Goal: Task Accomplishment & Management: Complete application form

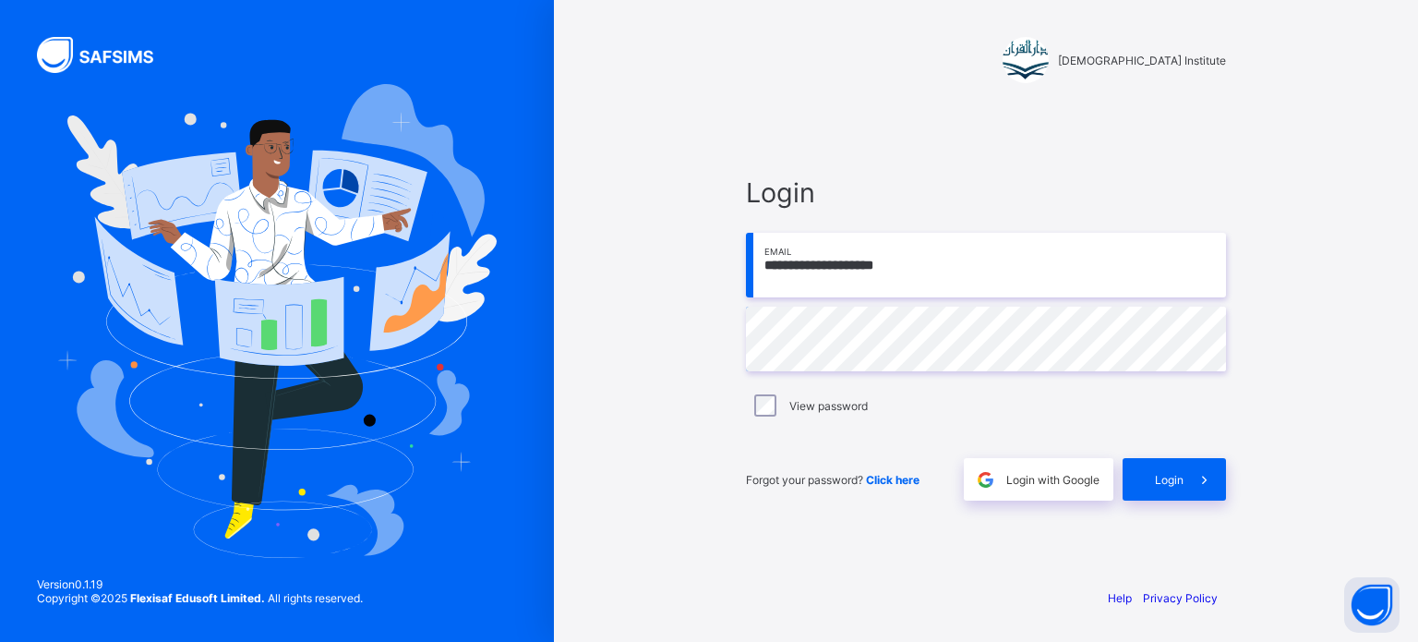
drag, startPoint x: 0, startPoint y: 0, endPoint x: 1012, endPoint y: 280, distance: 1049.9
click at [1012, 280] on input "**********" at bounding box center [986, 265] width 480 height 65
type input "**********"
click at [1155, 468] on div "Login" at bounding box center [1174, 479] width 103 height 42
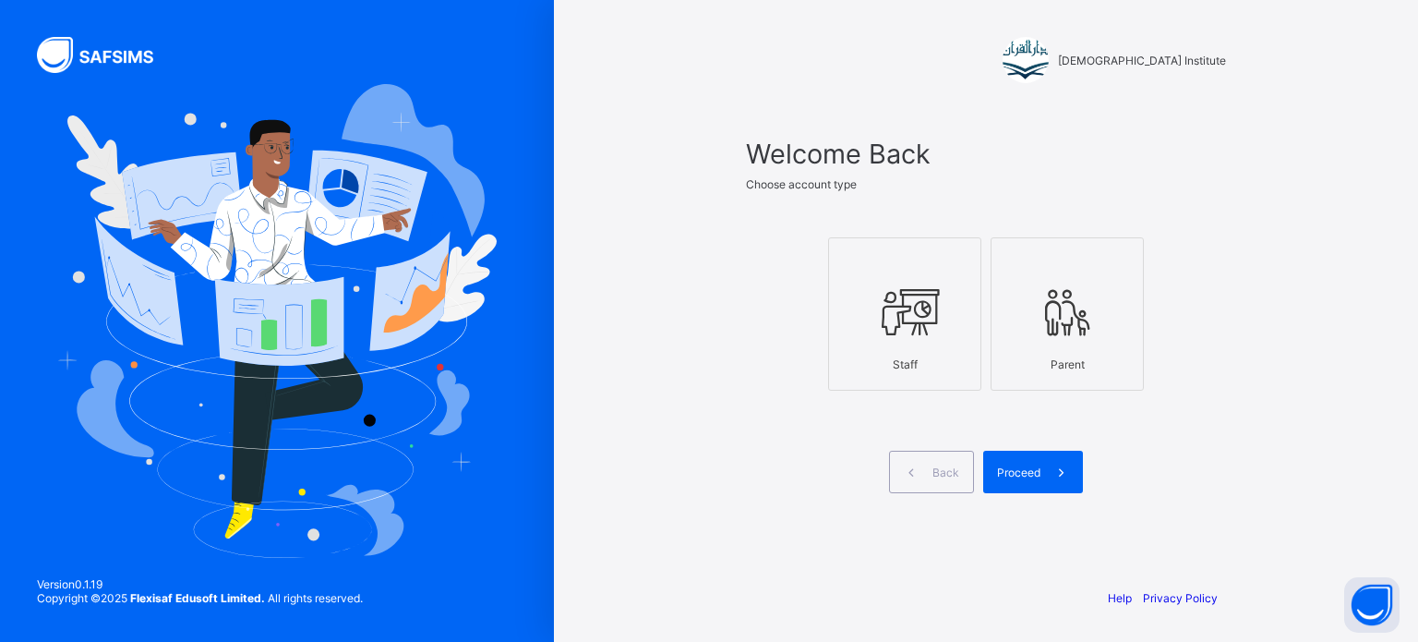
click at [941, 372] on div "Staff" at bounding box center [904, 364] width 133 height 32
click at [1005, 461] on div "Proceed" at bounding box center [1033, 472] width 100 height 42
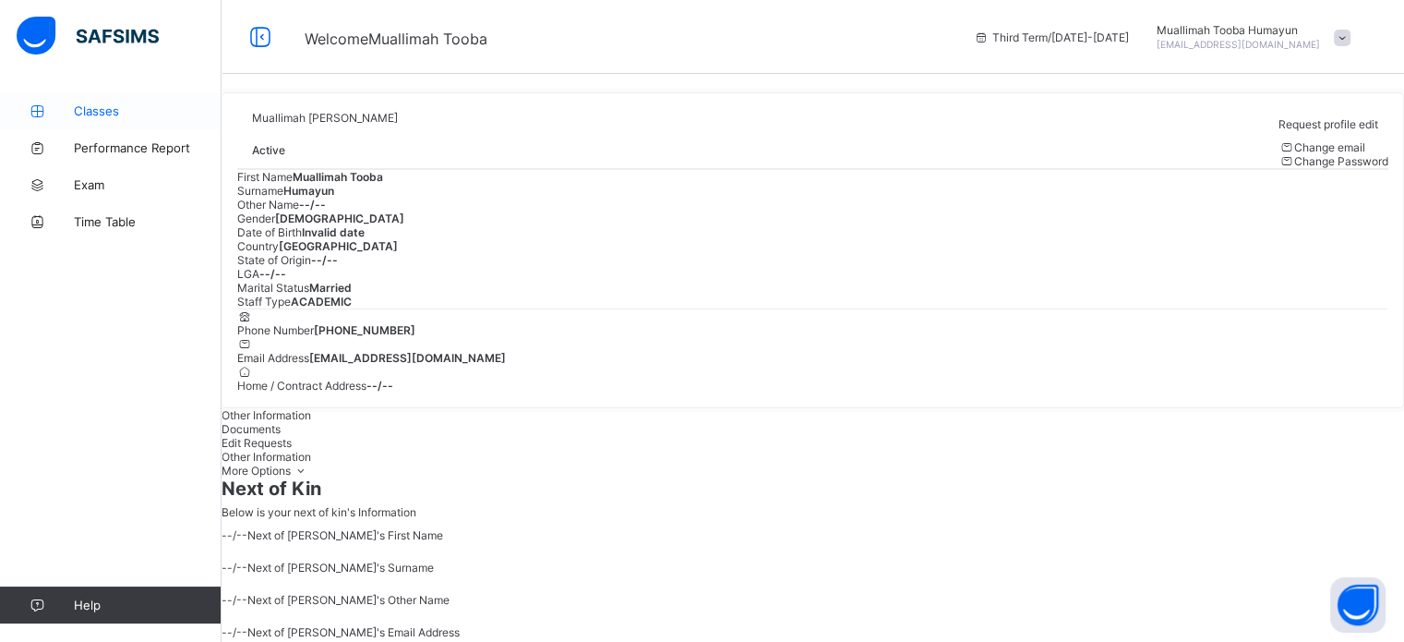
click at [122, 117] on span "Classes" at bounding box center [148, 110] width 148 height 15
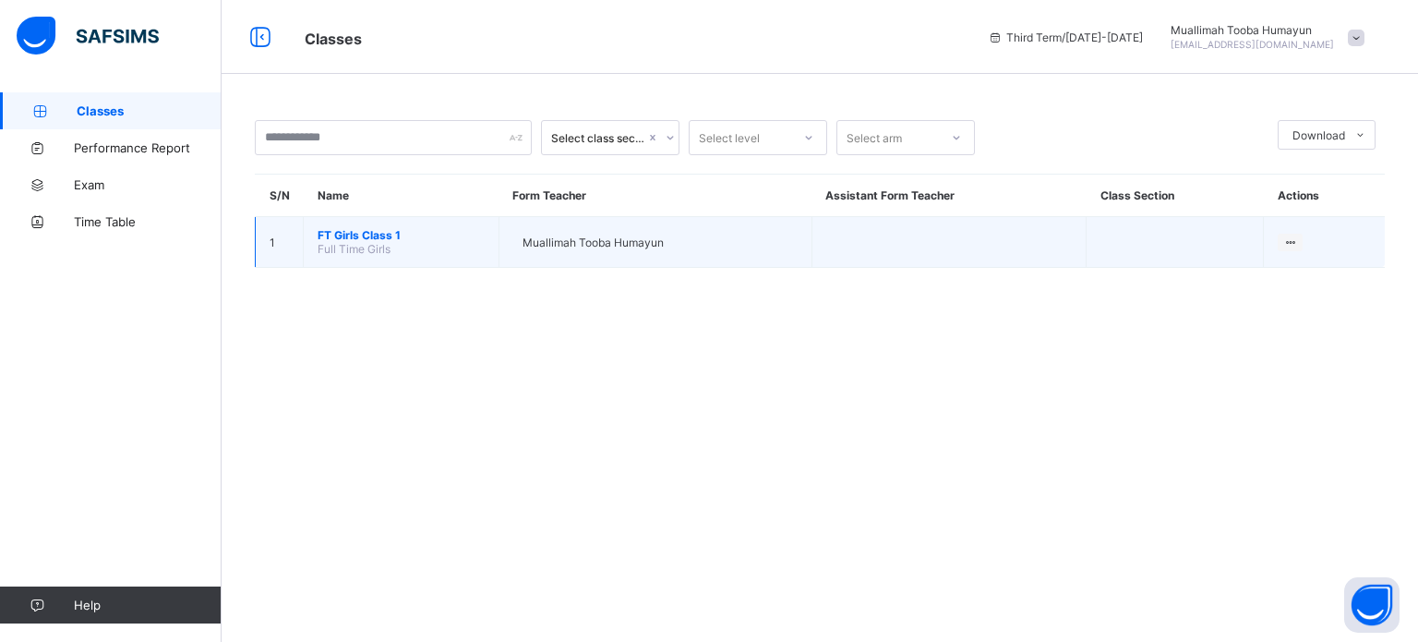
click at [375, 228] on span "FT Girls Class 1" at bounding box center [401, 235] width 167 height 14
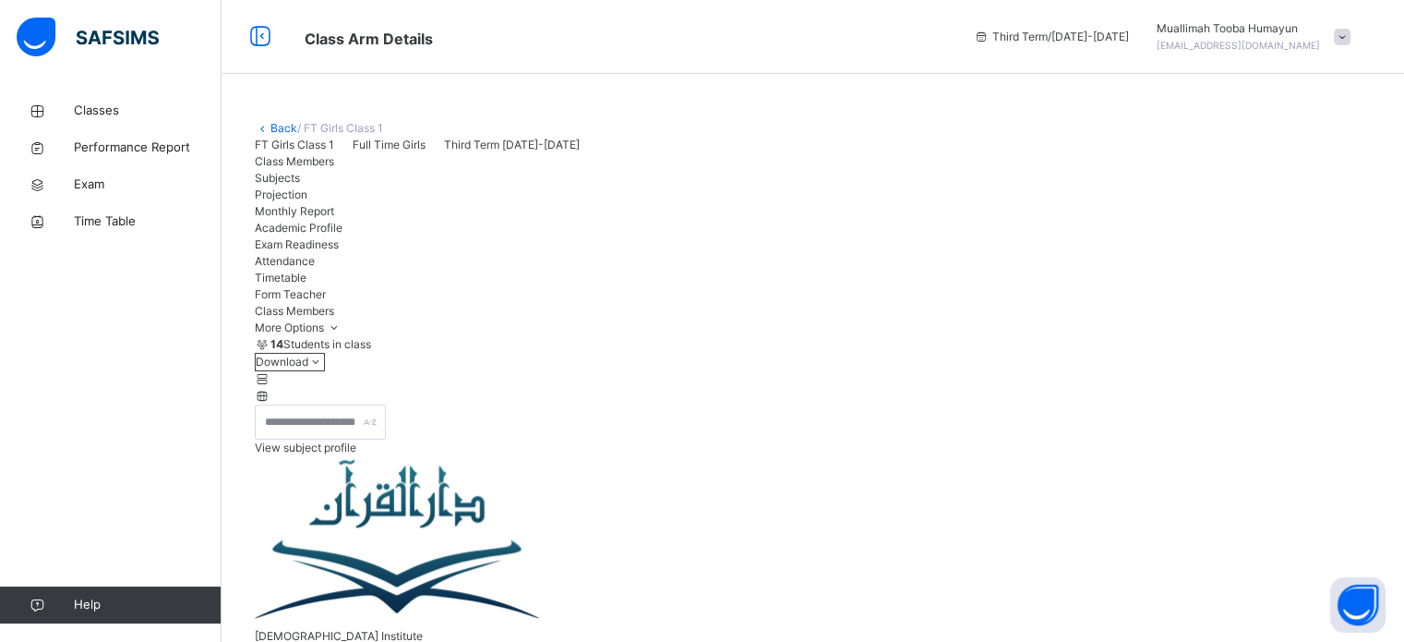
click at [307, 201] on span "Projection" at bounding box center [281, 194] width 53 height 14
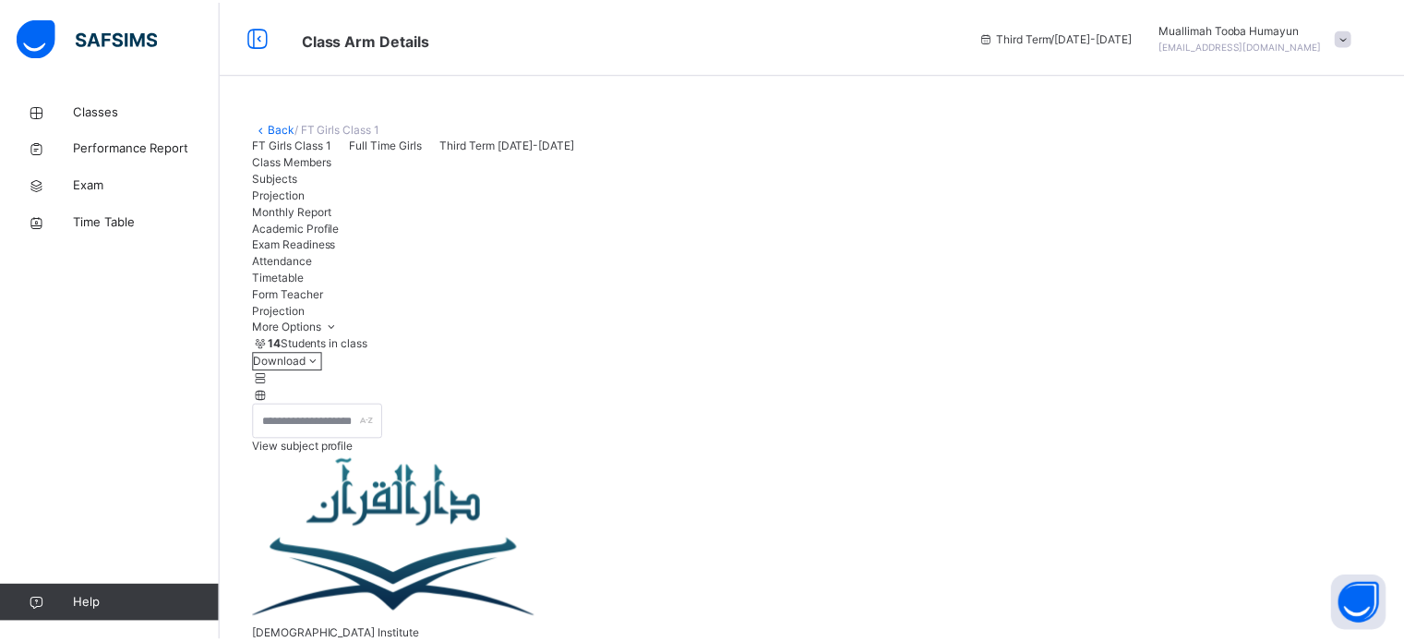
scroll to position [97, 0]
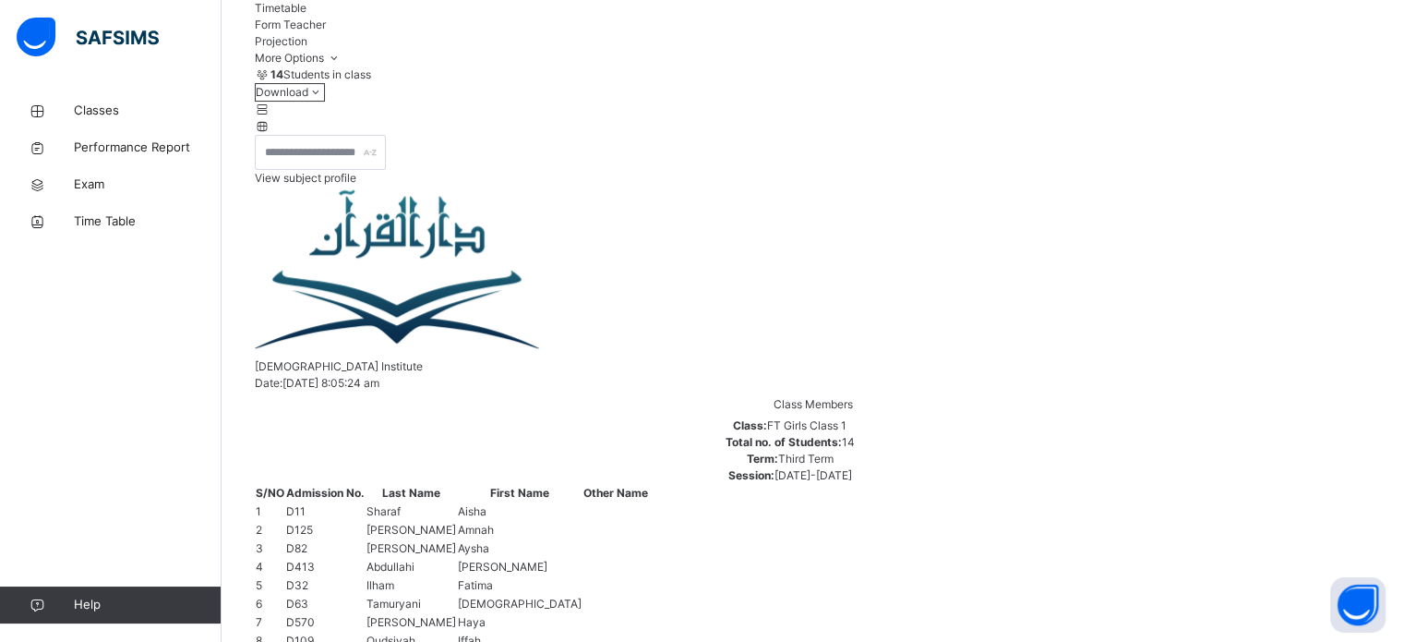
scroll to position [326, 0]
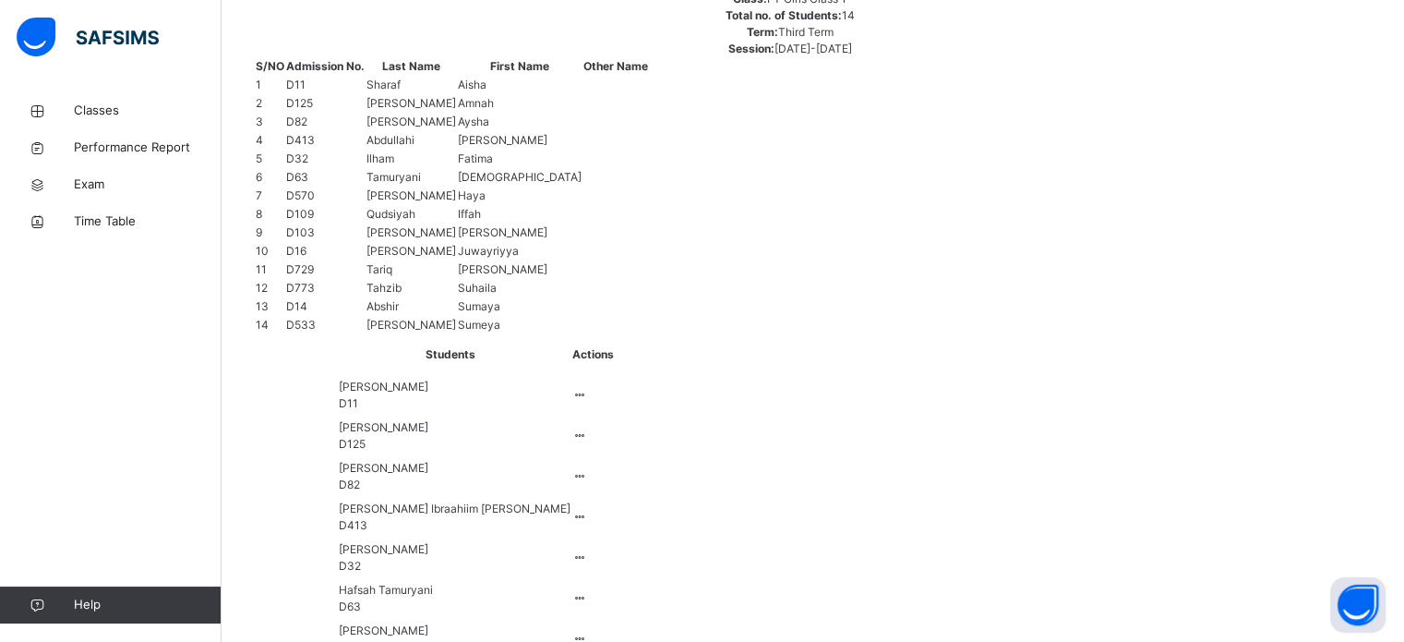
scroll to position [683, 0]
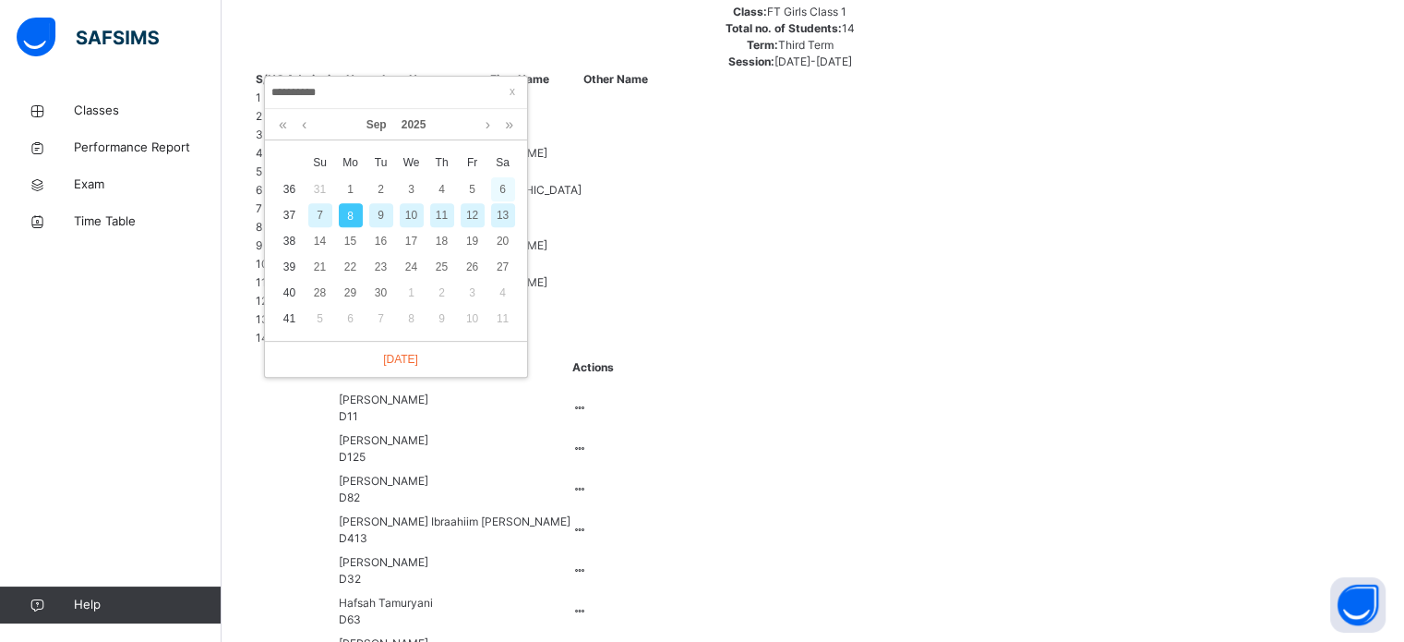
click at [502, 188] on div "6" at bounding box center [503, 189] width 24 height 24
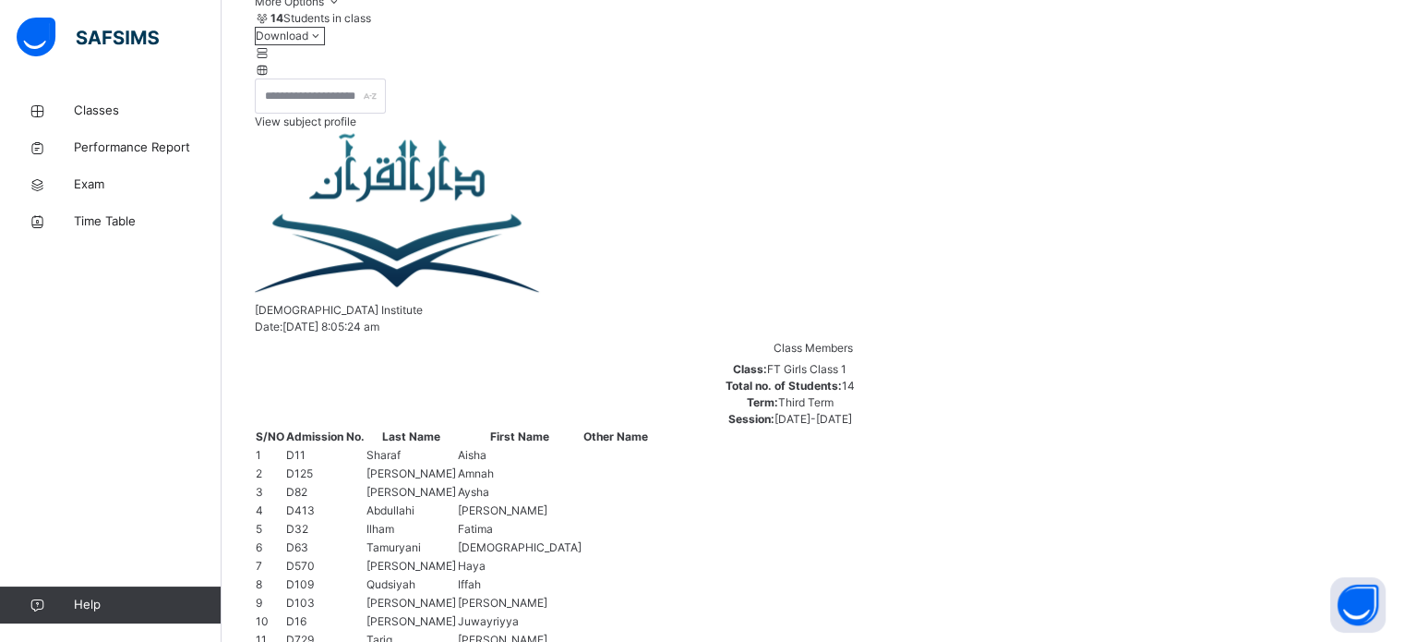
scroll to position [744, 0]
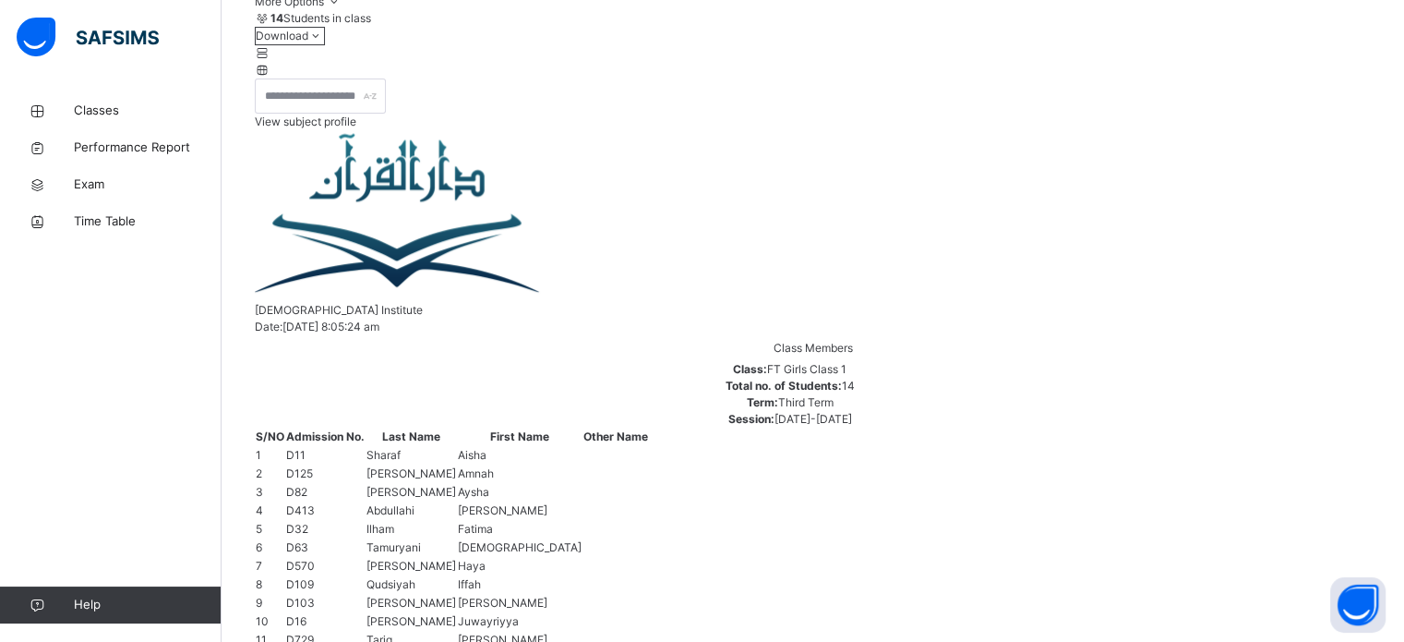
scroll to position [744, 0]
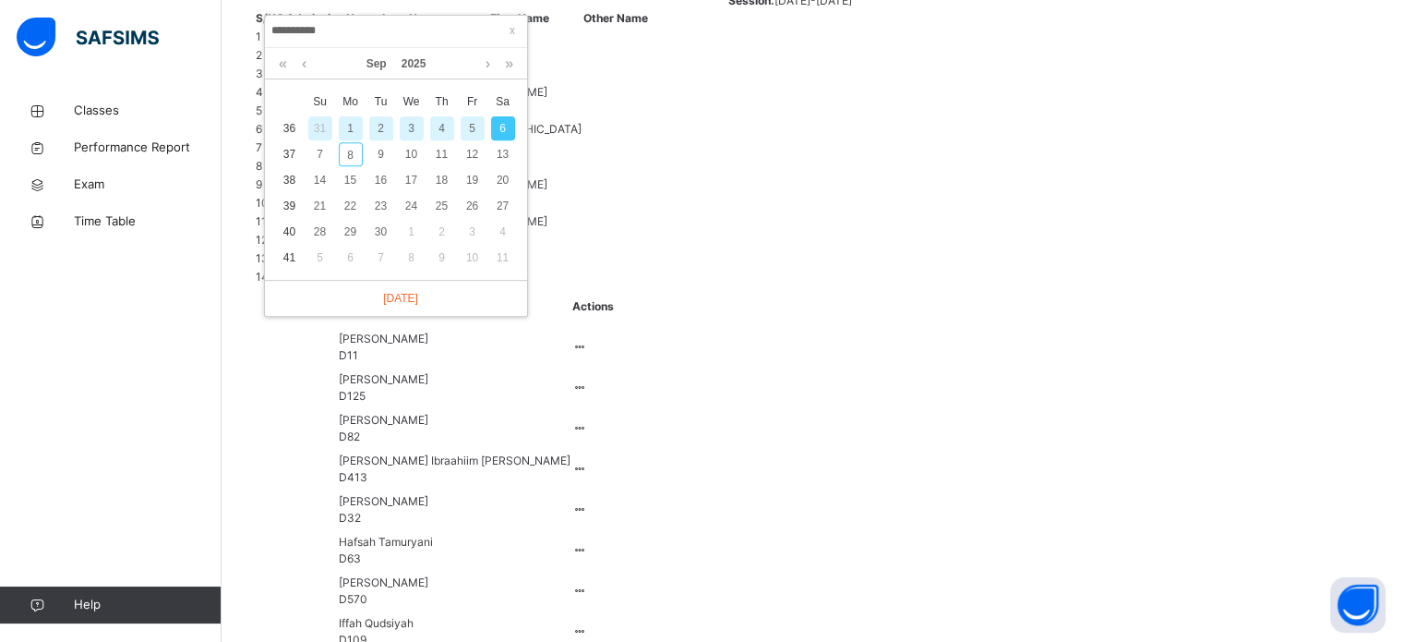
click at [472, 126] on div "5" at bounding box center [473, 128] width 24 height 24
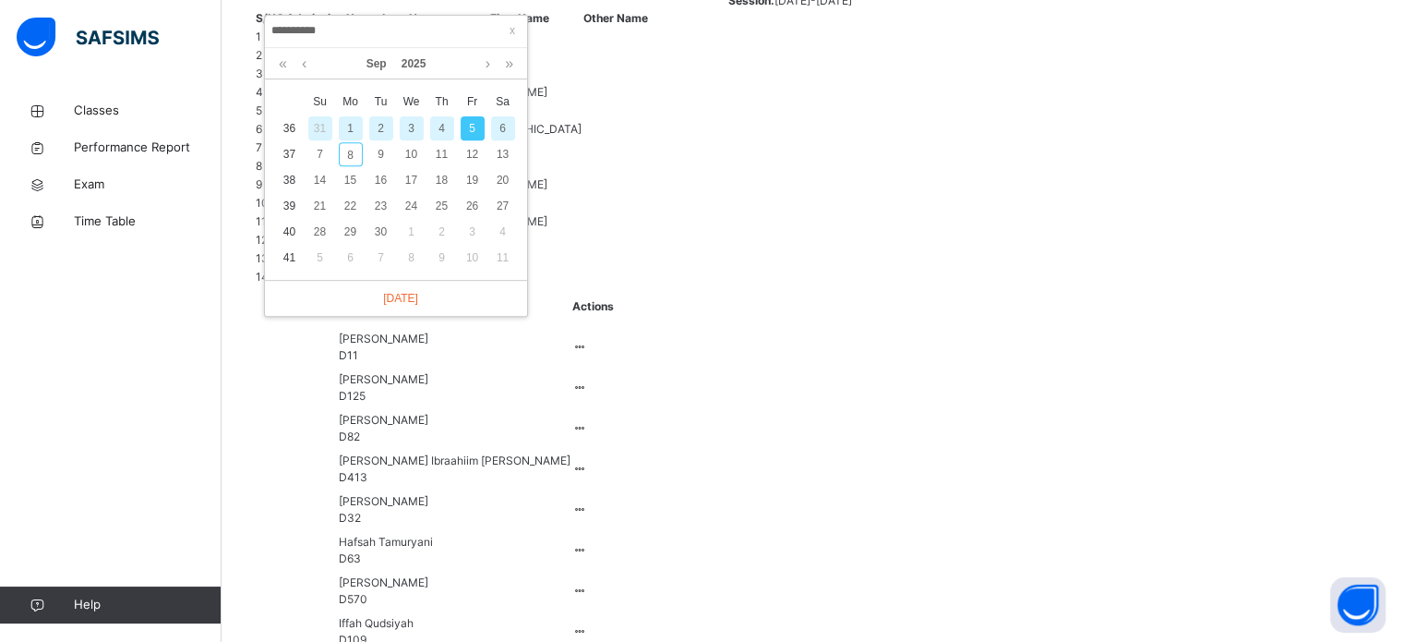
click at [444, 128] on div "4" at bounding box center [442, 128] width 24 height 24
type input "**********"
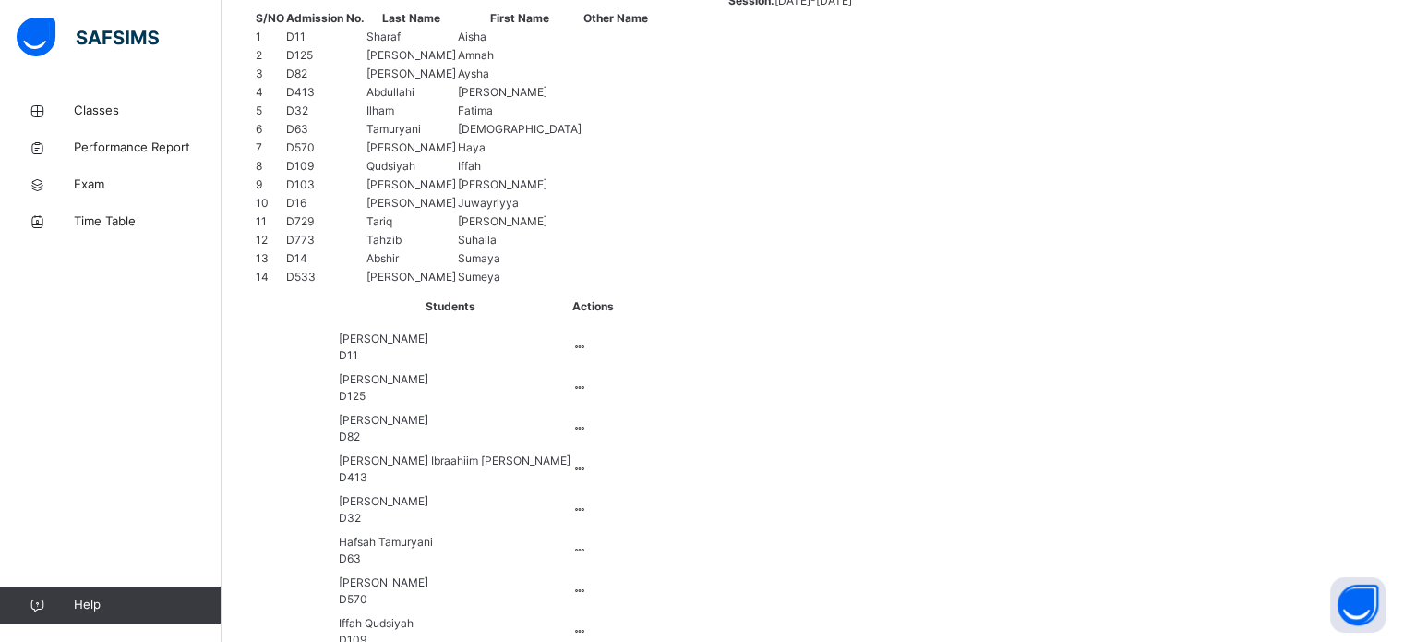
scroll to position [728, 0]
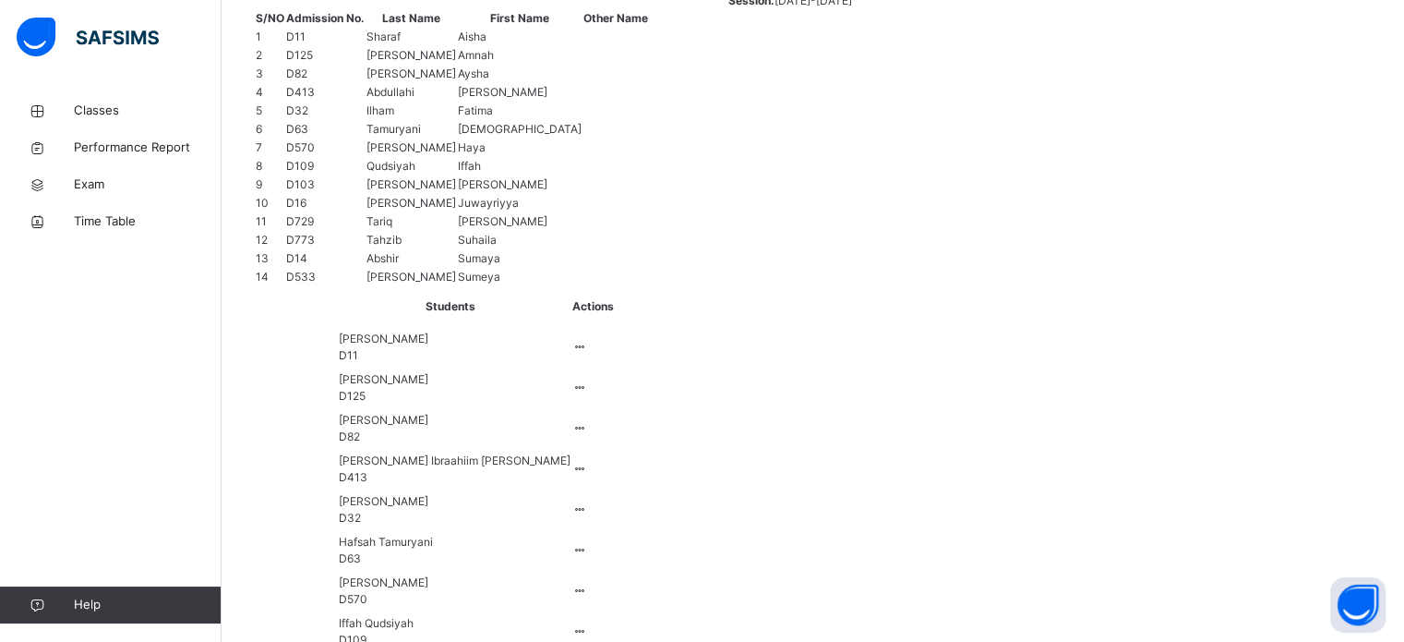
type input "**"
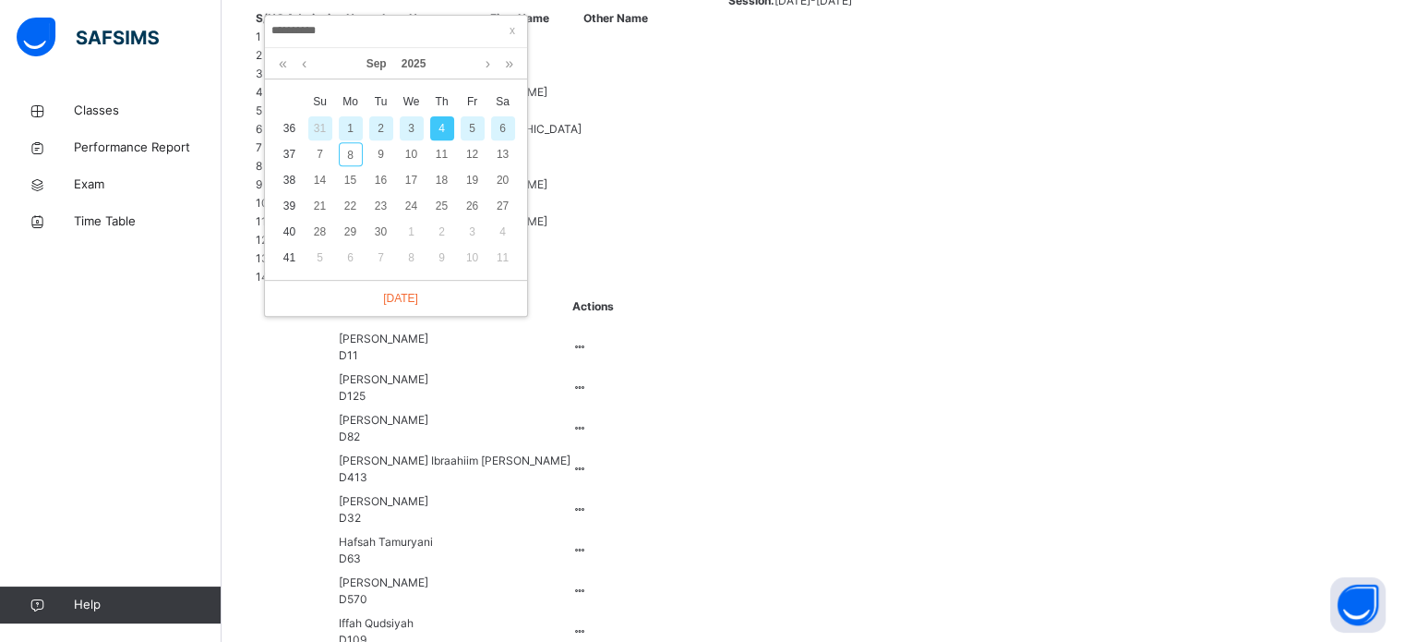
click at [410, 133] on div "3" at bounding box center [412, 128] width 24 height 24
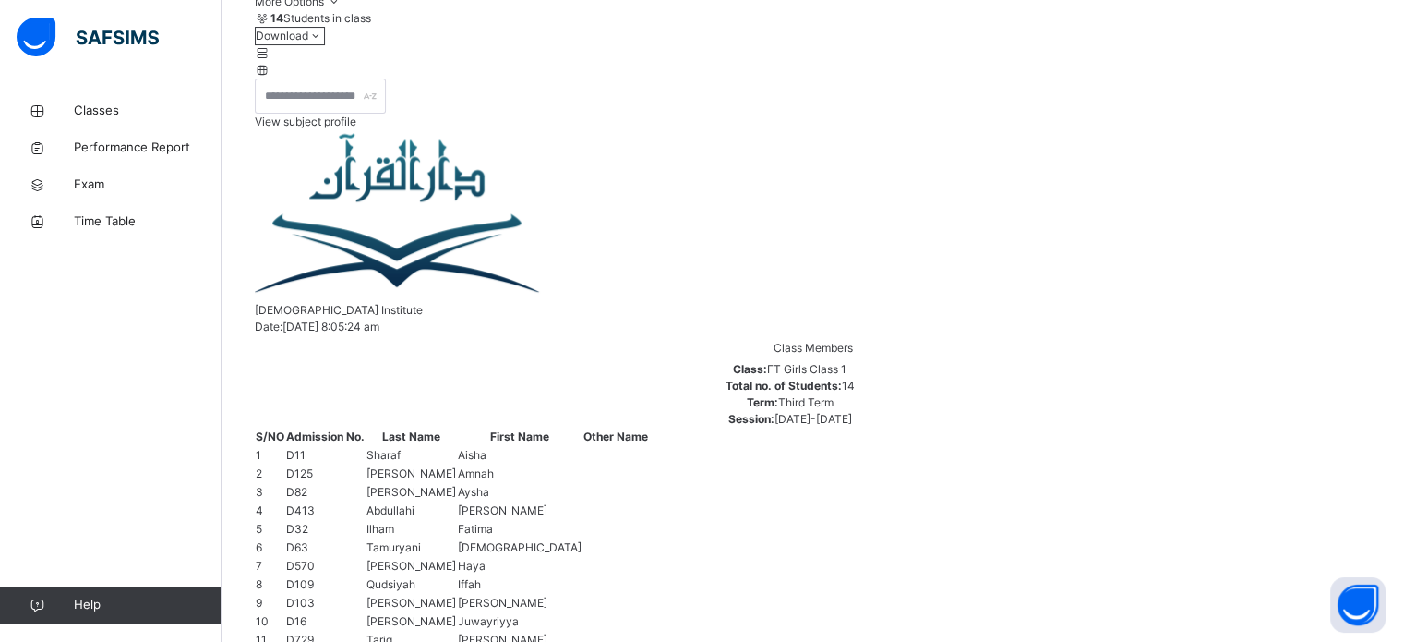
scroll to position [744, 0]
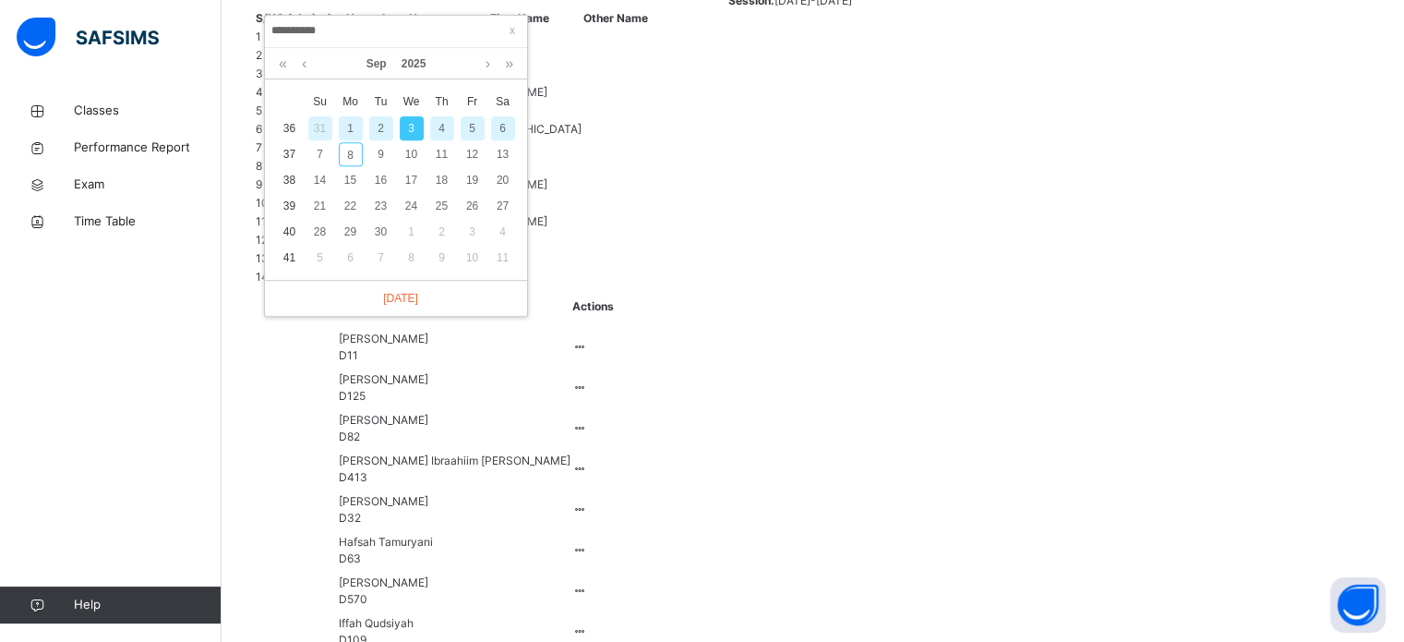
click at [380, 132] on div "2" at bounding box center [381, 128] width 24 height 24
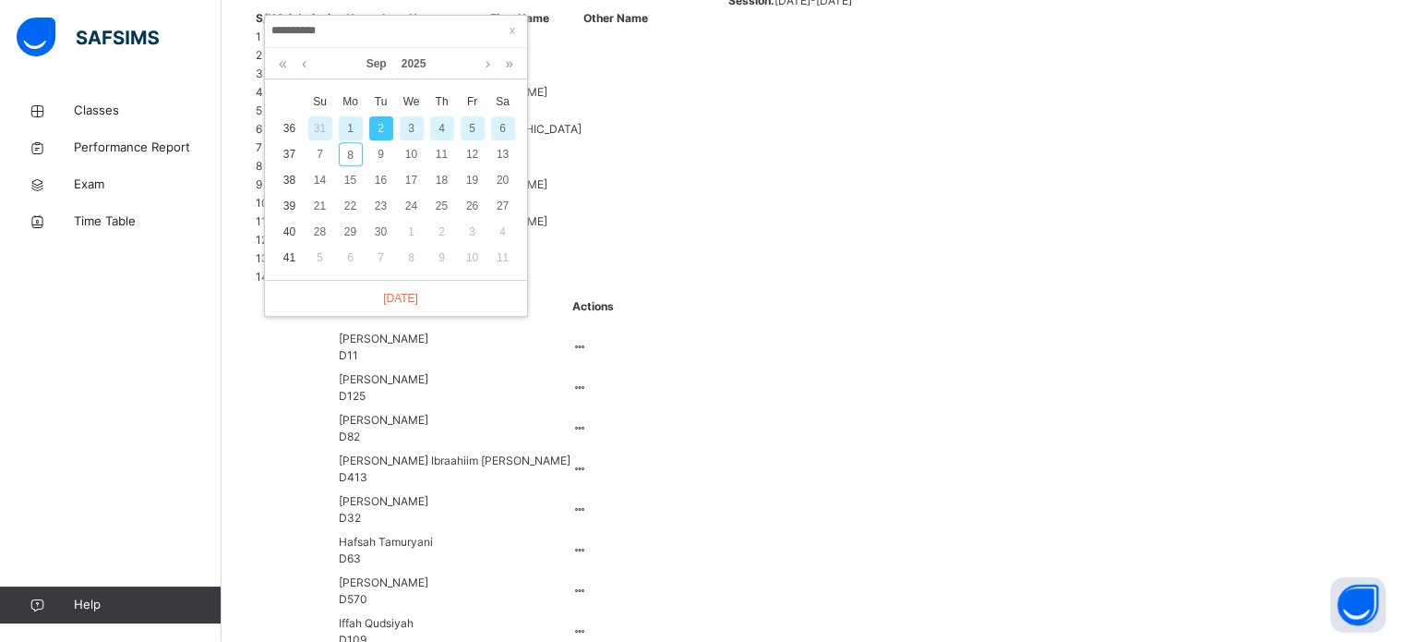
click at [351, 126] on div "1" at bounding box center [351, 128] width 24 height 24
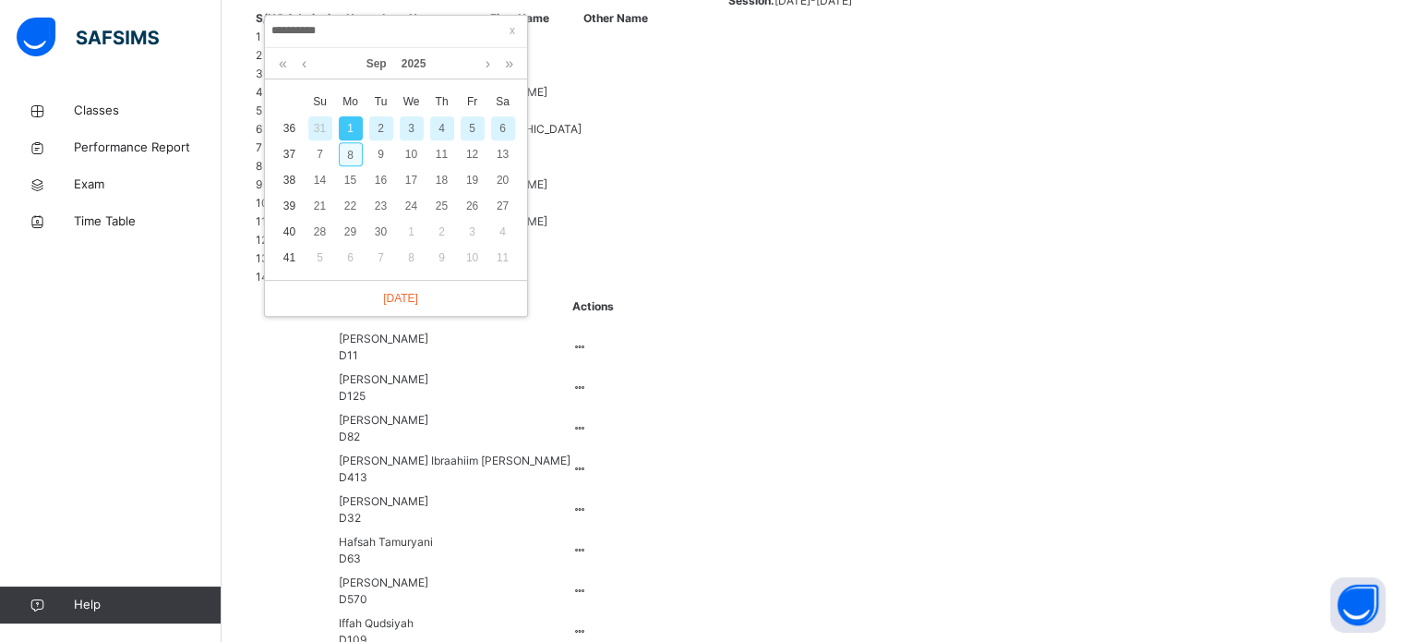
click at [351, 150] on div "8" at bounding box center [351, 154] width 24 height 24
type input "**********"
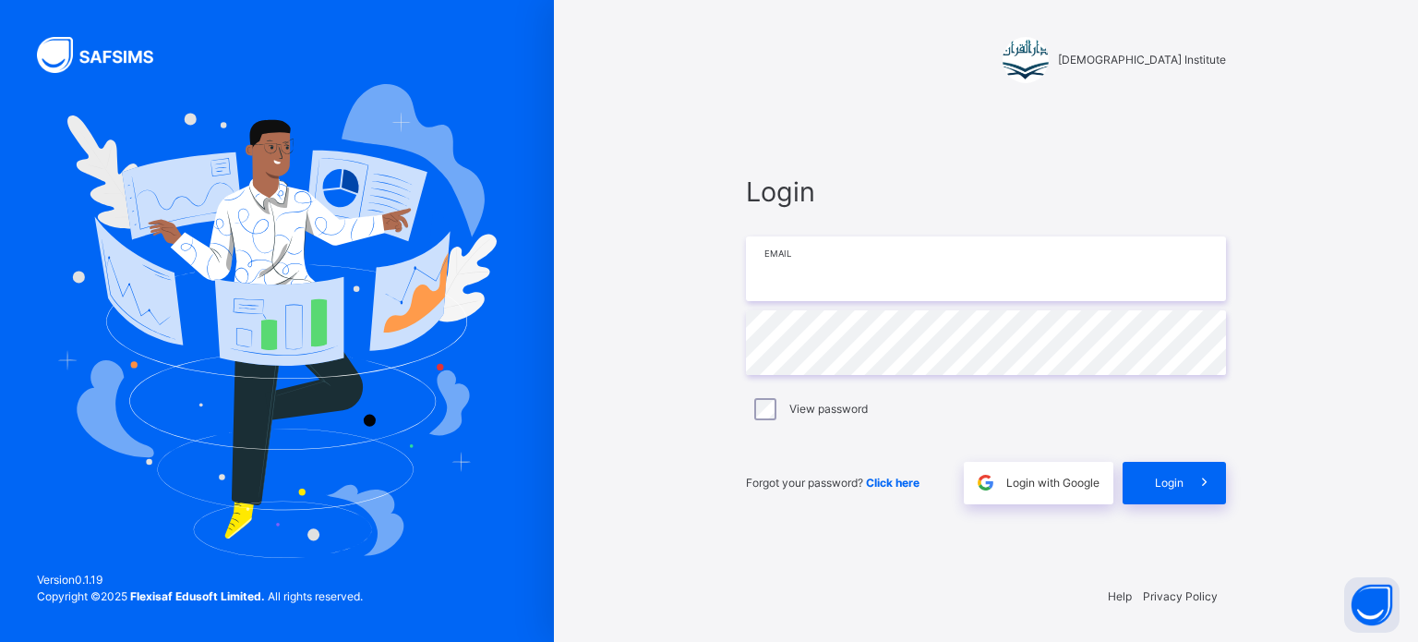
type input "**********"
click at [1168, 464] on div "Login" at bounding box center [1174, 483] width 103 height 42
click at [1190, 503] on span at bounding box center [1205, 483] width 42 height 42
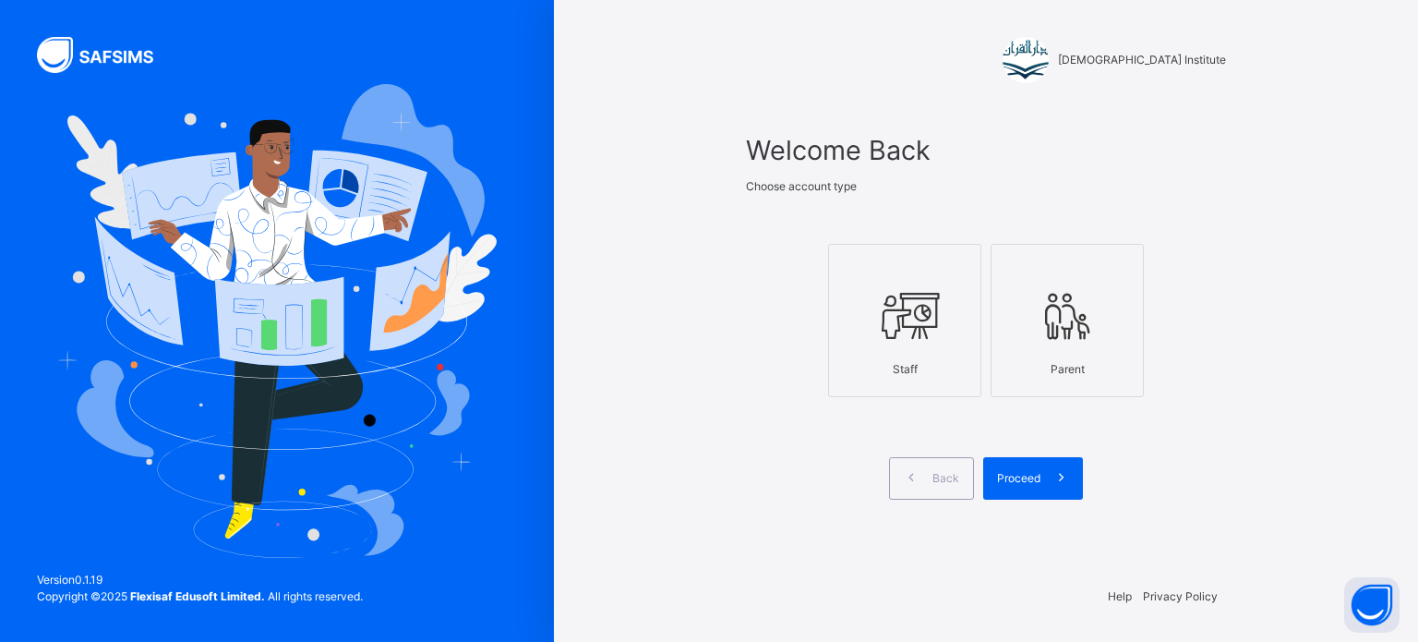
click at [936, 325] on icon at bounding box center [904, 316] width 65 height 69
click at [1067, 476] on icon at bounding box center [1061, 477] width 19 height 21
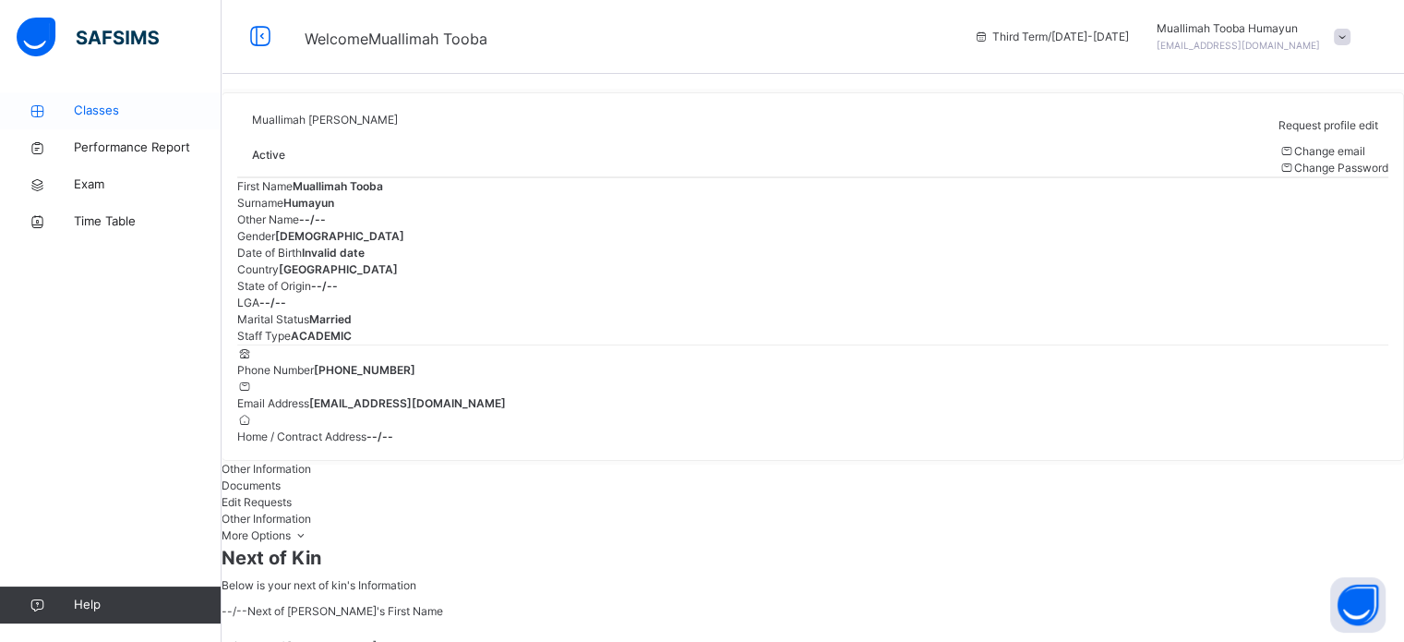
click at [103, 99] on link "Classes" at bounding box center [111, 110] width 222 height 37
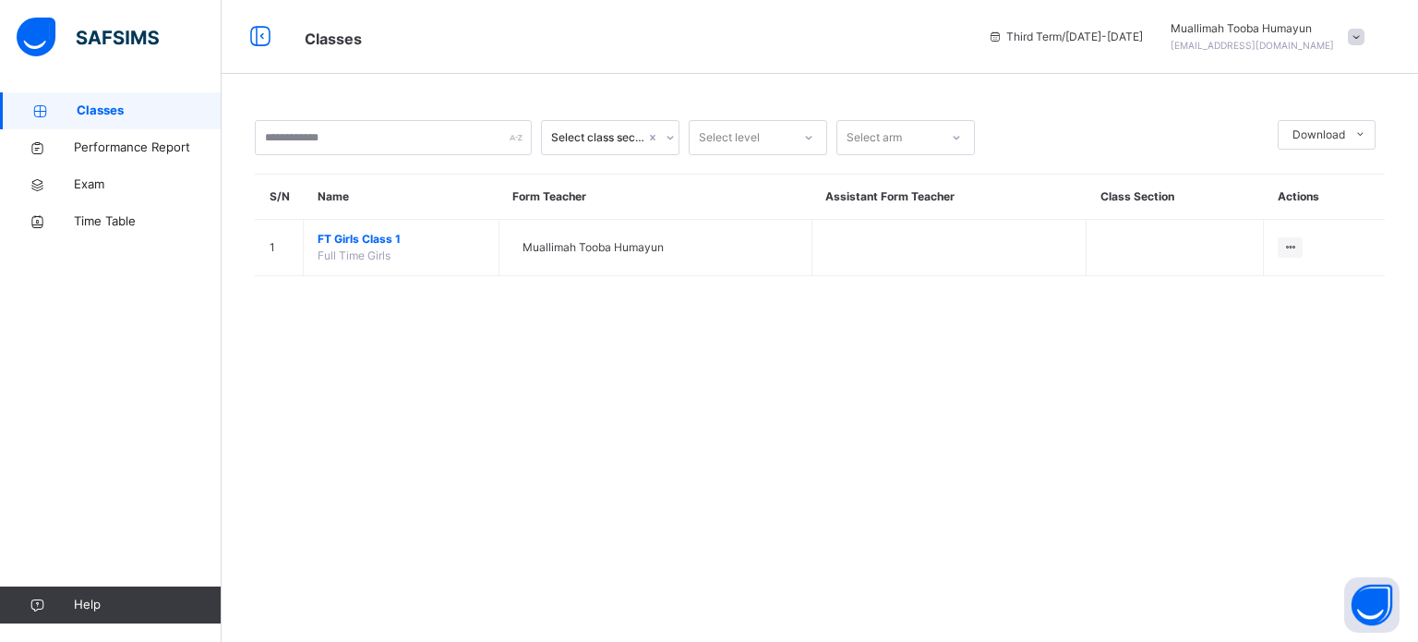
click at [349, 229] on td "FT Girls Class 1 Full Time Girls" at bounding box center [402, 248] width 196 height 56
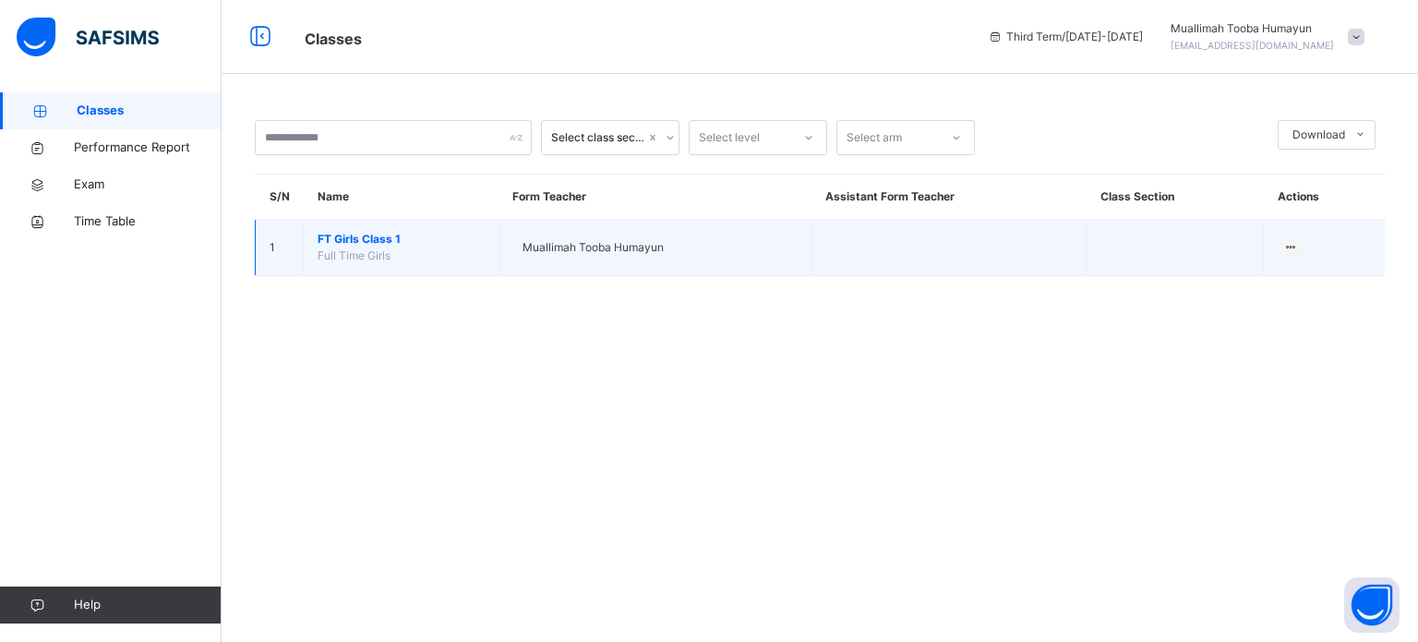
click at [360, 245] on span "FT Girls Class 1" at bounding box center [401, 239] width 167 height 17
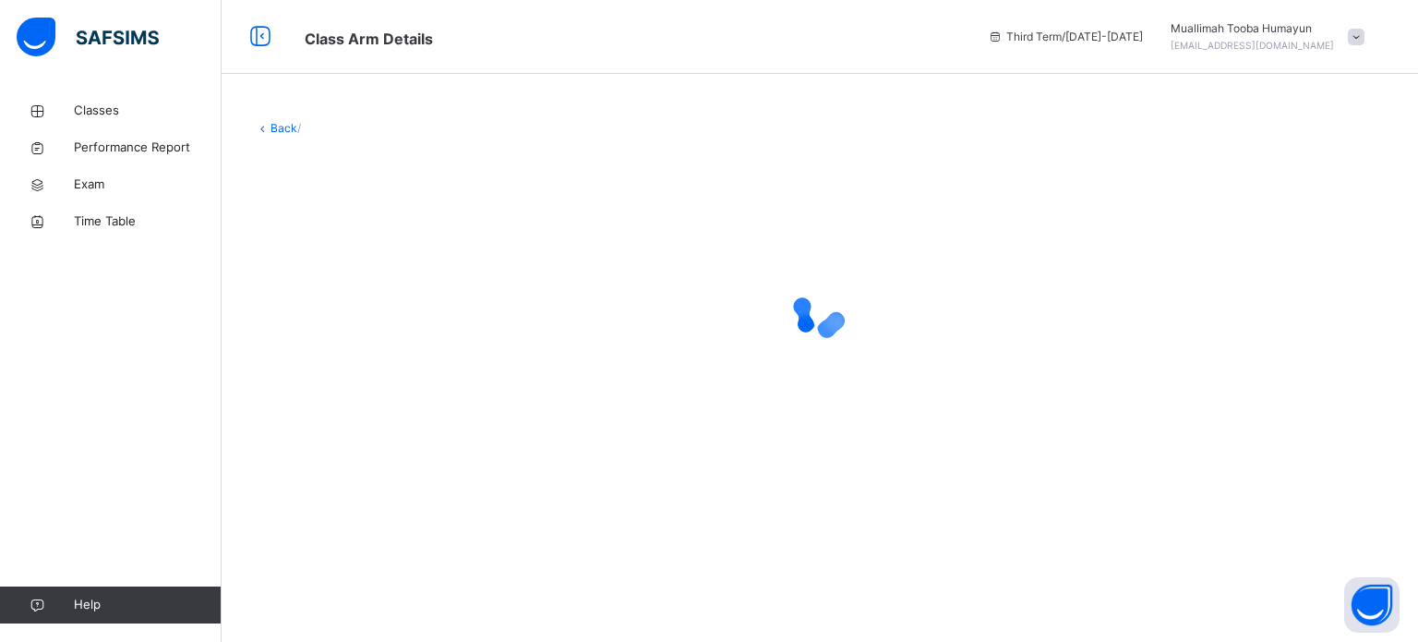
click at [360, 245] on div at bounding box center [820, 312] width 1130 height 351
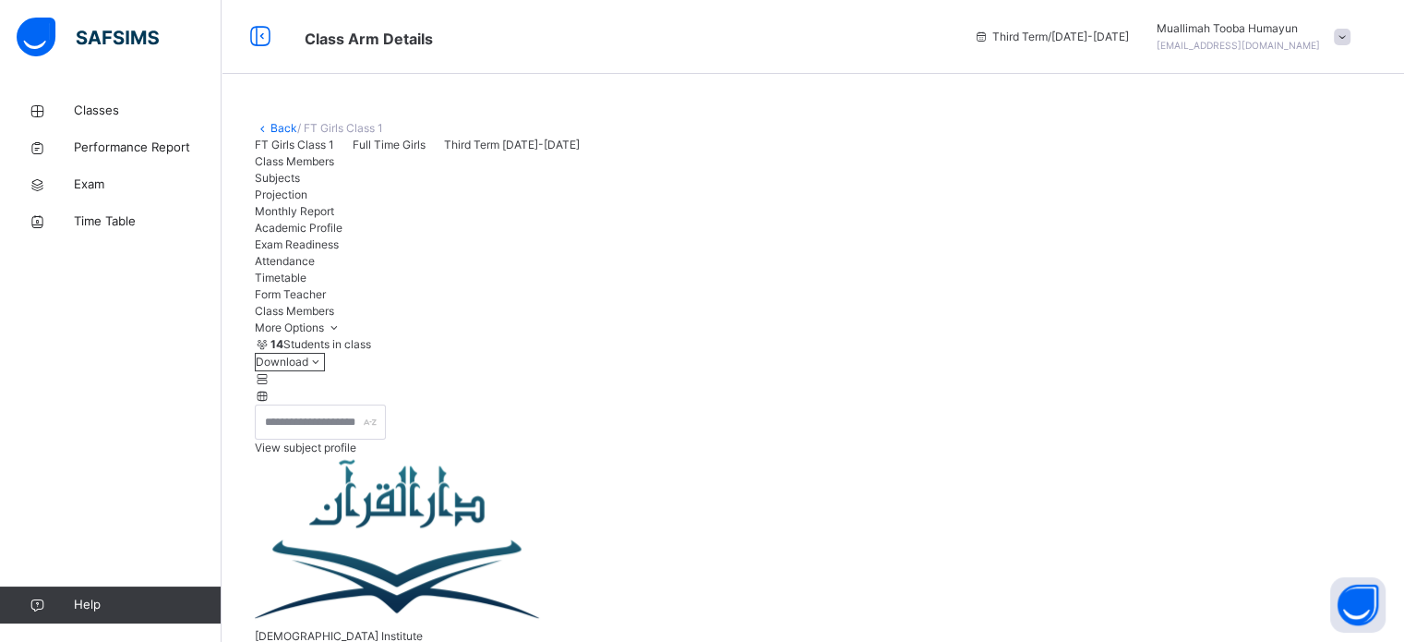
click at [481, 203] on div "Projection" at bounding box center [813, 194] width 1116 height 17
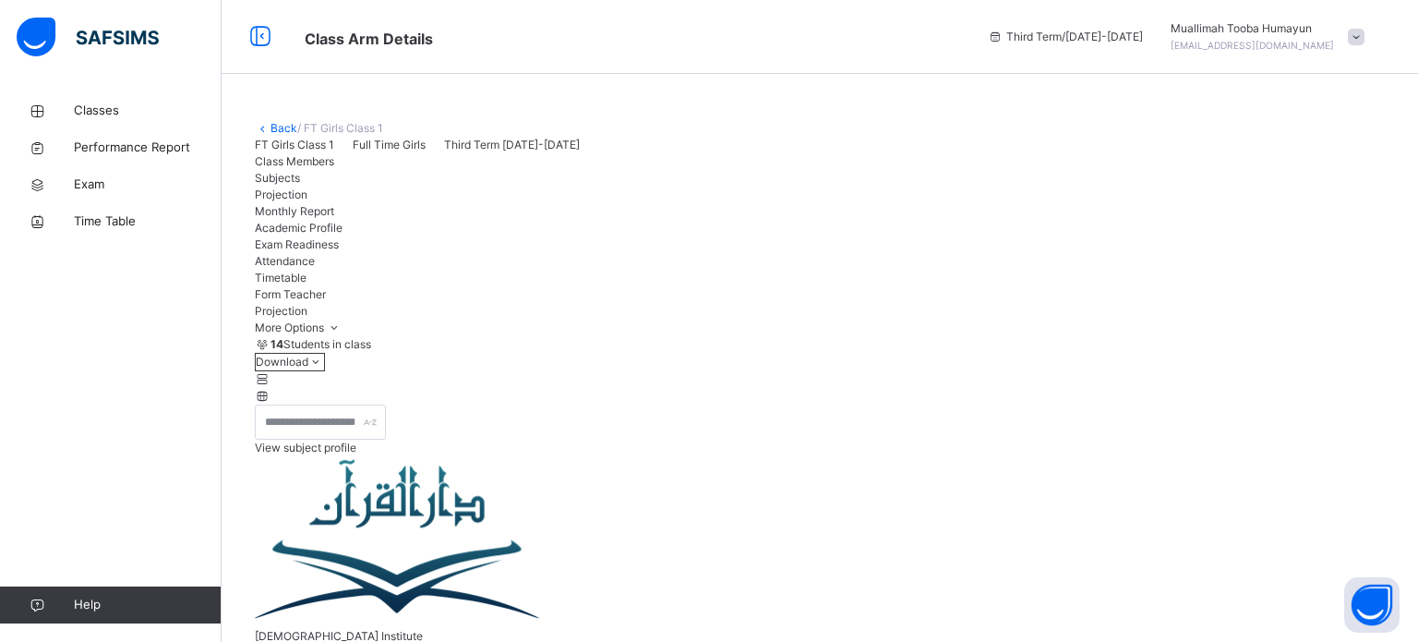
scroll to position [97, 0]
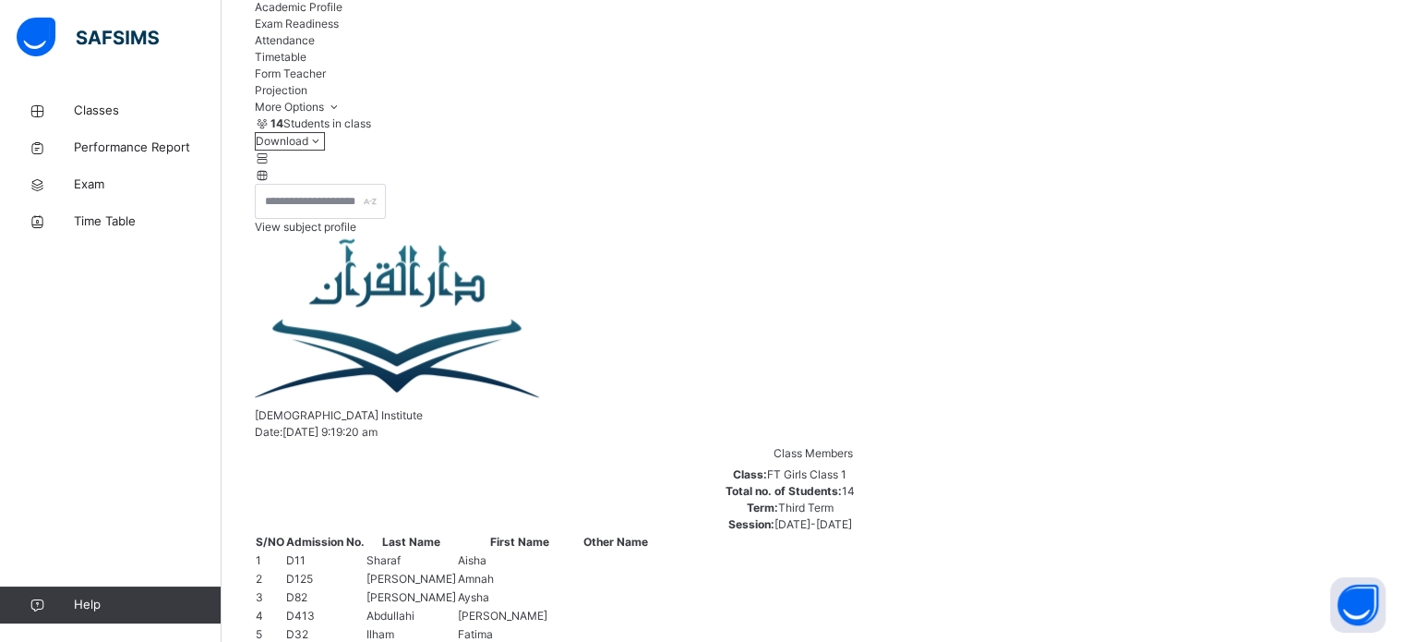
scroll to position [326, 0]
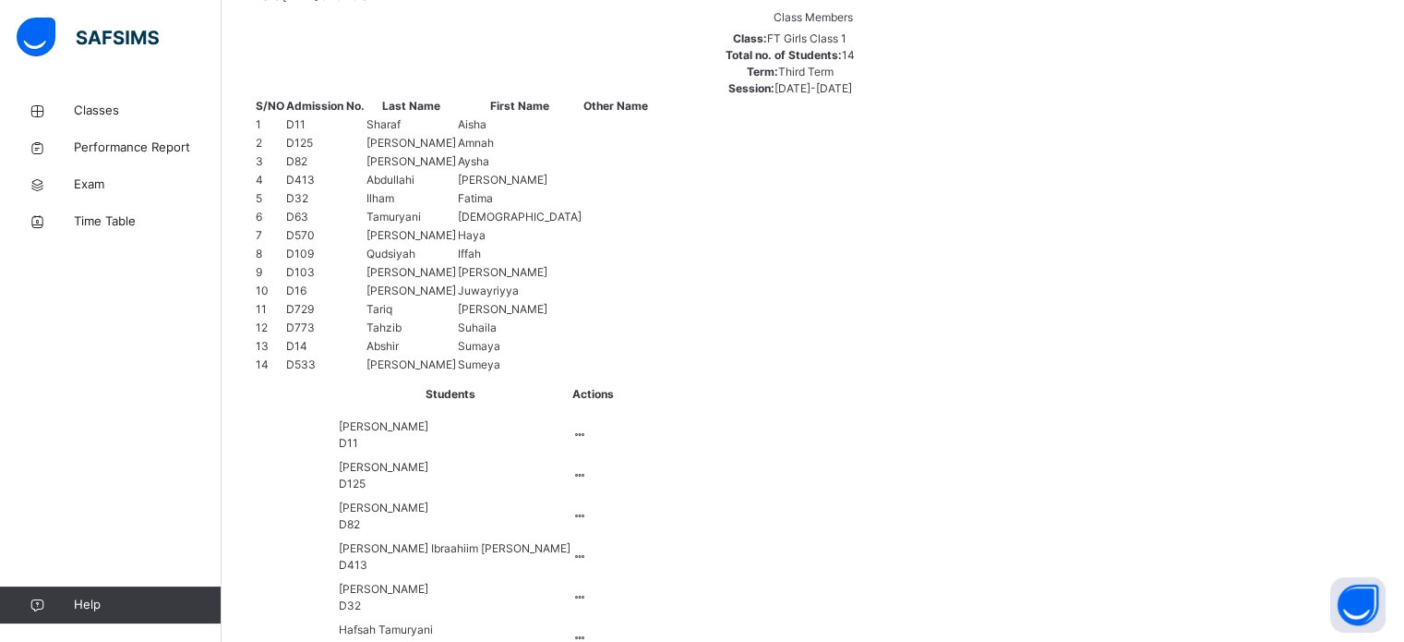
scroll to position [657, 0]
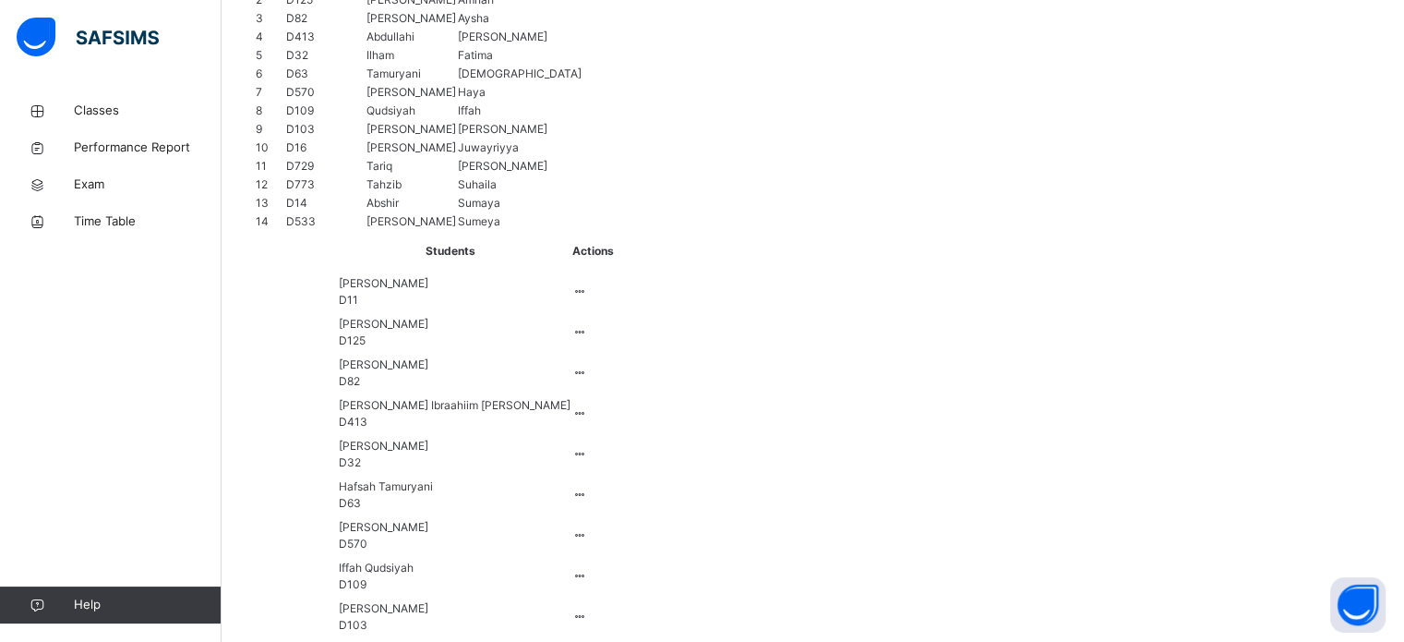
scroll to position [794, 0]
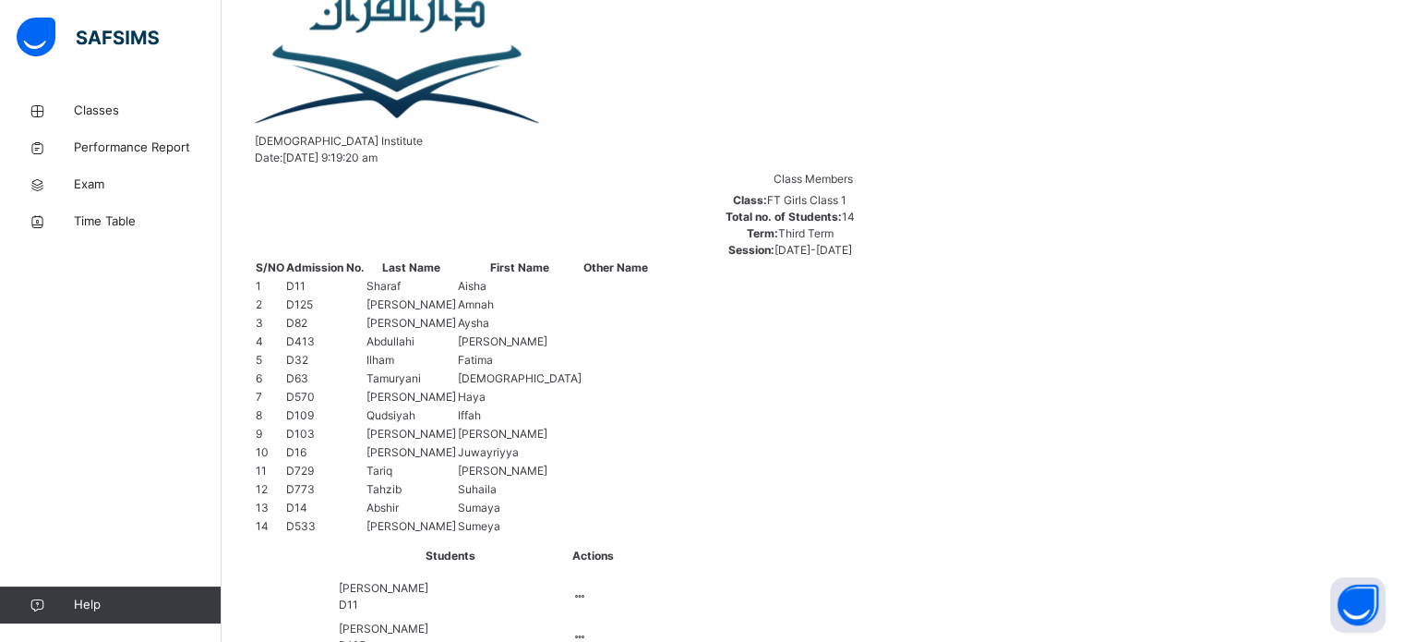
scroll to position [496, 0]
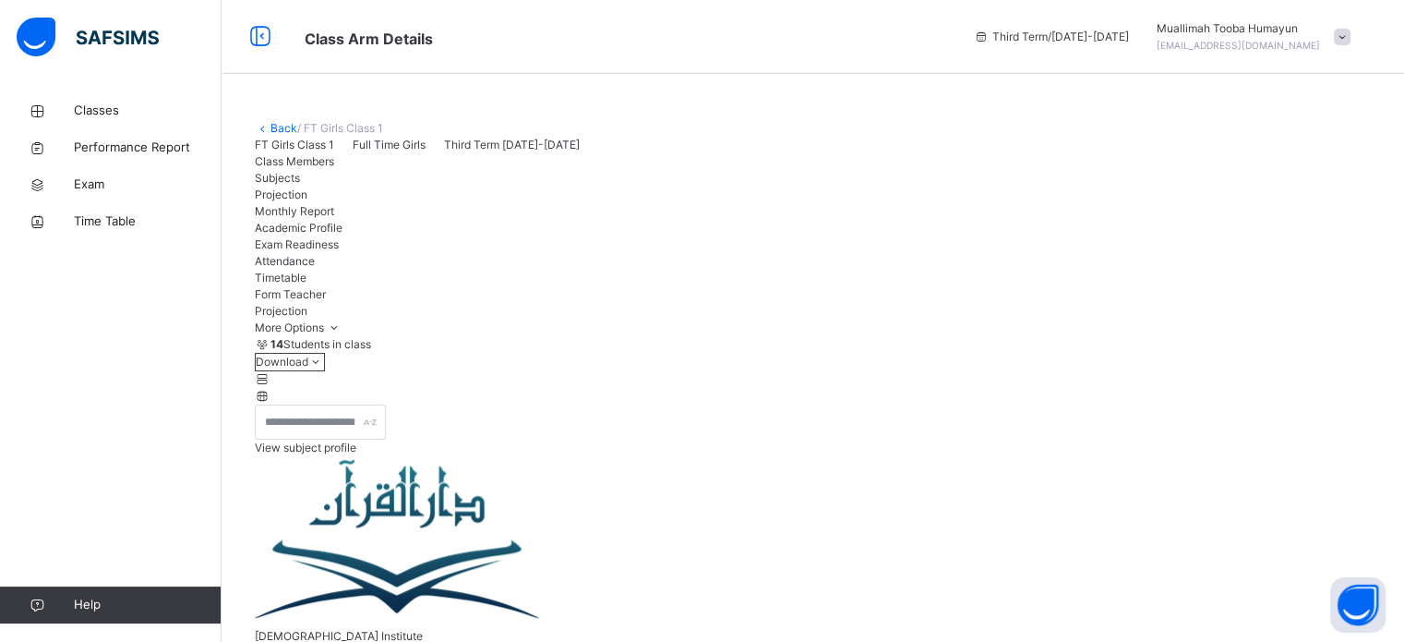
scroll to position [185, 0]
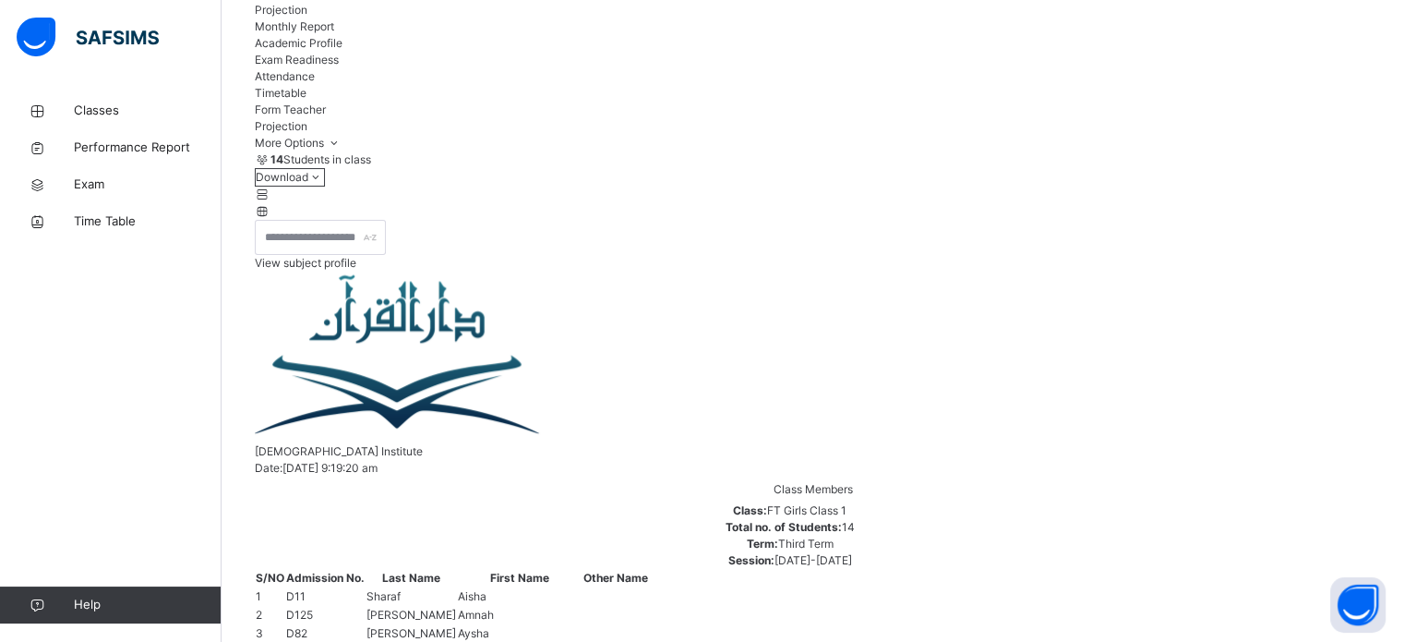
drag, startPoint x: 716, startPoint y: 399, endPoint x: 504, endPoint y: 312, distance: 228.5
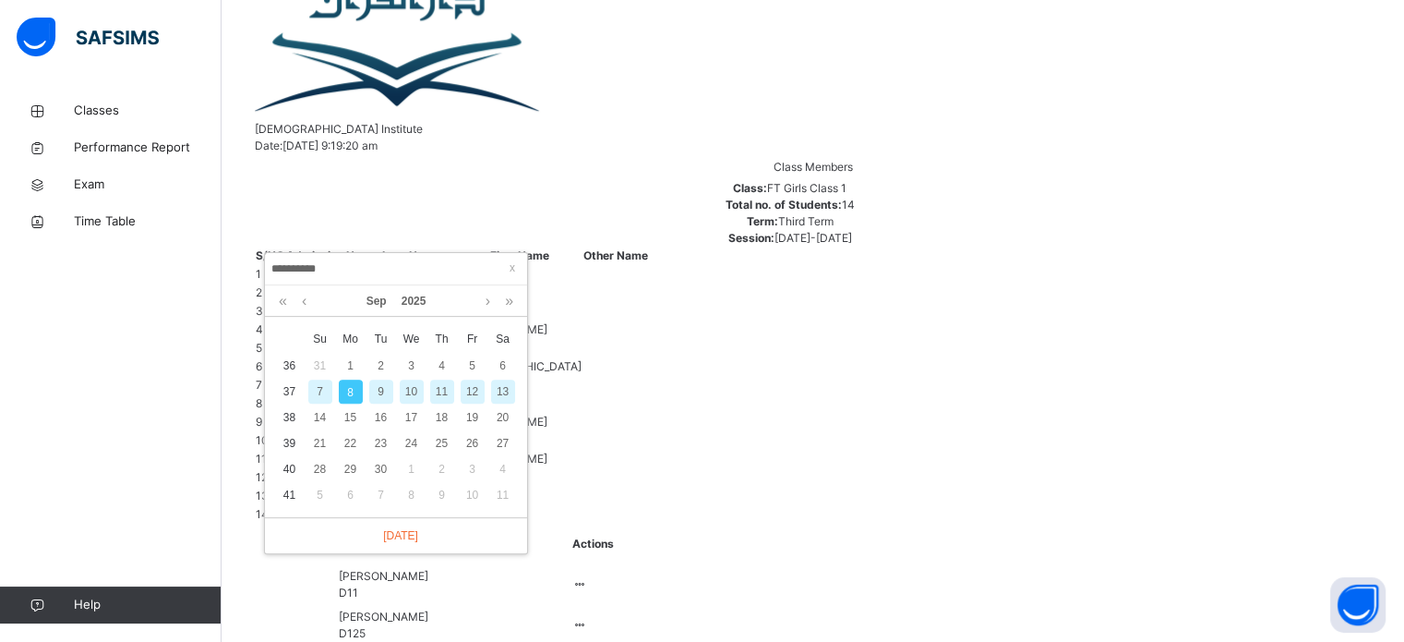
scroll to position [562, 0]
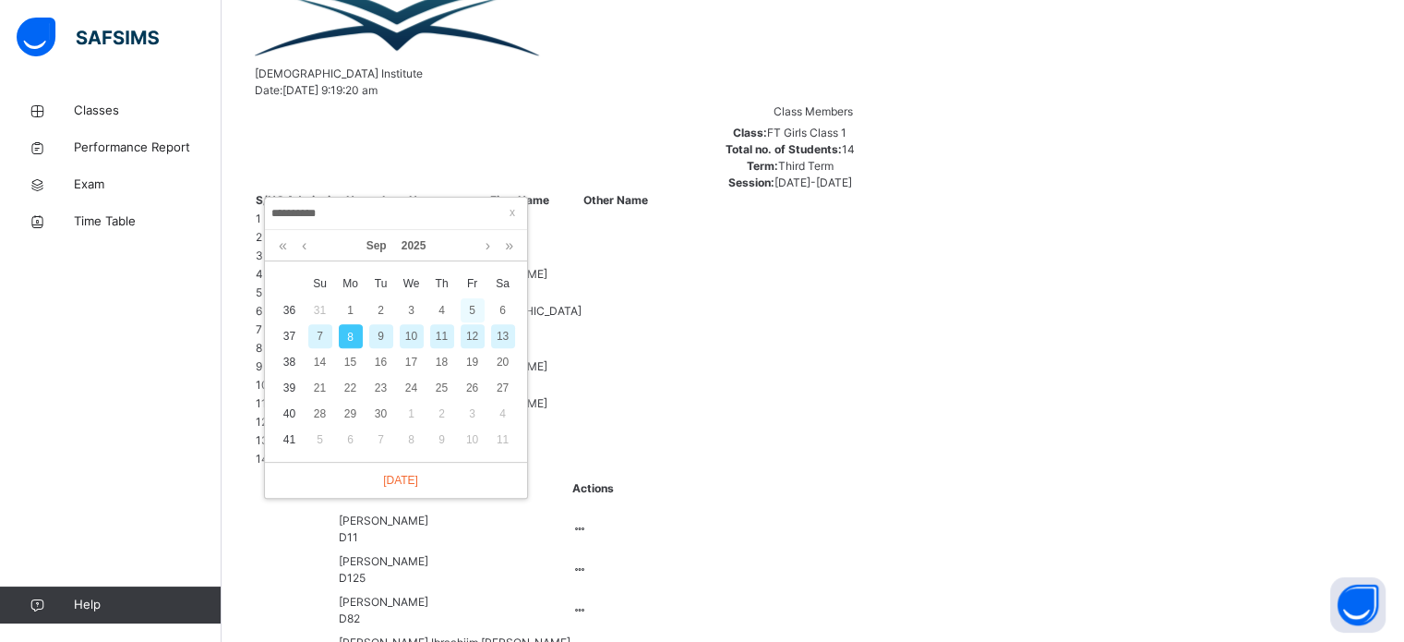
click at [465, 309] on div "5" at bounding box center [473, 310] width 24 height 24
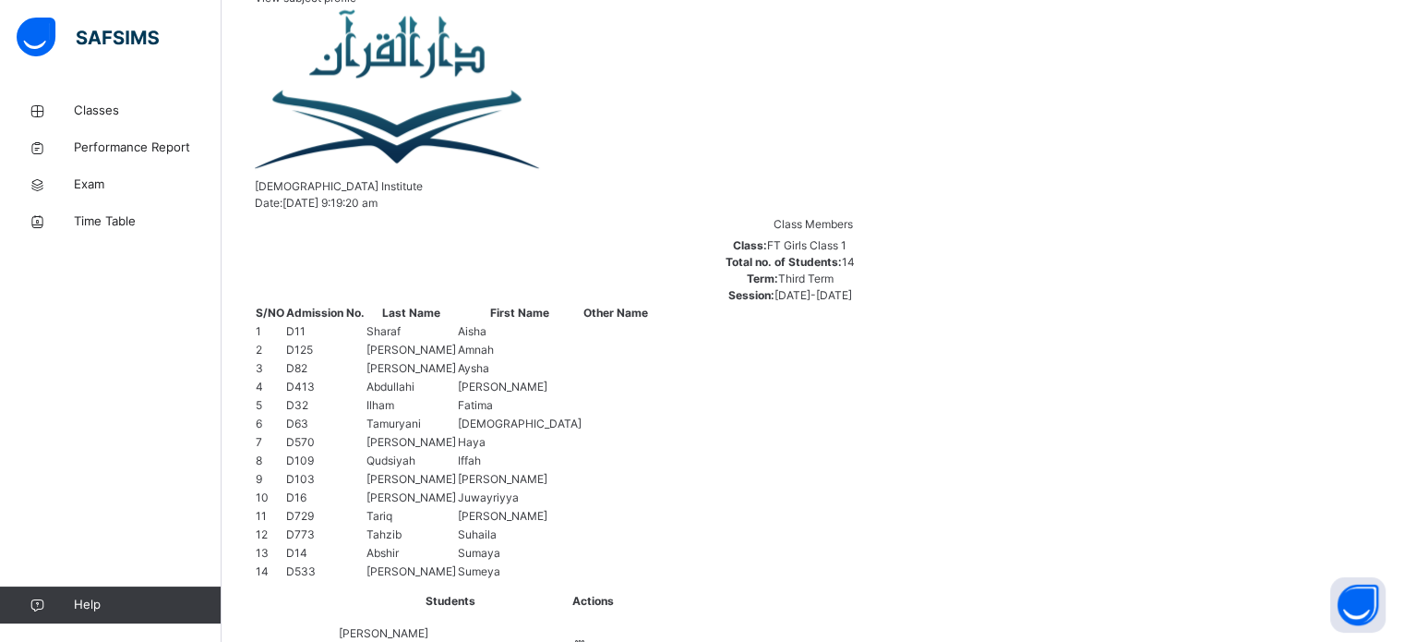
scroll to position [448, 0]
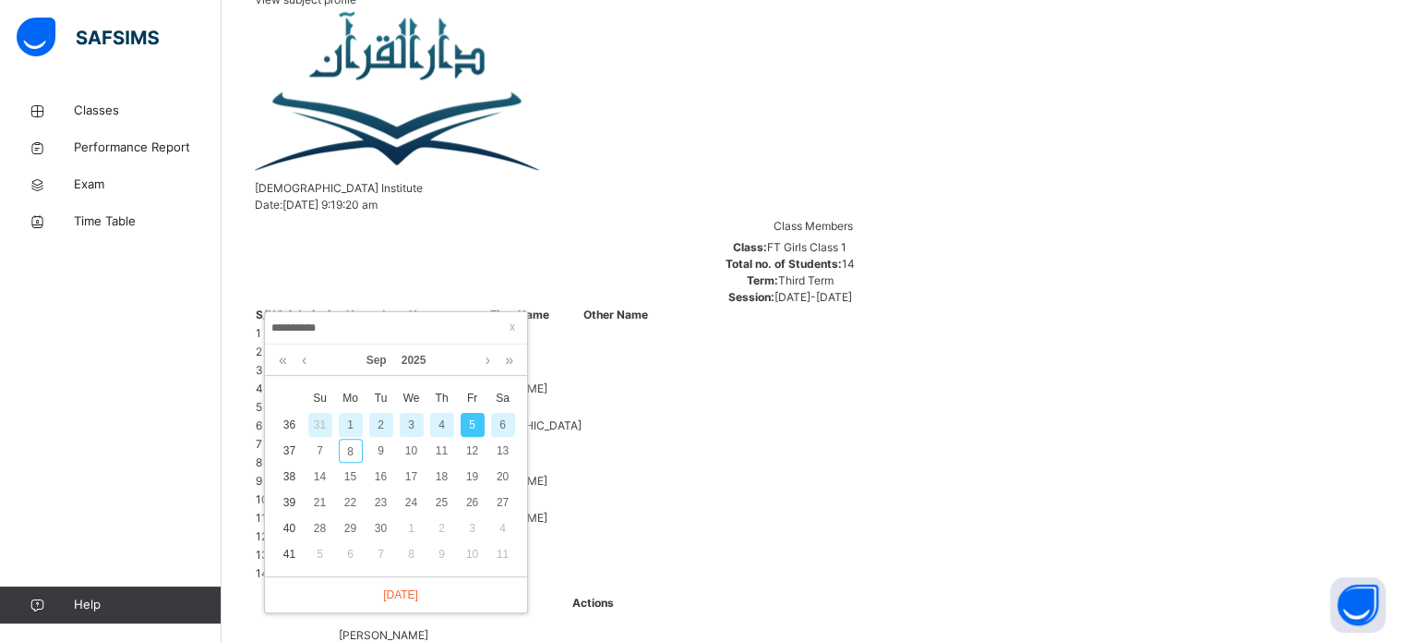
click at [503, 420] on div "6" at bounding box center [503, 425] width 24 height 24
type input "**********"
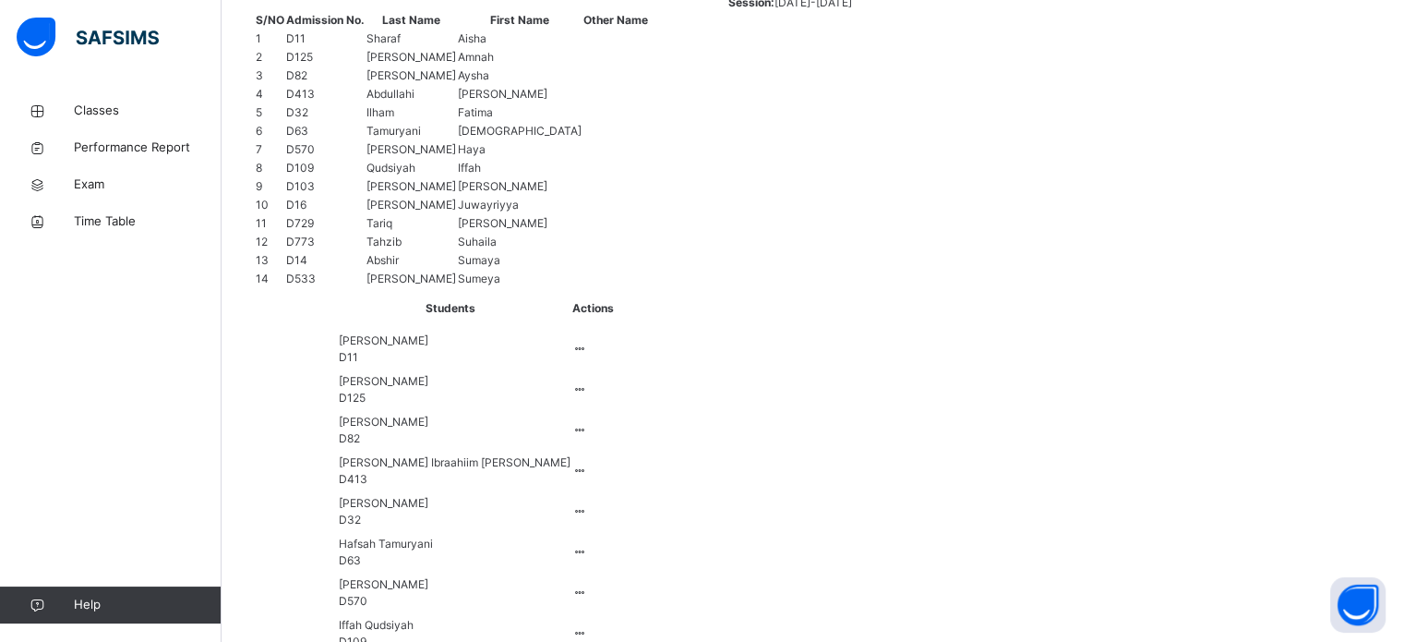
scroll to position [744, 0]
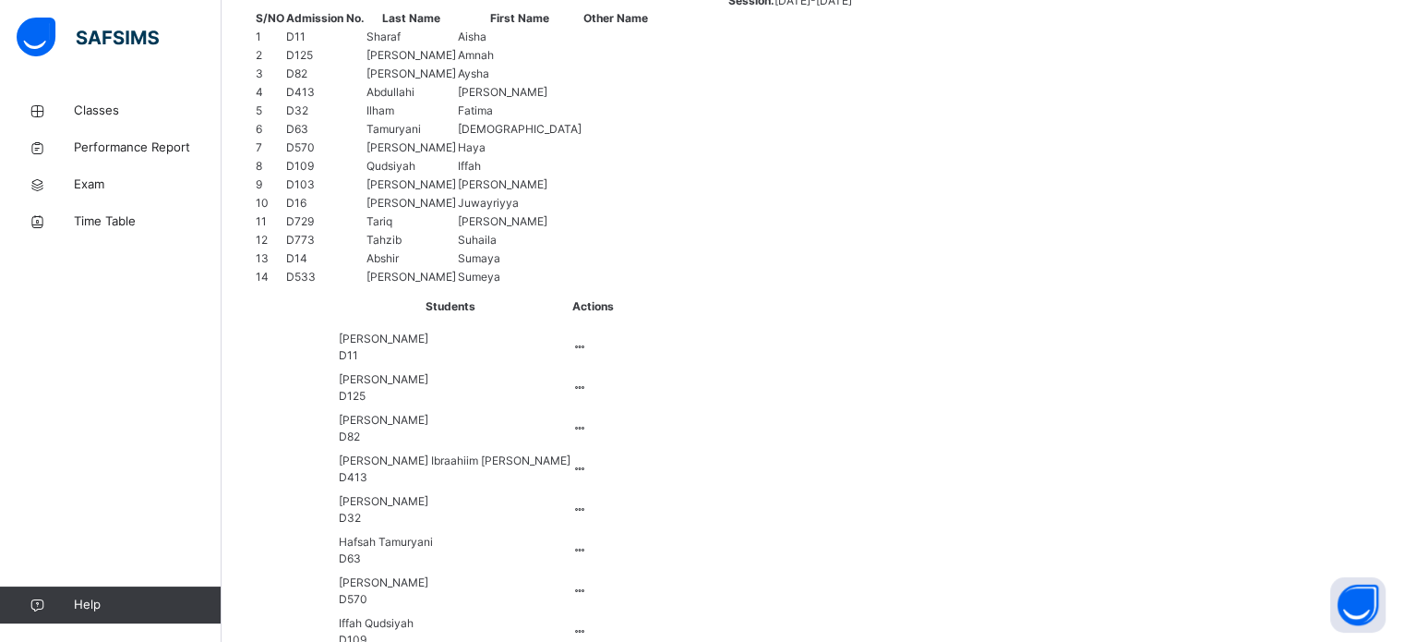
type input "**"
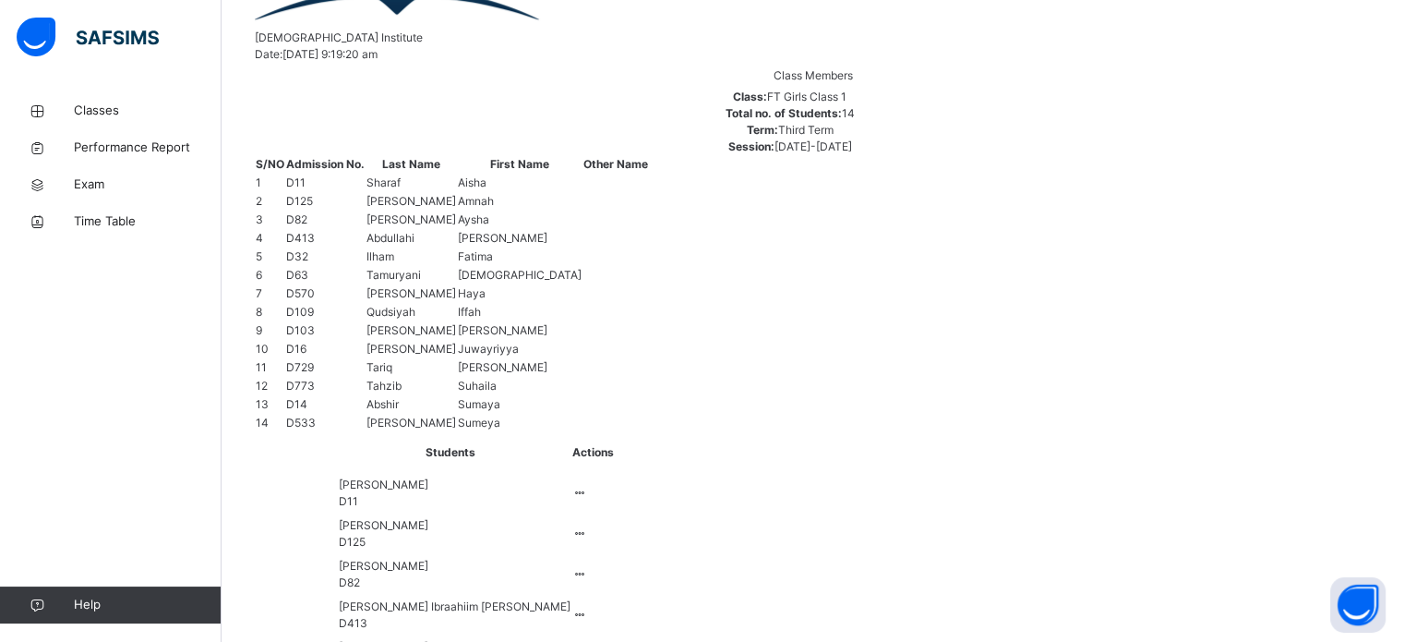
scroll to position [602, 0]
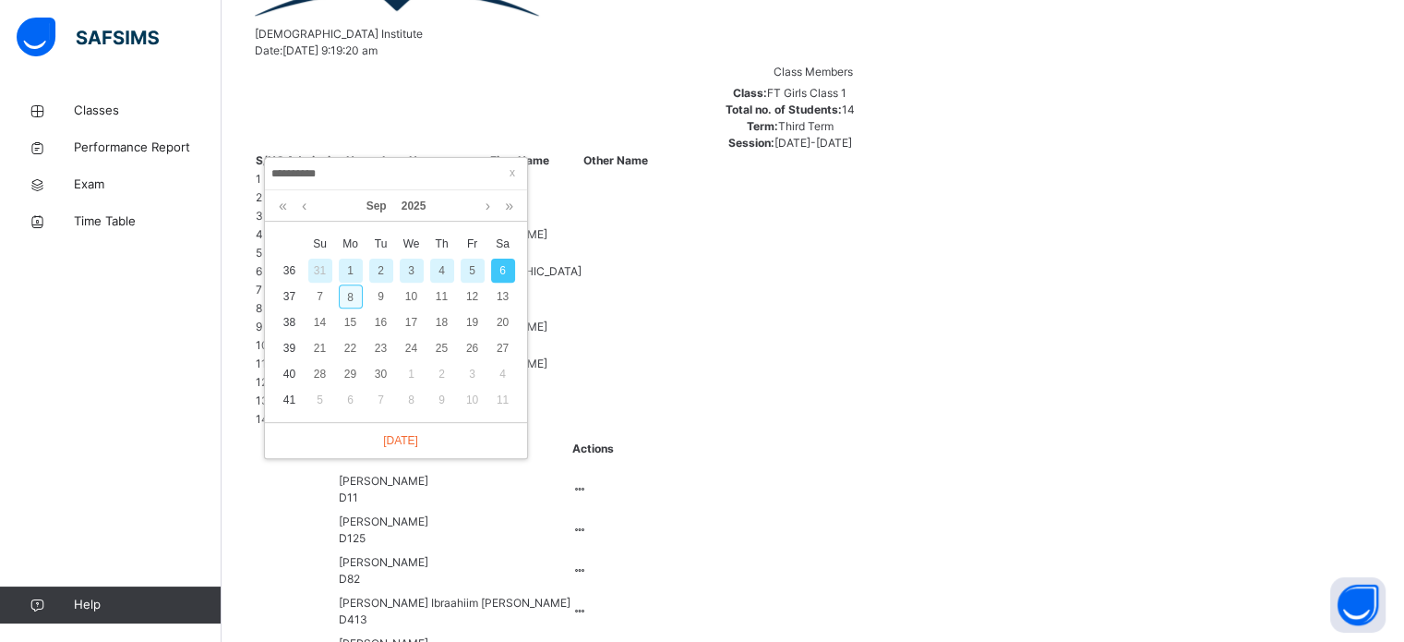
click at [352, 298] on div "8" at bounding box center [351, 296] width 24 height 24
type input "**********"
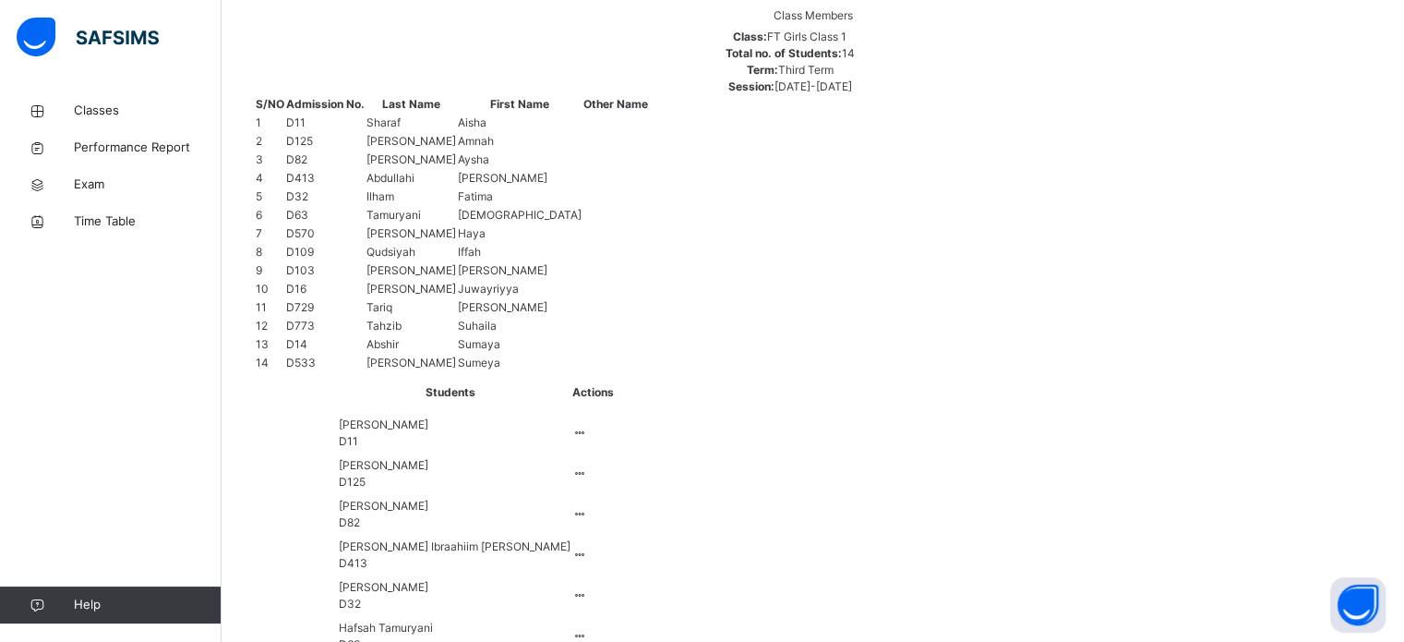
scroll to position [657, 0]
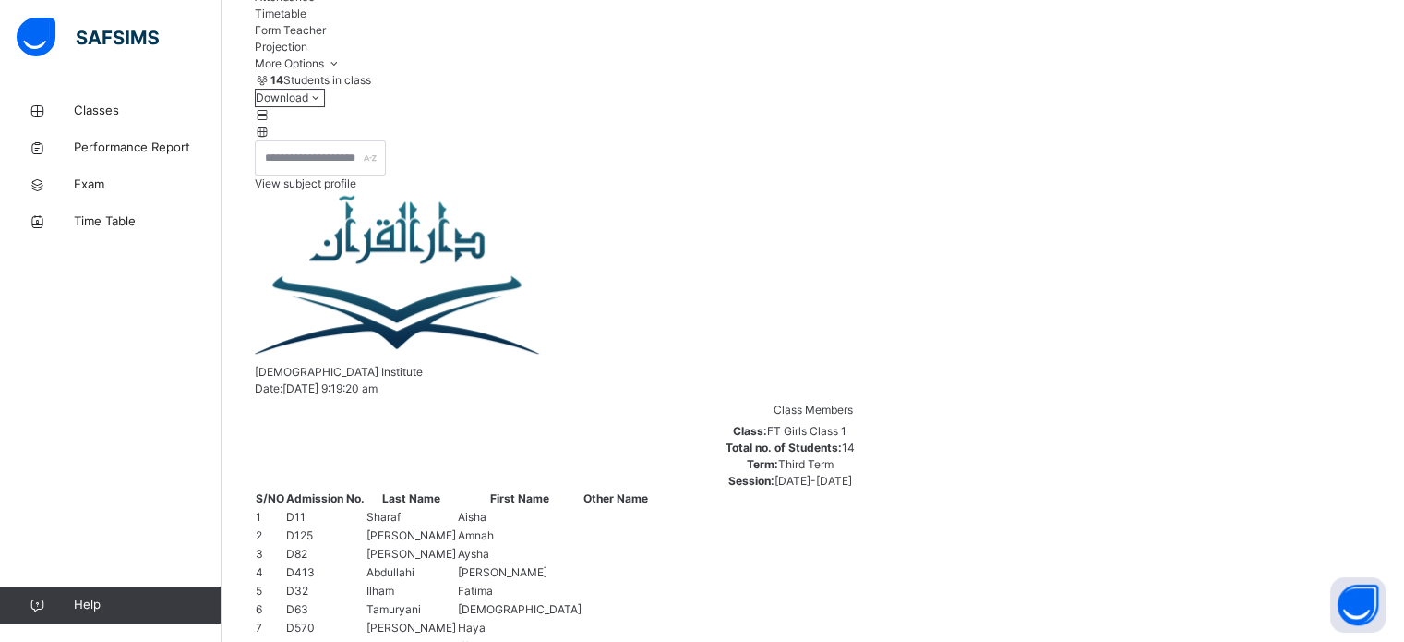
scroll to position [258, 0]
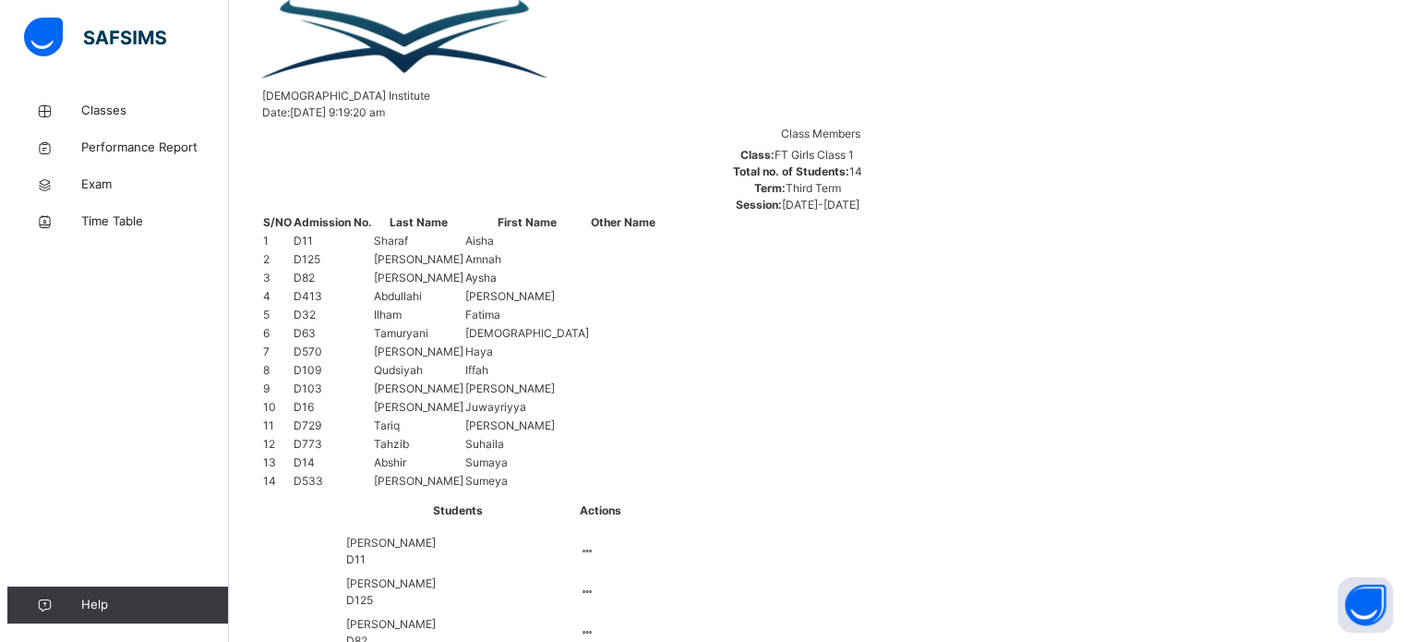
scroll to position [451, 0]
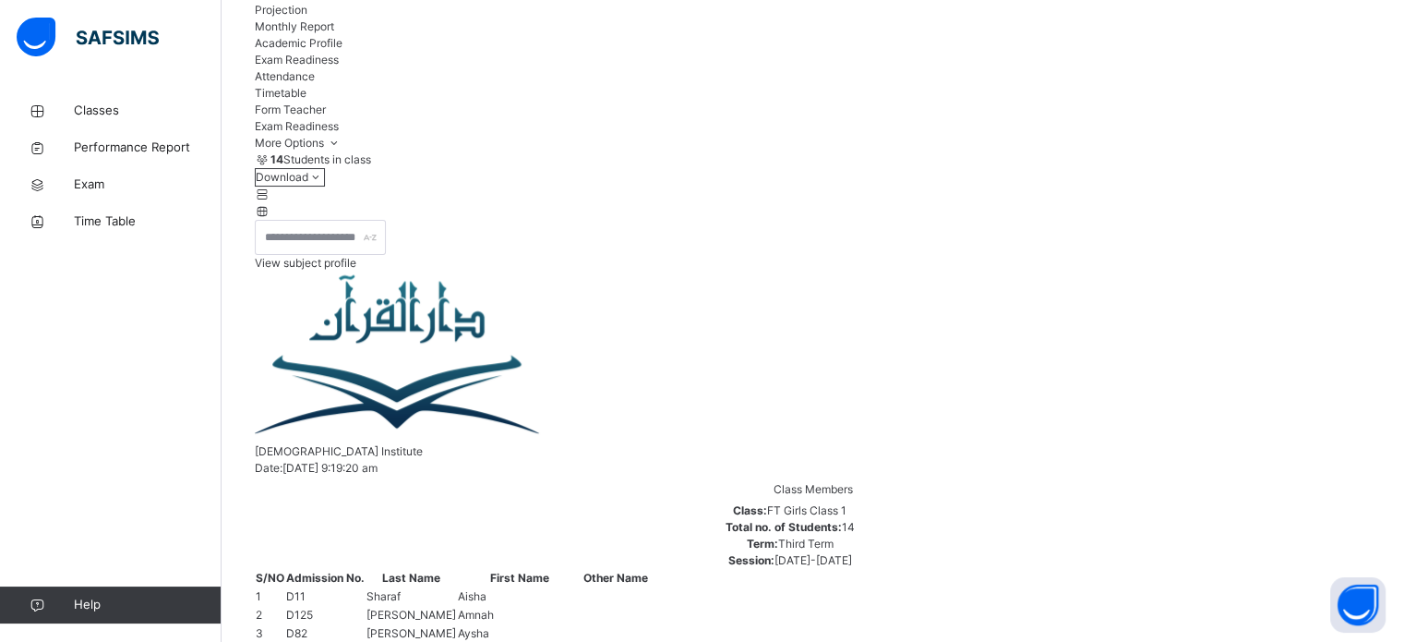
scroll to position [78, 0]
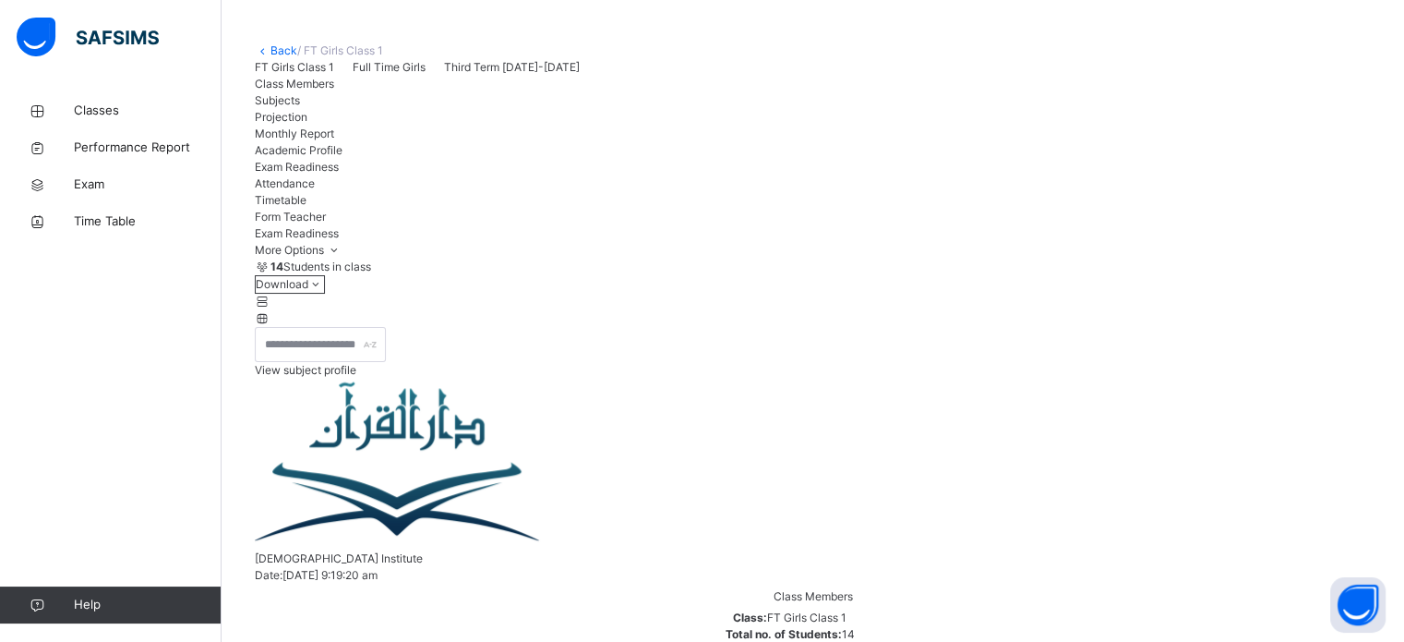
click at [451, 126] on div "Projection" at bounding box center [813, 117] width 1116 height 17
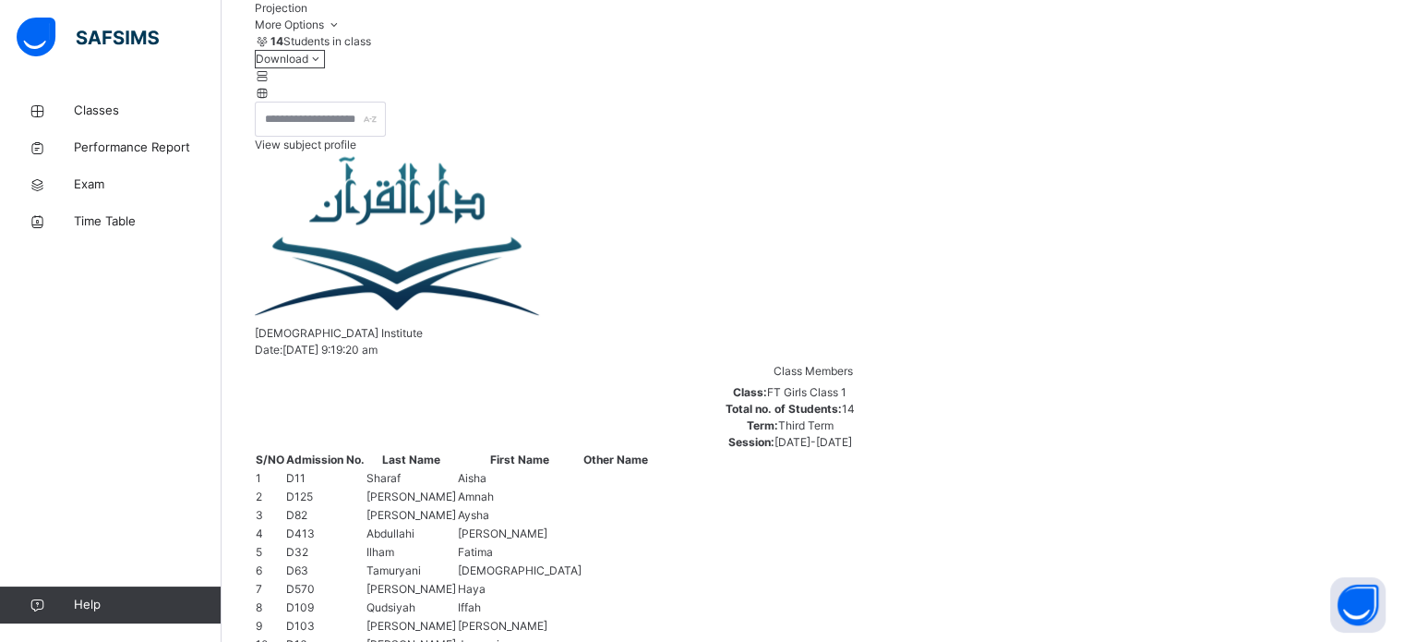
scroll to position [319, 0]
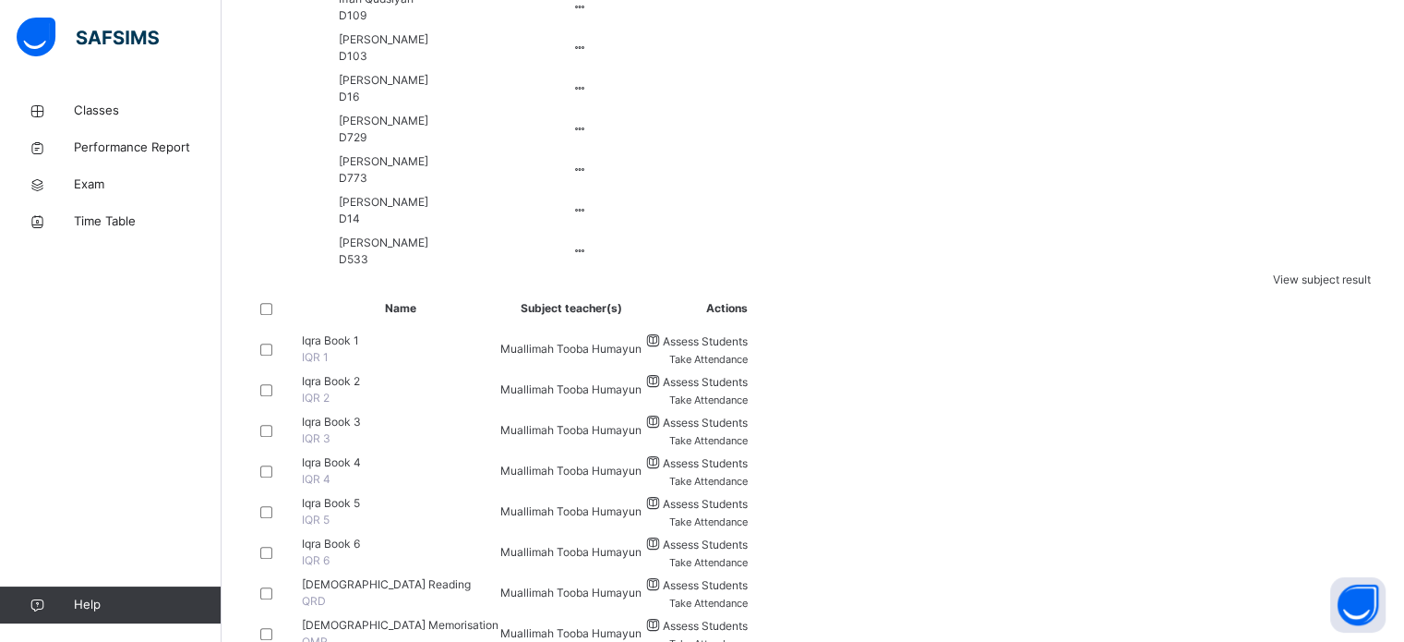
scroll to position [1374, 0]
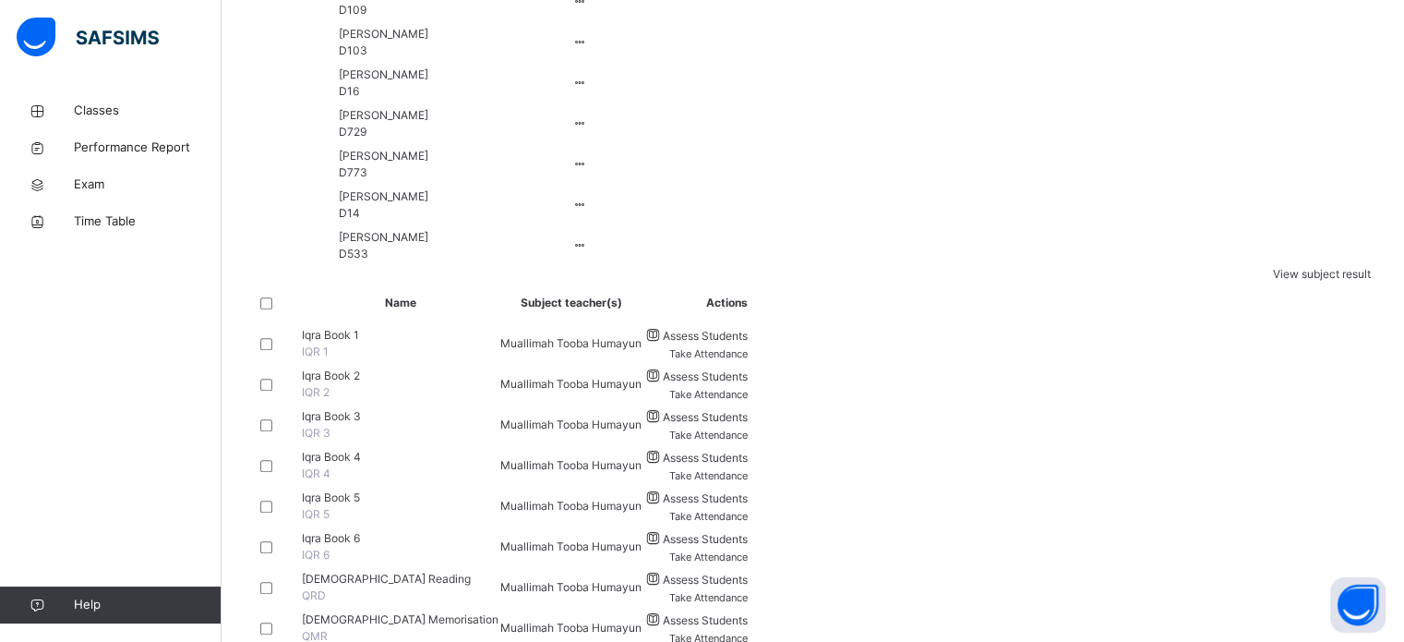
drag, startPoint x: 357, startPoint y: 325, endPoint x: 372, endPoint y: 383, distance: 60.0
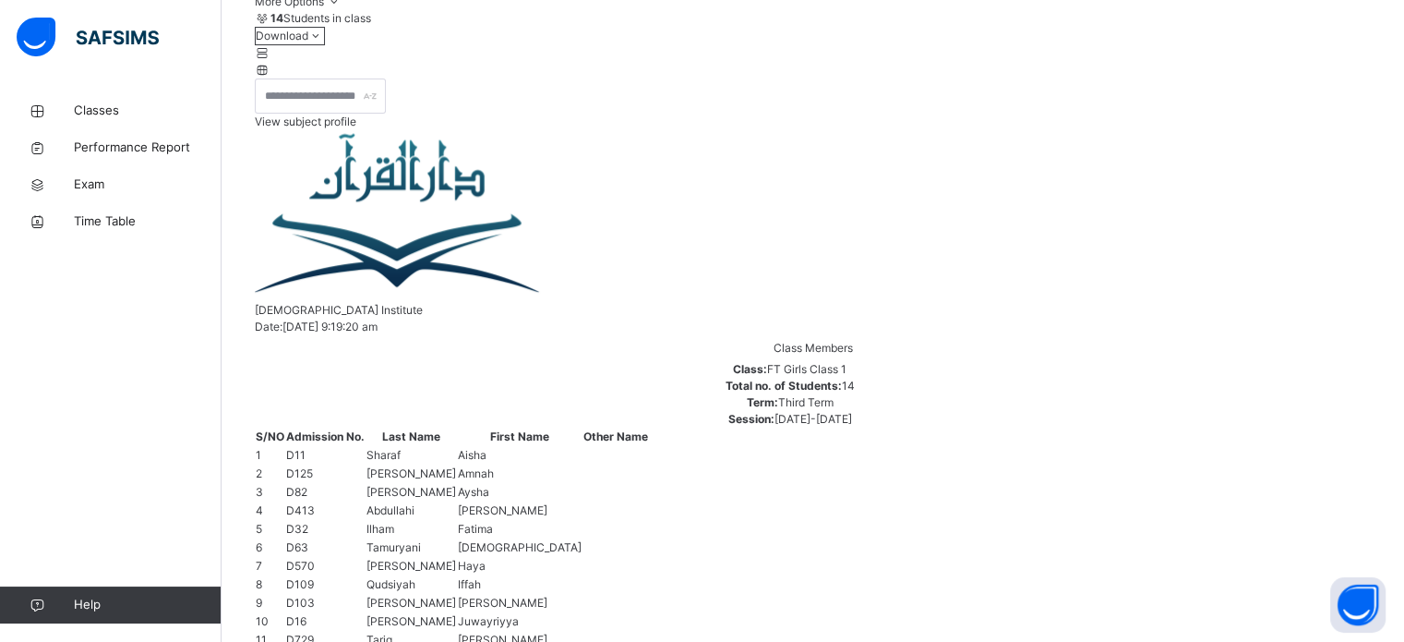
scroll to position [744, 0]
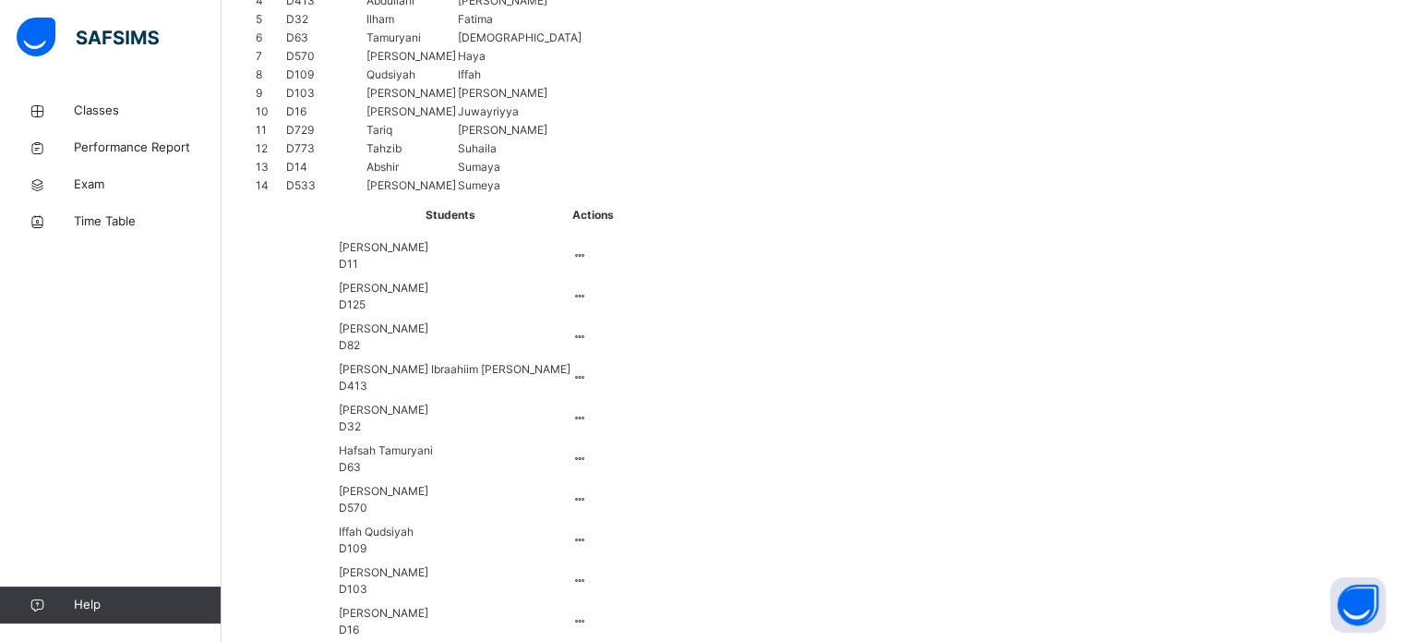
scroll to position [835, 0]
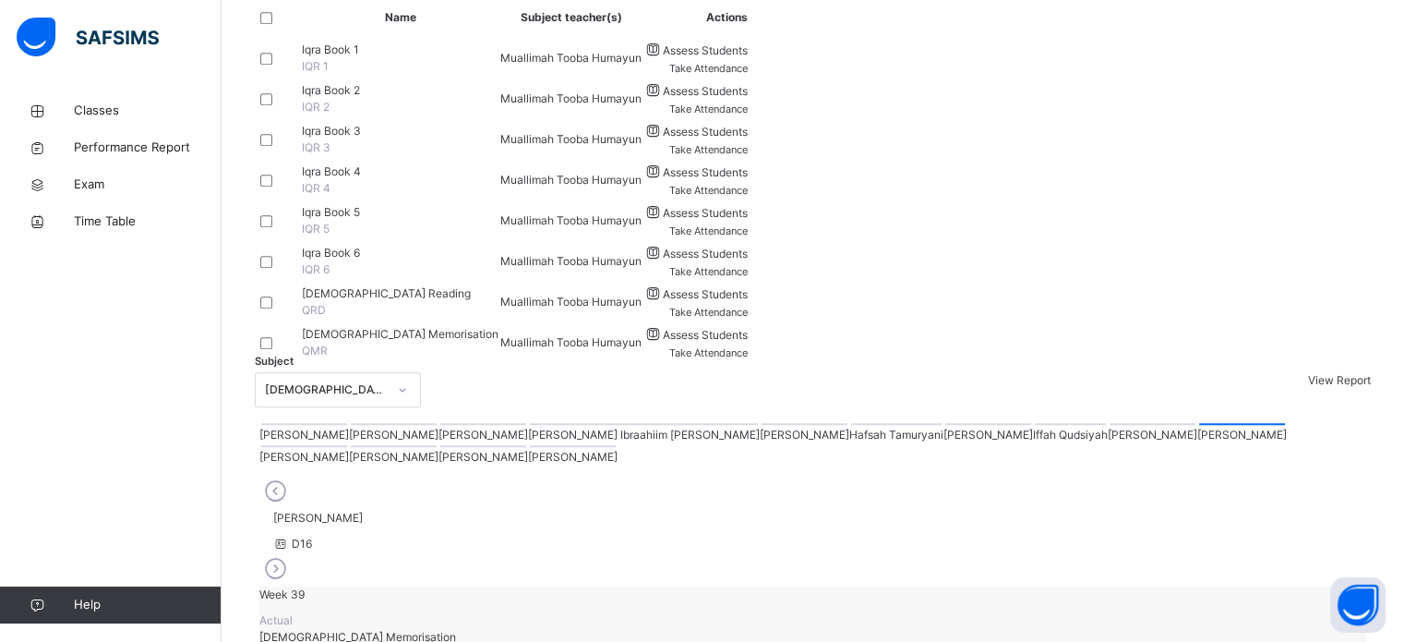
scroll to position [1667, 0]
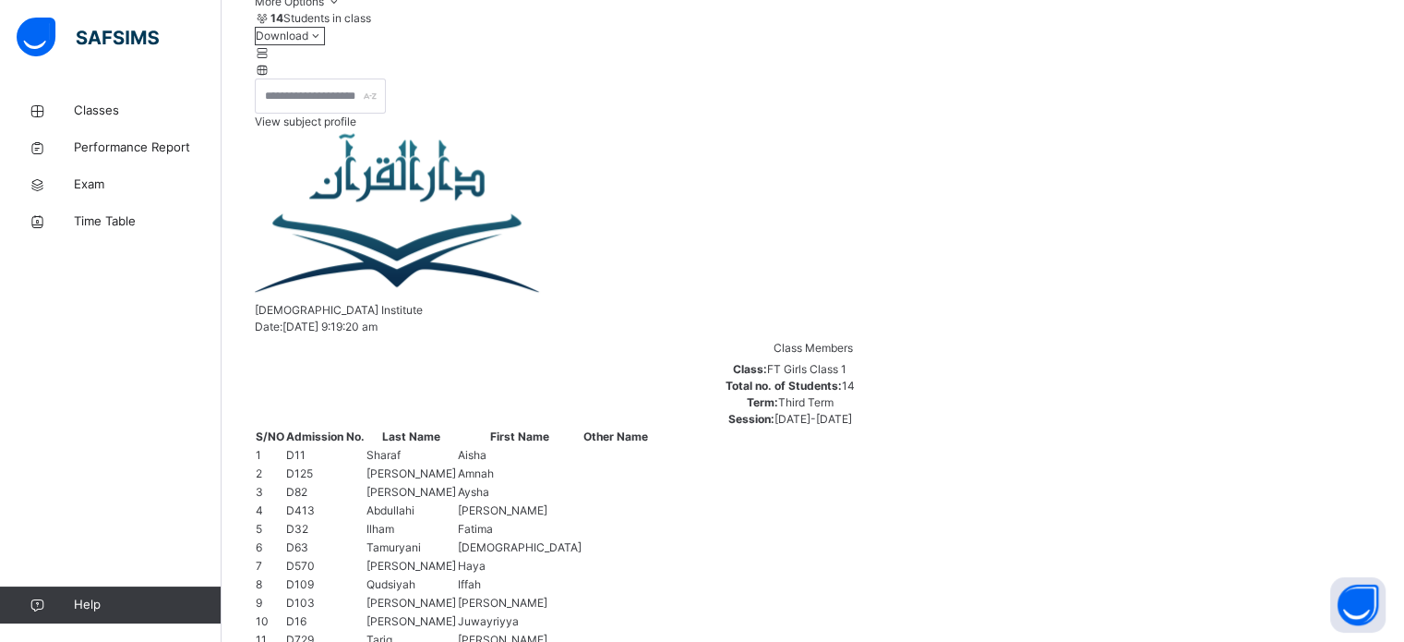
scroll to position [744, 0]
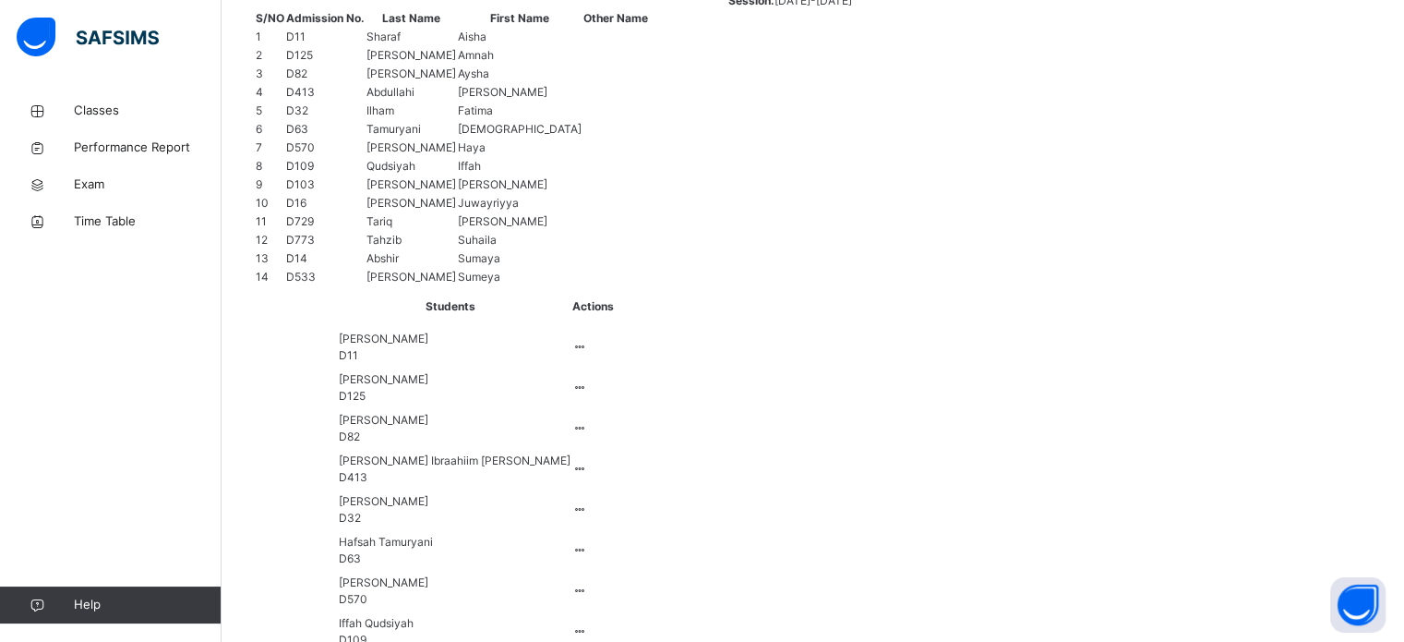
scroll to position [428, 0]
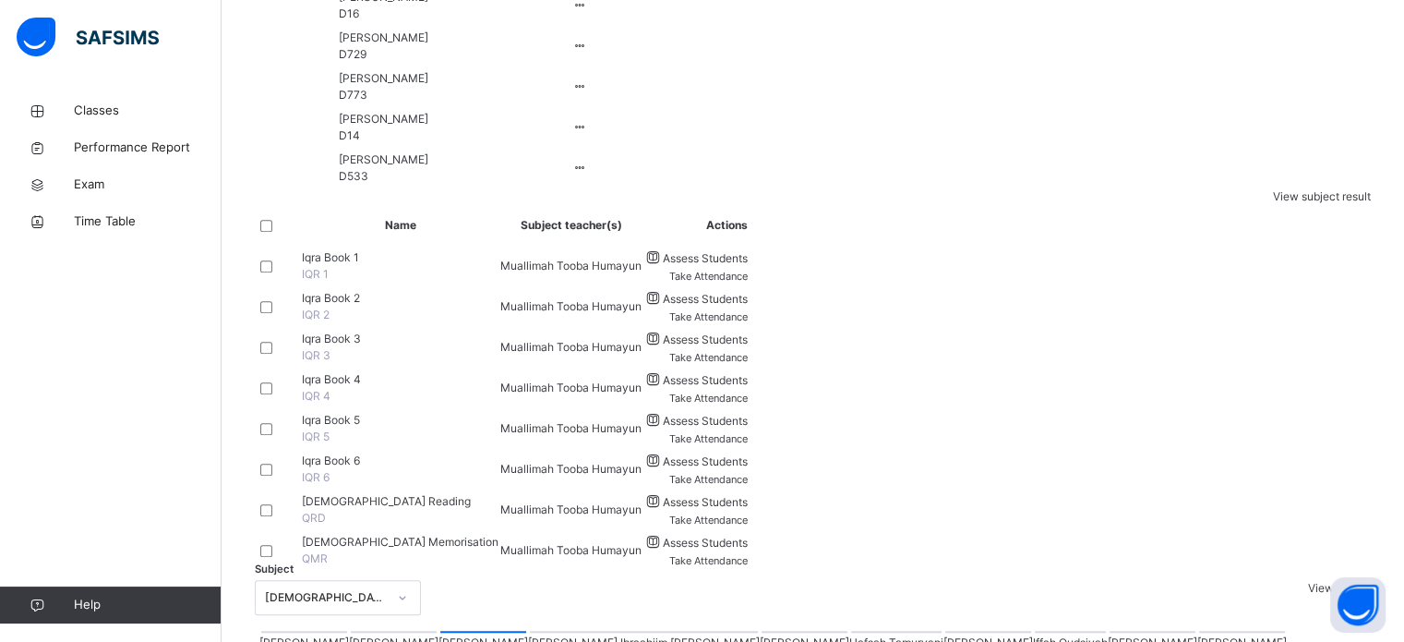
scroll to position [1457, 0]
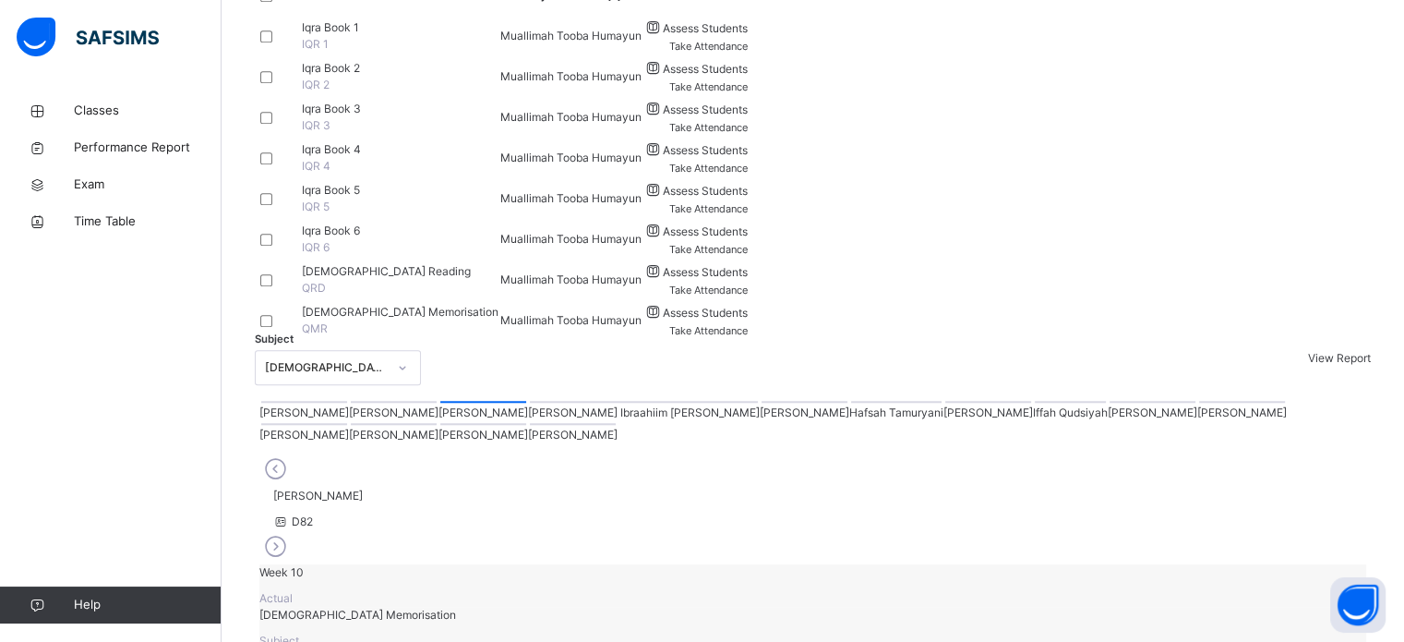
scroll to position [1811, 0]
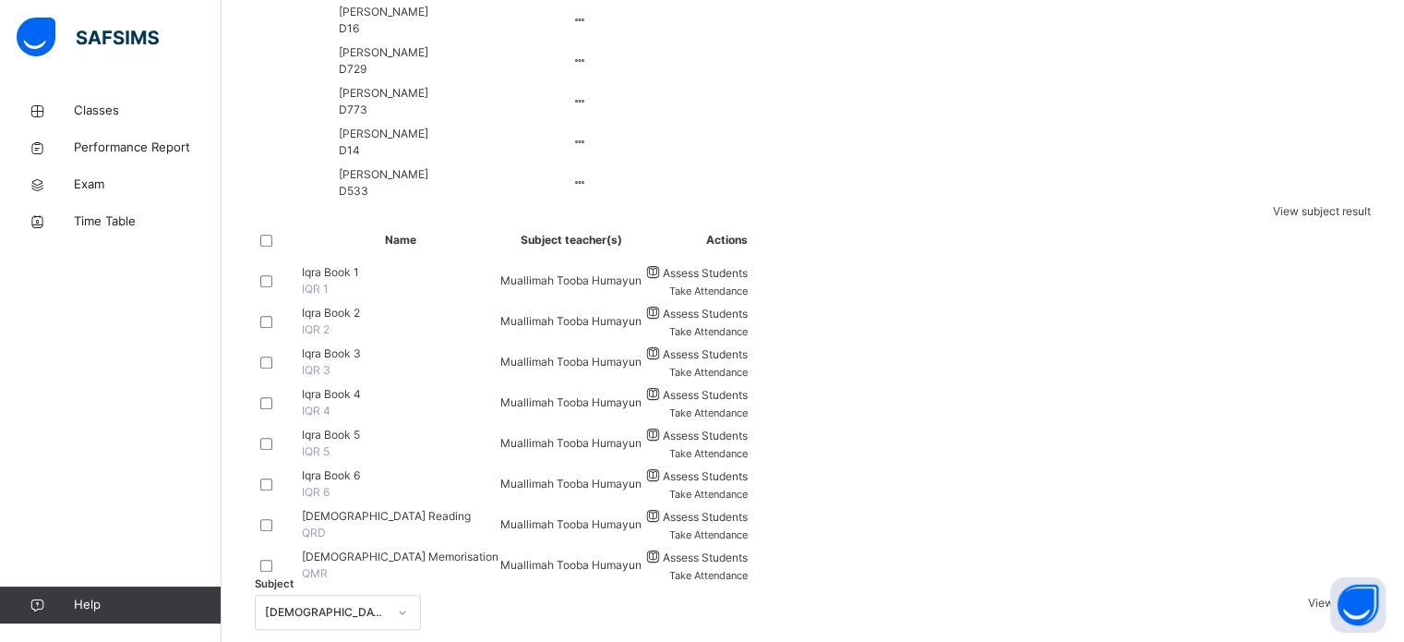
scroll to position [1448, 0]
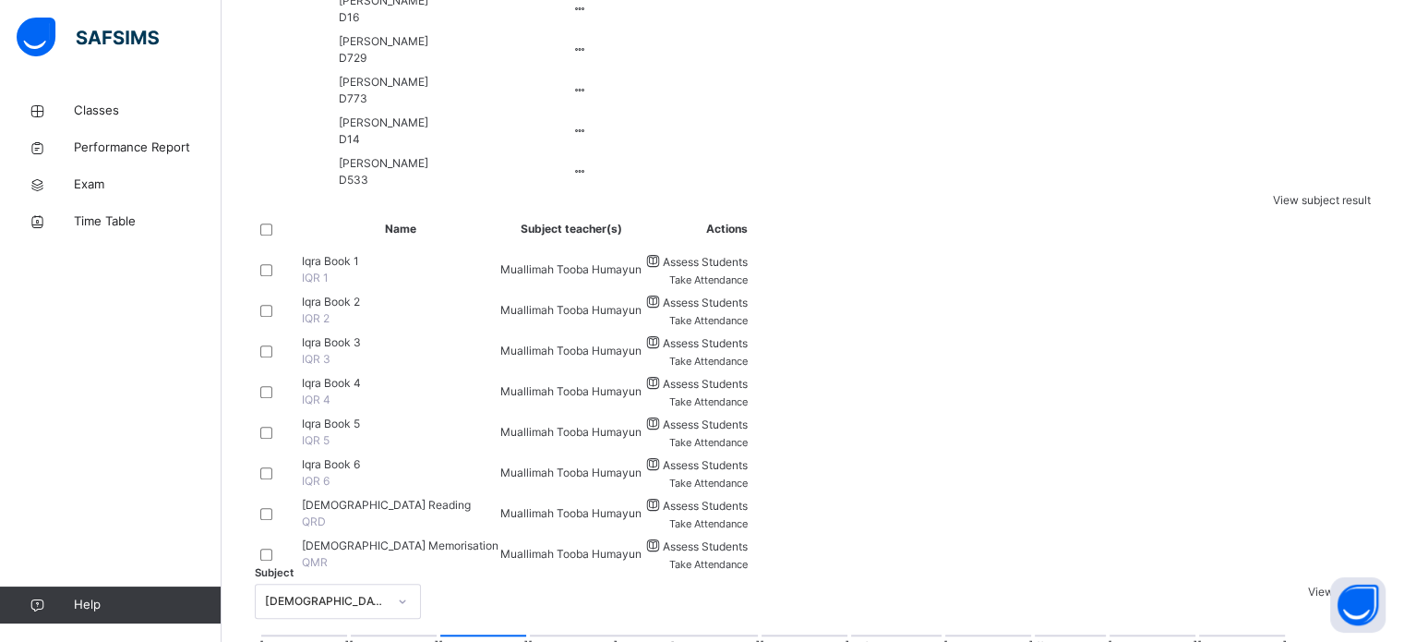
type input "***"
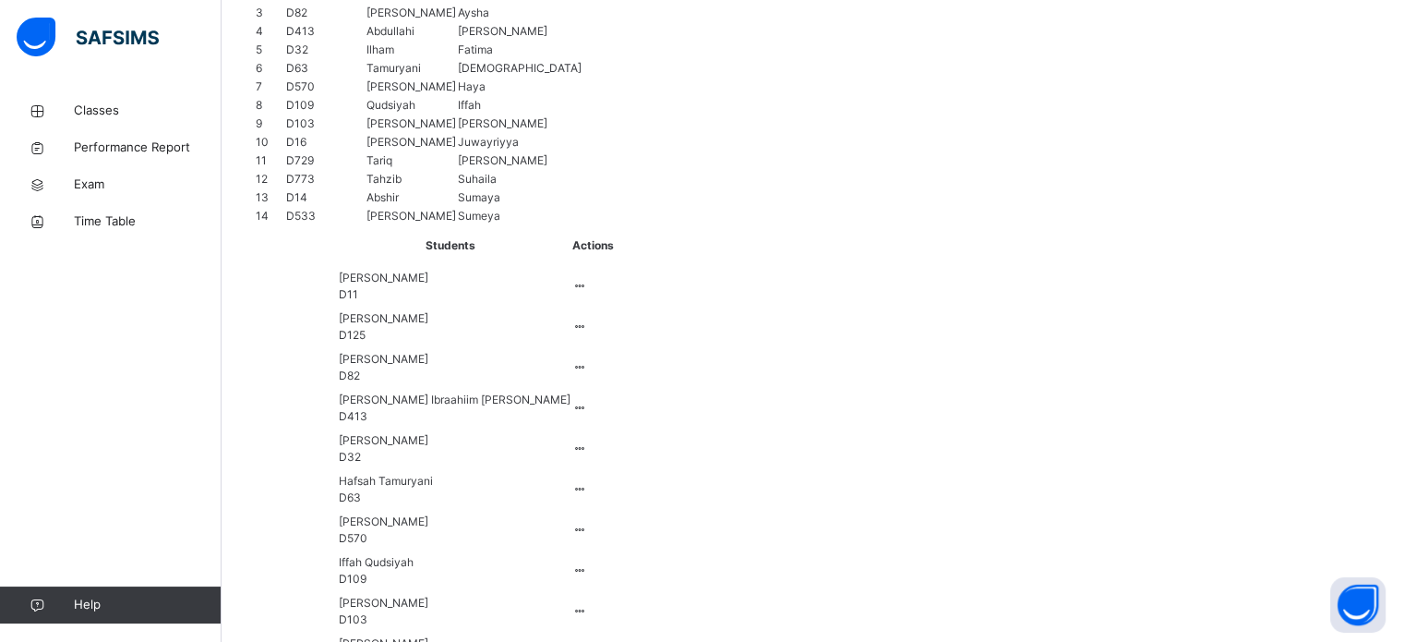
scroll to position [790, 0]
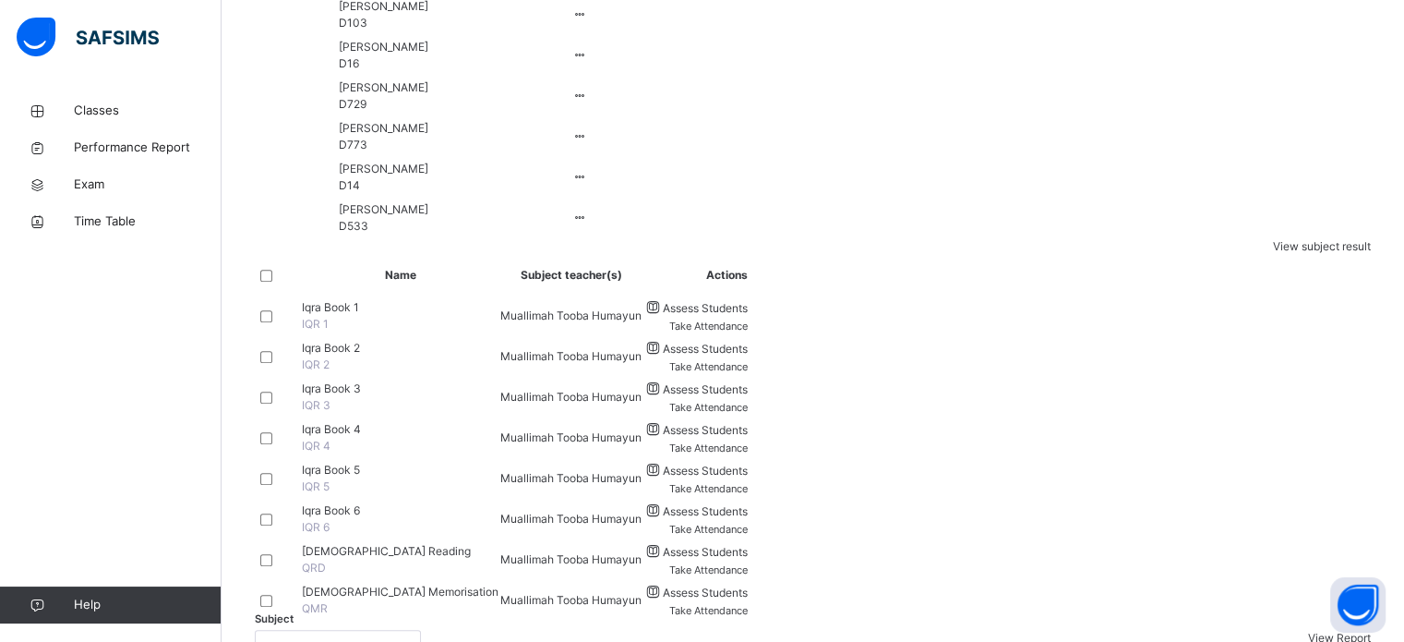
scroll to position [1448, 0]
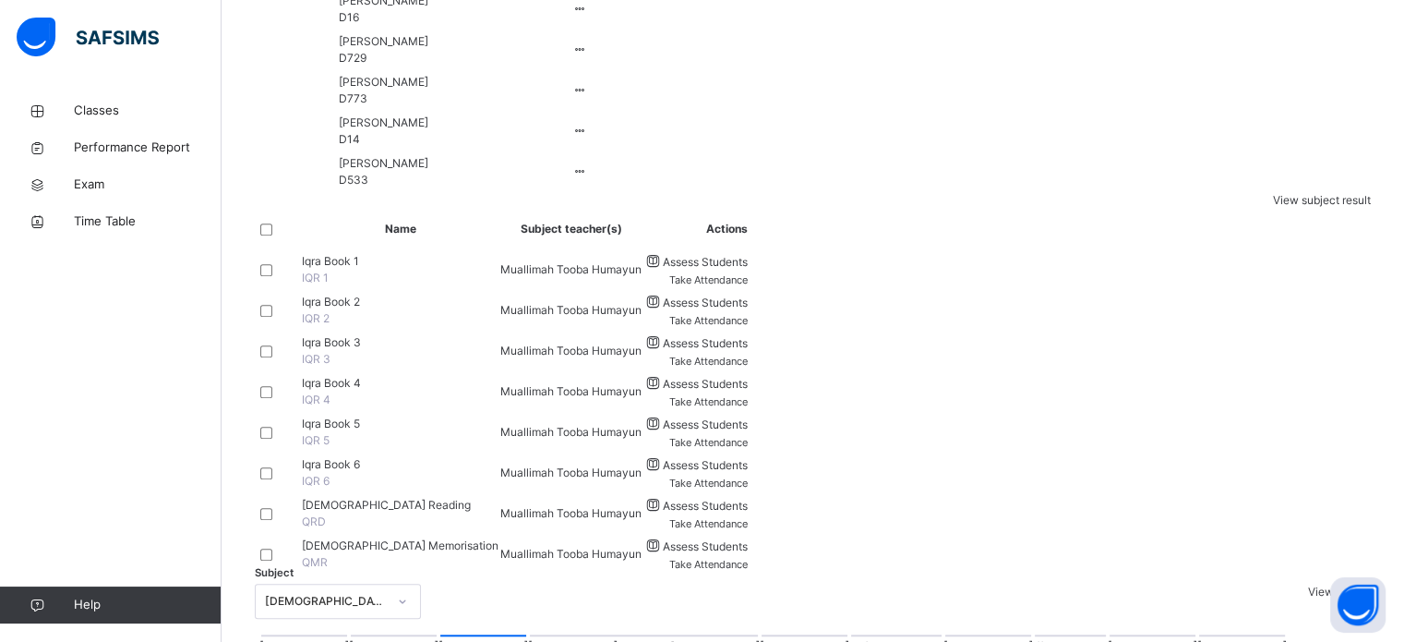
type input "***"
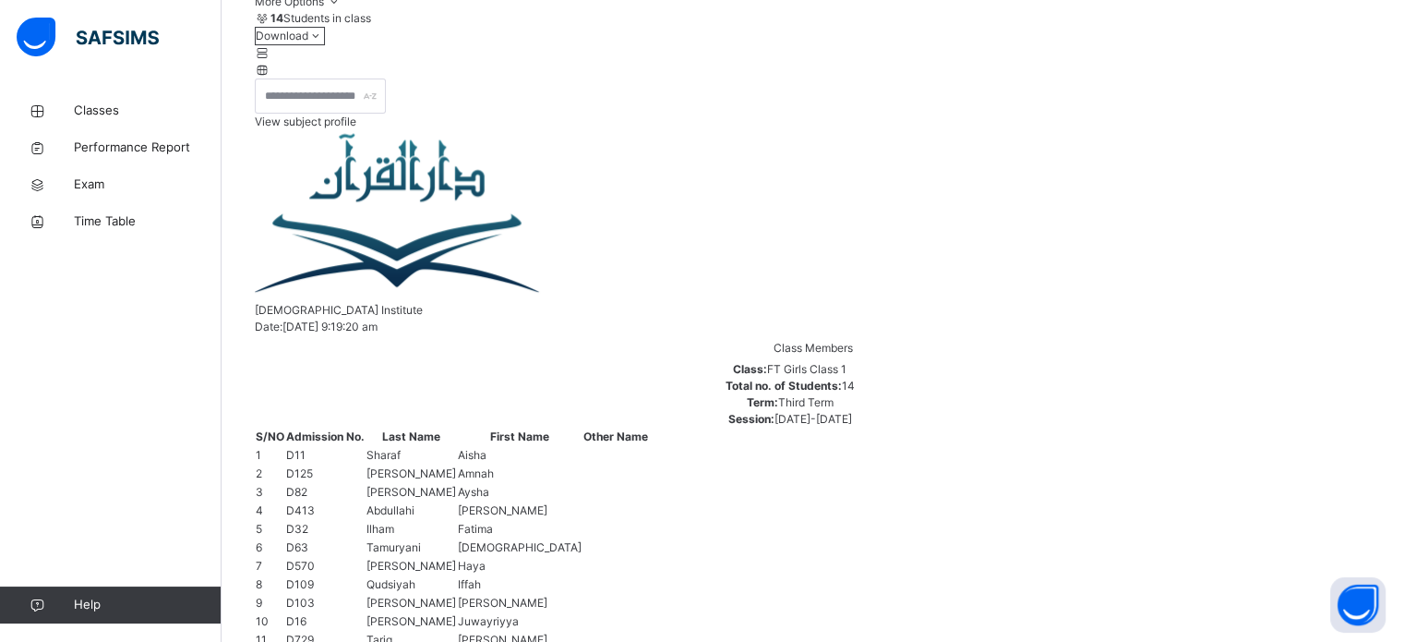
scroll to position [744, 0]
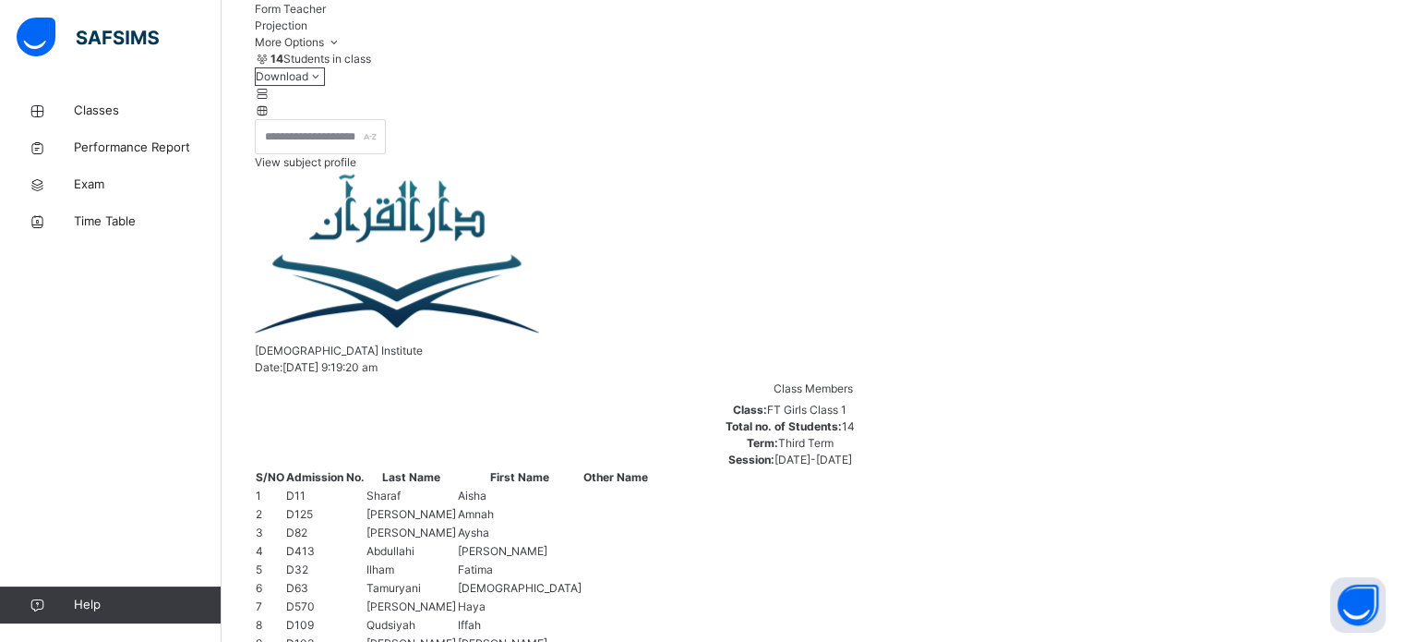
scroll to position [273, 0]
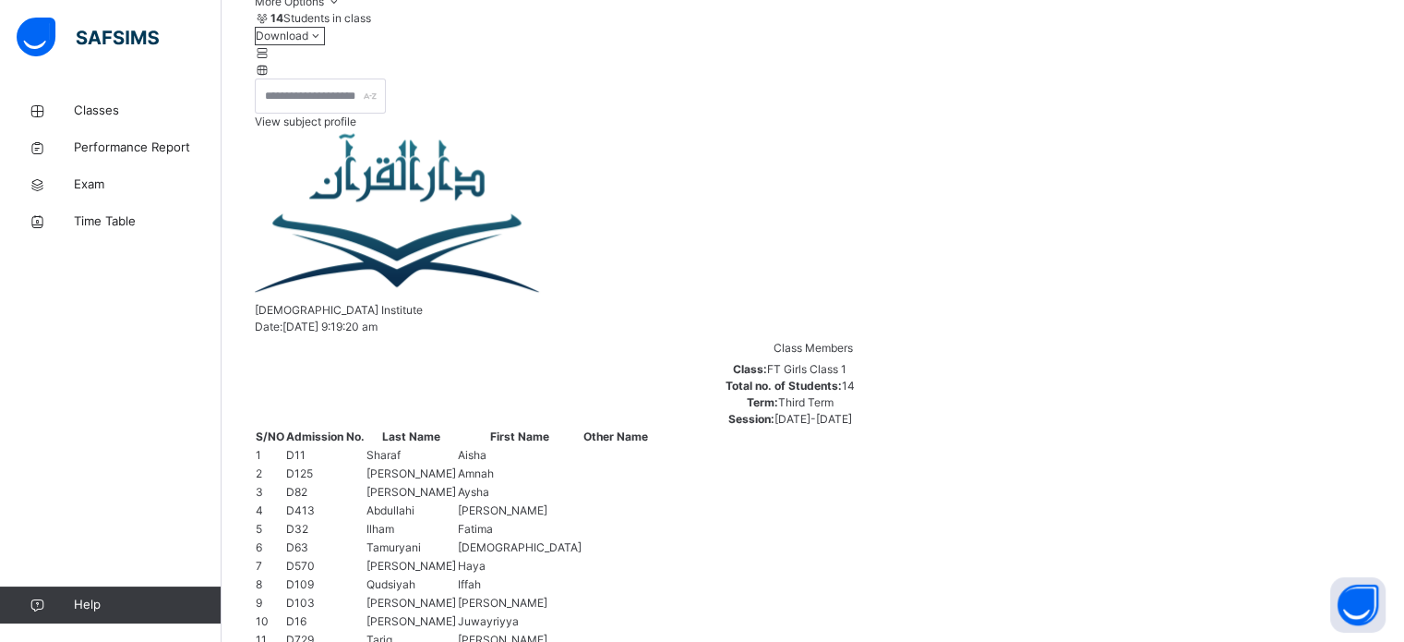
scroll to position [678, 0]
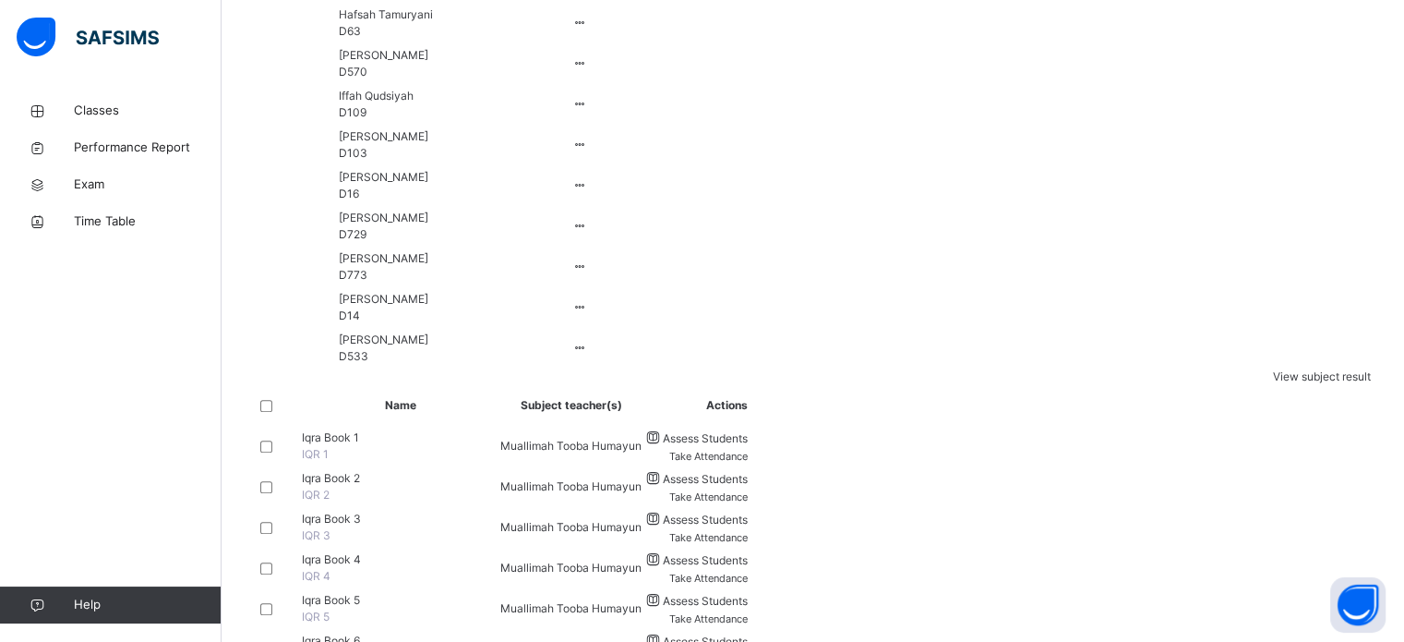
scroll to position [1448, 0]
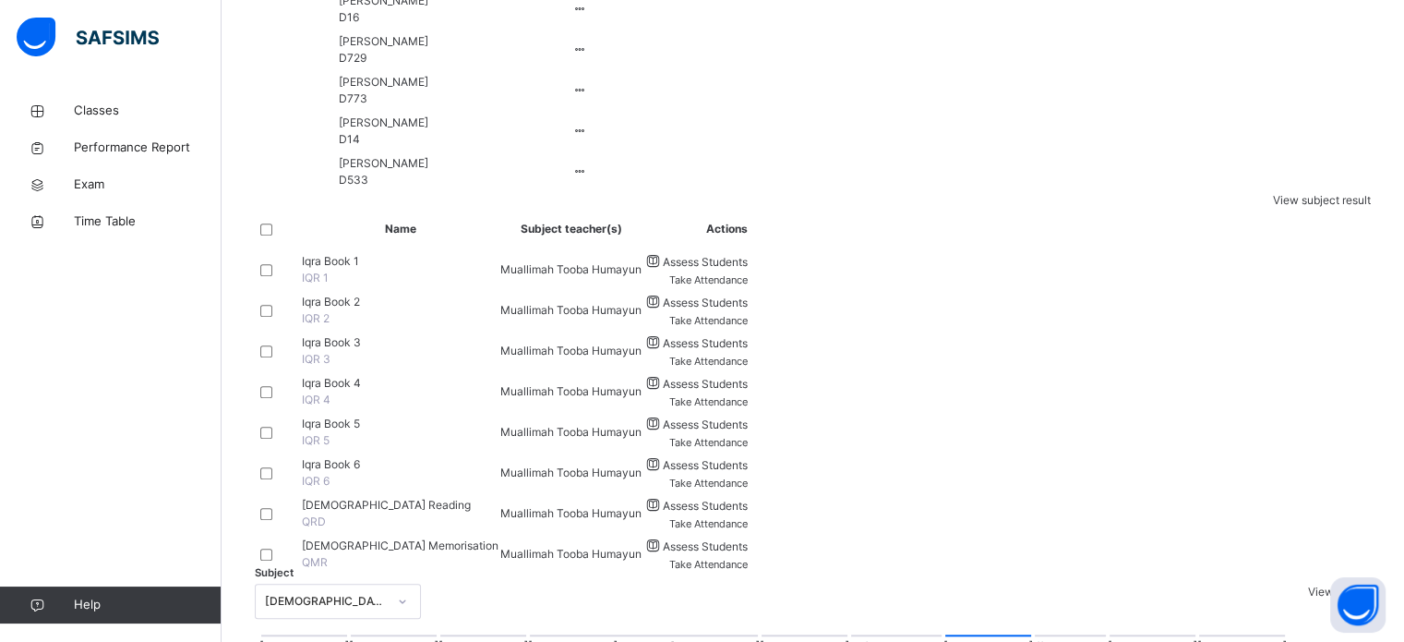
type input "**"
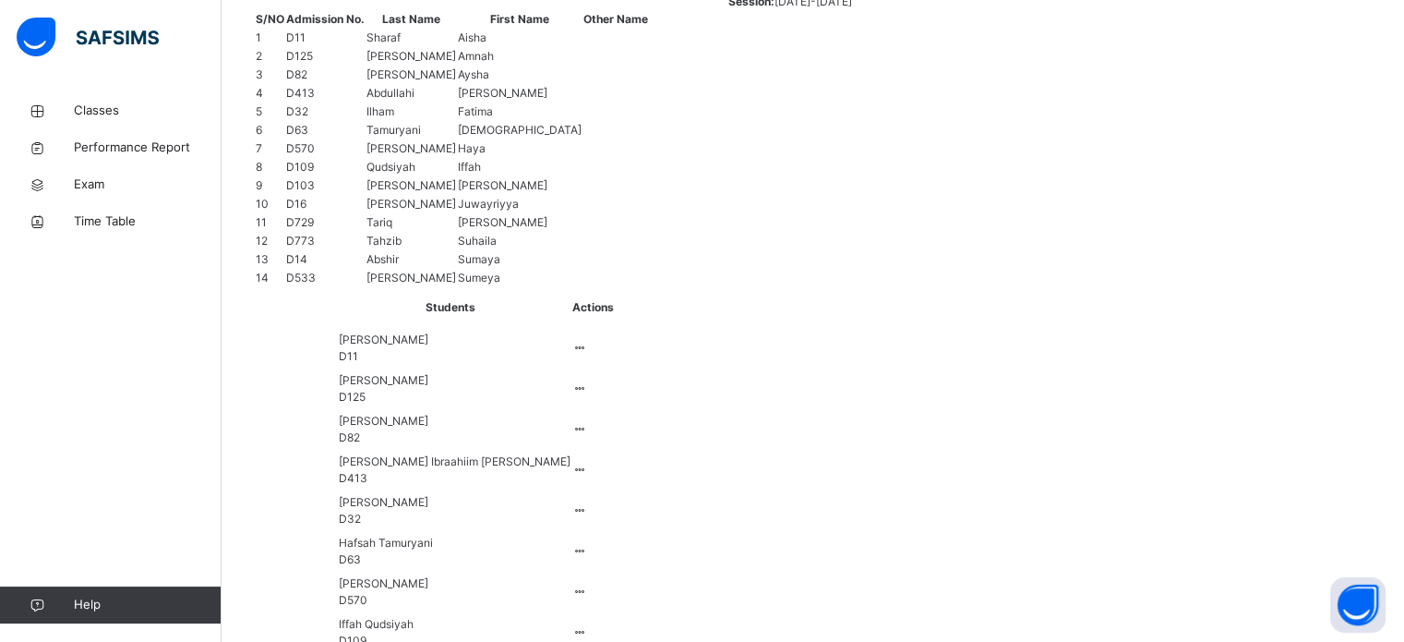
scroll to position [744, 0]
type input "**"
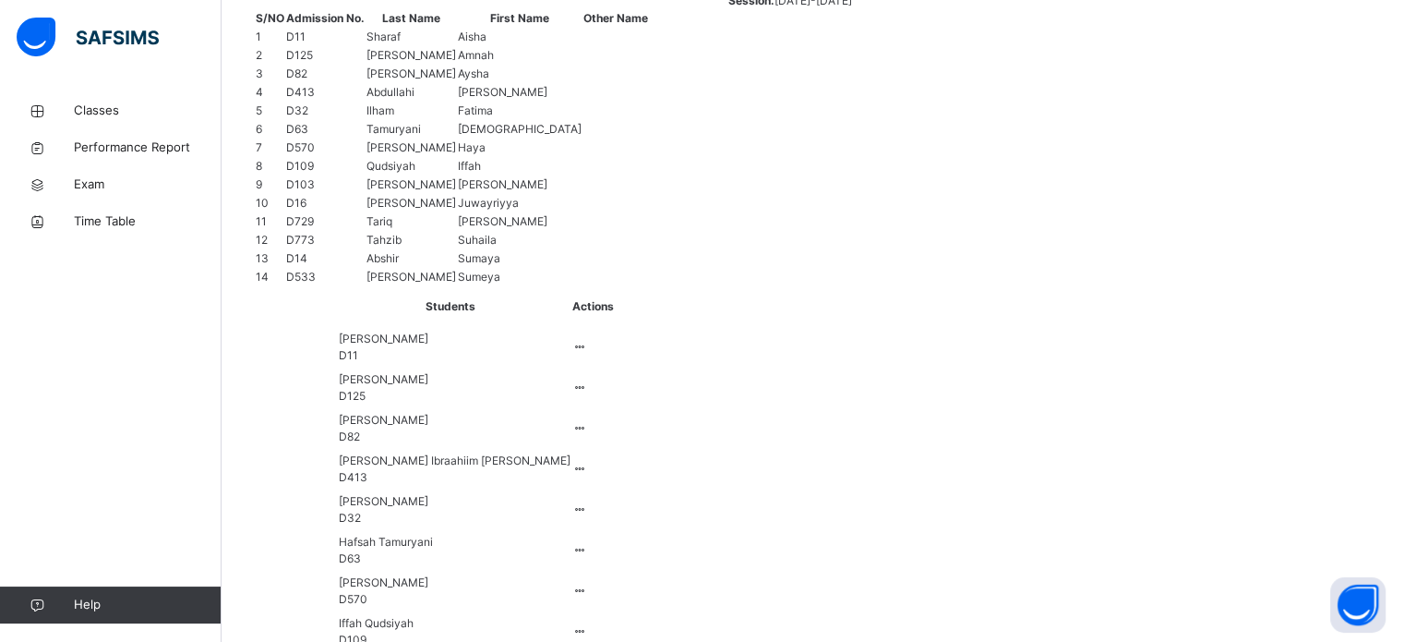
scroll to position [12, 0]
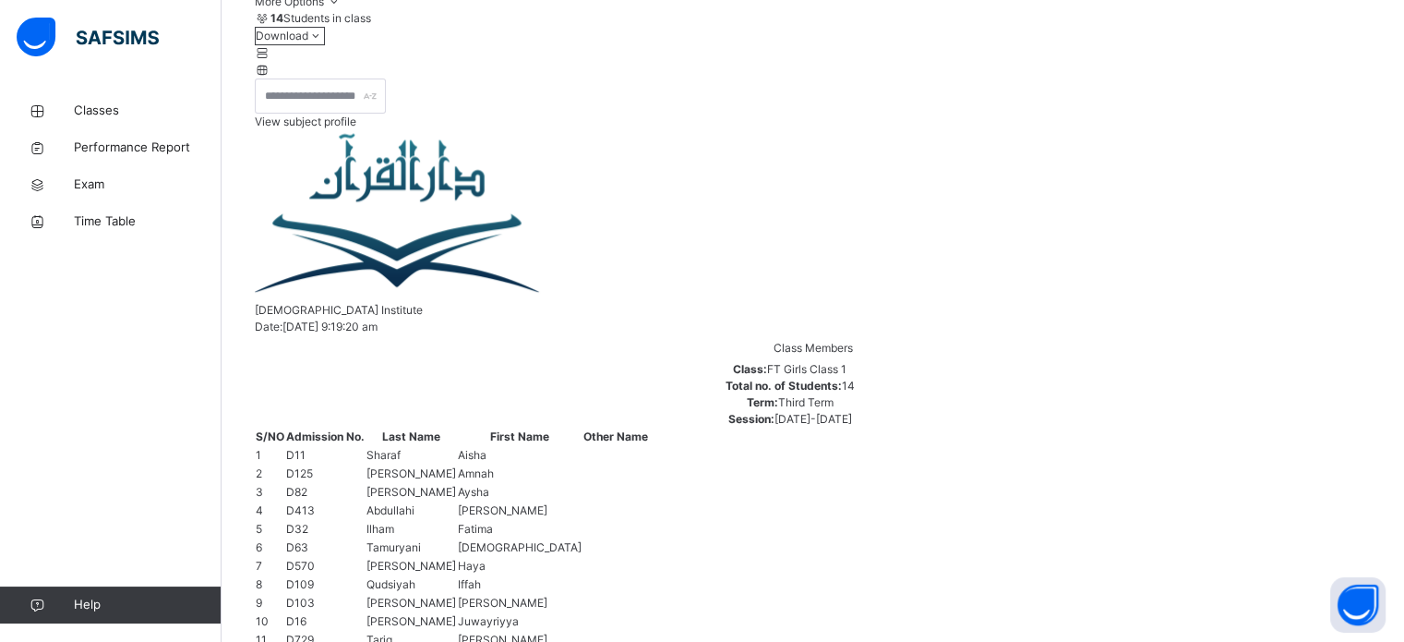
scroll to position [744, 0]
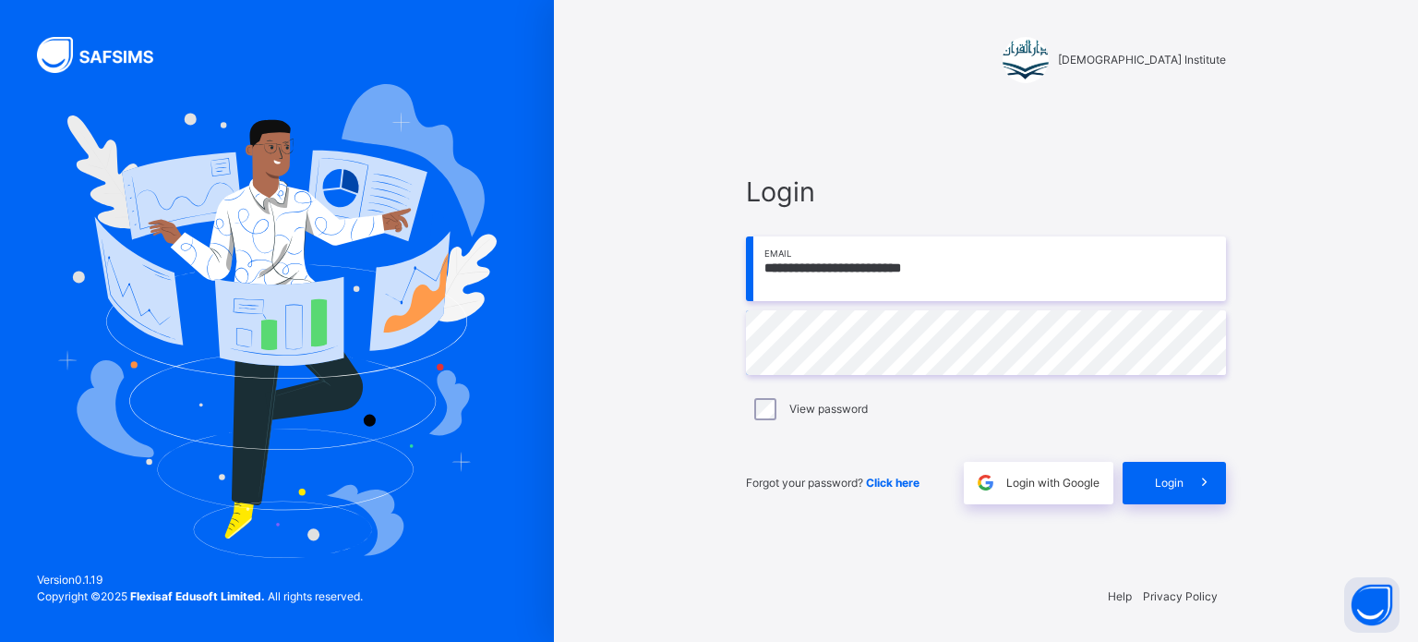
click at [1164, 460] on div "Forgot your password? Click here Login with Google Login" at bounding box center [986, 473] width 480 height 61
click at [1160, 478] on span "Login" at bounding box center [1169, 483] width 29 height 17
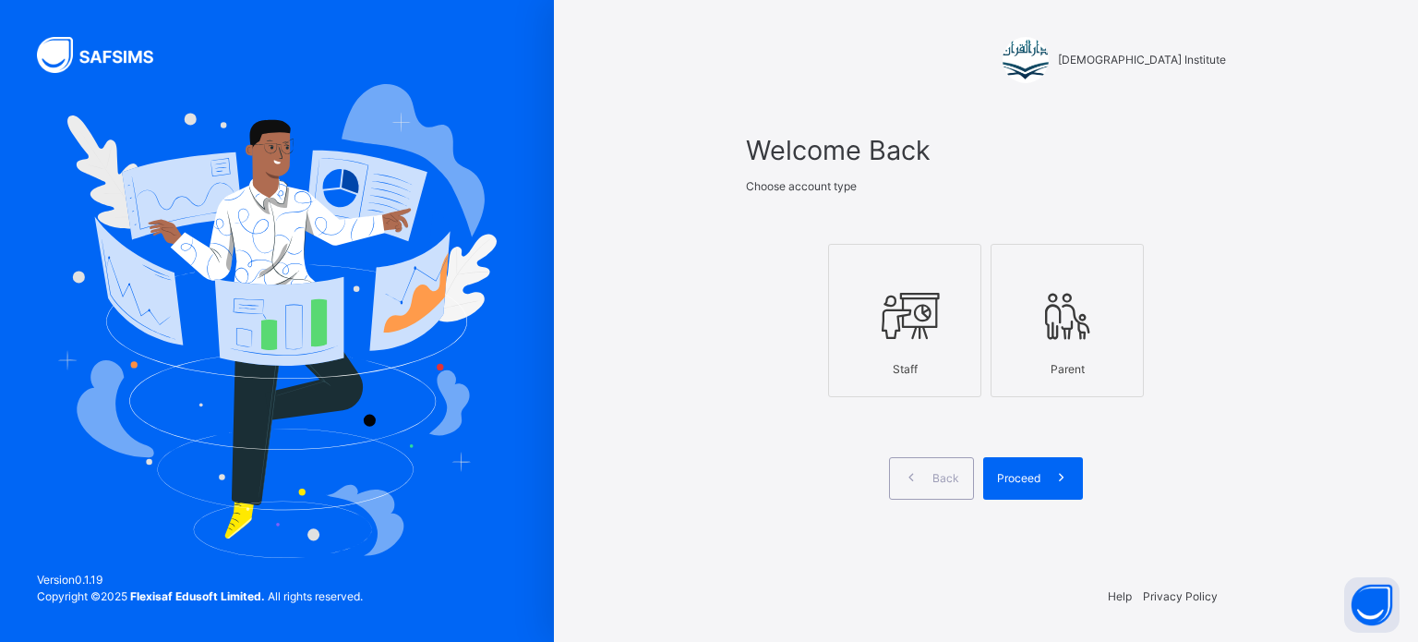
click at [927, 361] on div "Staff" at bounding box center [904, 369] width 133 height 35
click at [1027, 485] on span "Proceed" at bounding box center [1018, 478] width 43 height 17
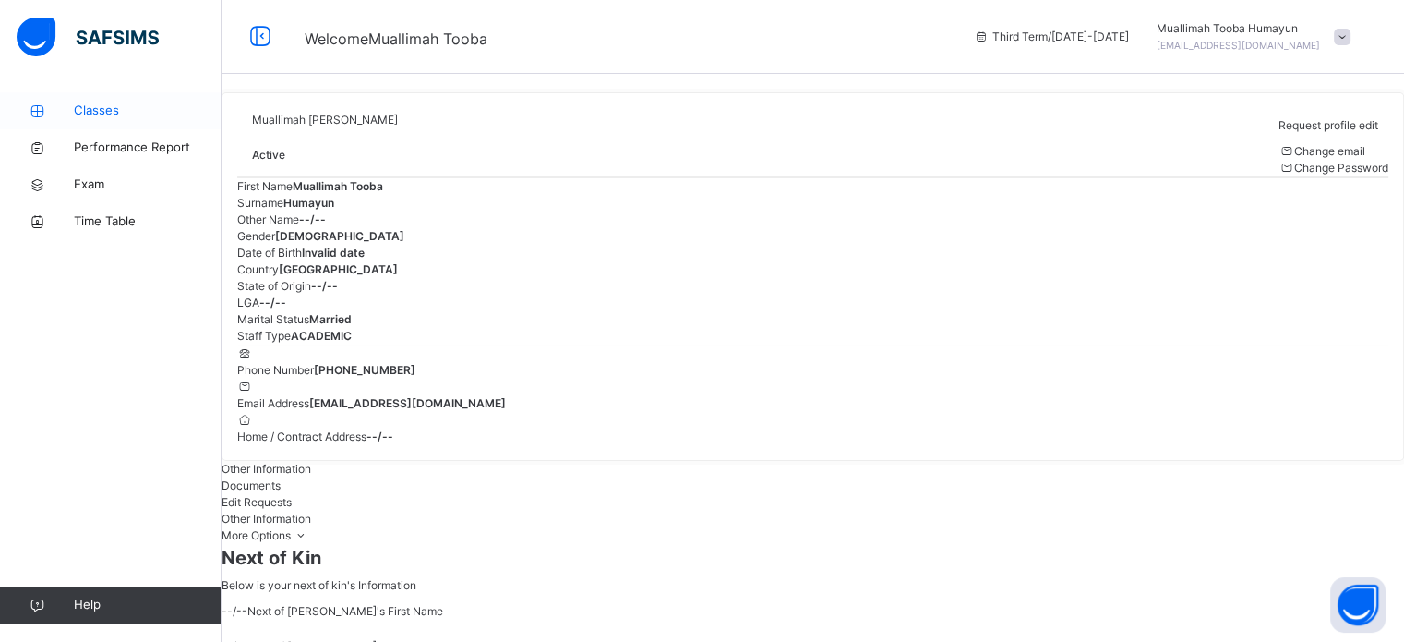
click at [116, 105] on span "Classes" at bounding box center [148, 111] width 148 height 18
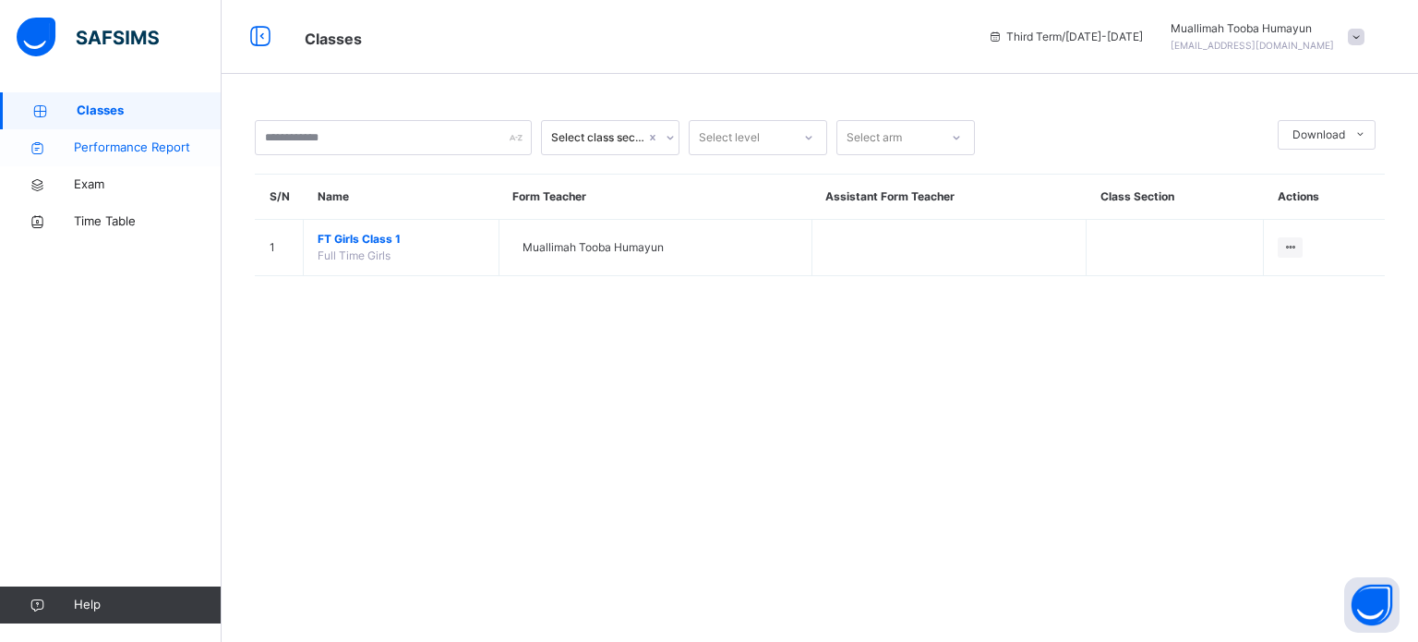
click at [153, 137] on link "Performance Report" at bounding box center [111, 147] width 222 height 37
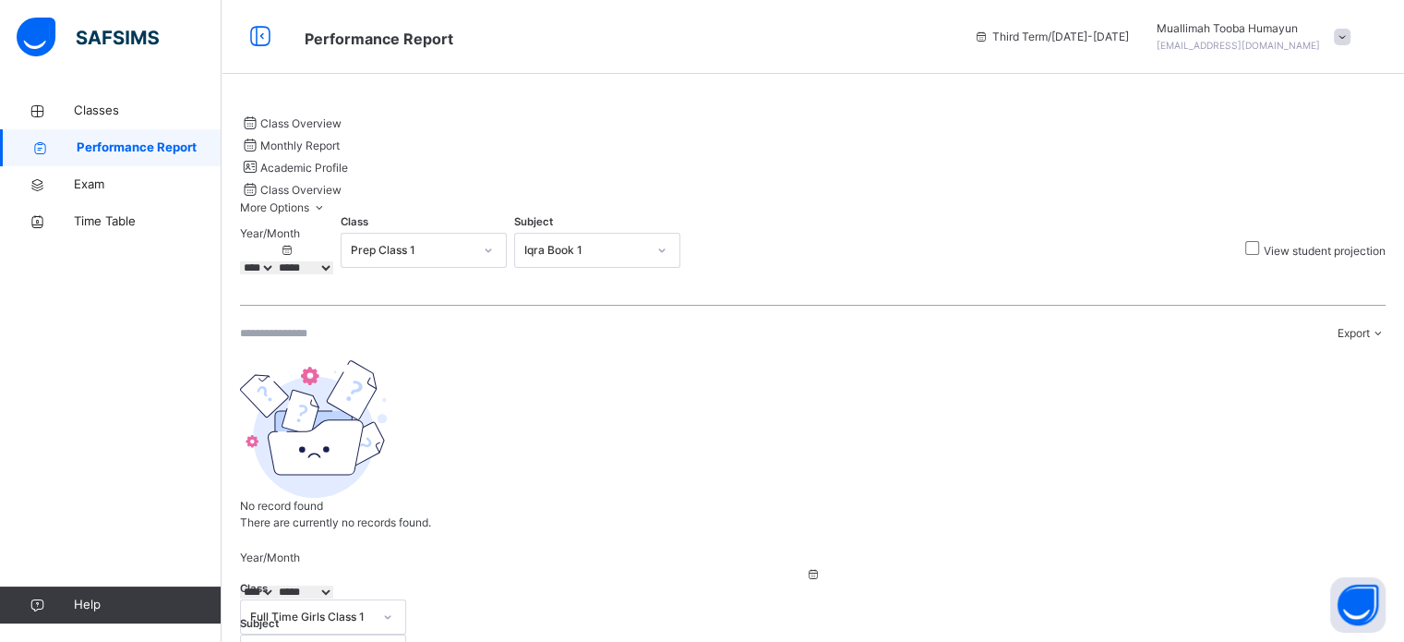
click at [340, 138] on span "Monthly Report" at bounding box center [299, 145] width 79 height 14
click at [260, 118] on span at bounding box center [250, 123] width 20 height 14
click at [115, 99] on link "Classes" at bounding box center [111, 110] width 222 height 37
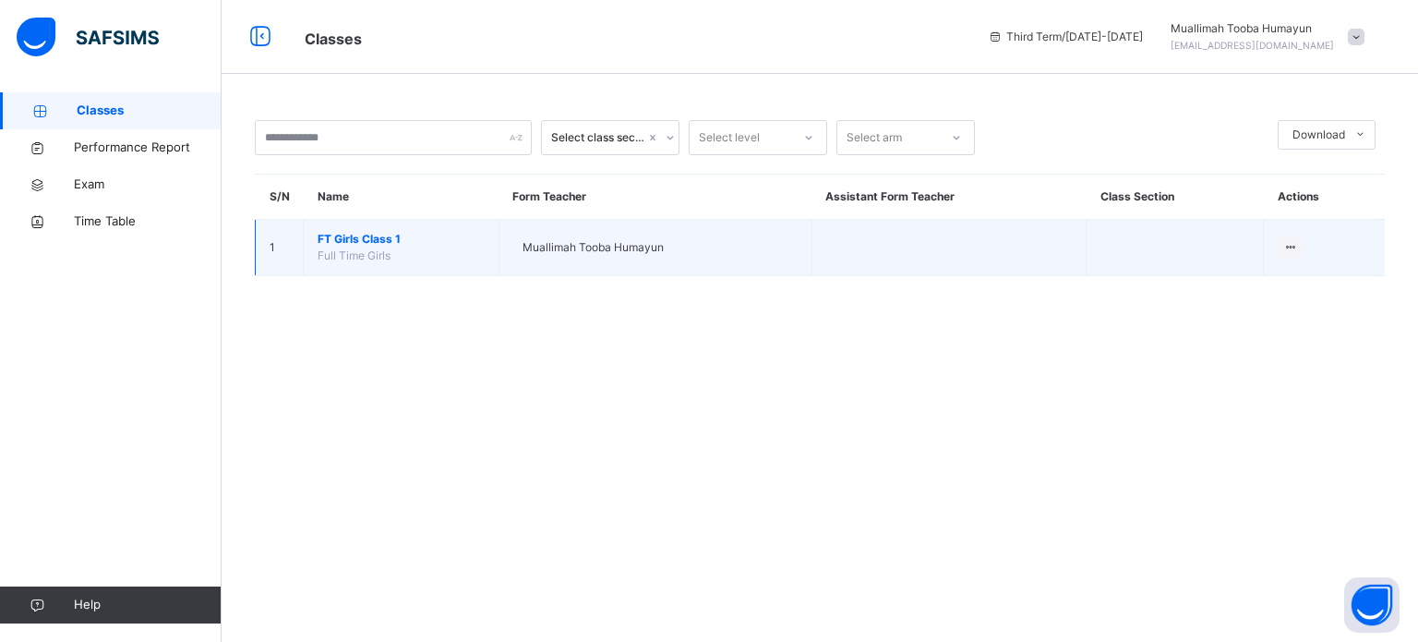
click at [375, 254] on span "Full Time Girls" at bounding box center [354, 255] width 73 height 14
click at [729, 239] on div "Muallimah Tooba Humayun" at bounding box center [655, 247] width 284 height 17
click at [448, 241] on span "FT Girls Class 1" at bounding box center [401, 239] width 167 height 17
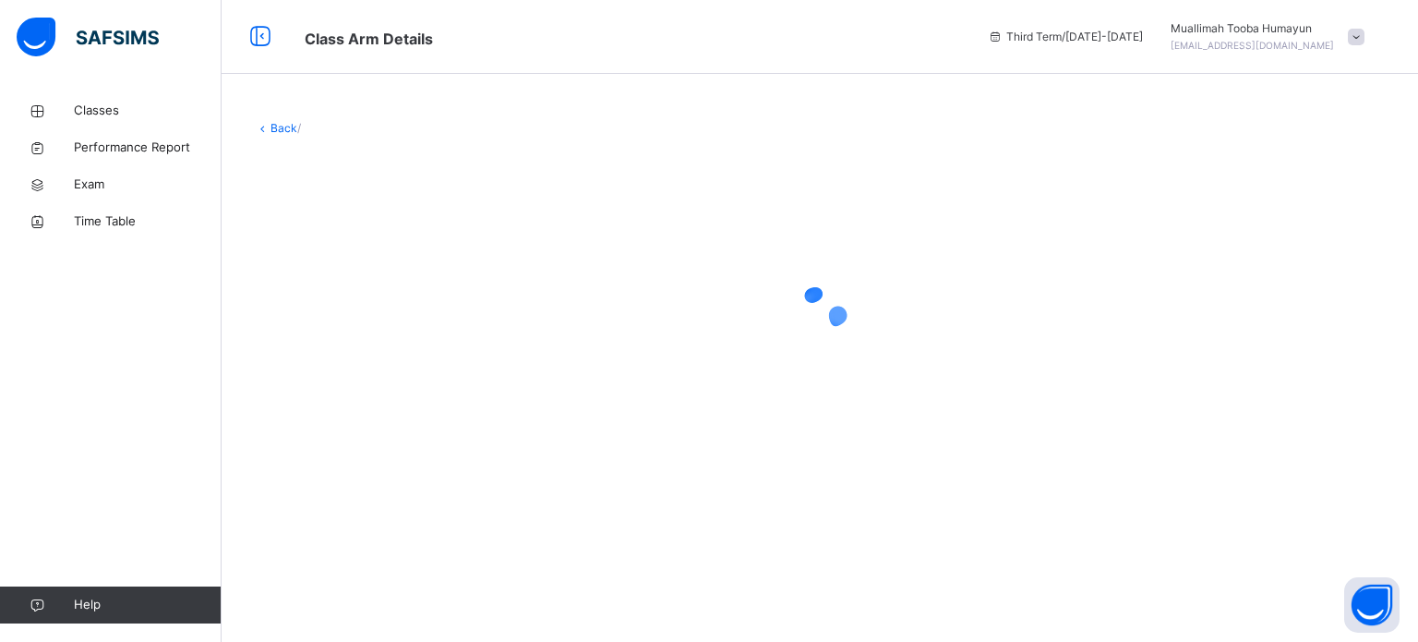
click at [448, 241] on div at bounding box center [820, 312] width 1130 height 351
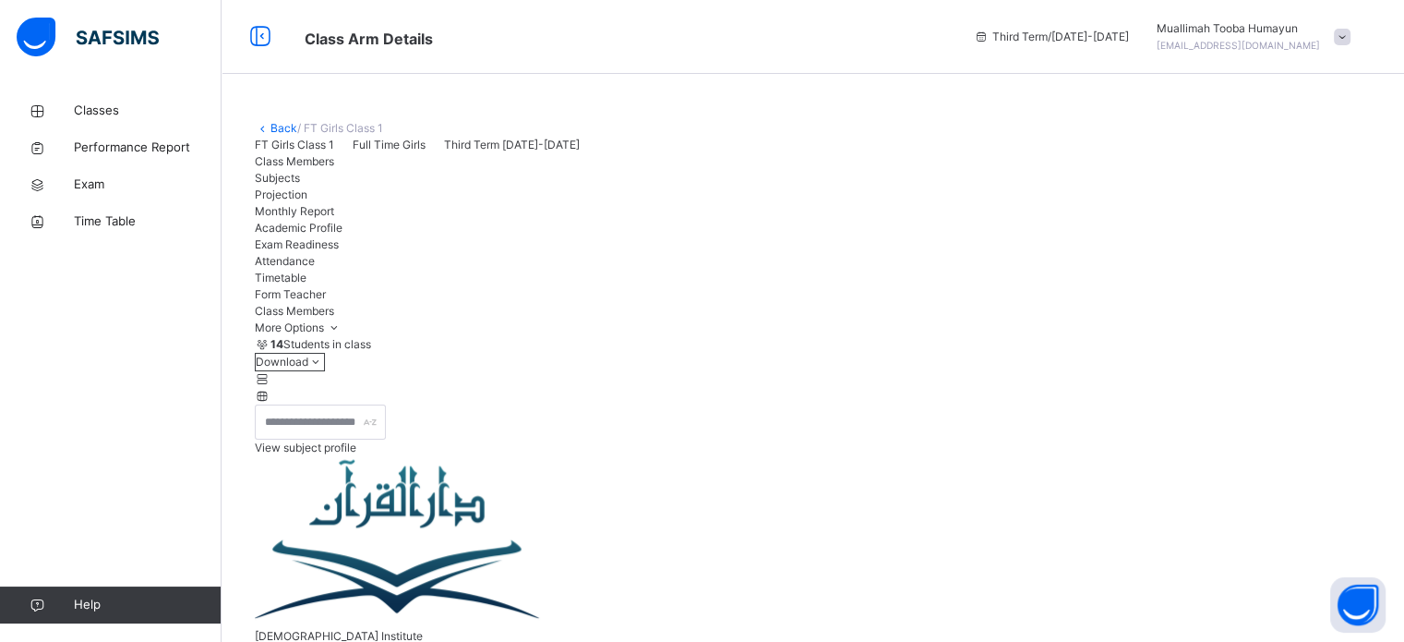
scroll to position [196, 0]
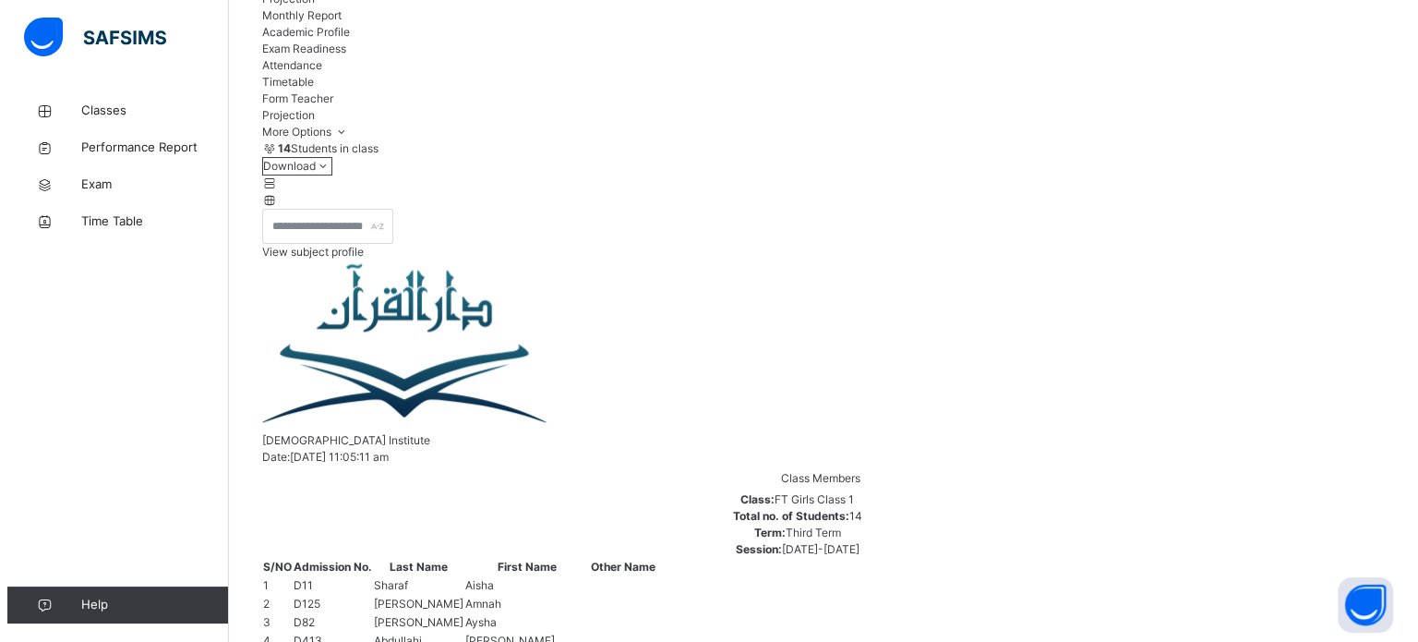
scroll to position [0, 0]
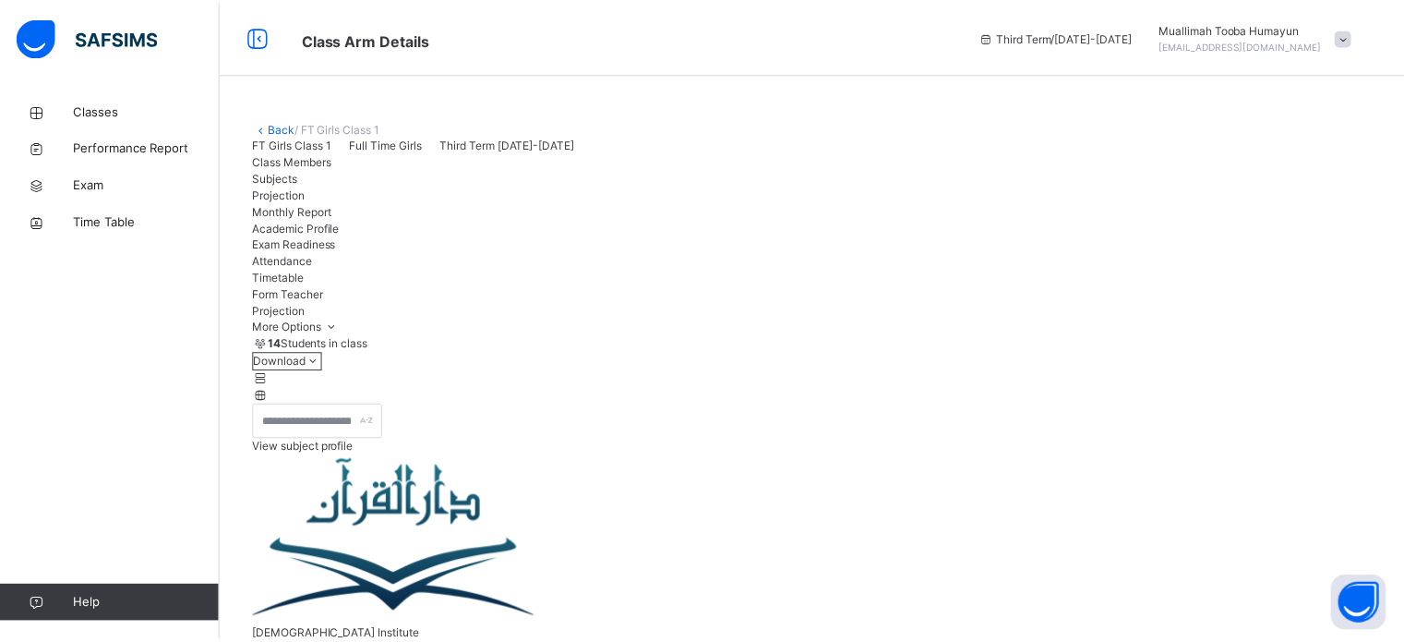
scroll to position [97, 0]
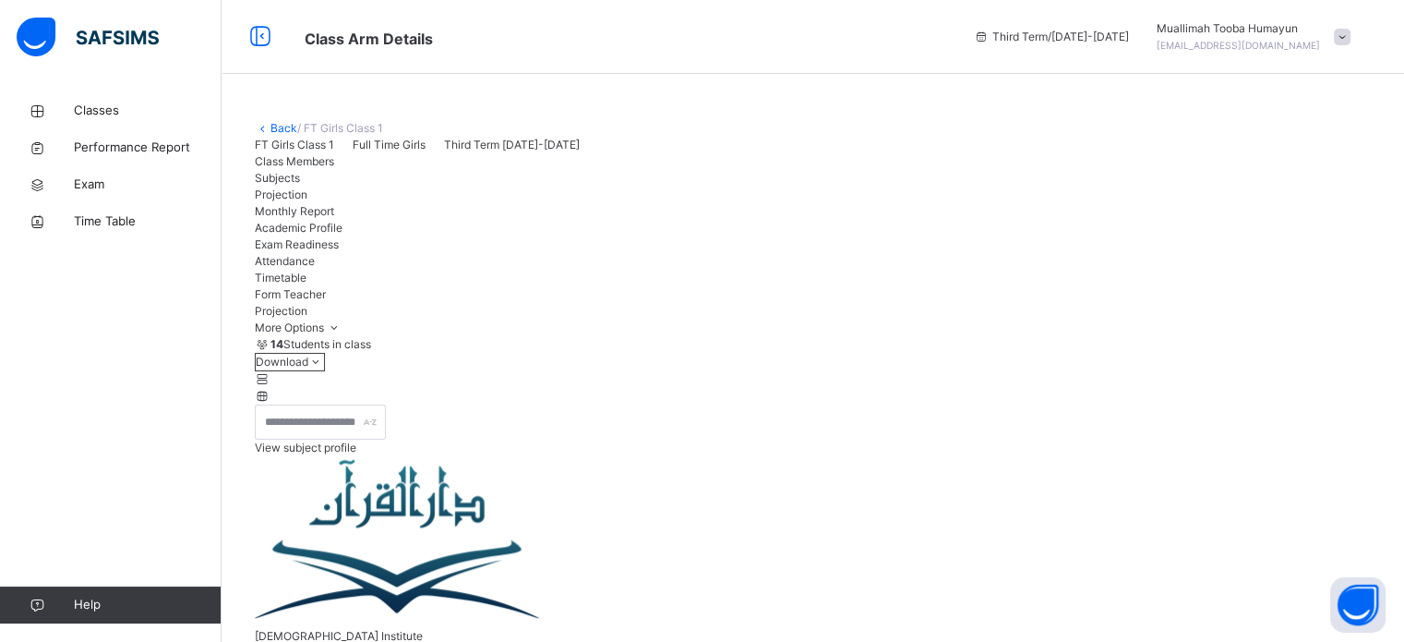
scroll to position [319, 0]
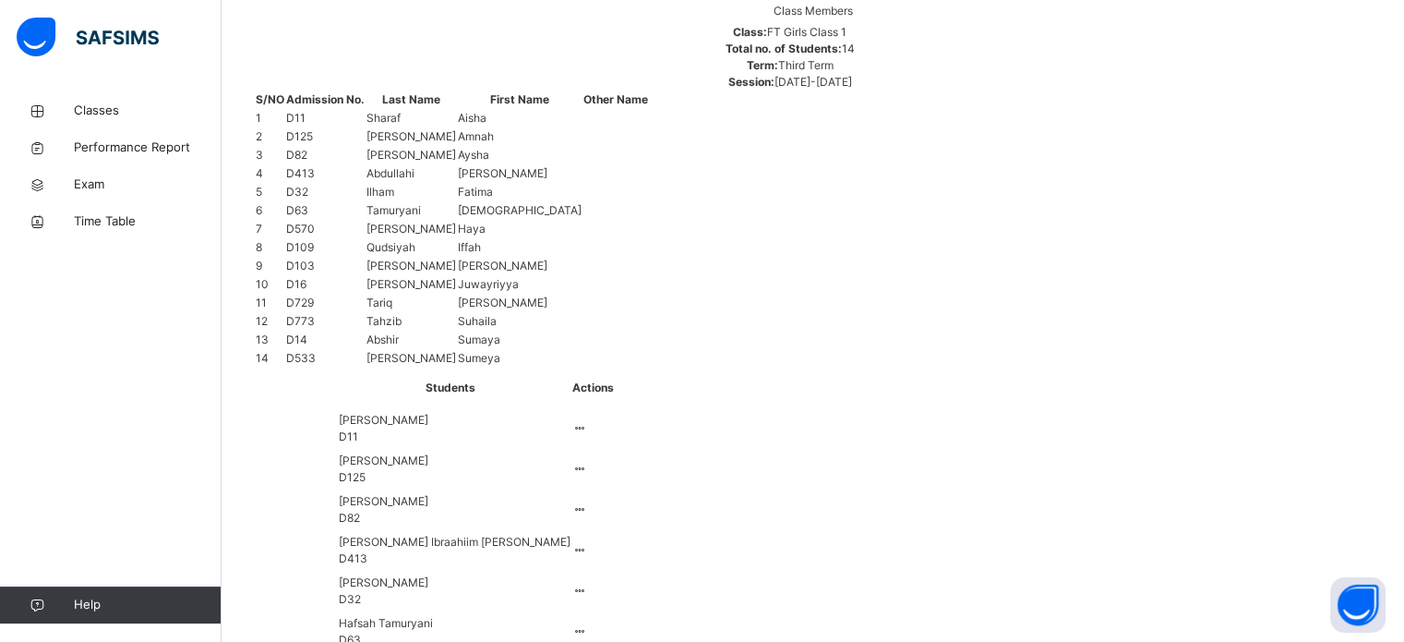
scroll to position [668, 0]
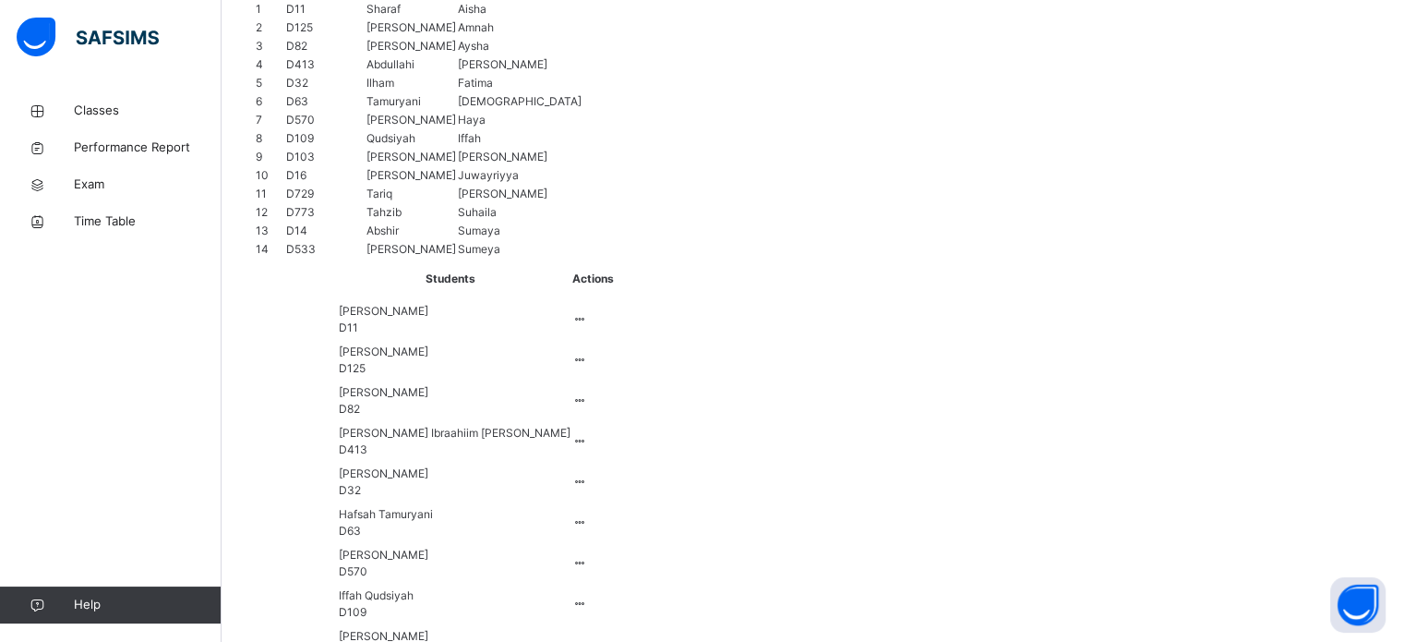
drag, startPoint x: 408, startPoint y: 216, endPoint x: 410, endPoint y: 284, distance: 68.3
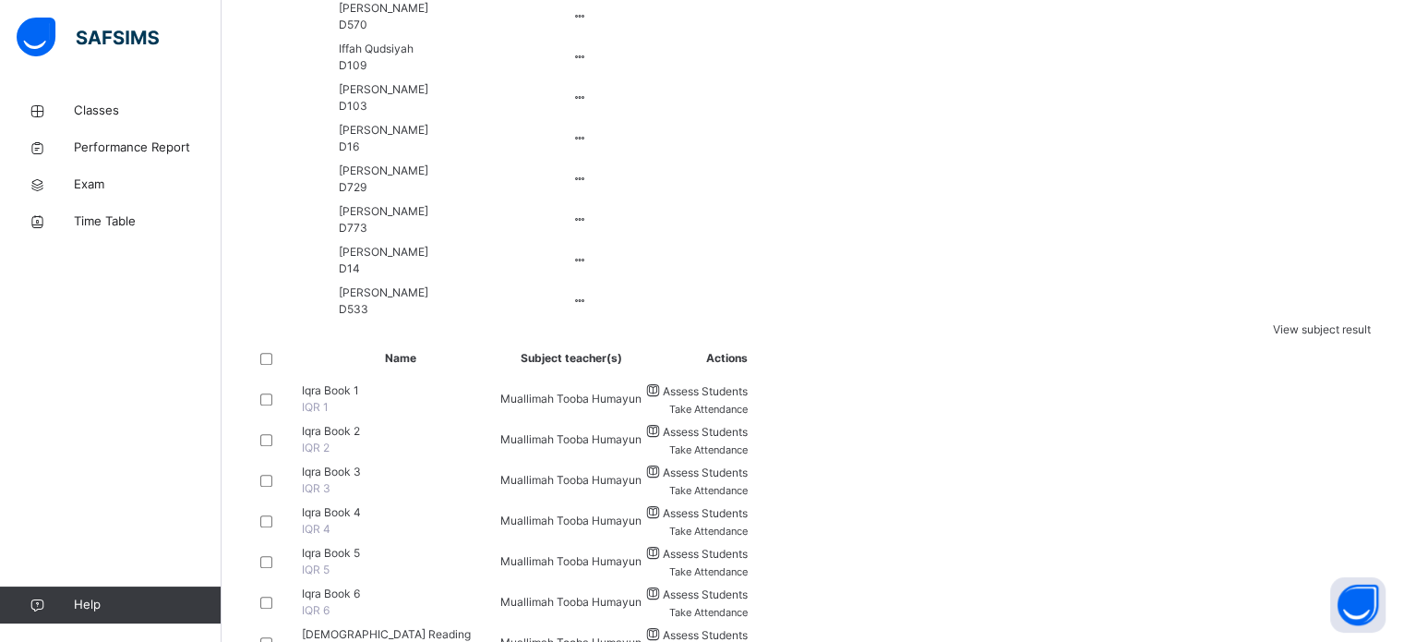
scroll to position [1341, 0]
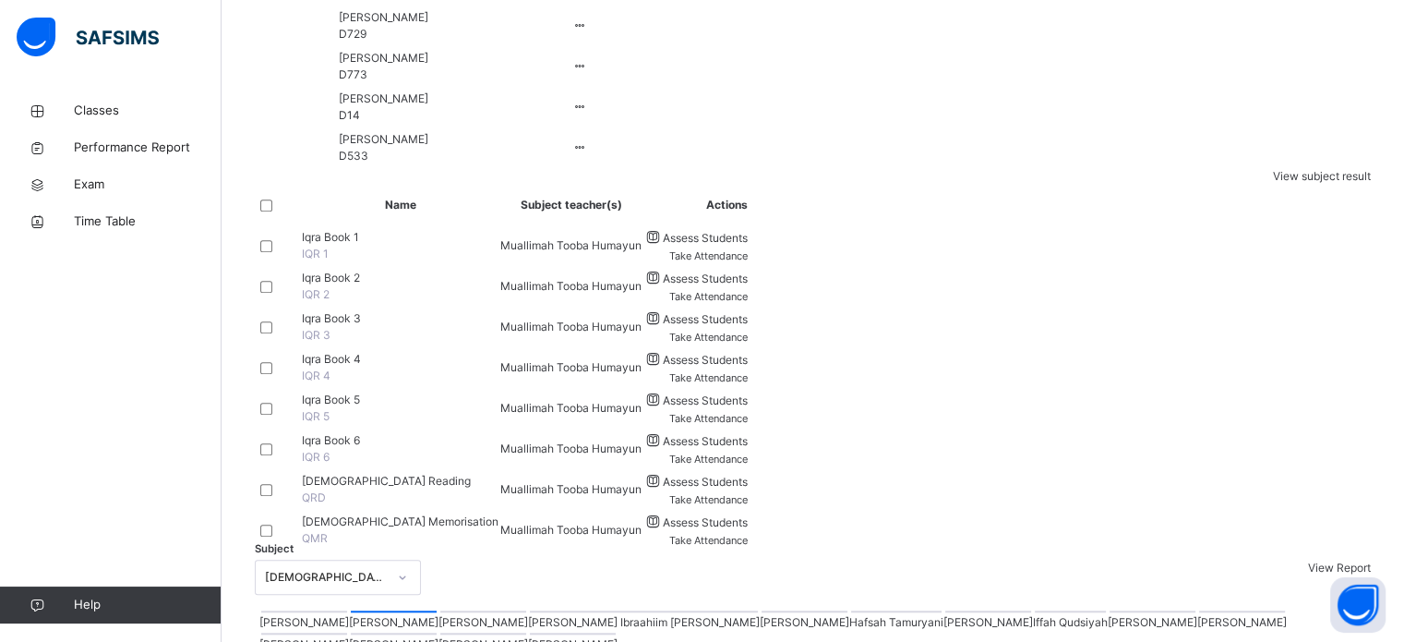
scroll to position [172, 0]
type input "**"
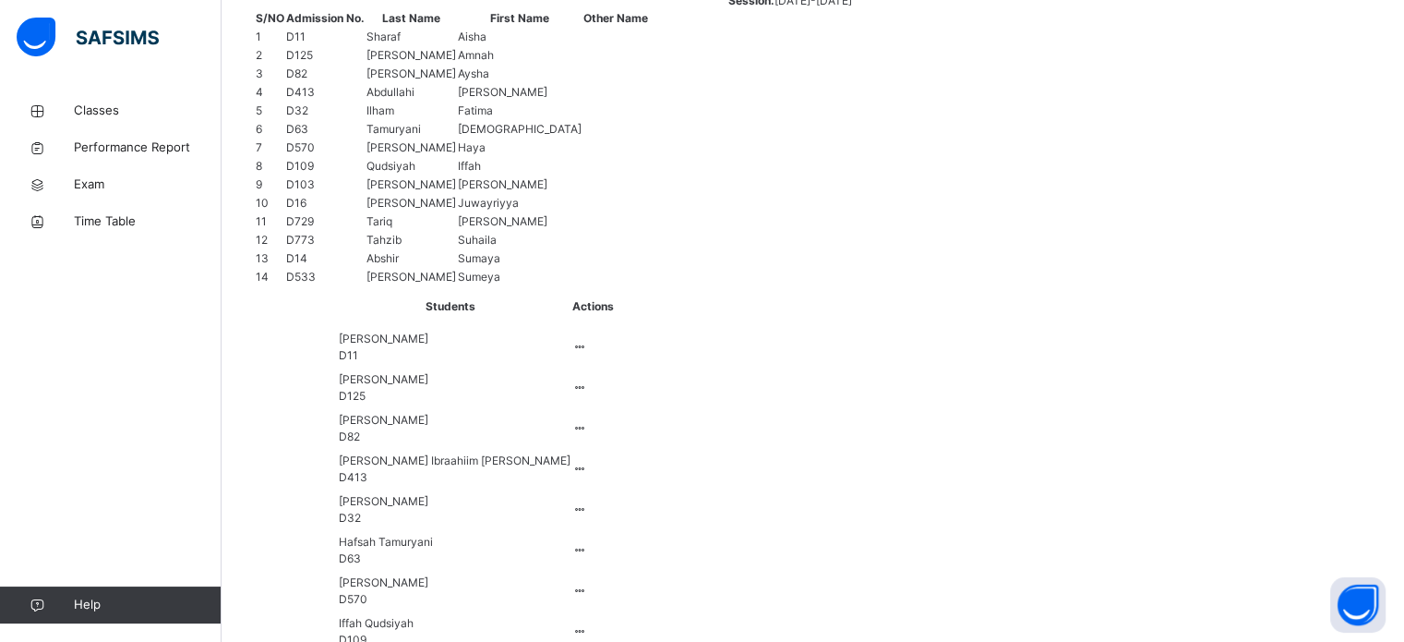
scroll to position [732, 0]
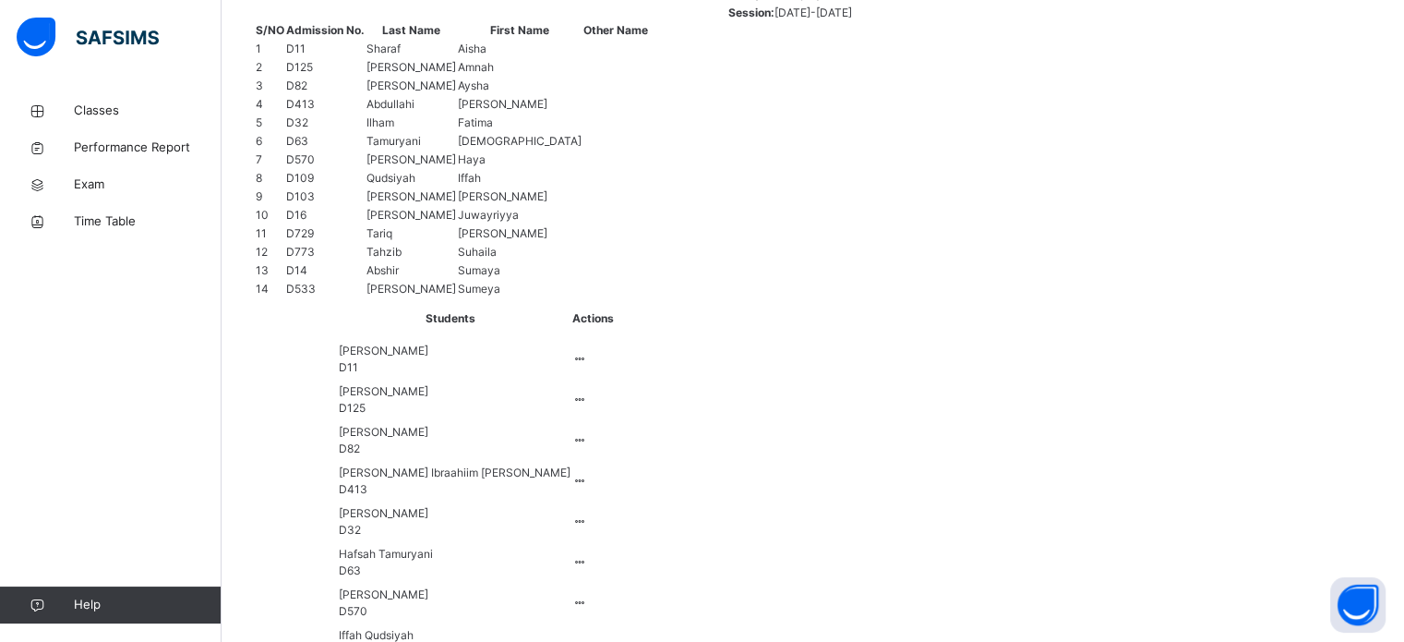
drag, startPoint x: 353, startPoint y: 246, endPoint x: 327, endPoint y: 328, distance: 86.1
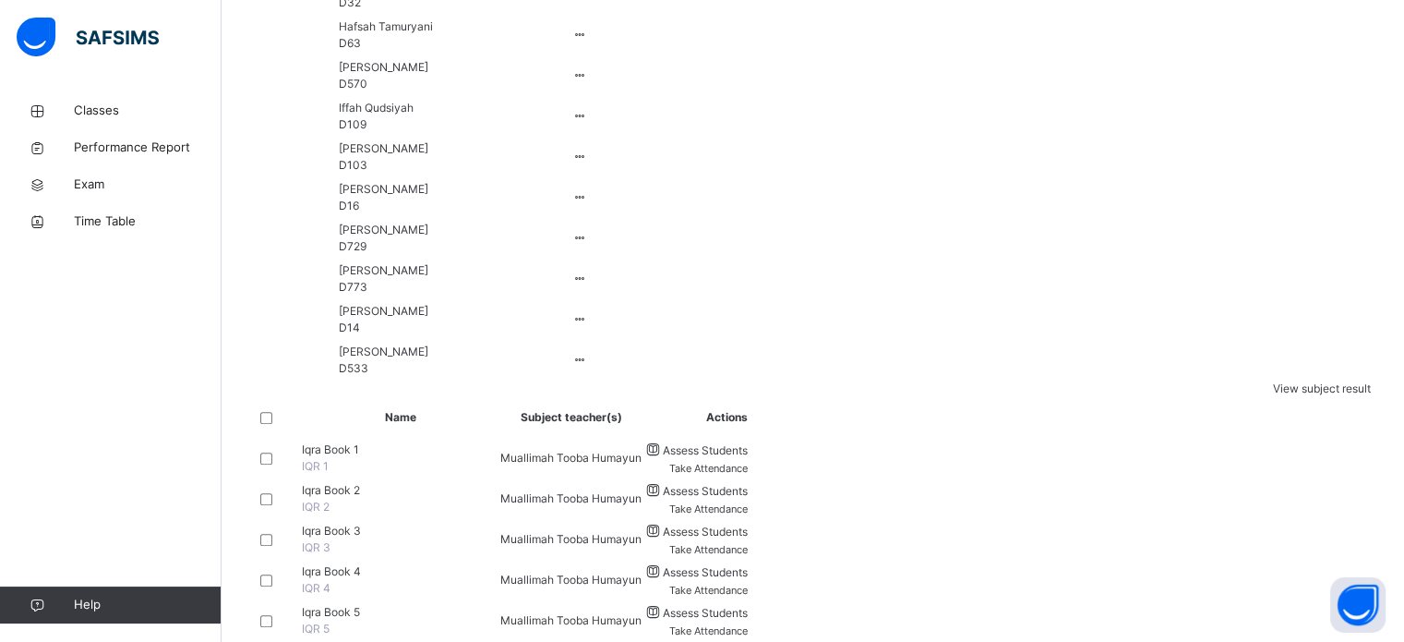
scroll to position [1268, 0]
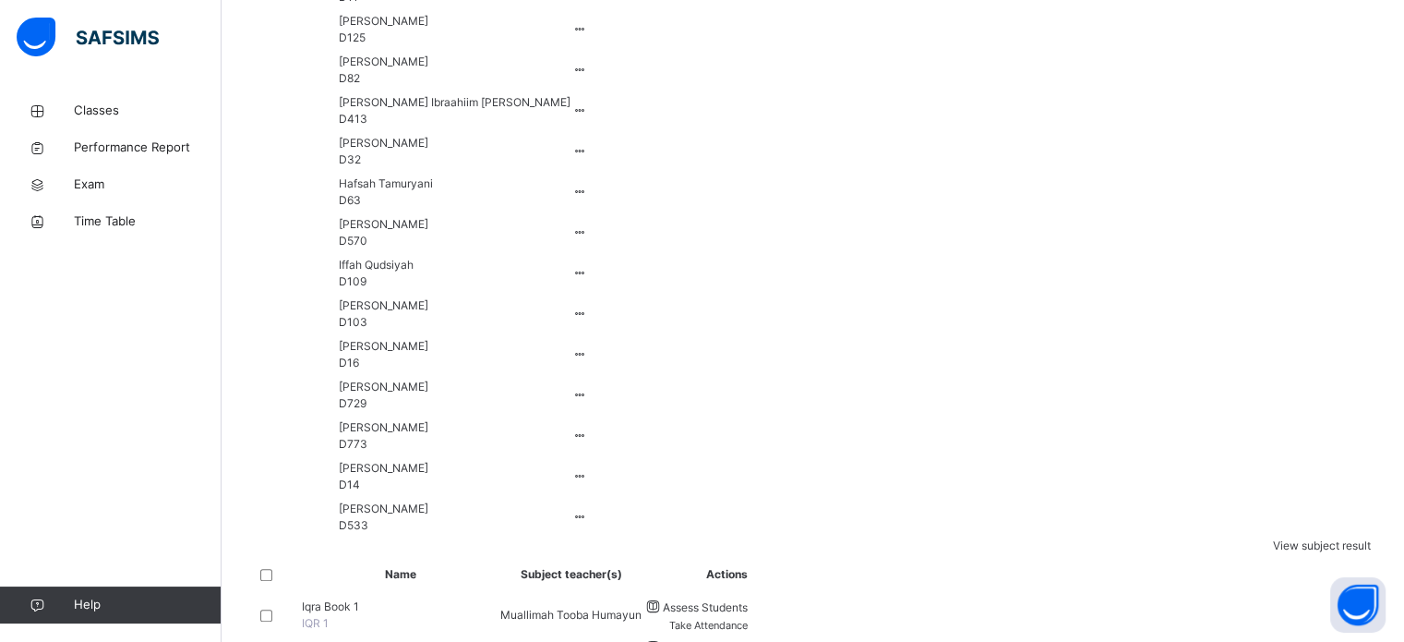
scroll to position [1448, 0]
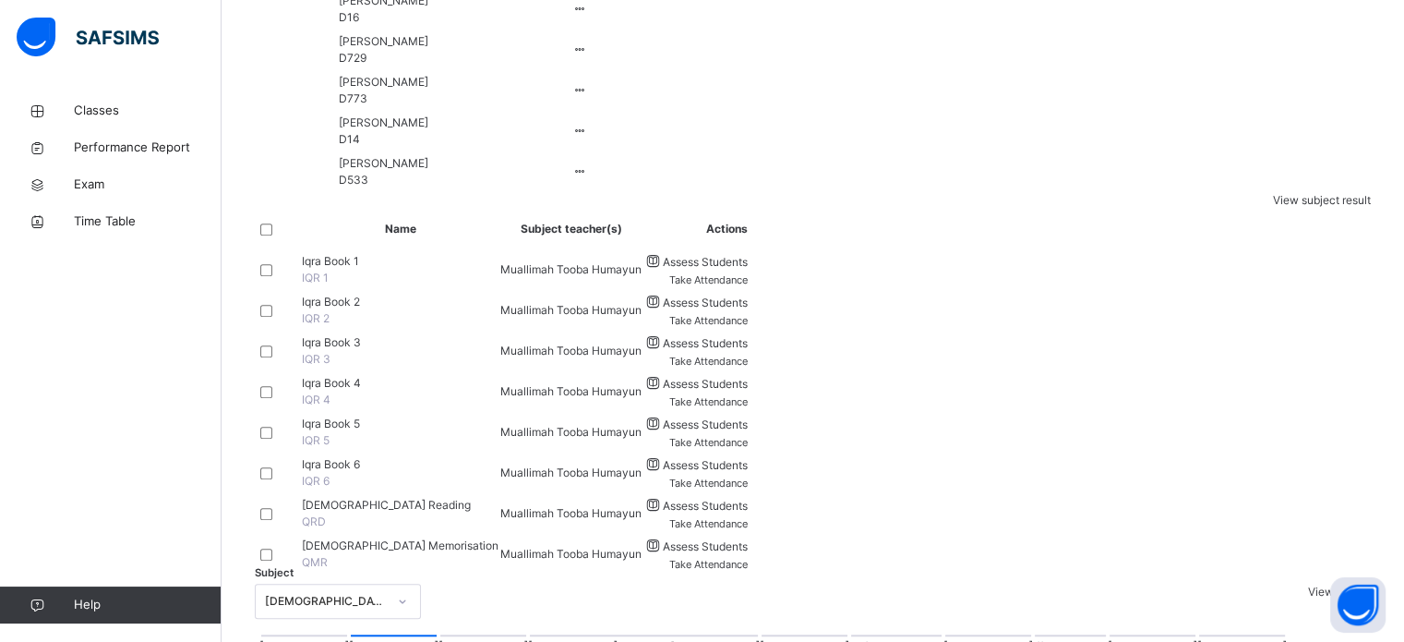
type input "**"
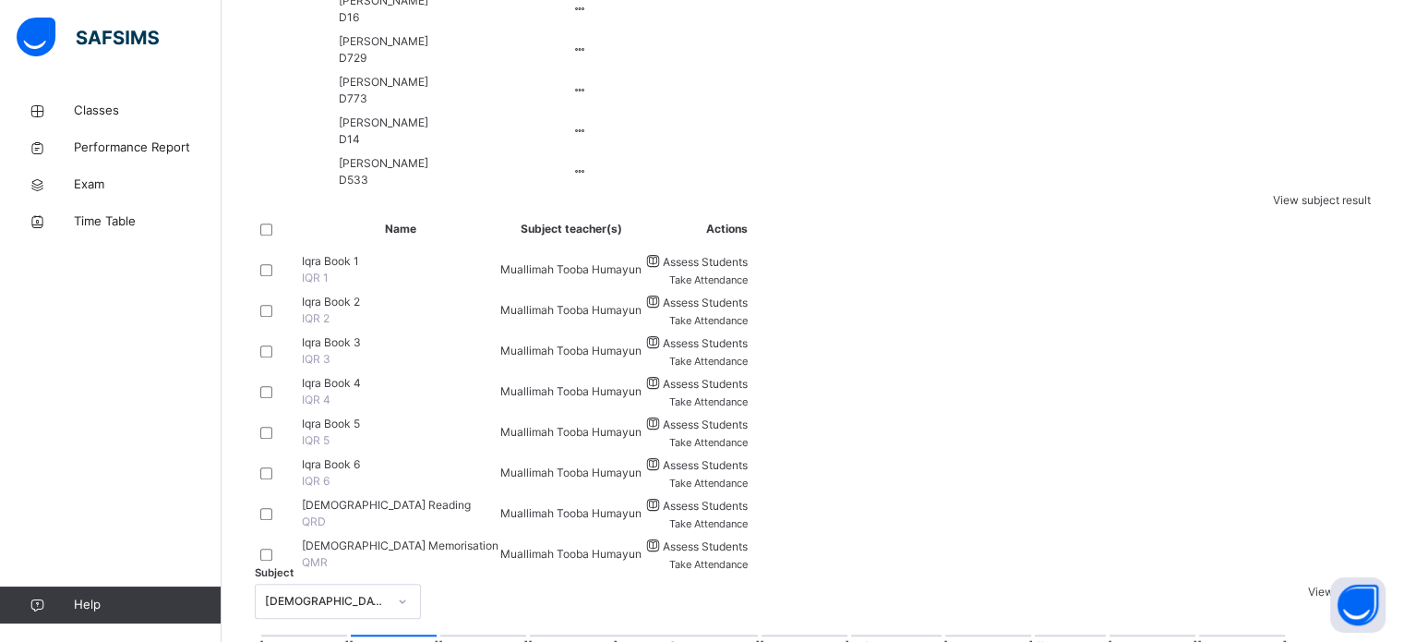
drag, startPoint x: 336, startPoint y: 500, endPoint x: 863, endPoint y: 389, distance: 538.9
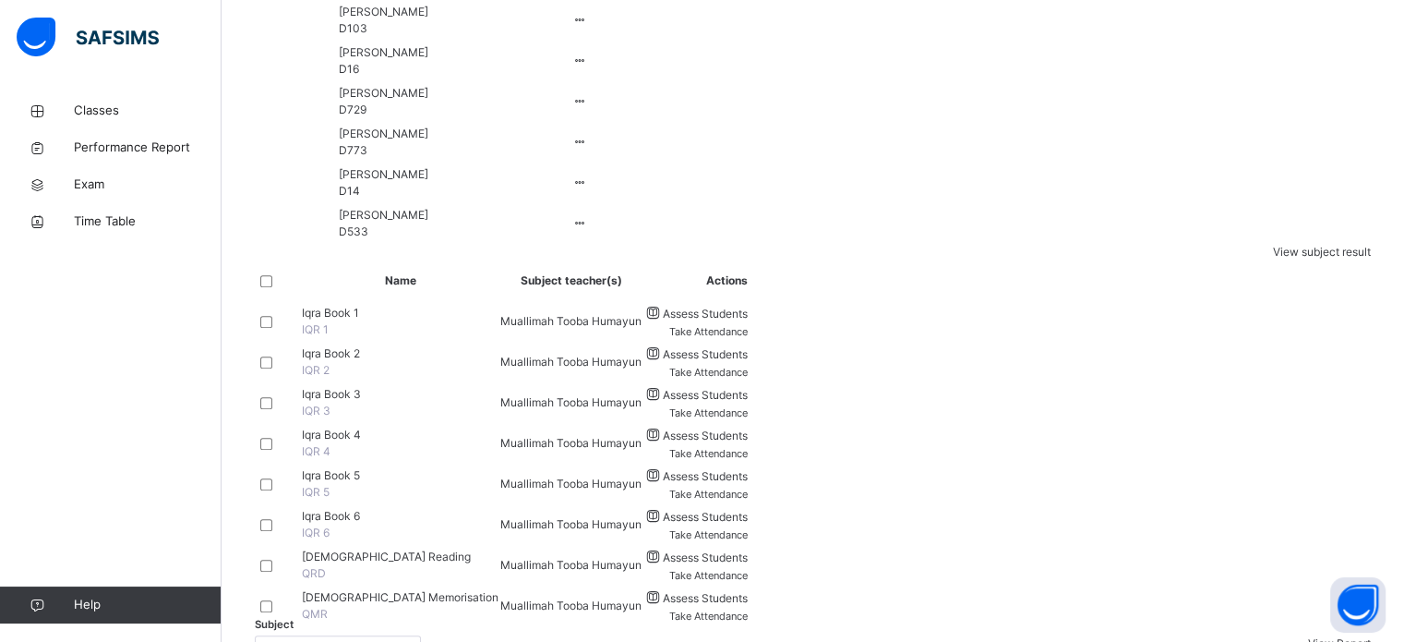
scroll to position [1448, 0]
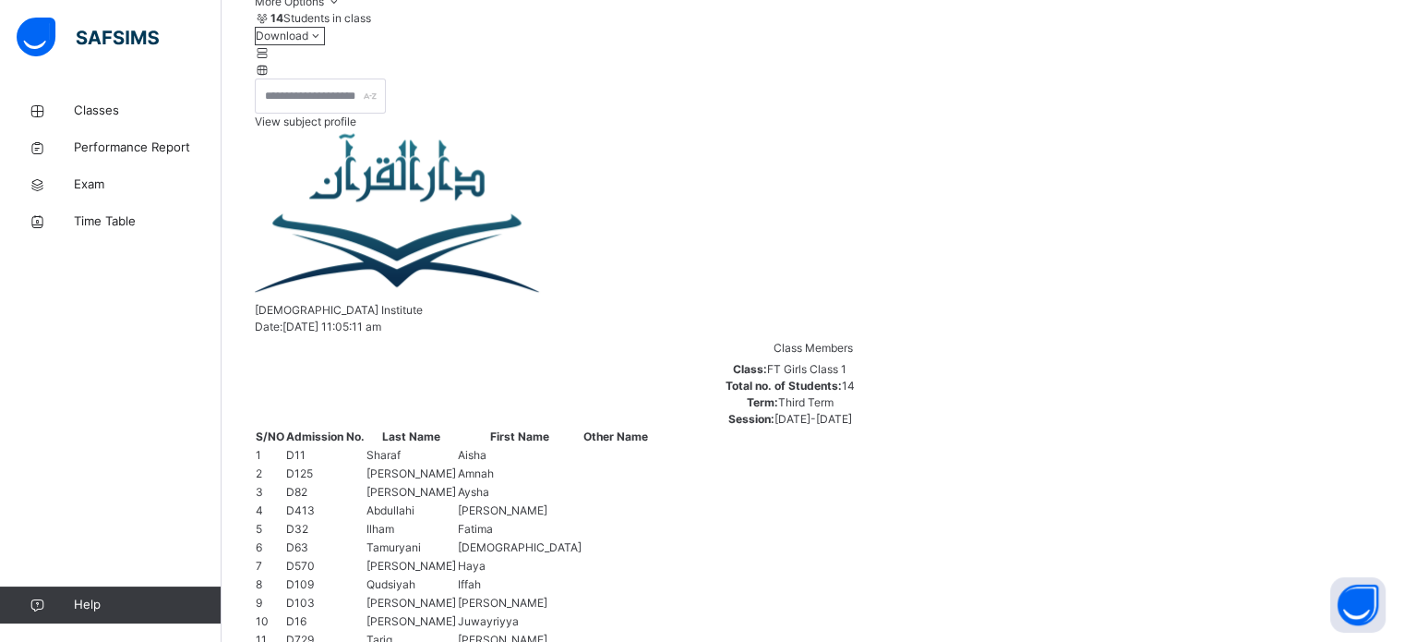
scroll to position [744, 0]
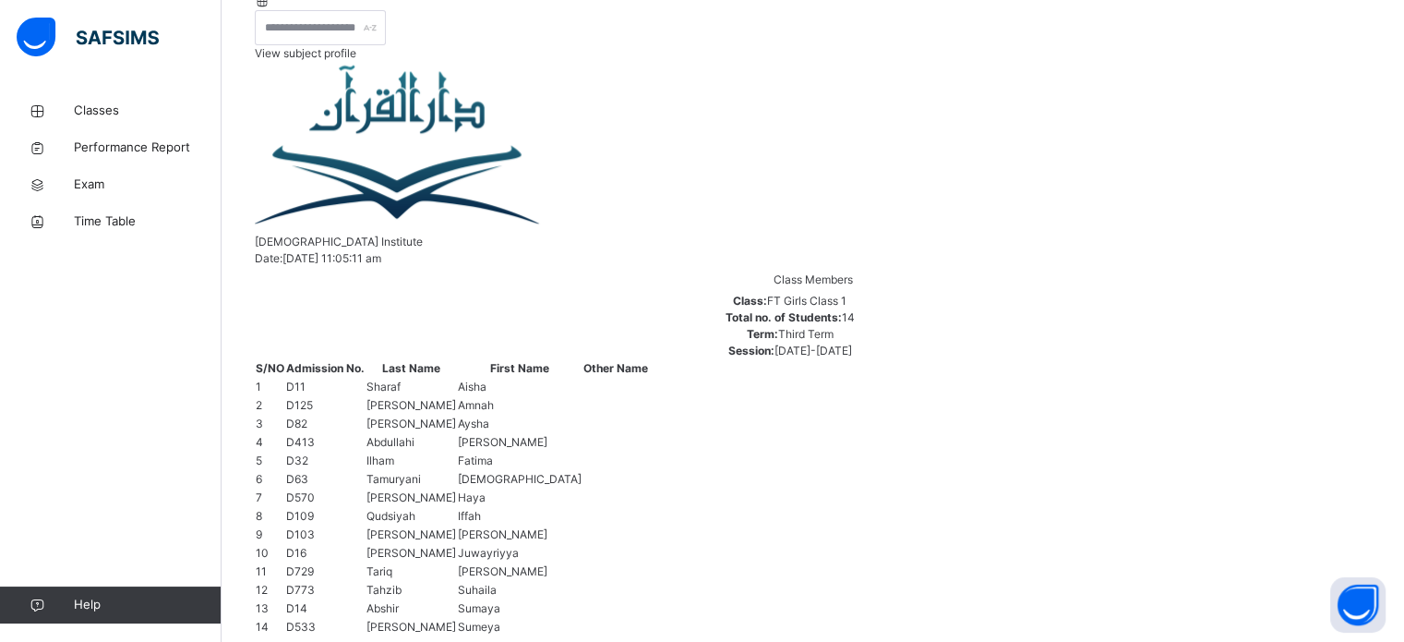
scroll to position [325, 0]
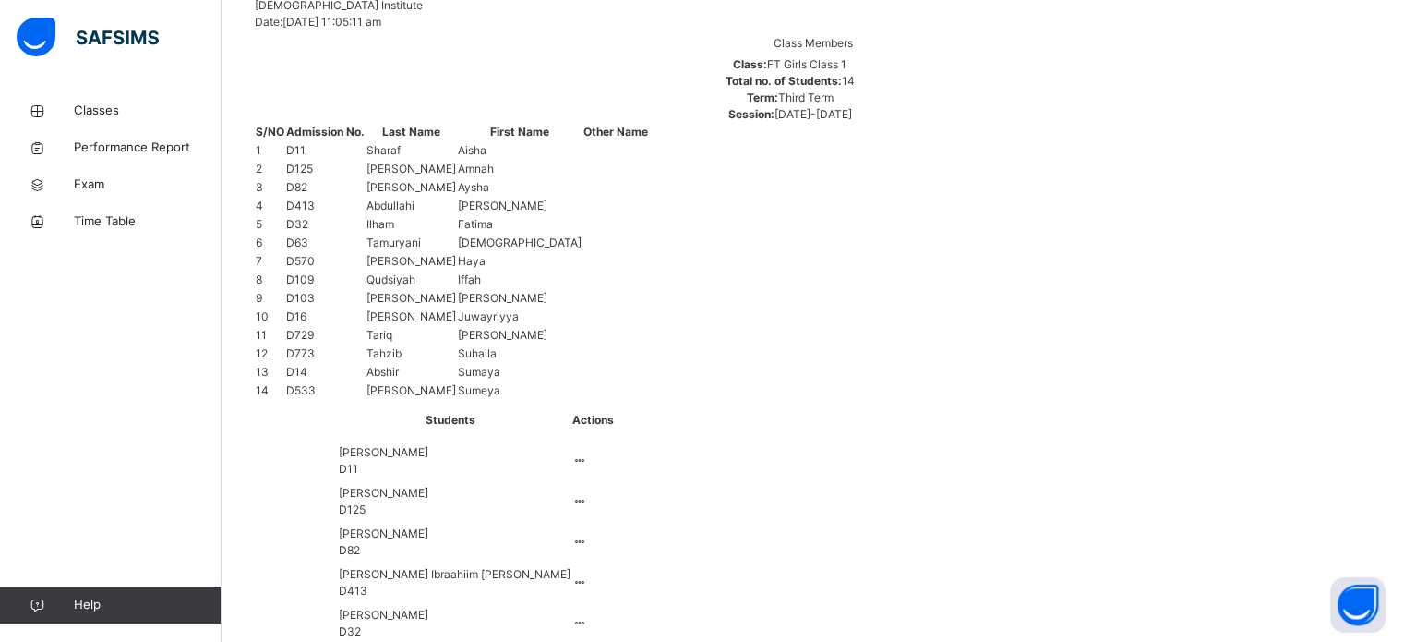
scroll to position [720, 0]
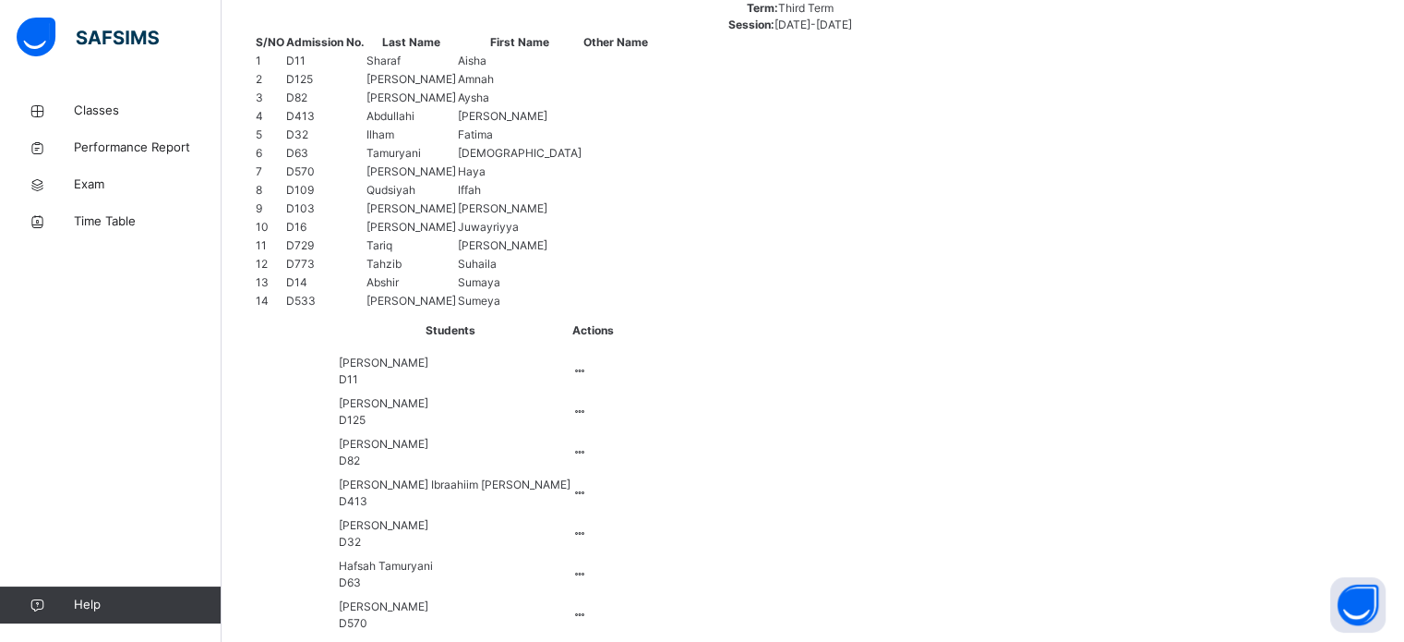
type input "******"
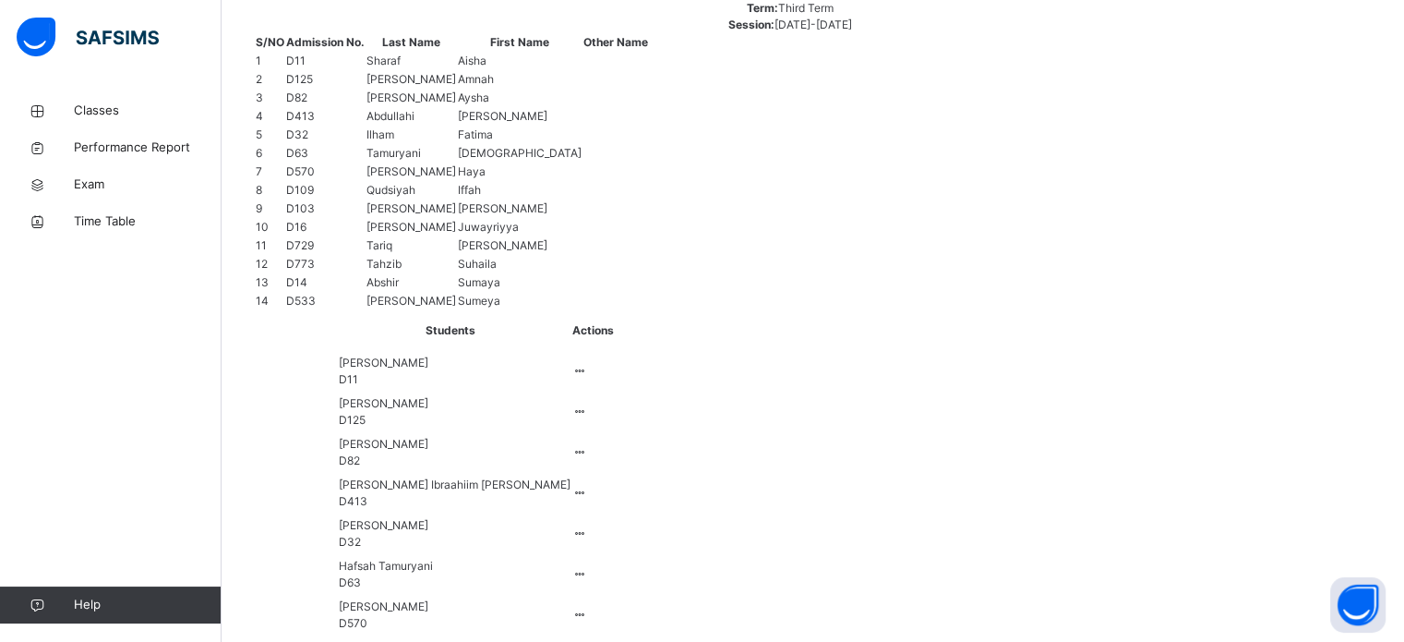
scroll to position [820, 0]
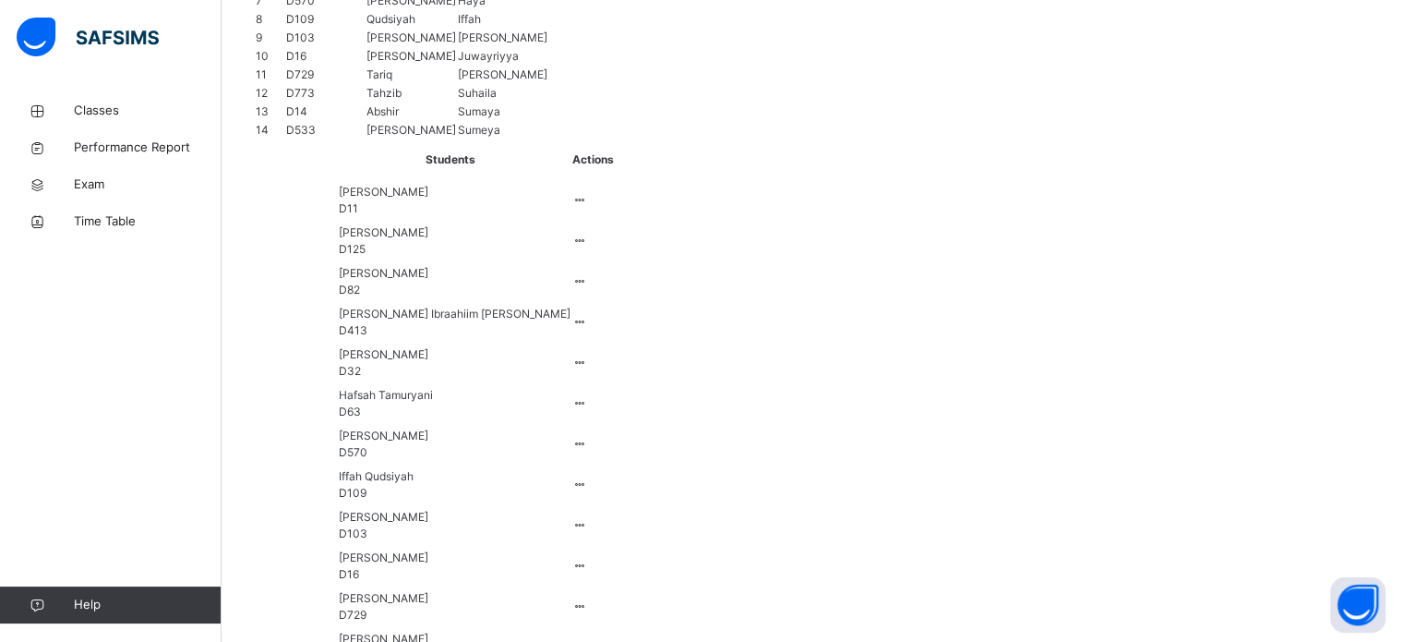
scroll to position [897, 0]
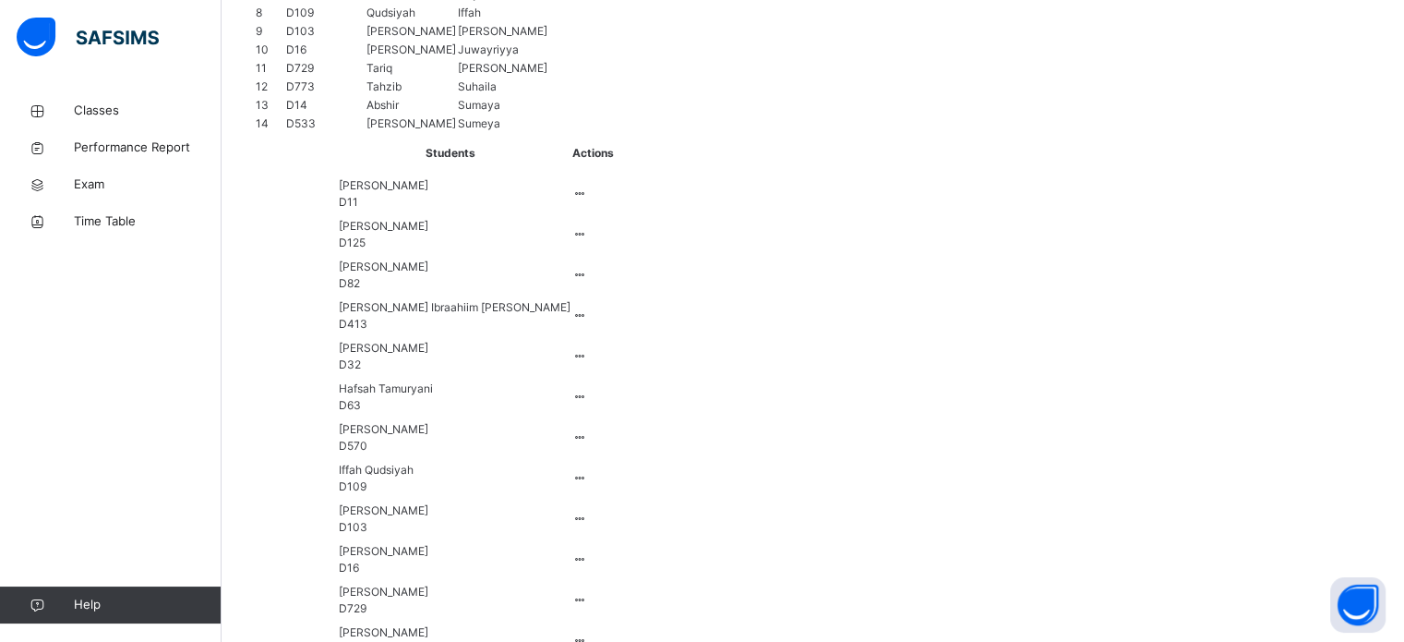
drag, startPoint x: 536, startPoint y: 504, endPoint x: 535, endPoint y: 527, distance: 23.1
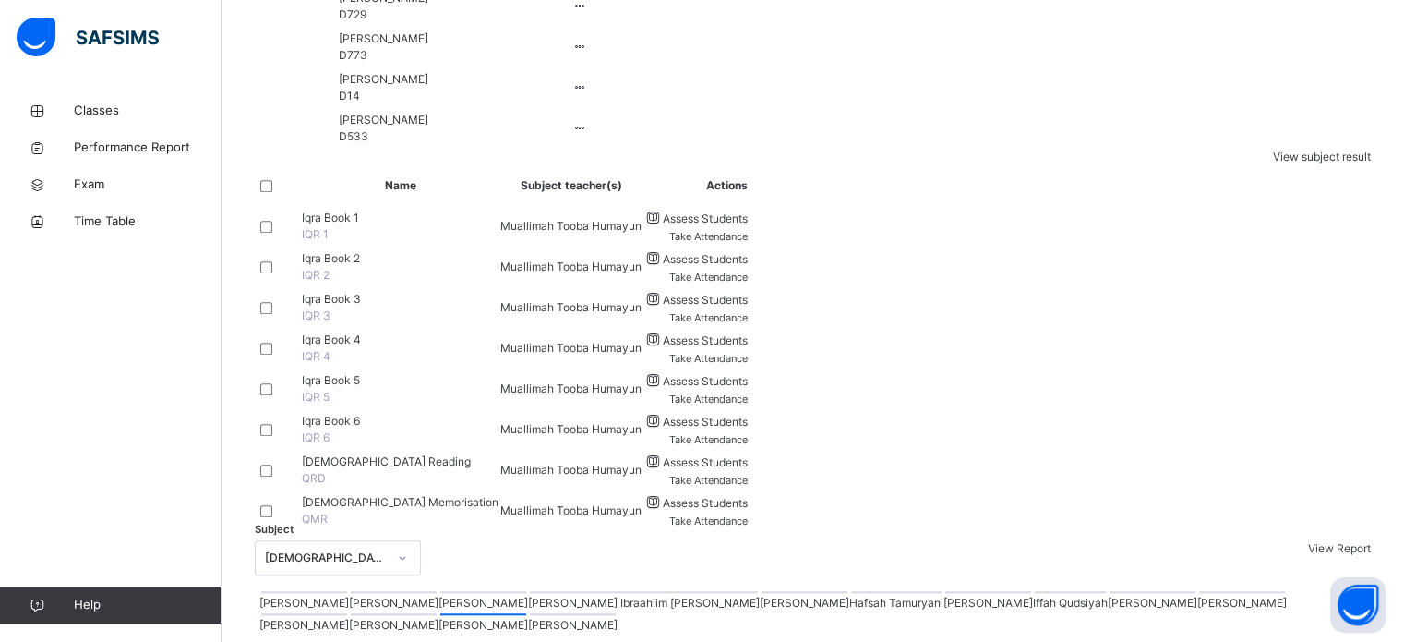
scroll to position [1667, 0]
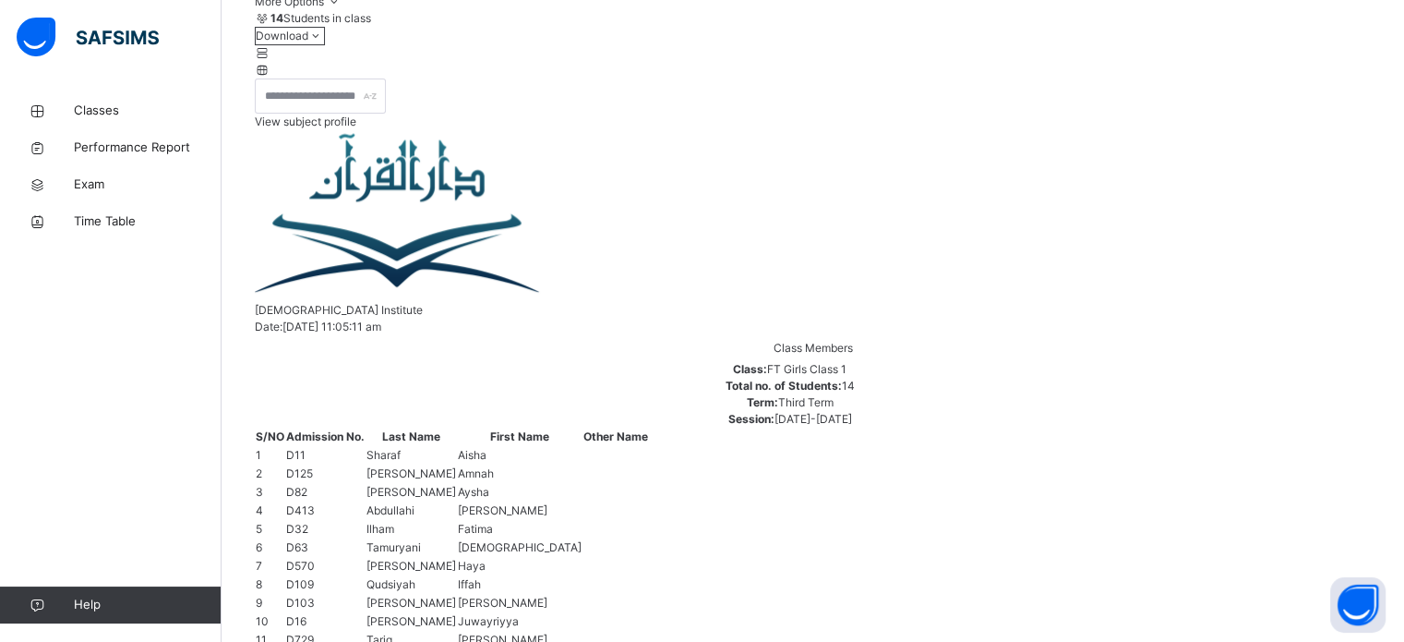
scroll to position [744, 0]
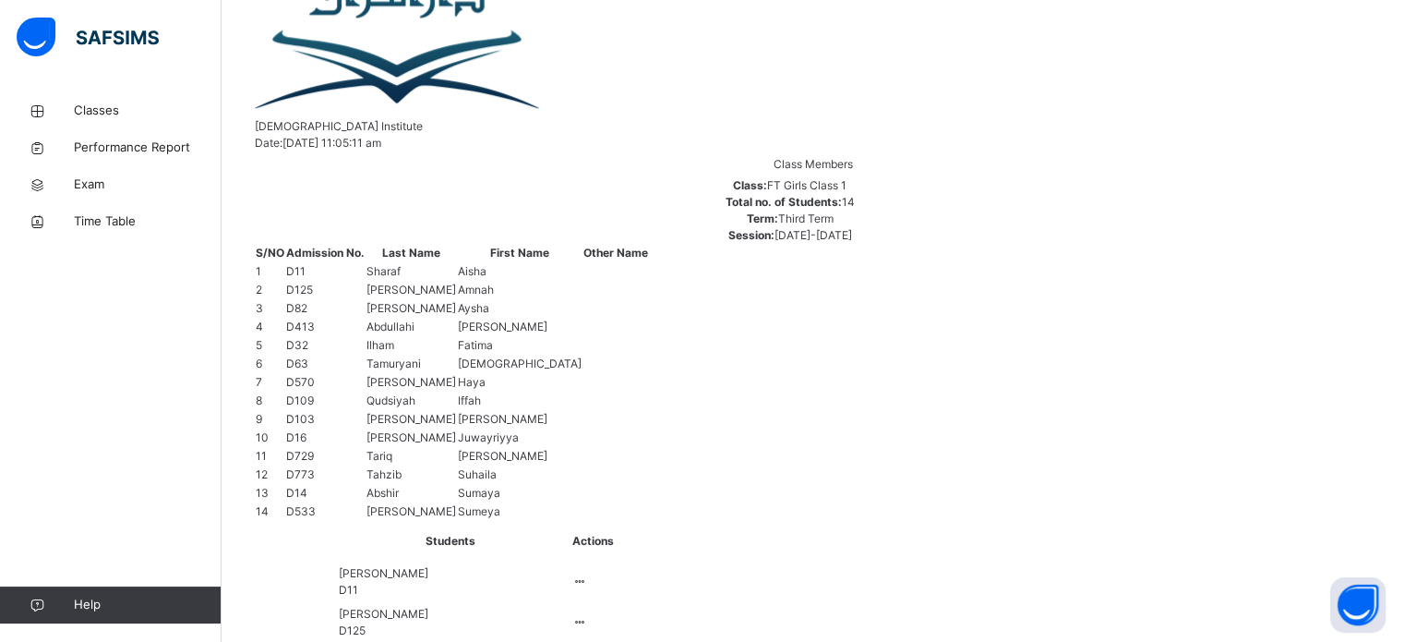
scroll to position [469, 0]
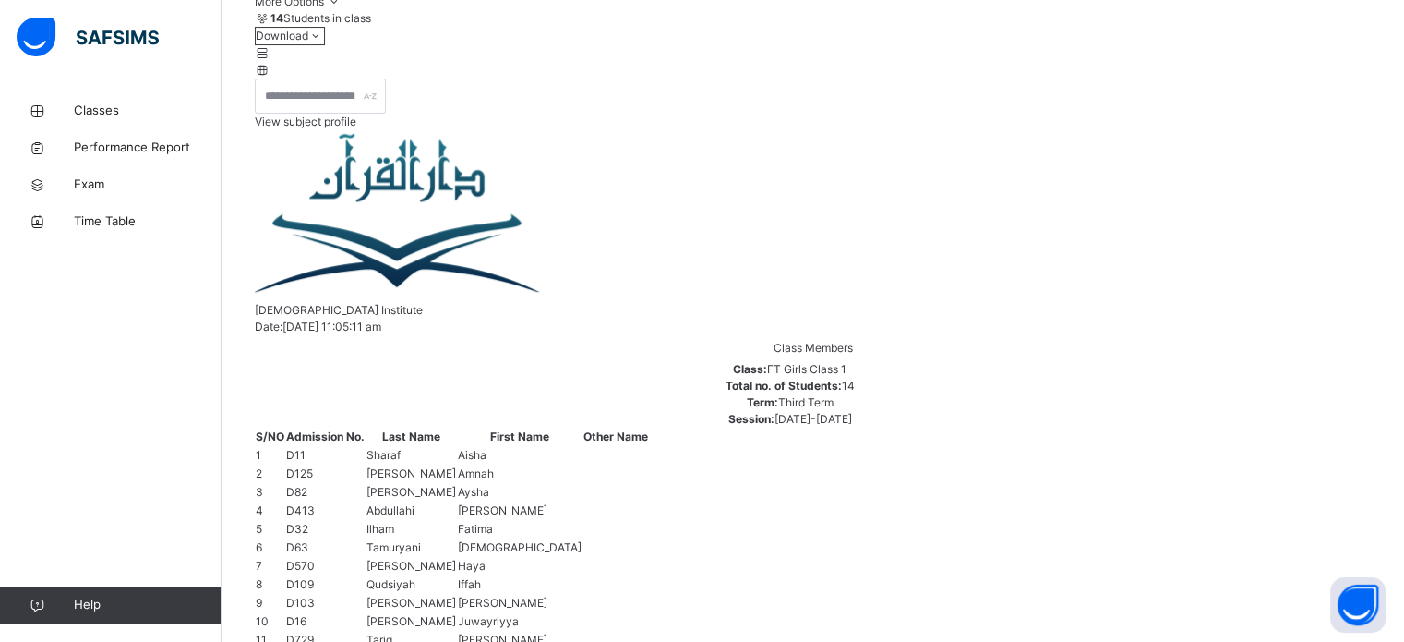
scroll to position [582, 0]
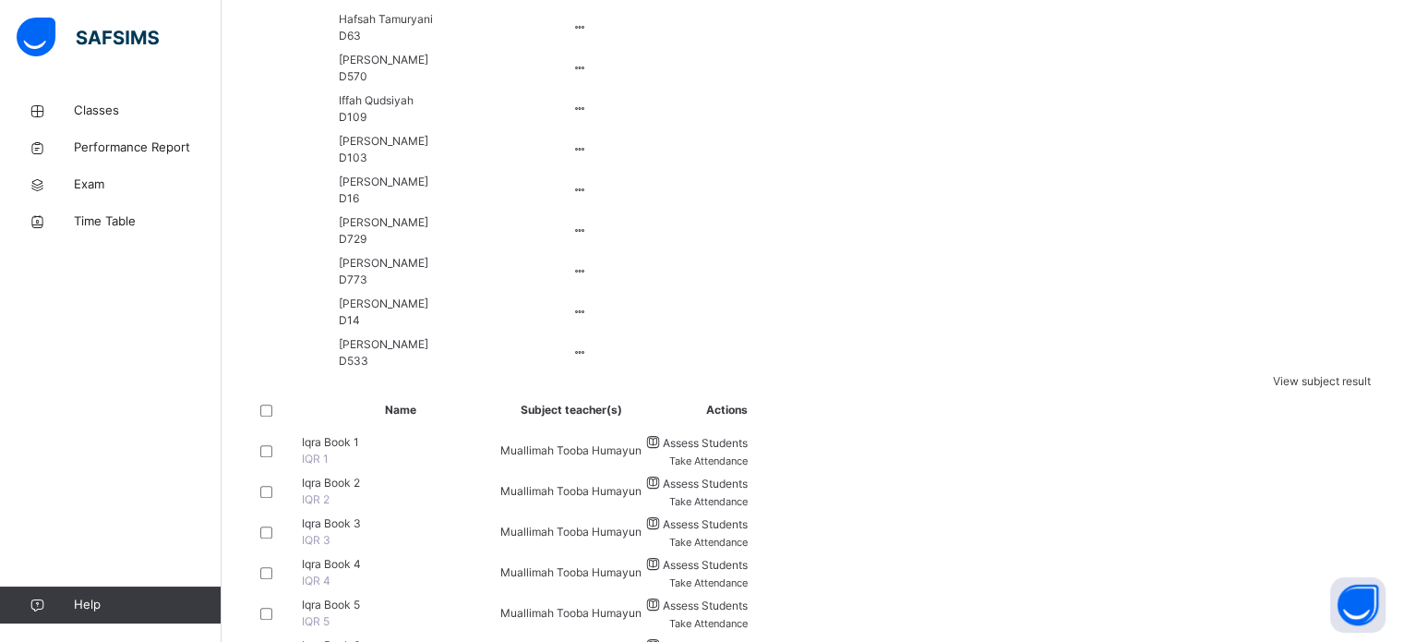
scroll to position [1269, 0]
type input "*"
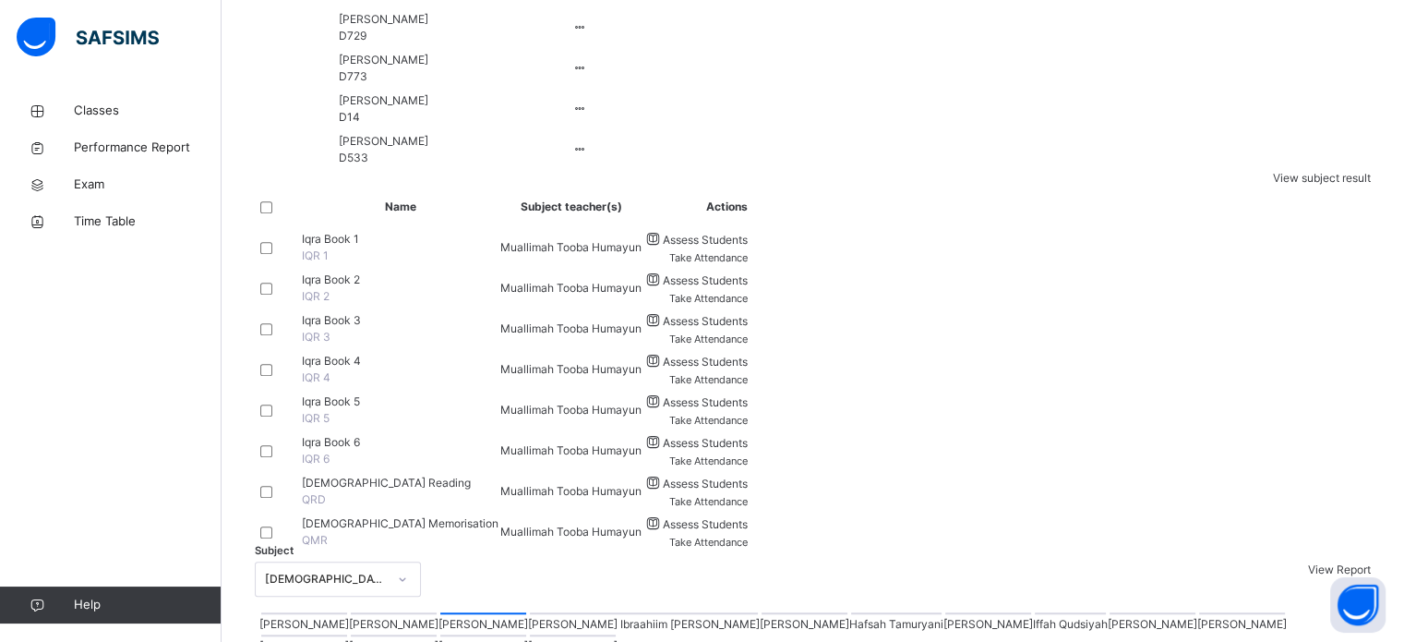
scroll to position [1472, 0]
type input "*"
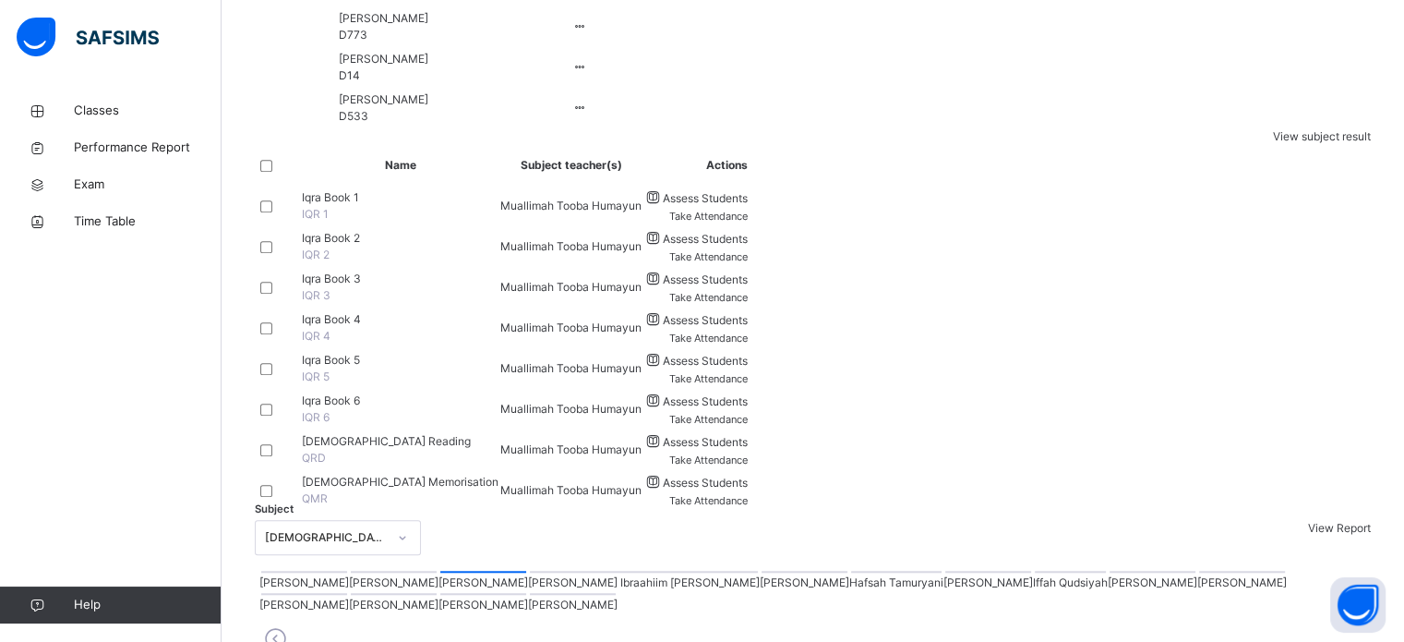
scroll to position [1811, 0]
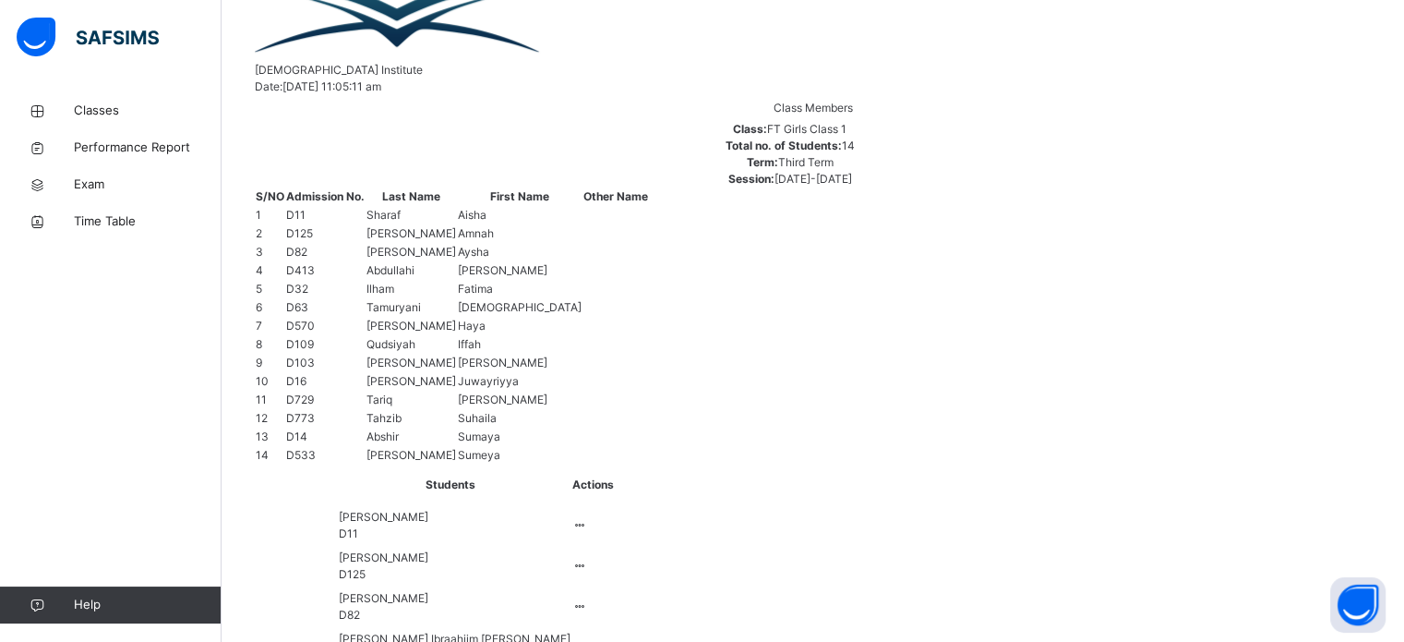
scroll to position [555, 0]
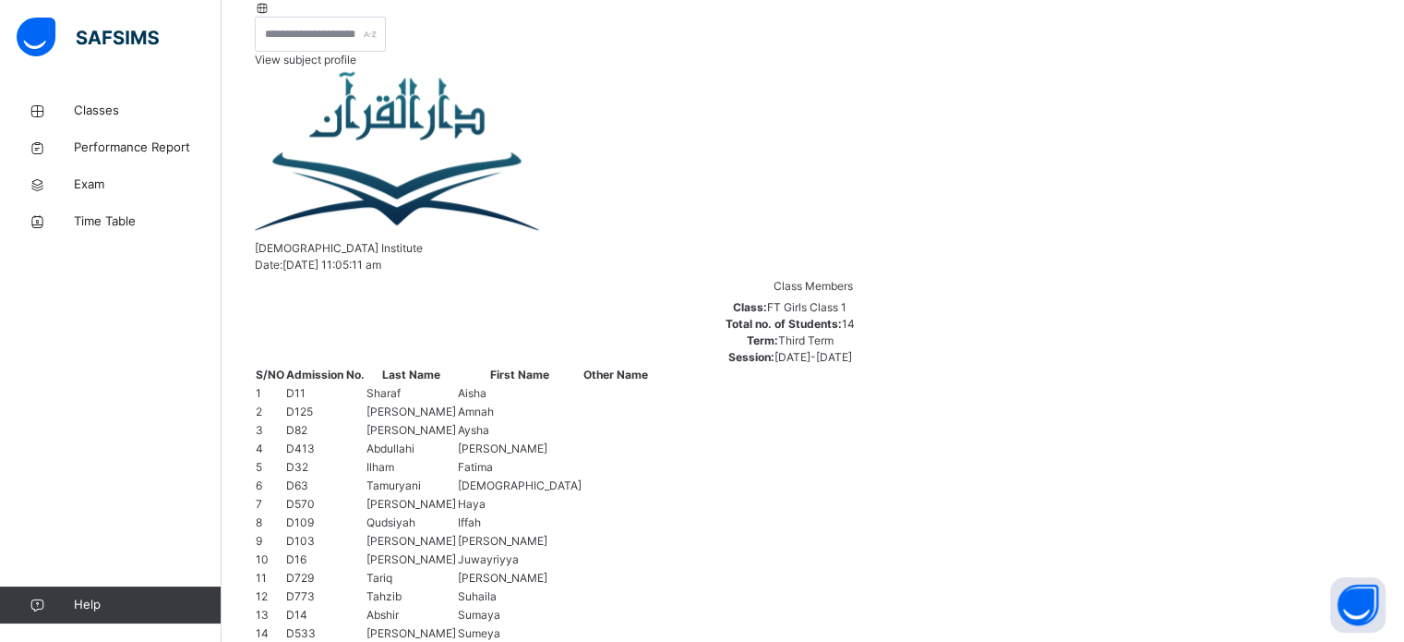
scroll to position [295, 0]
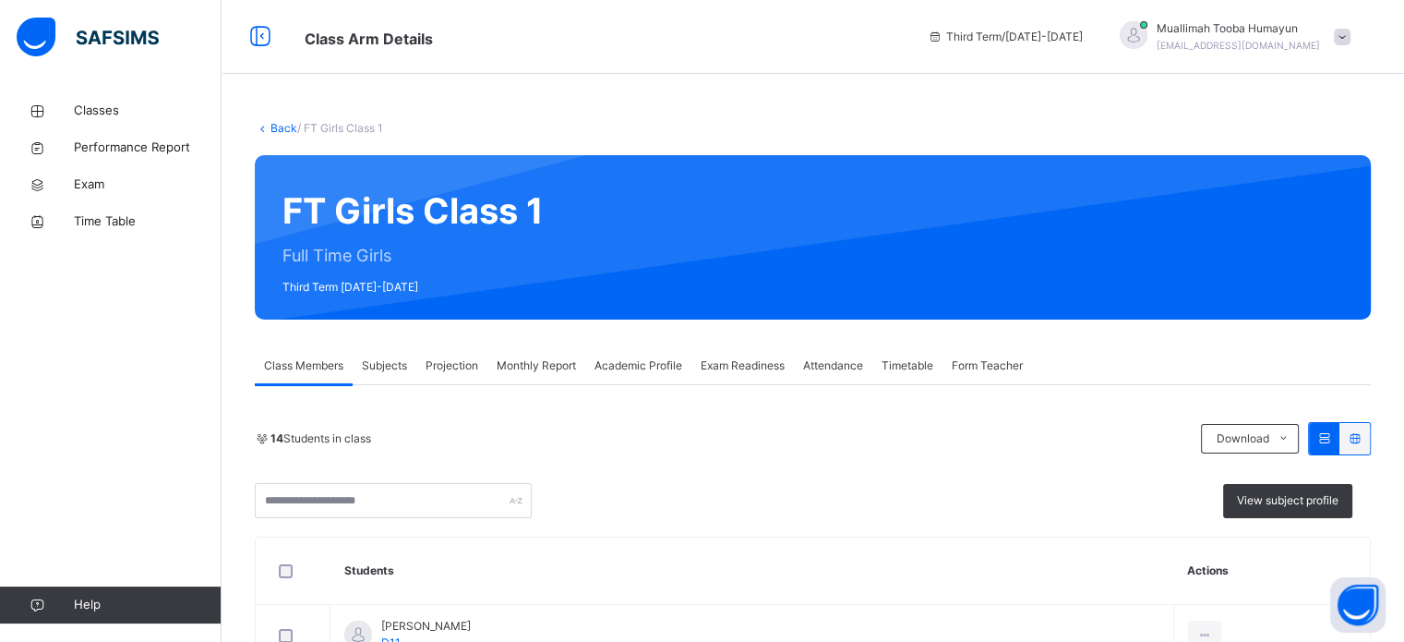
click at [458, 375] on div "Projection" at bounding box center [451, 365] width 71 height 37
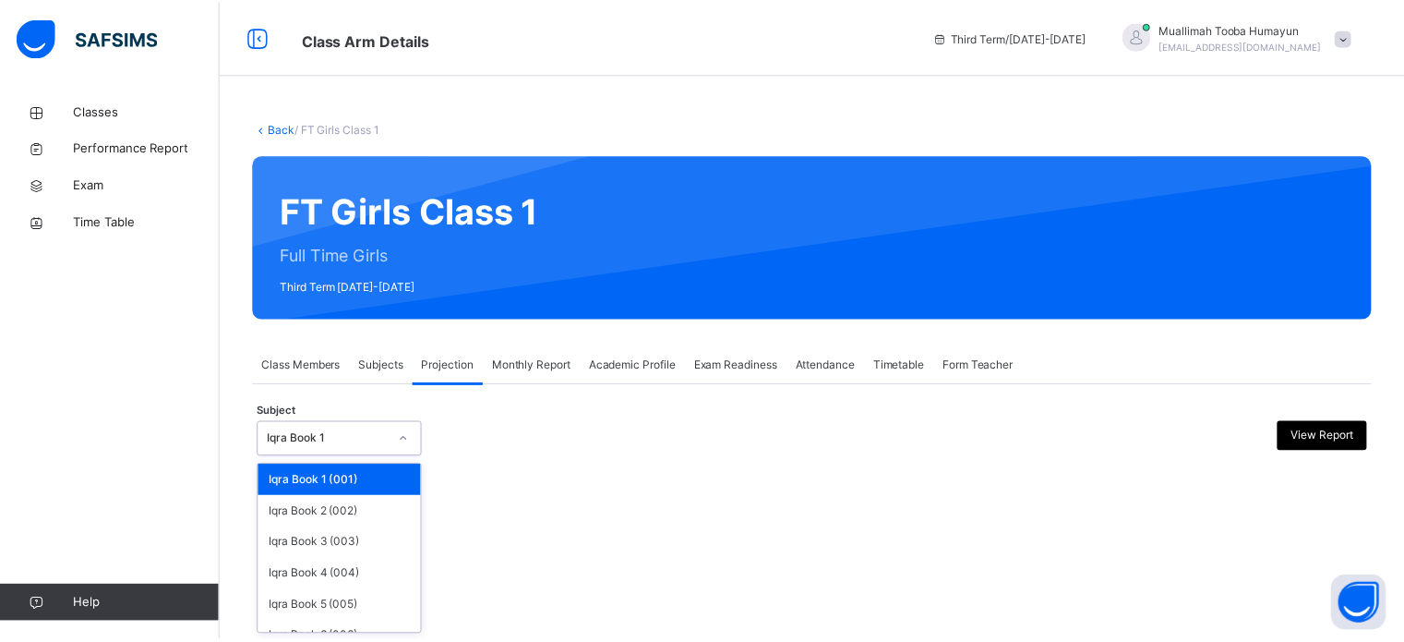
scroll to position [97, 0]
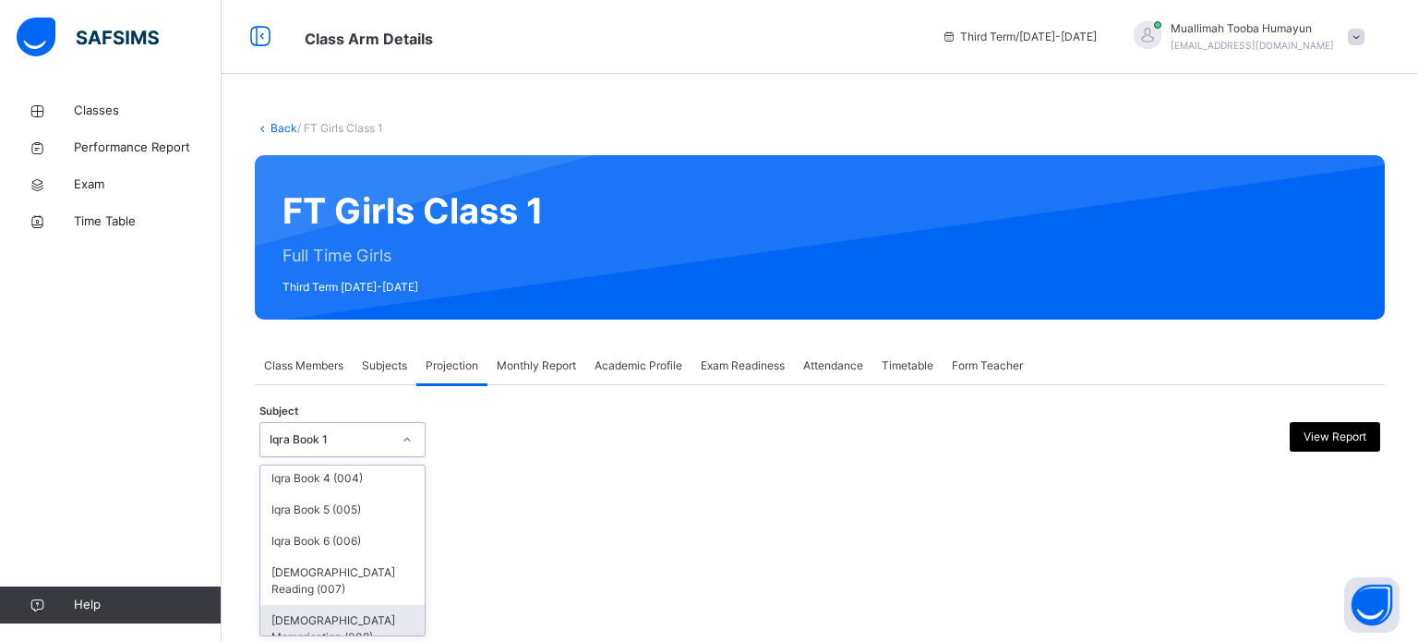
click at [356, 605] on div "[DEMOGRAPHIC_DATA] Memorisation (008)" at bounding box center [342, 629] width 164 height 48
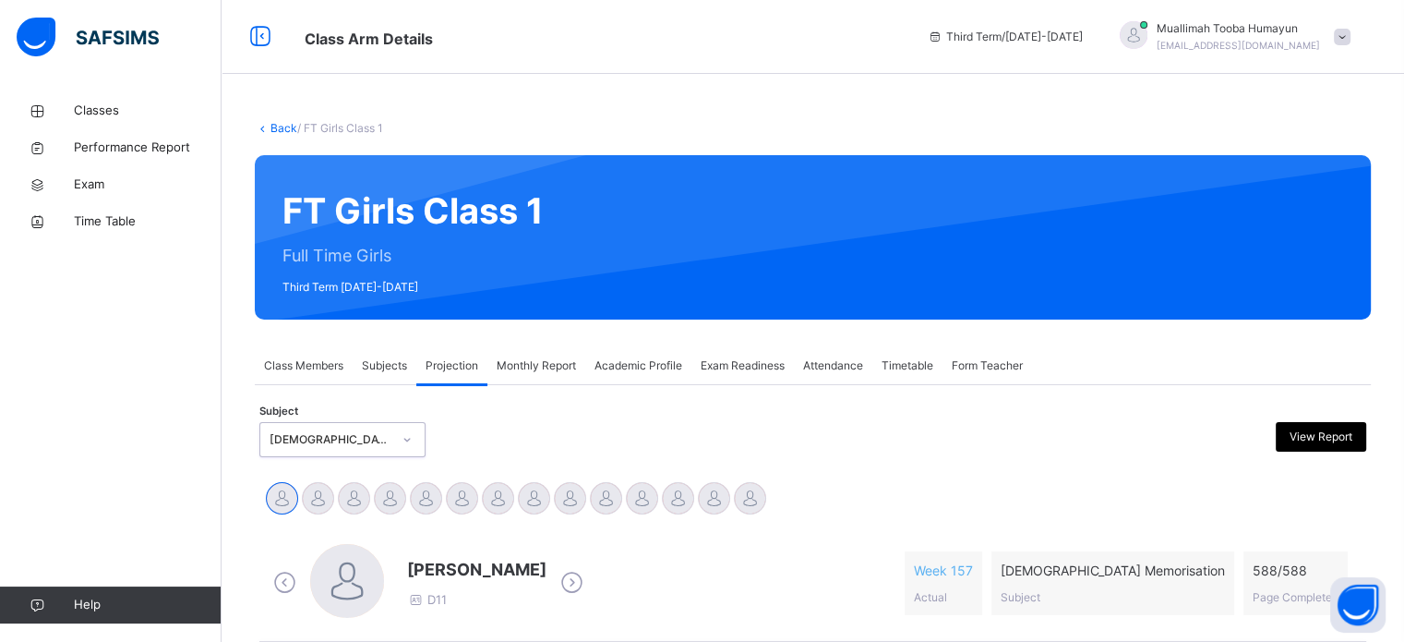
scroll to position [310, 0]
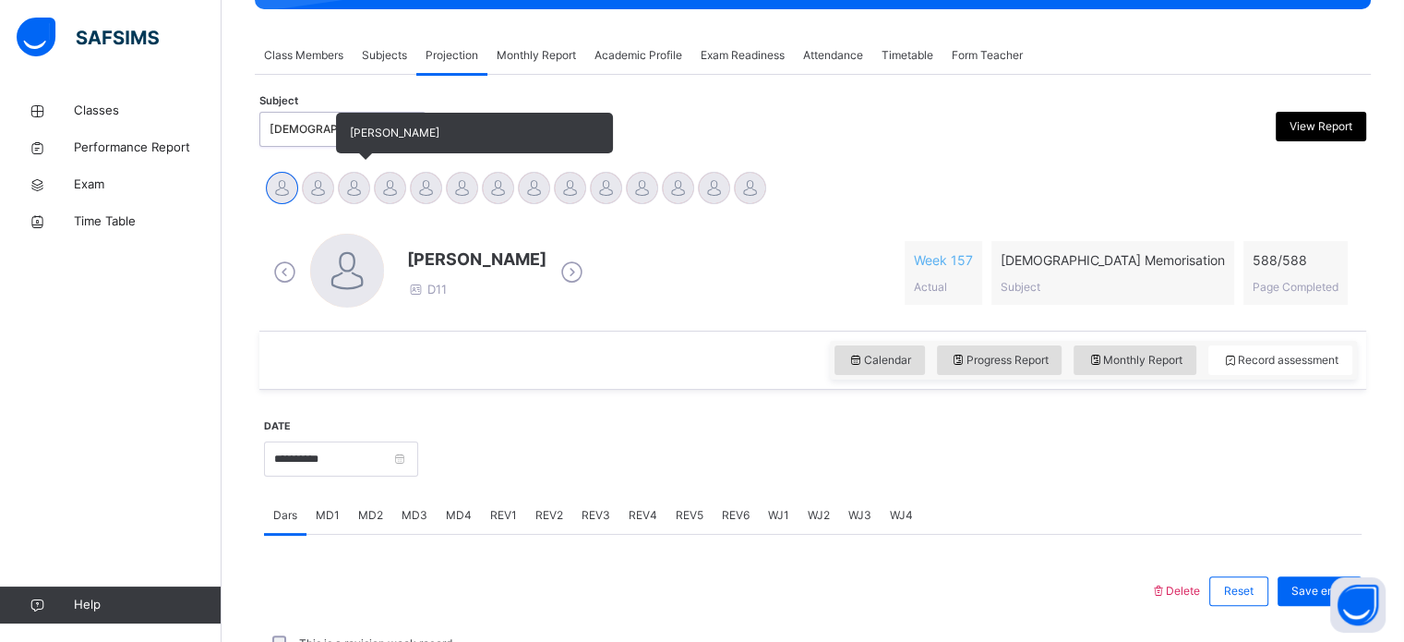
click at [357, 192] on div at bounding box center [354, 188] width 32 height 32
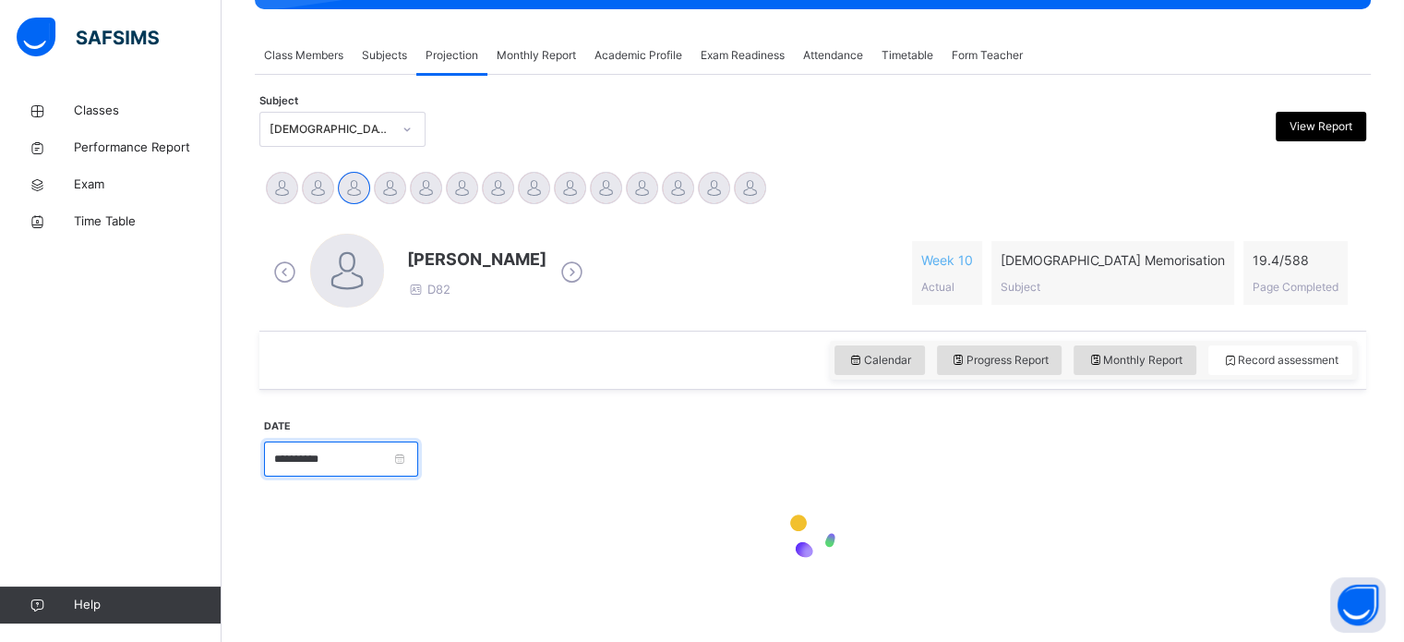
click at [384, 448] on input "**********" at bounding box center [341, 458] width 154 height 35
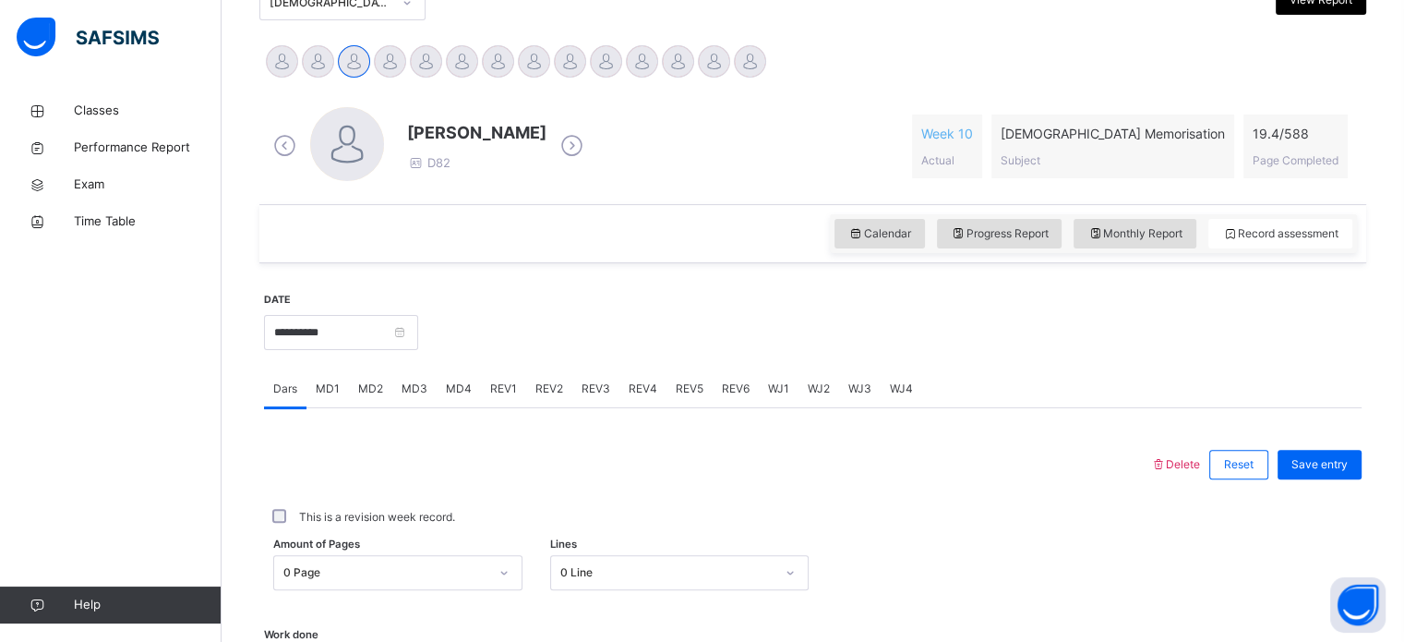
scroll to position [518, 0]
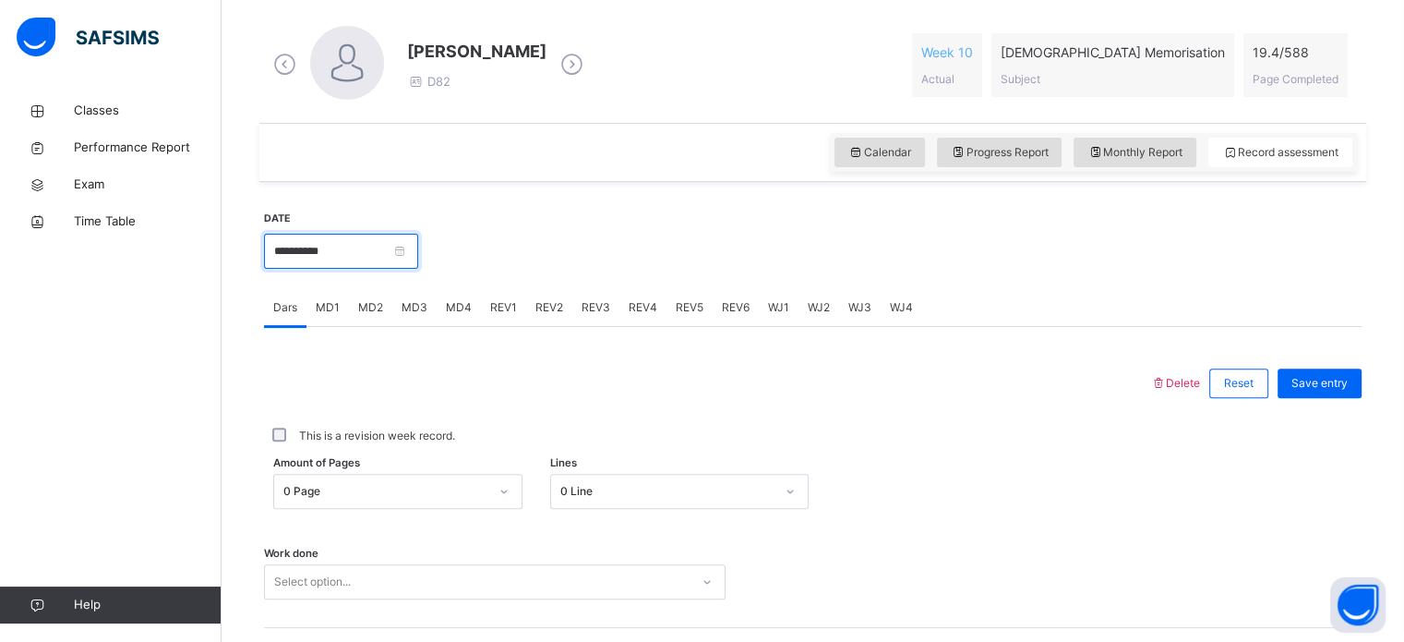
click at [364, 241] on input "**********" at bounding box center [341, 251] width 154 height 35
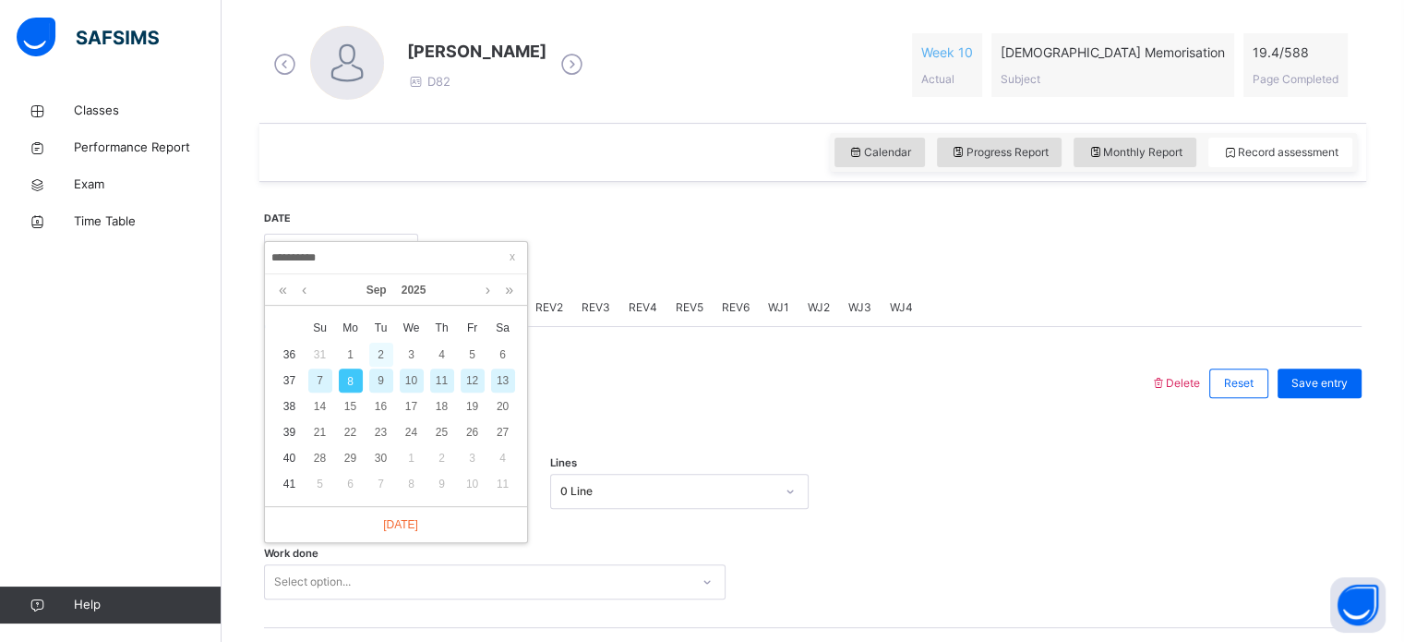
click at [380, 355] on div "2" at bounding box center [381, 355] width 24 height 24
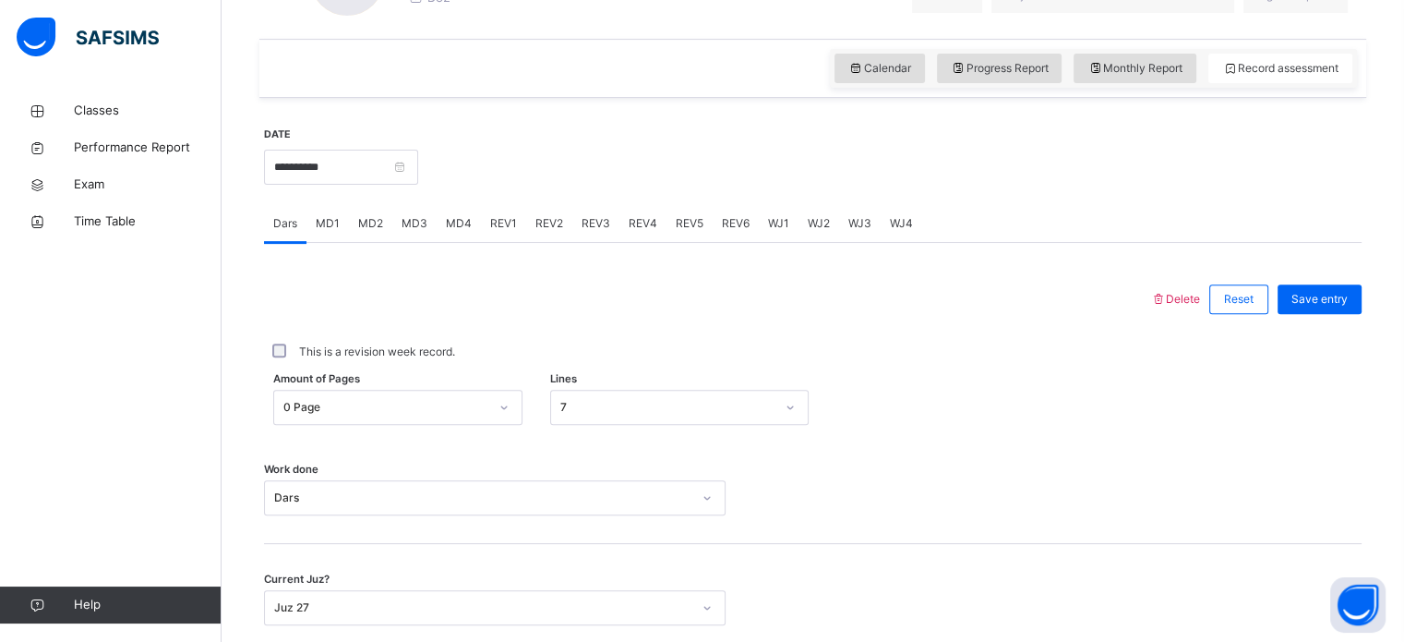
scroll to position [687, 0]
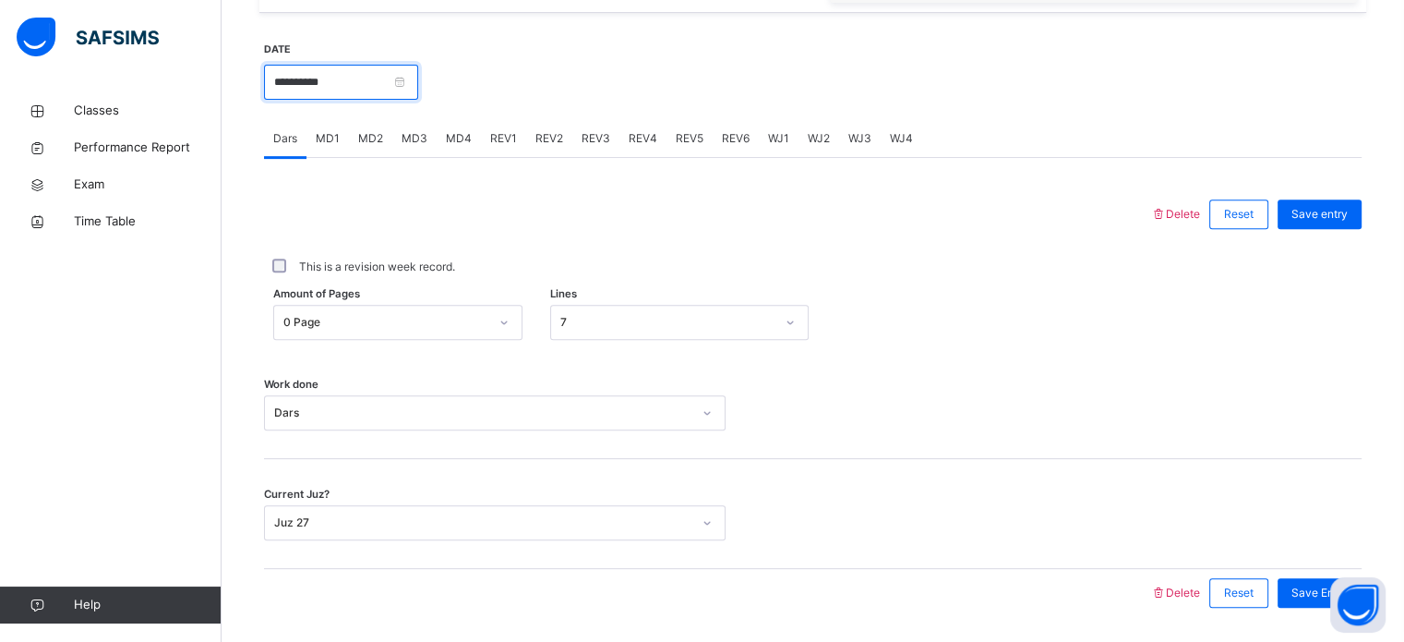
click at [360, 90] on input "**********" at bounding box center [341, 82] width 154 height 35
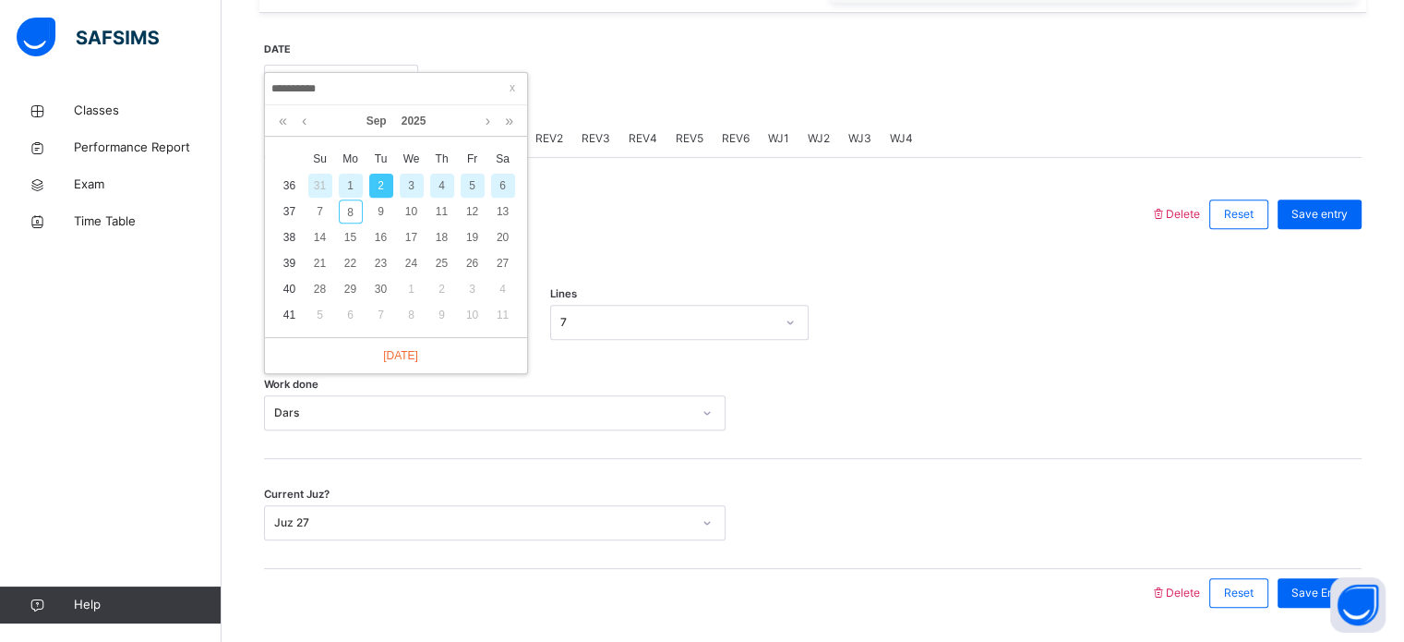
click at [355, 191] on div "1" at bounding box center [351, 186] width 24 height 24
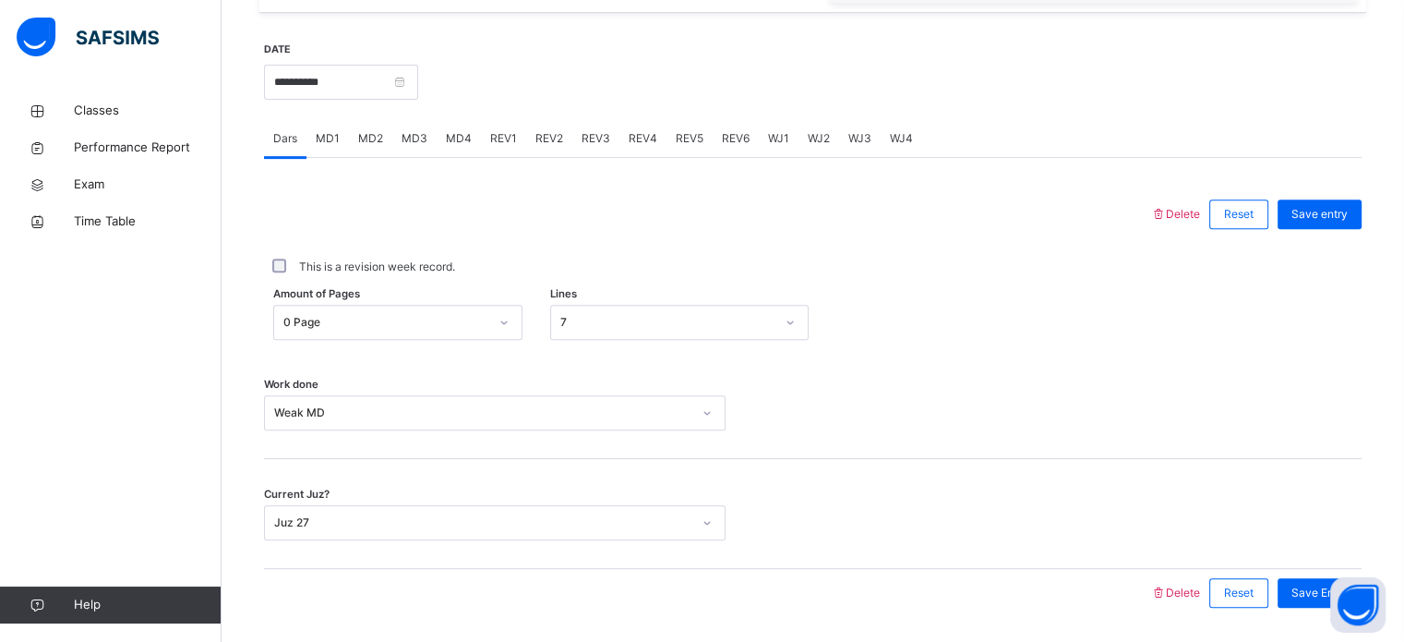
click at [326, 142] on span "MD1" at bounding box center [328, 138] width 24 height 17
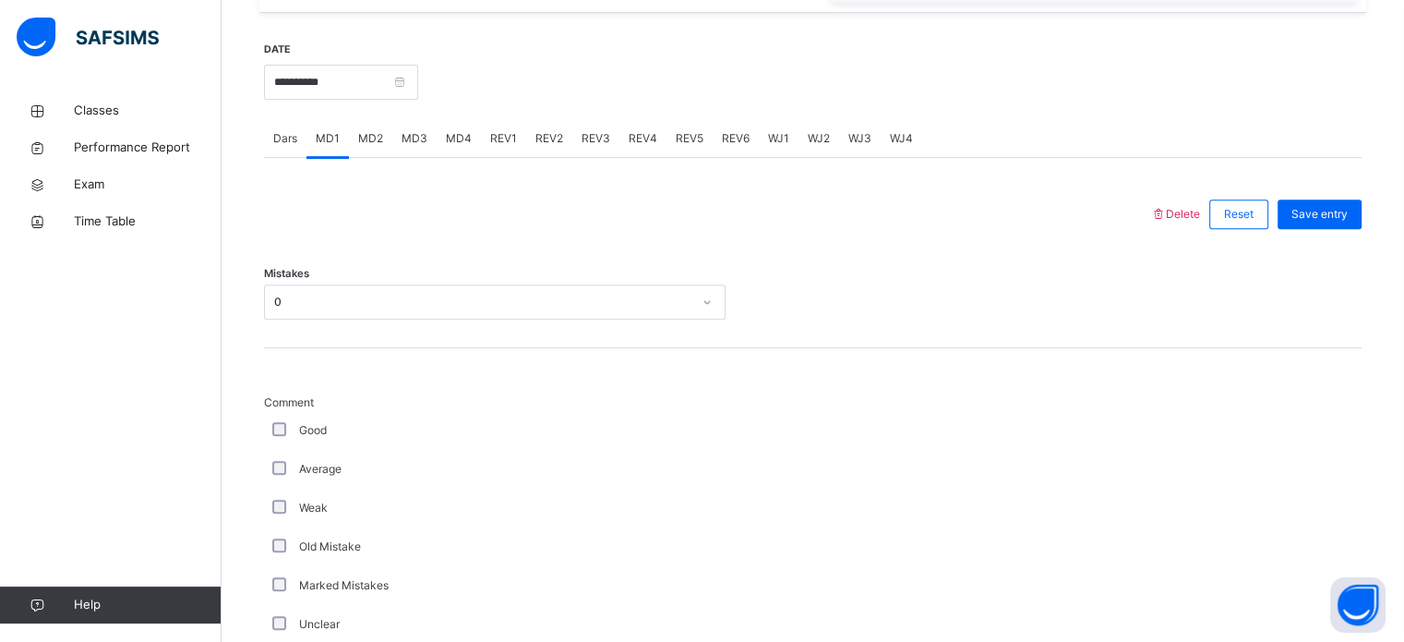
click at [372, 146] on div "MD2" at bounding box center [370, 138] width 43 height 37
click at [423, 132] on span "MD3" at bounding box center [415, 138] width 26 height 17
click at [465, 146] on div "MD4" at bounding box center [459, 138] width 44 height 37
click at [511, 144] on span "REV1" at bounding box center [503, 138] width 27 height 17
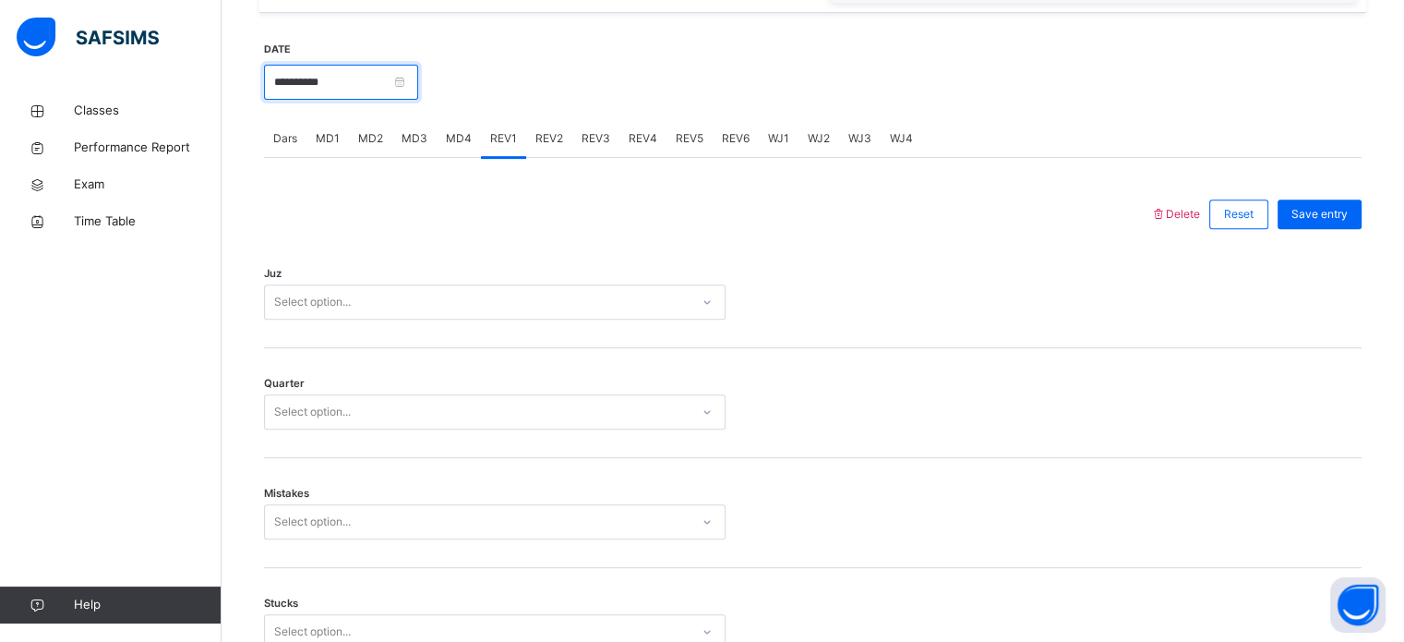
click at [342, 78] on input "**********" at bounding box center [341, 82] width 154 height 35
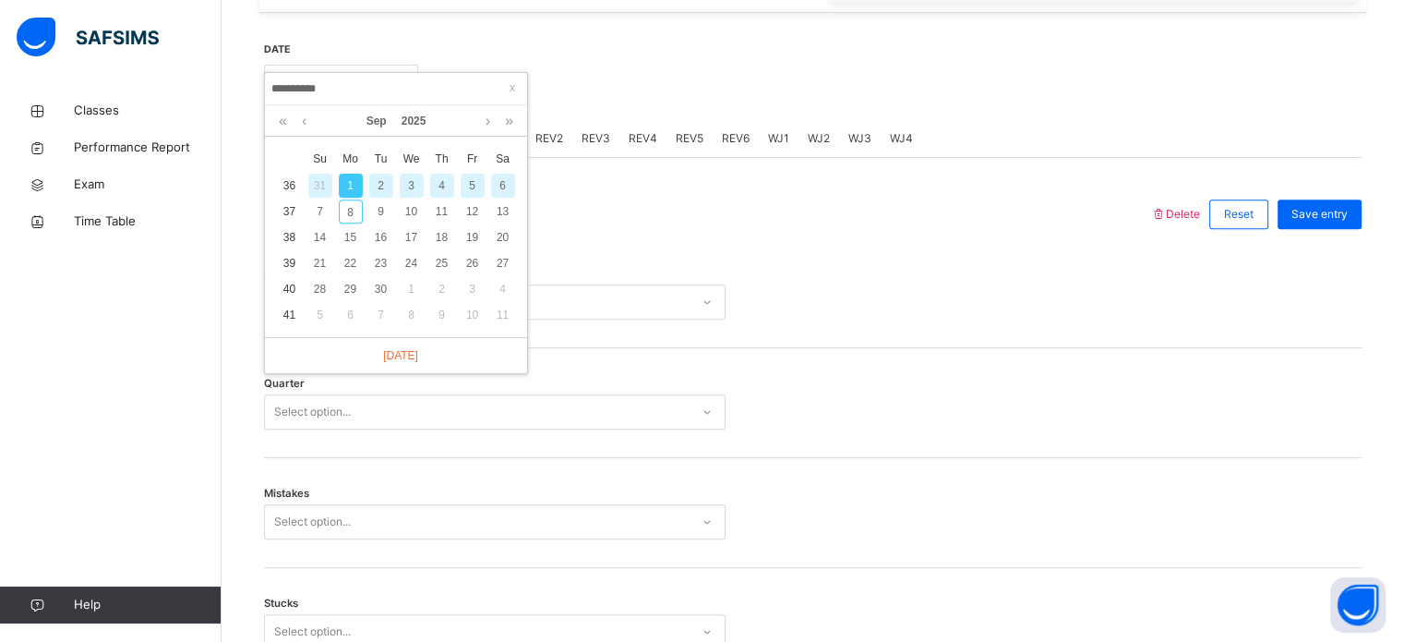
click at [390, 189] on div "2" at bounding box center [381, 186] width 24 height 24
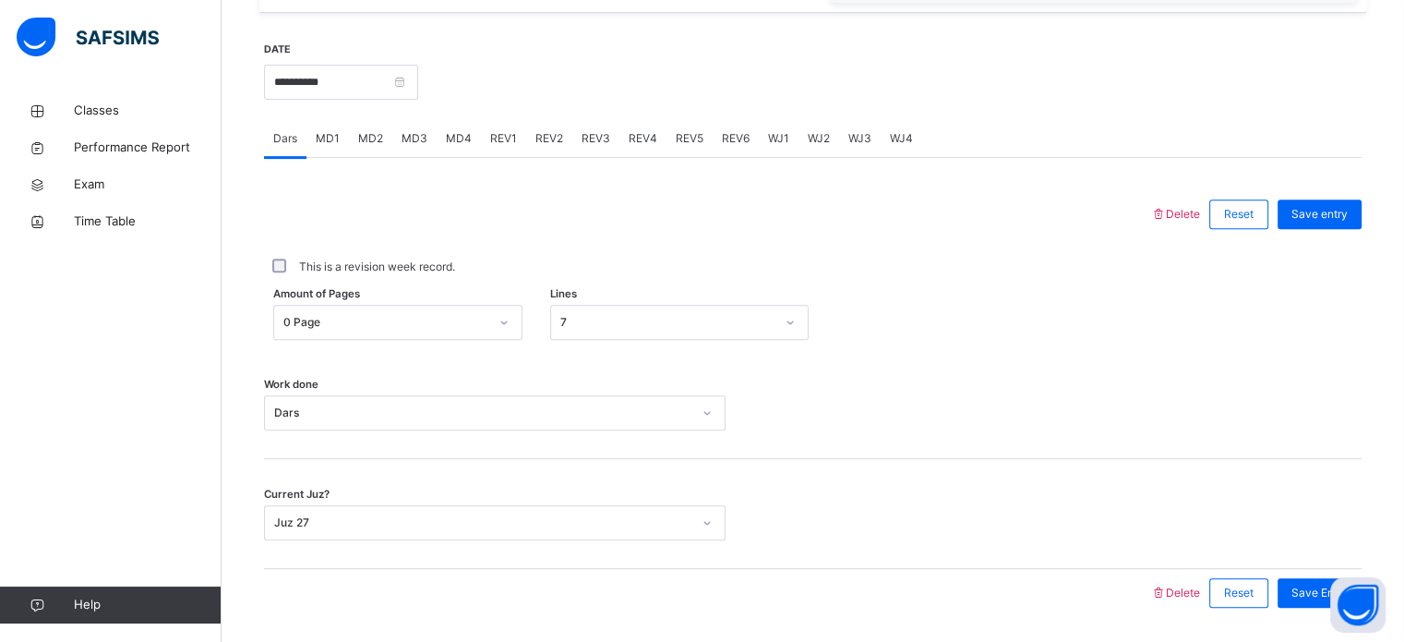
click at [330, 132] on span "MD1" at bounding box center [328, 138] width 24 height 17
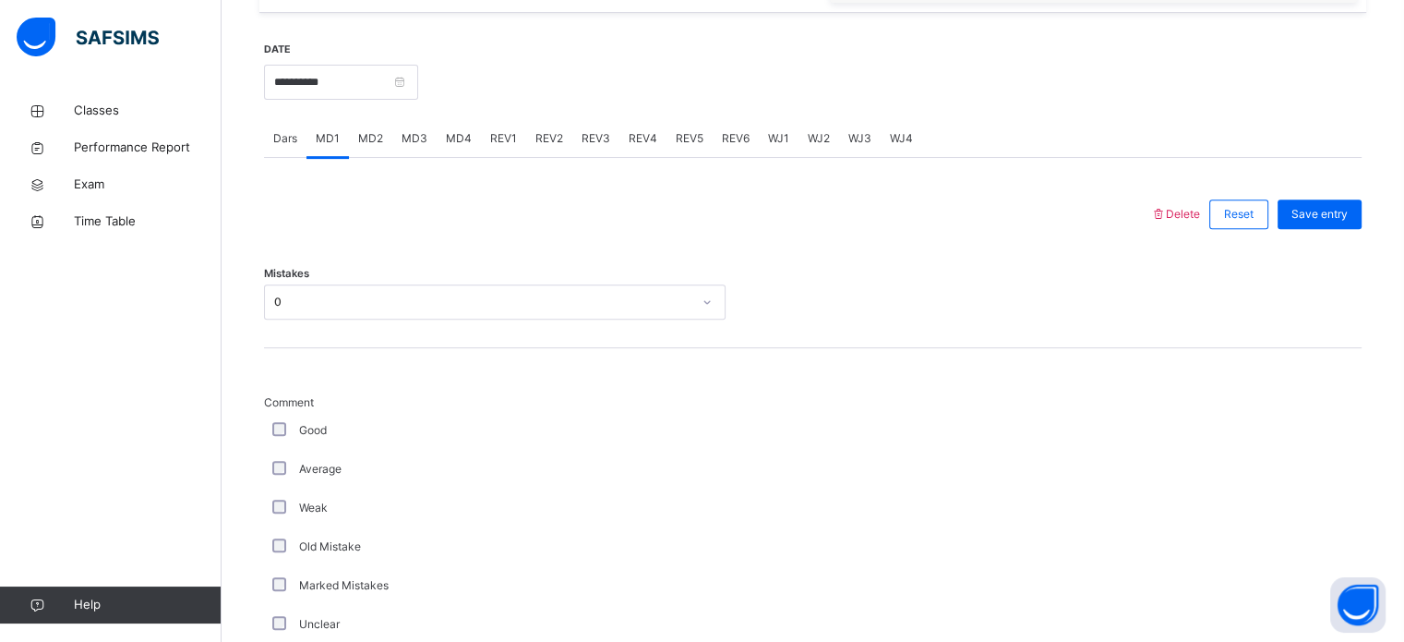
click at [386, 137] on div "MD2" at bounding box center [370, 138] width 43 height 37
click at [426, 146] on div "MD3" at bounding box center [414, 138] width 44 height 37
click at [463, 145] on span "MD4" at bounding box center [459, 138] width 26 height 17
click at [362, 90] on input "**********" at bounding box center [341, 82] width 154 height 35
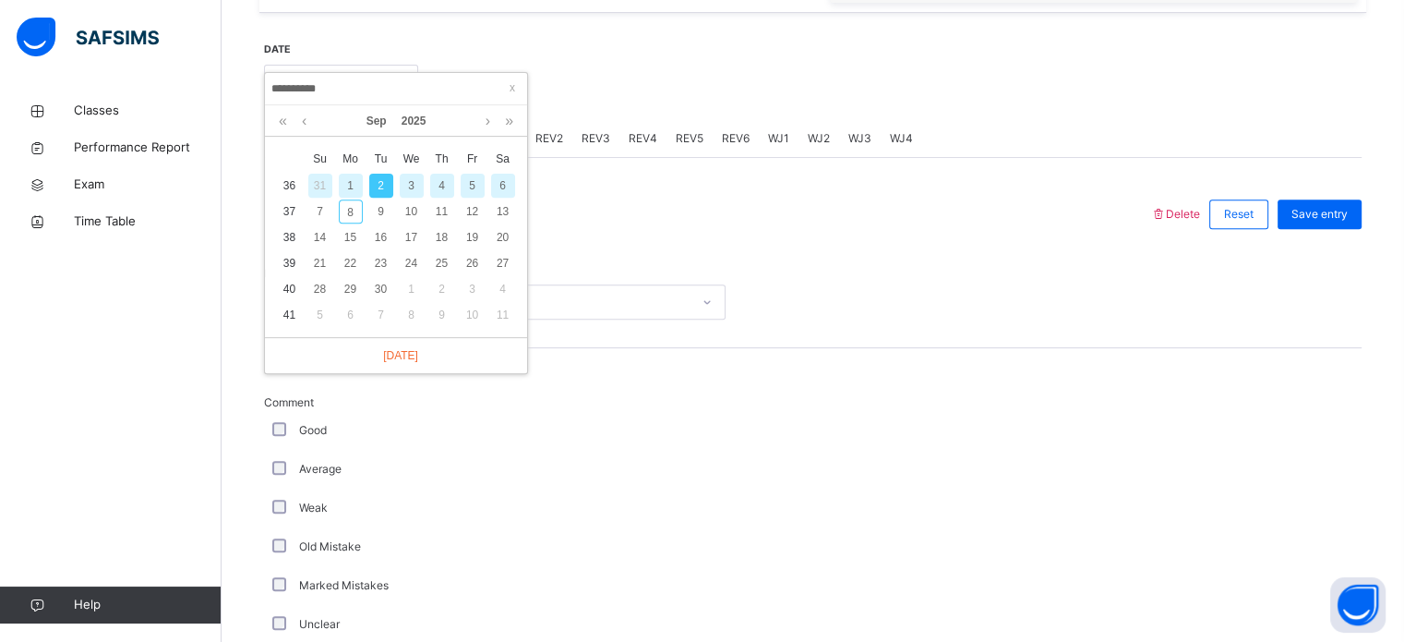
click at [422, 187] on div "3" at bounding box center [412, 186] width 24 height 24
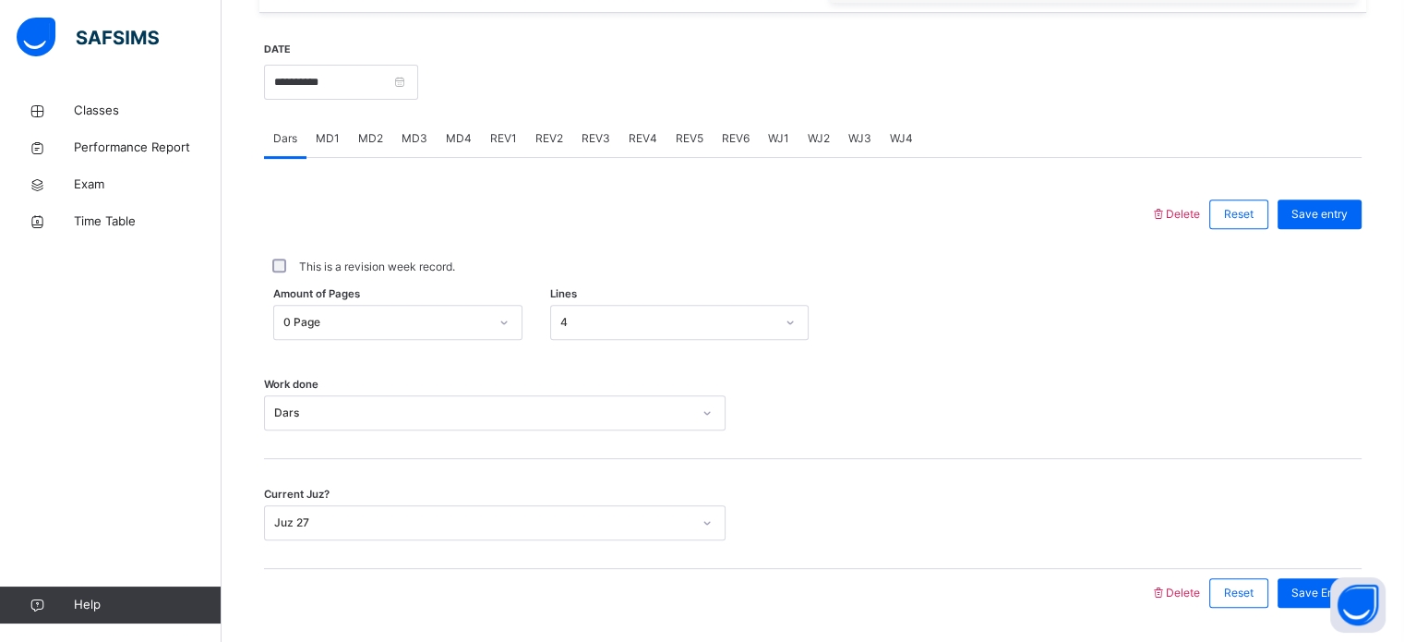
click at [326, 140] on span "MD1" at bounding box center [328, 138] width 24 height 17
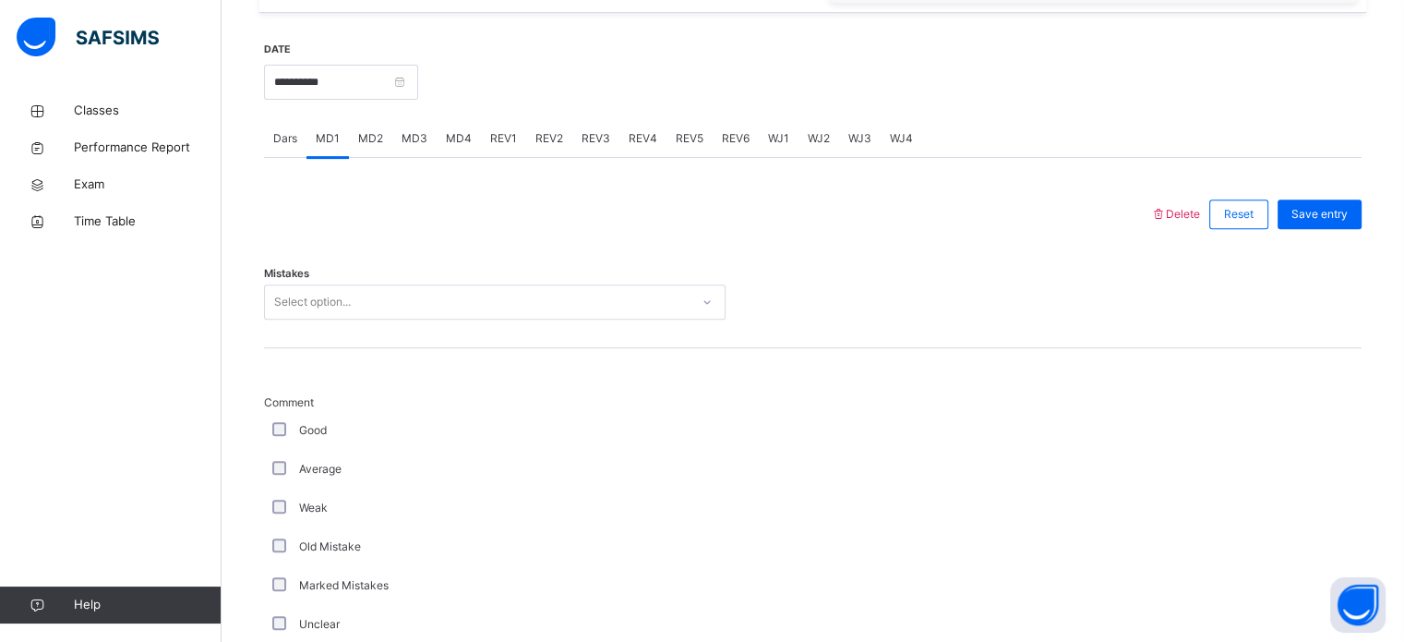
click at [373, 134] on span "MD2" at bounding box center [370, 138] width 25 height 17
click at [323, 140] on span "MD1" at bounding box center [328, 138] width 24 height 17
click at [345, 91] on input "**********" at bounding box center [341, 82] width 154 height 35
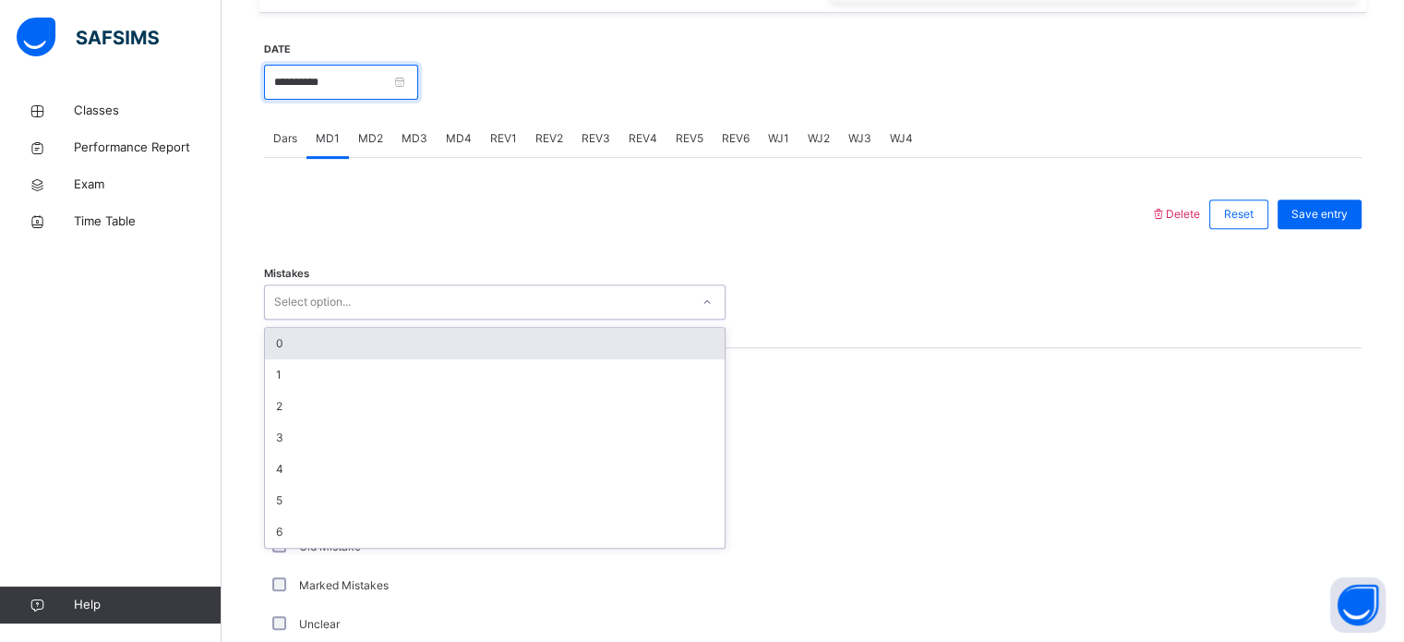
click at [366, 65] on input "**********" at bounding box center [341, 82] width 154 height 35
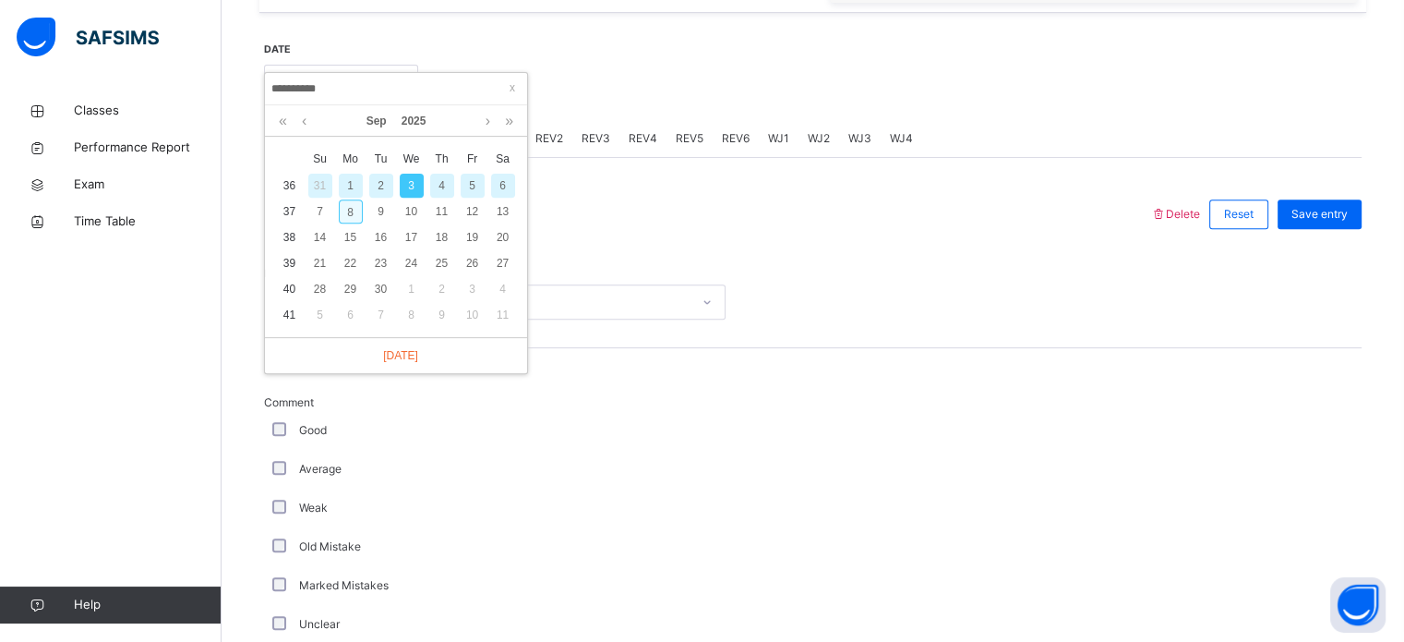
click at [350, 211] on div "8" at bounding box center [351, 211] width 24 height 24
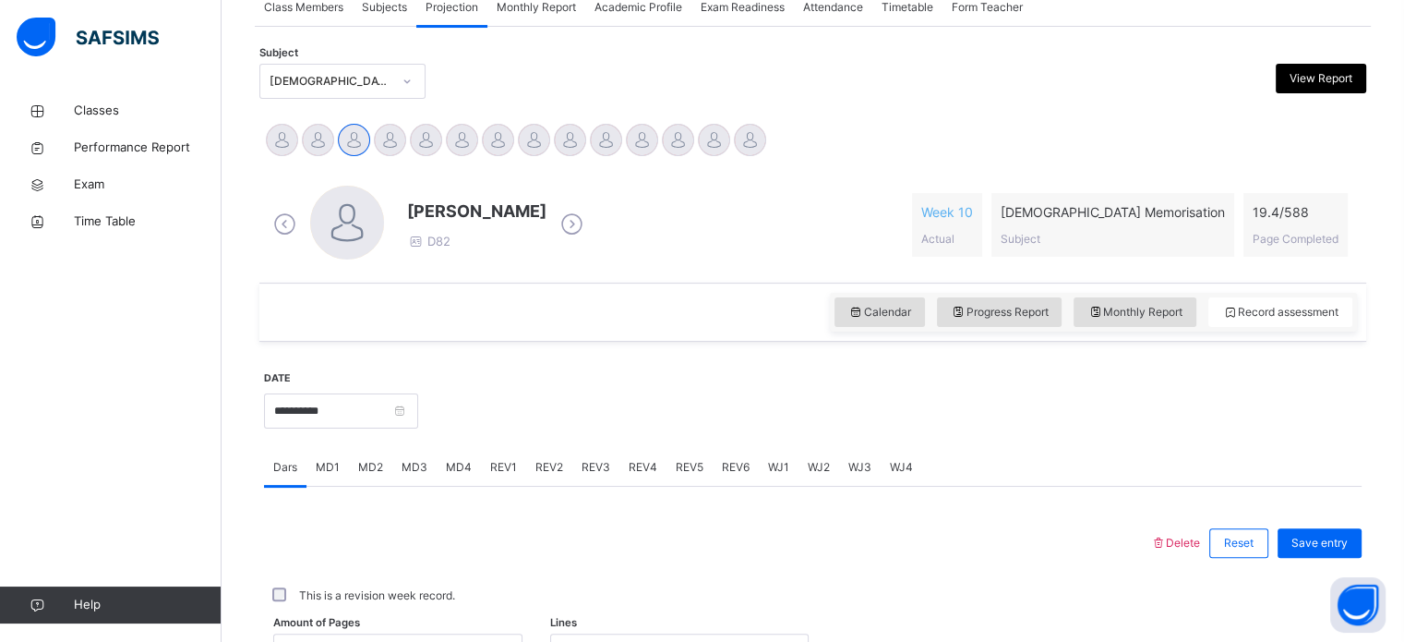
scroll to position [354, 0]
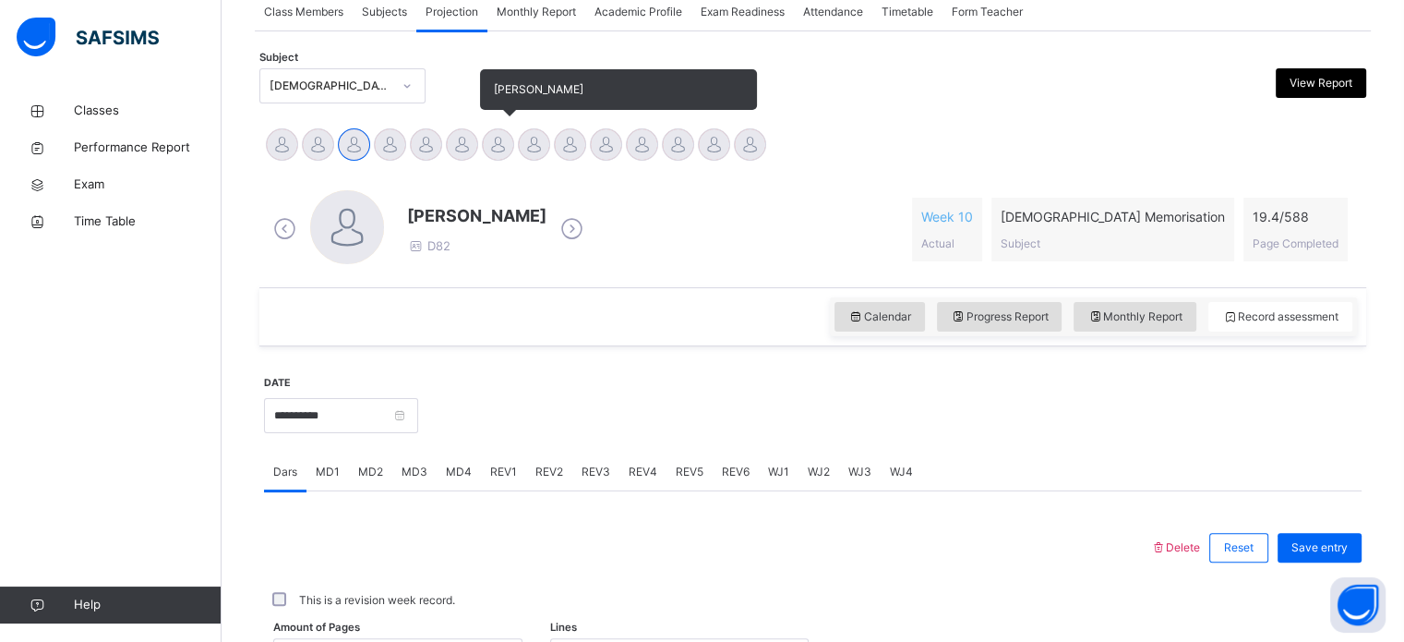
click at [488, 143] on div at bounding box center [498, 144] width 32 height 32
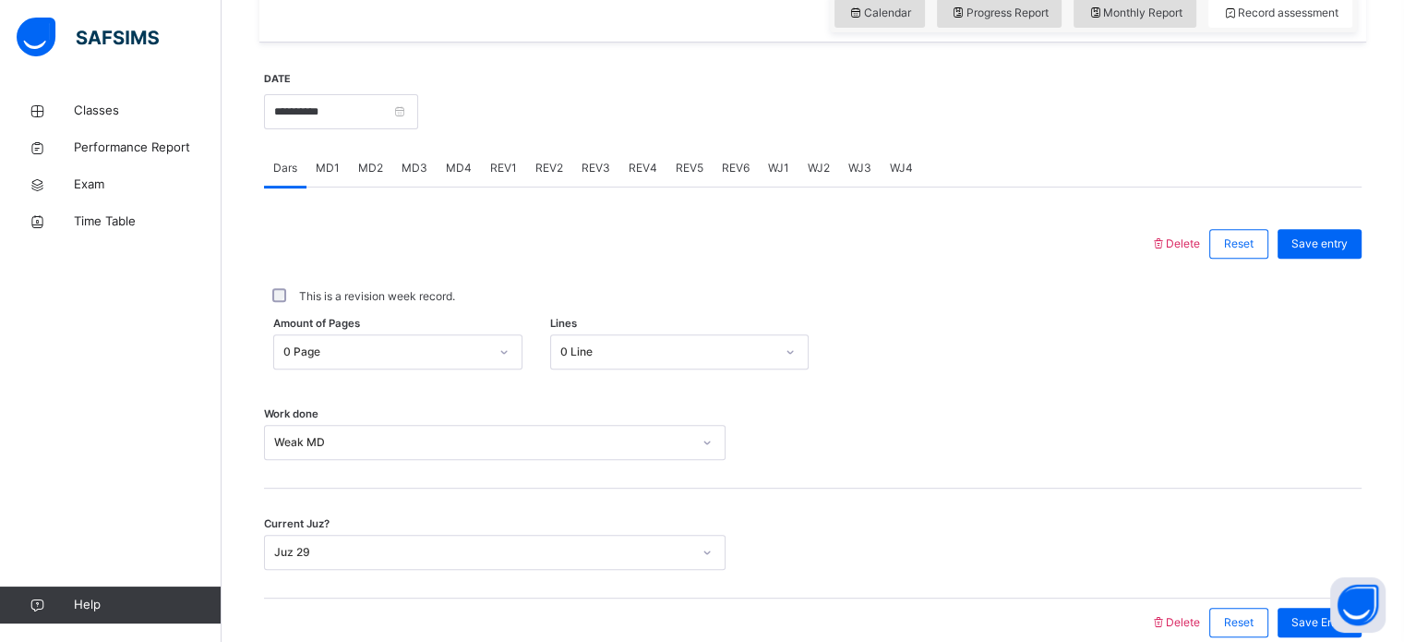
scroll to position [744, 0]
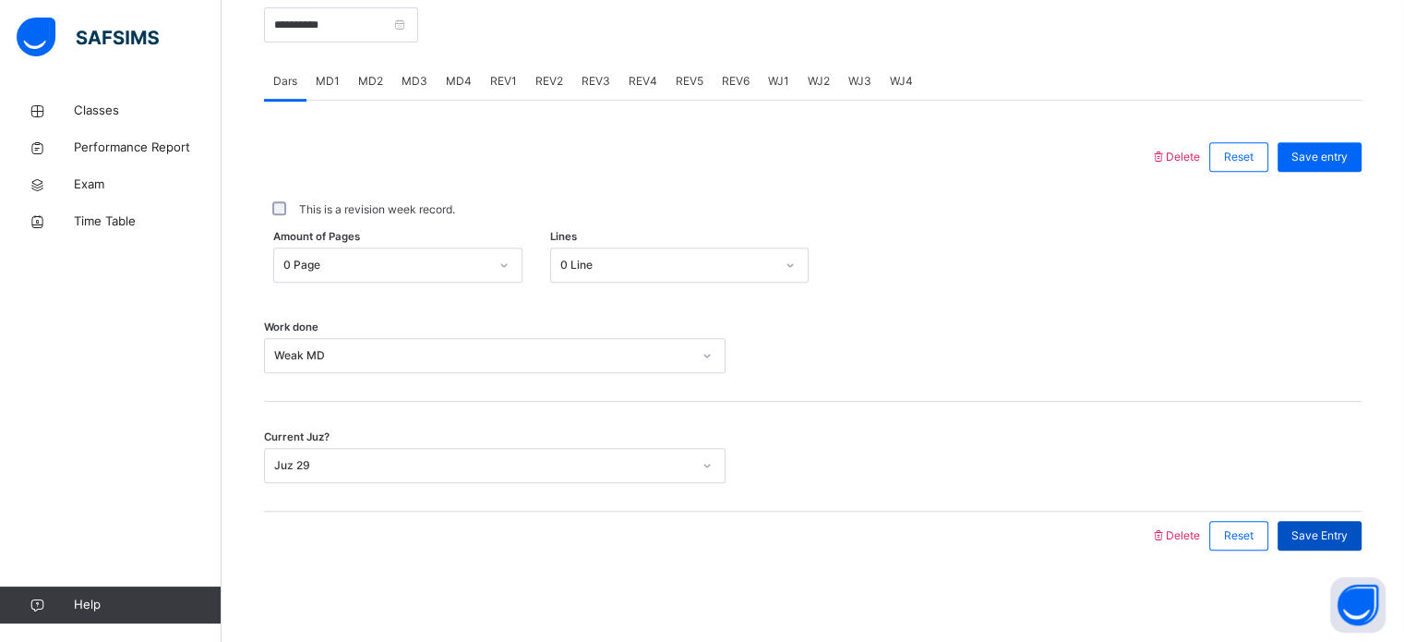
click at [1305, 547] on div "Save Entry" at bounding box center [1320, 536] width 84 height 30
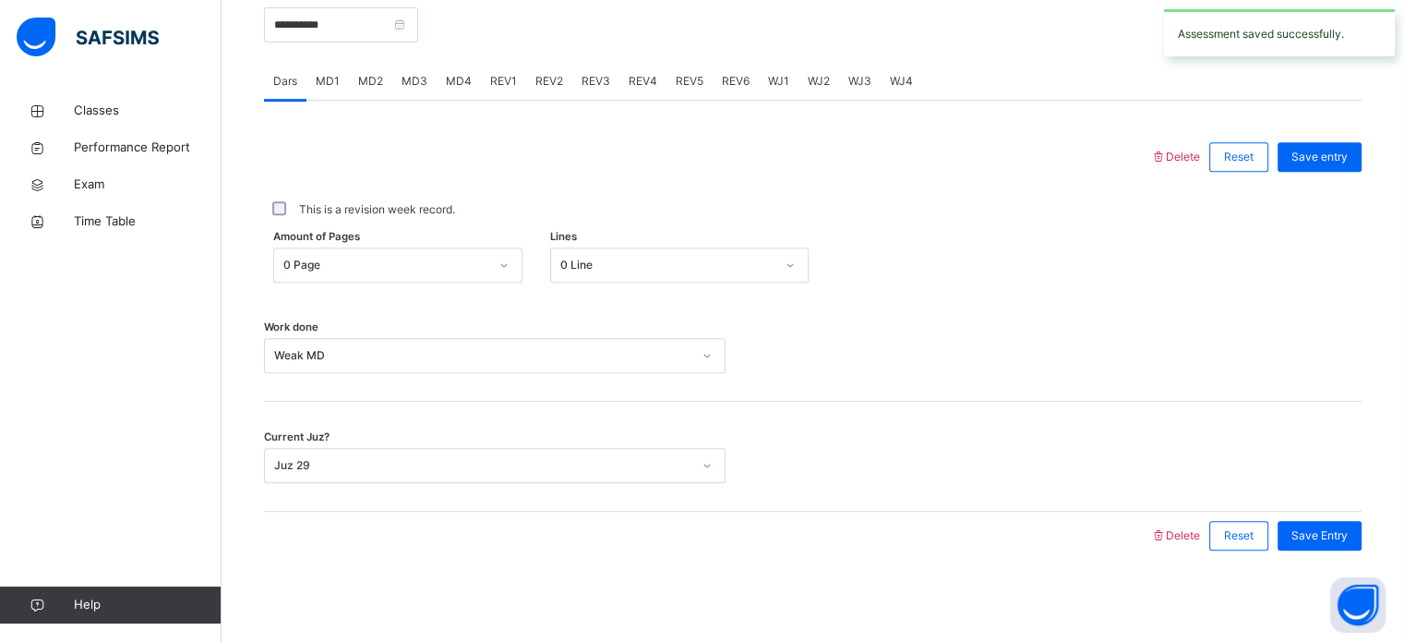
scroll to position [670, 0]
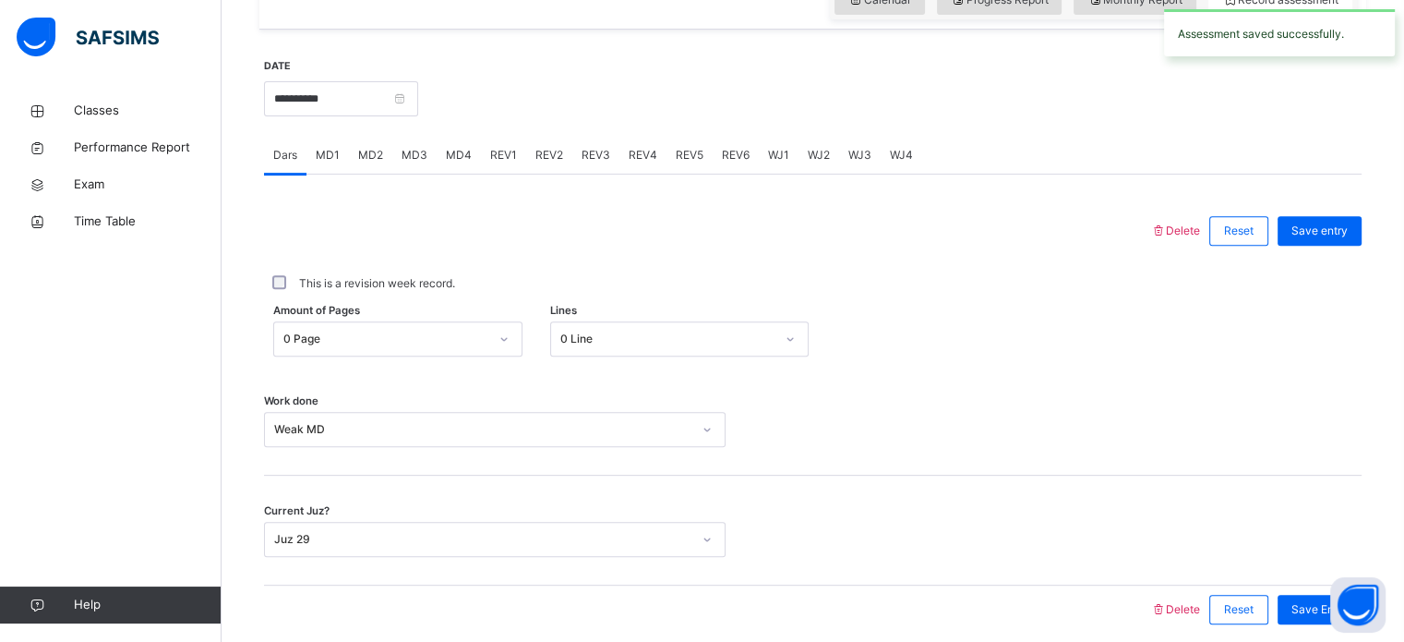
click at [446, 162] on span "MD4" at bounding box center [459, 155] width 26 height 17
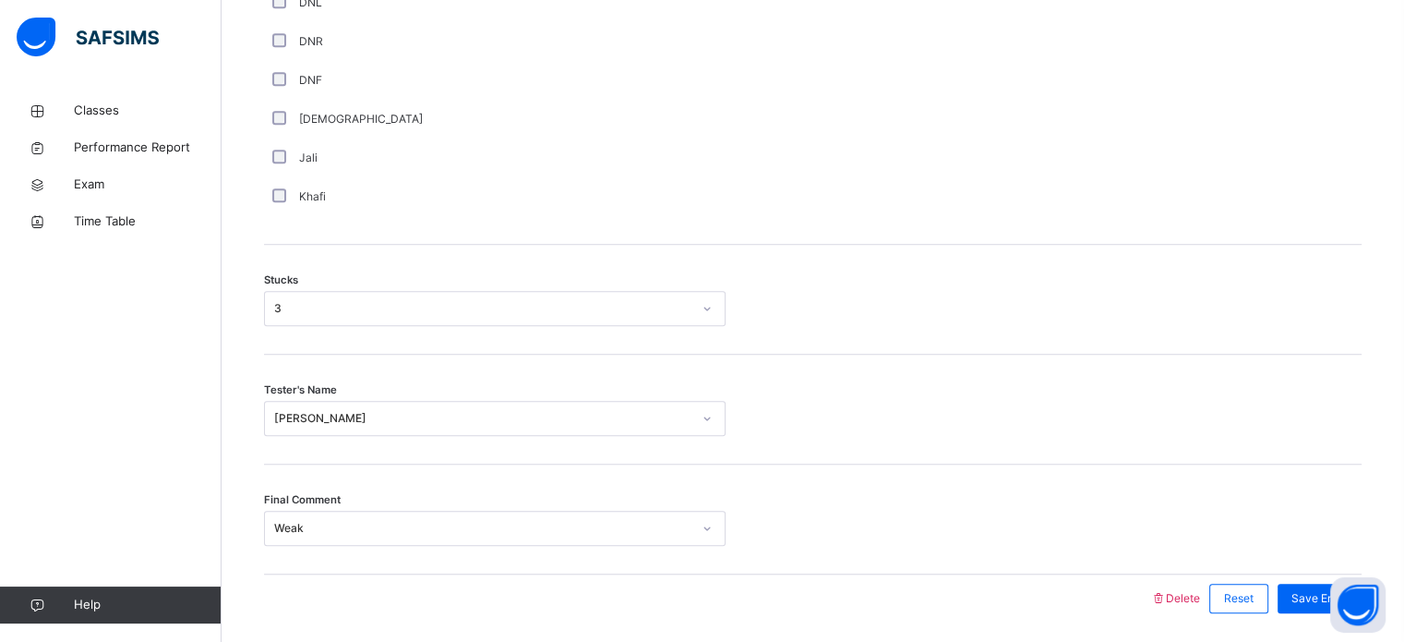
scroll to position [1448, 0]
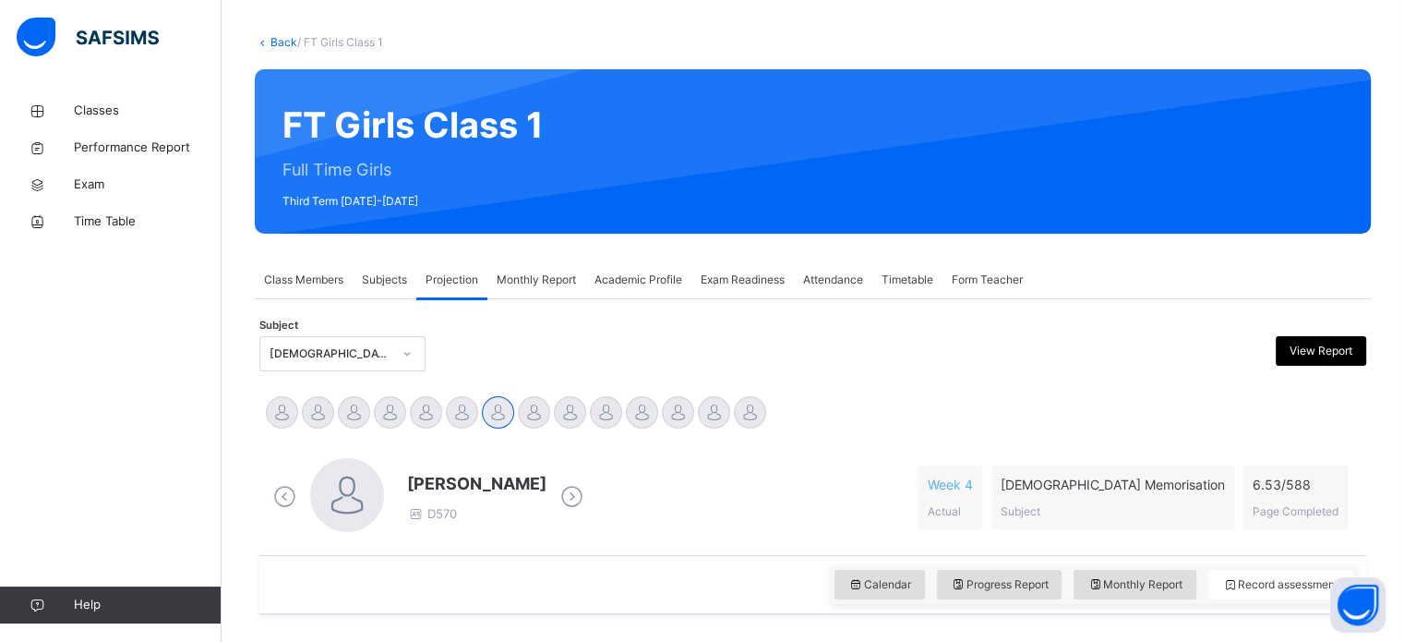
scroll to position [81, 0]
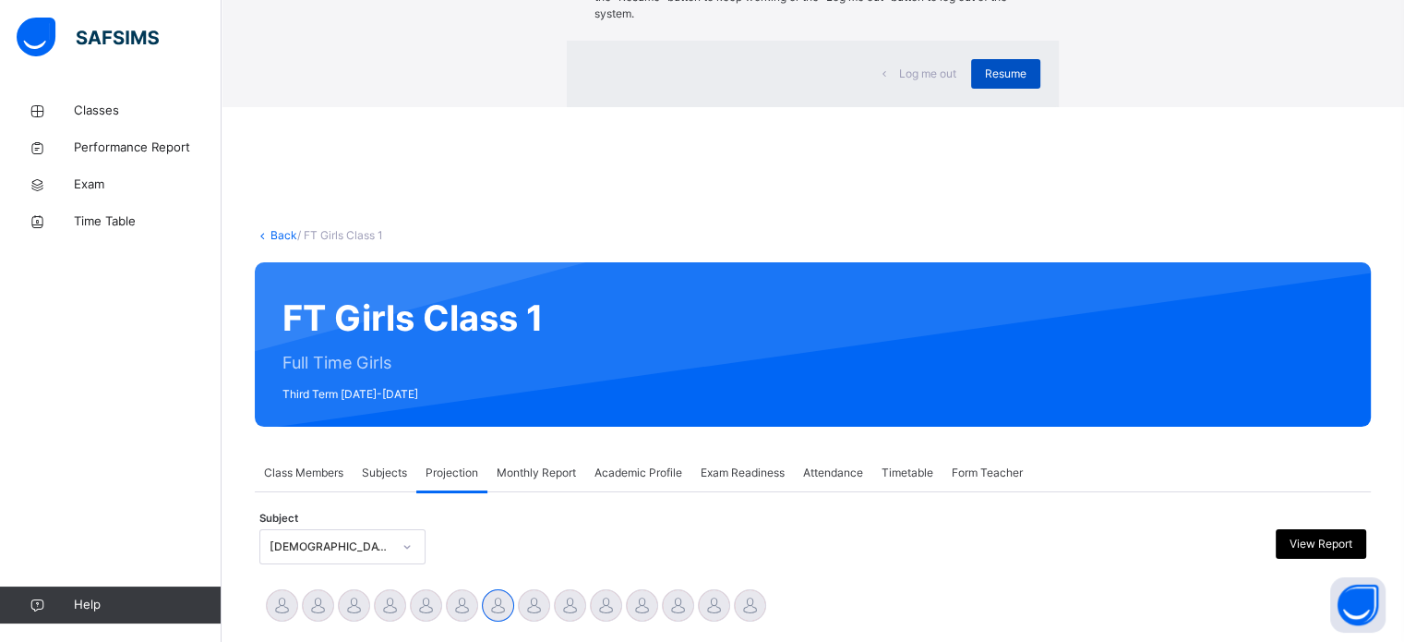
click at [971, 89] on div "Resume" at bounding box center [1005, 74] width 69 height 30
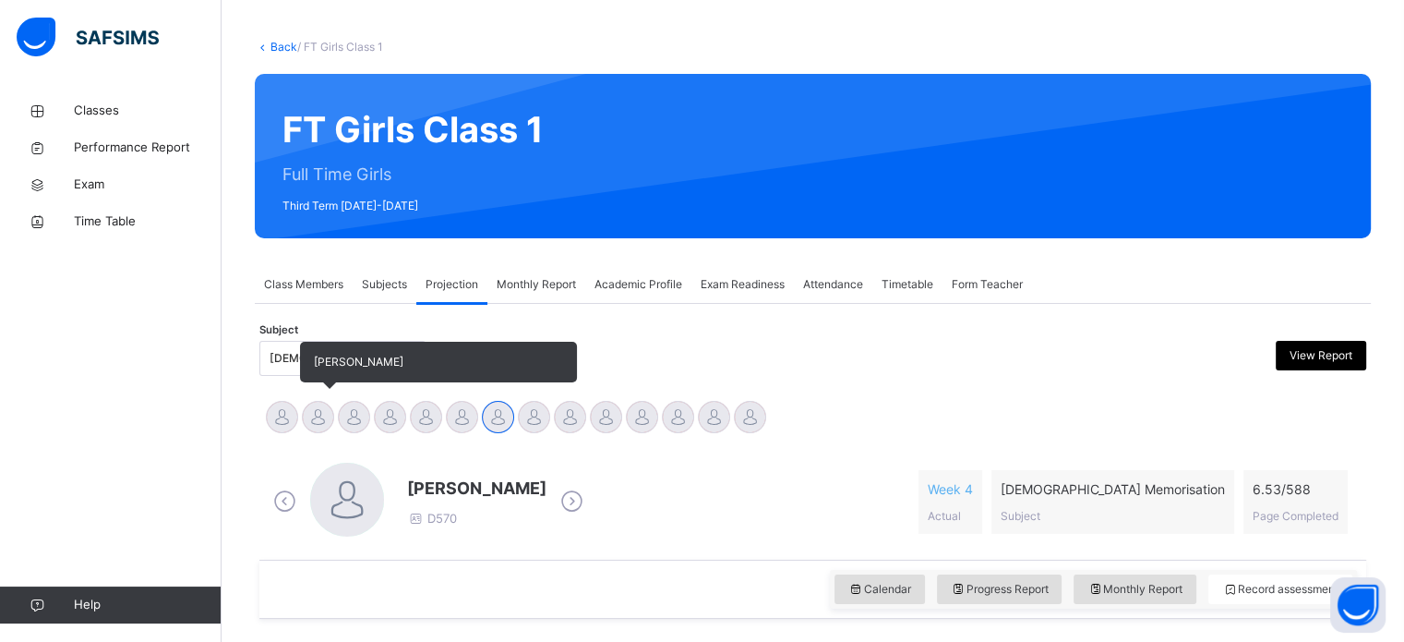
click at [328, 411] on div at bounding box center [318, 417] width 32 height 32
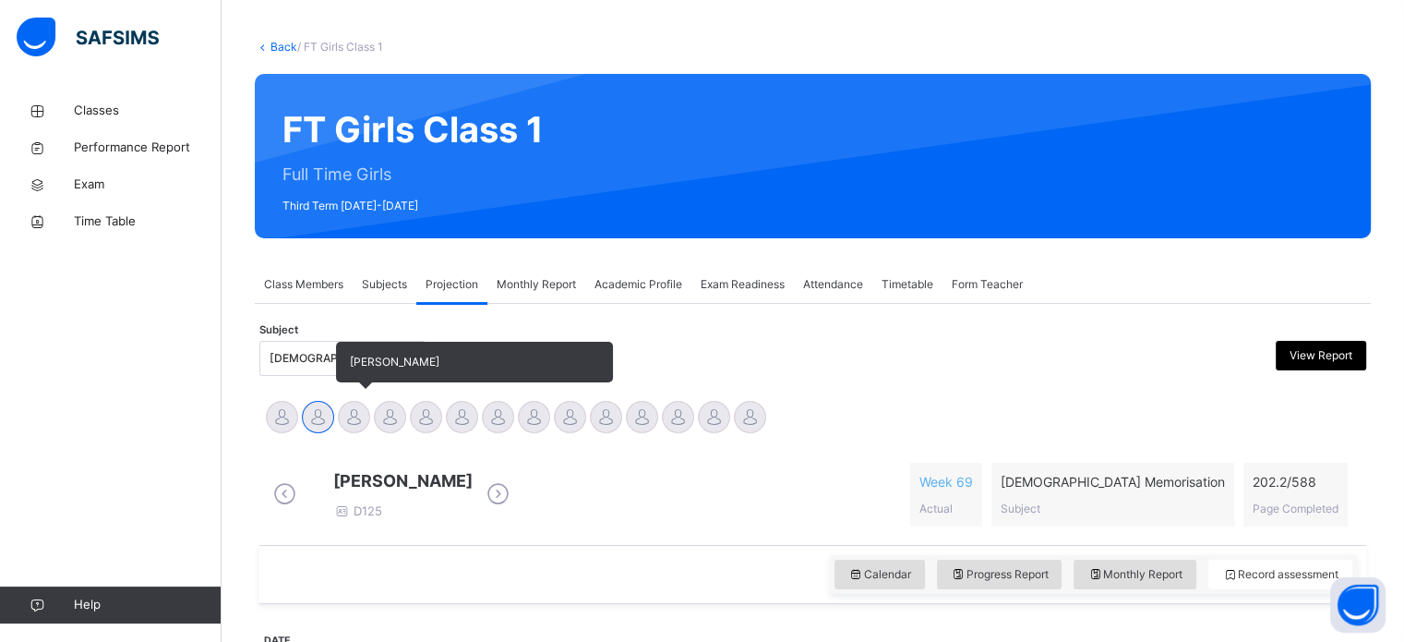
click at [358, 421] on div at bounding box center [354, 417] width 32 height 32
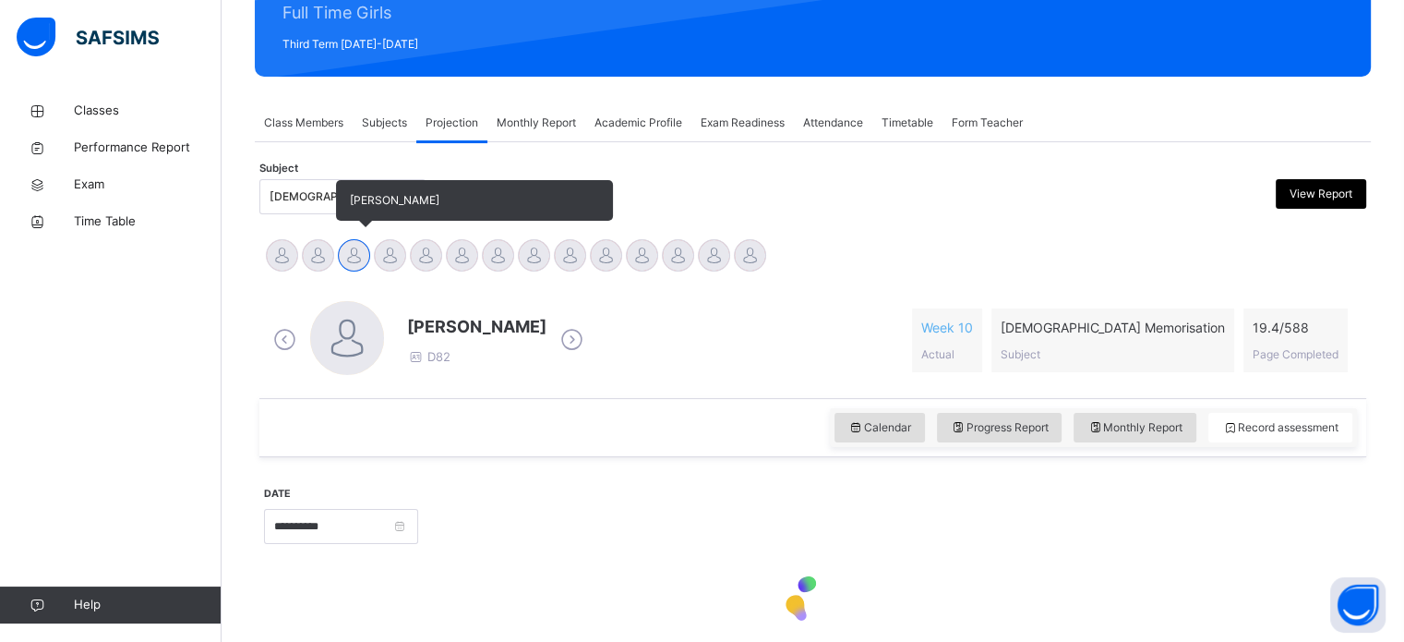
scroll to position [326, 0]
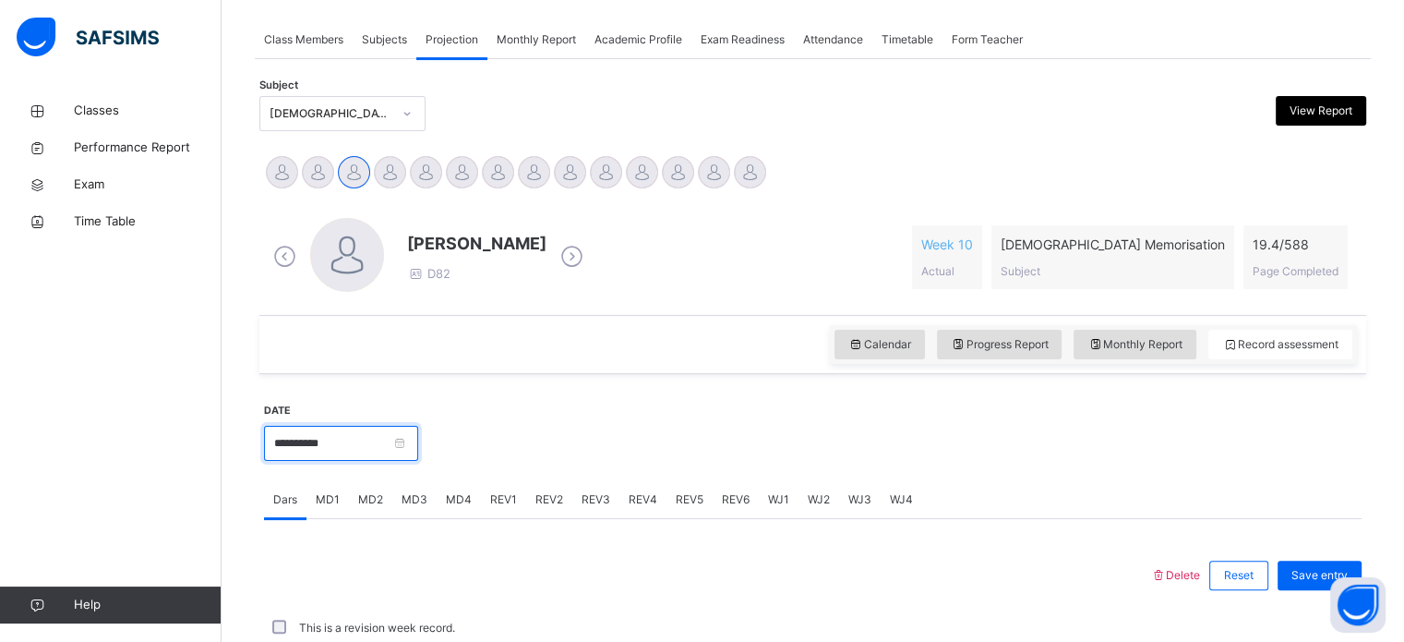
click at [368, 458] on input "**********" at bounding box center [341, 443] width 154 height 35
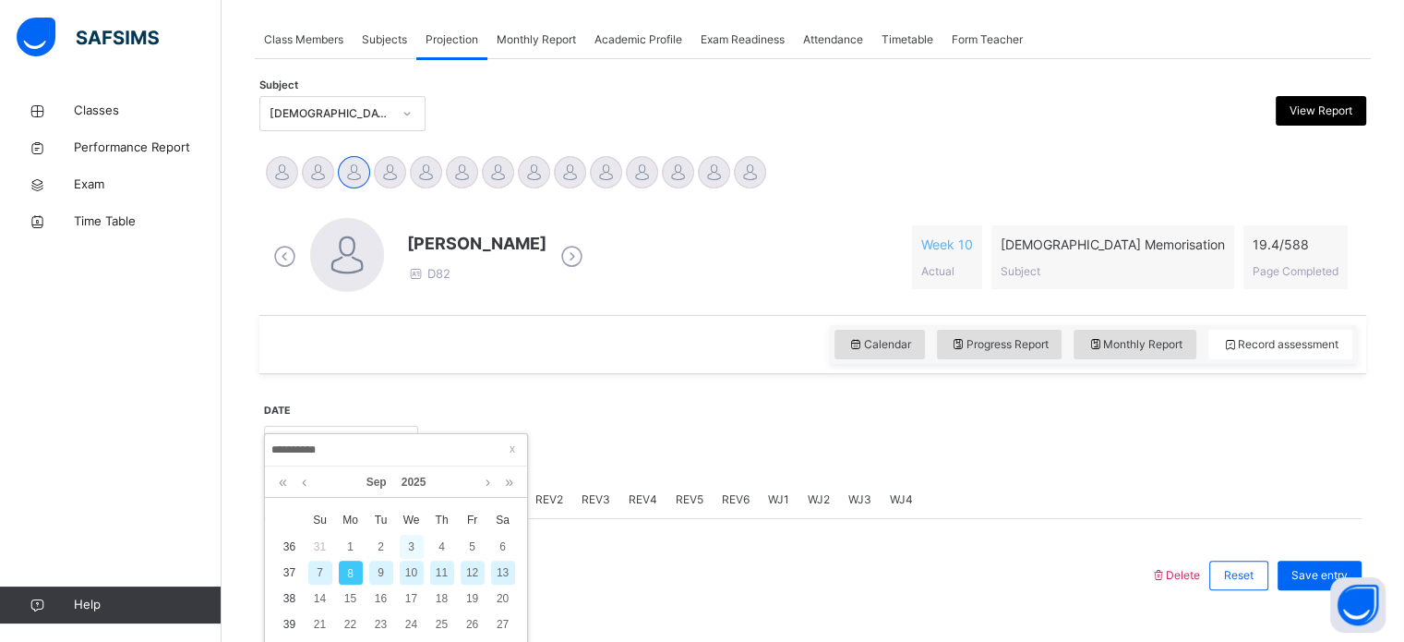
click at [411, 545] on div "3" at bounding box center [412, 547] width 24 height 24
type input "**********"
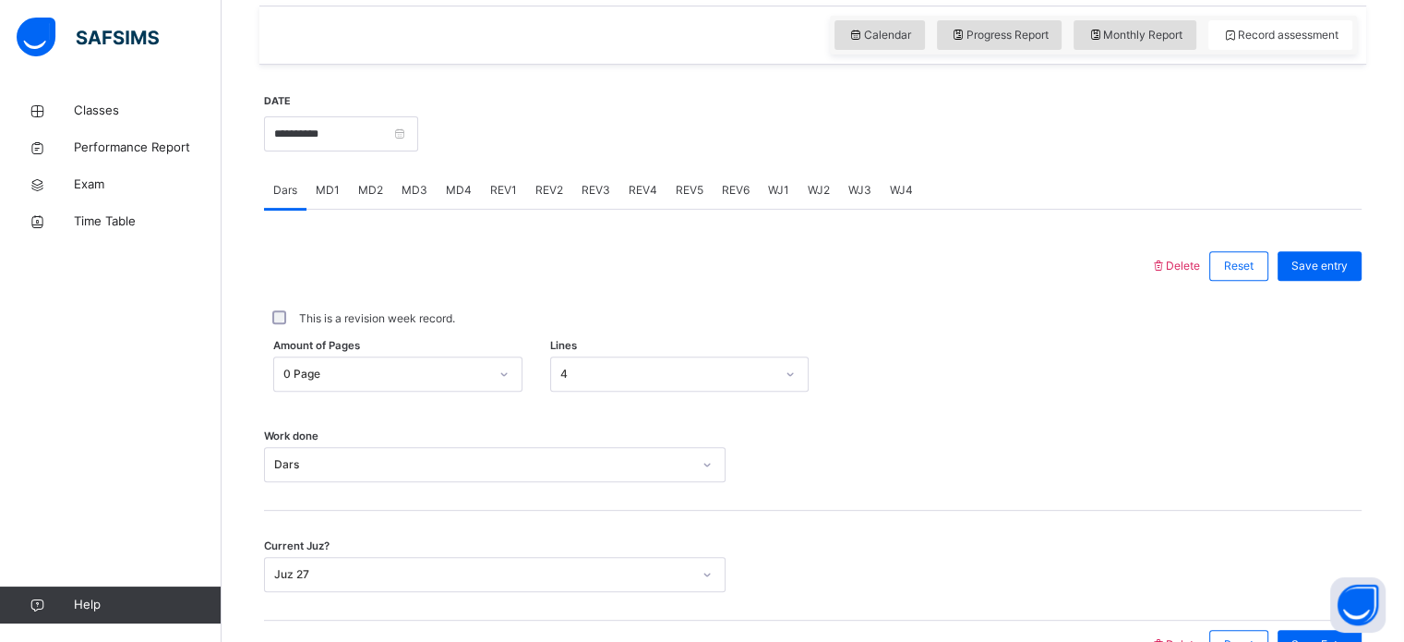
scroll to position [636, 0]
click at [327, 191] on span "MD1" at bounding box center [328, 189] width 24 height 17
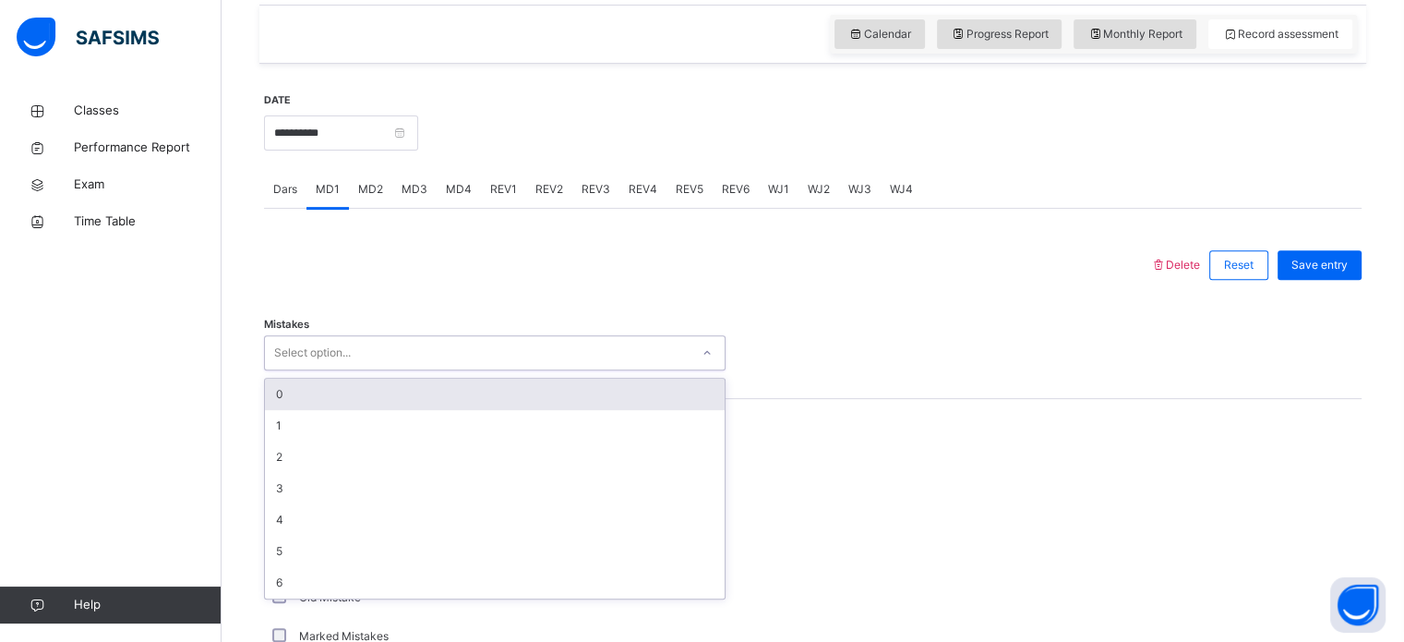
click at [355, 400] on div "0" at bounding box center [495, 394] width 460 height 31
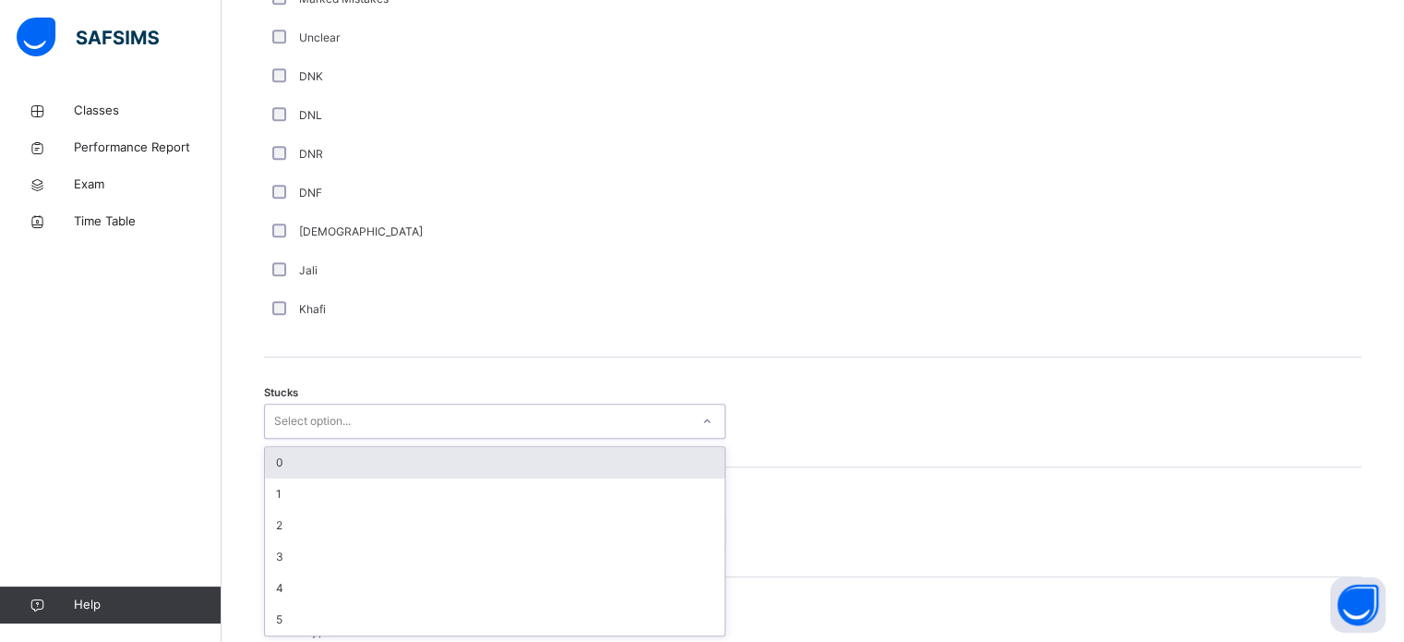
scroll to position [1274, 0]
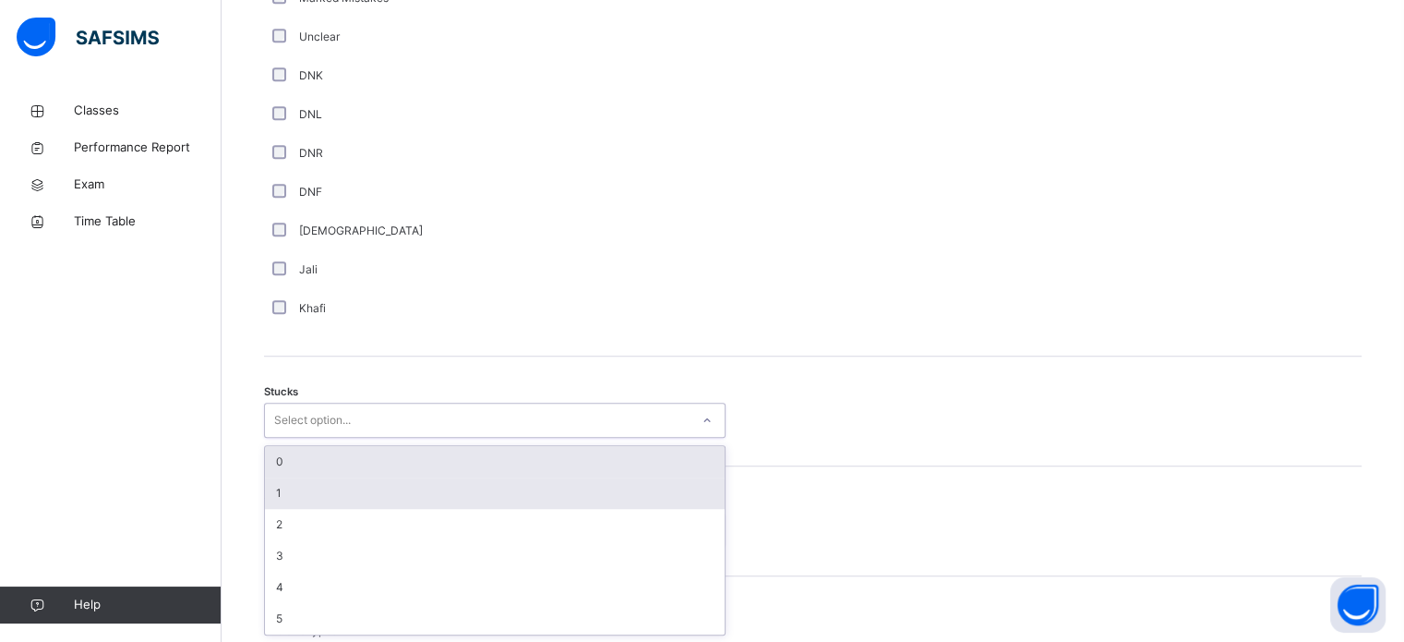
click at [291, 490] on div "1" at bounding box center [495, 492] width 460 height 31
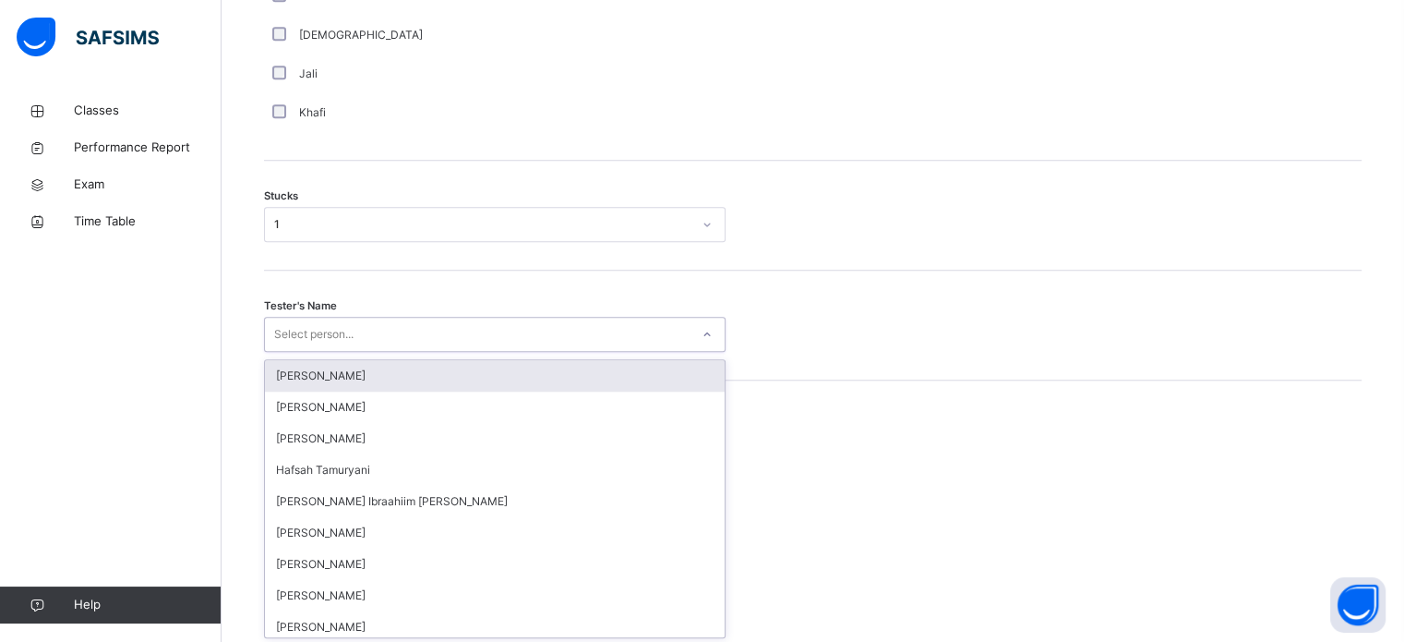
scroll to position [1472, 0]
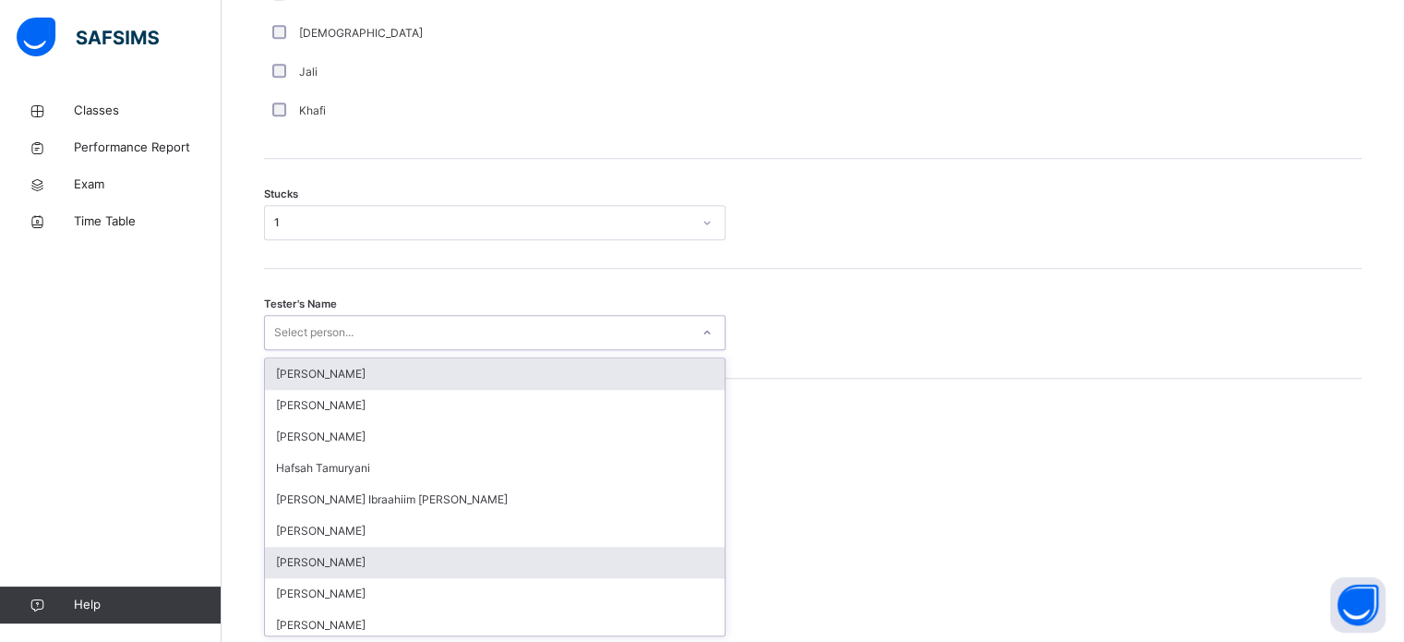
click at [353, 563] on div "[PERSON_NAME]" at bounding box center [495, 562] width 460 height 31
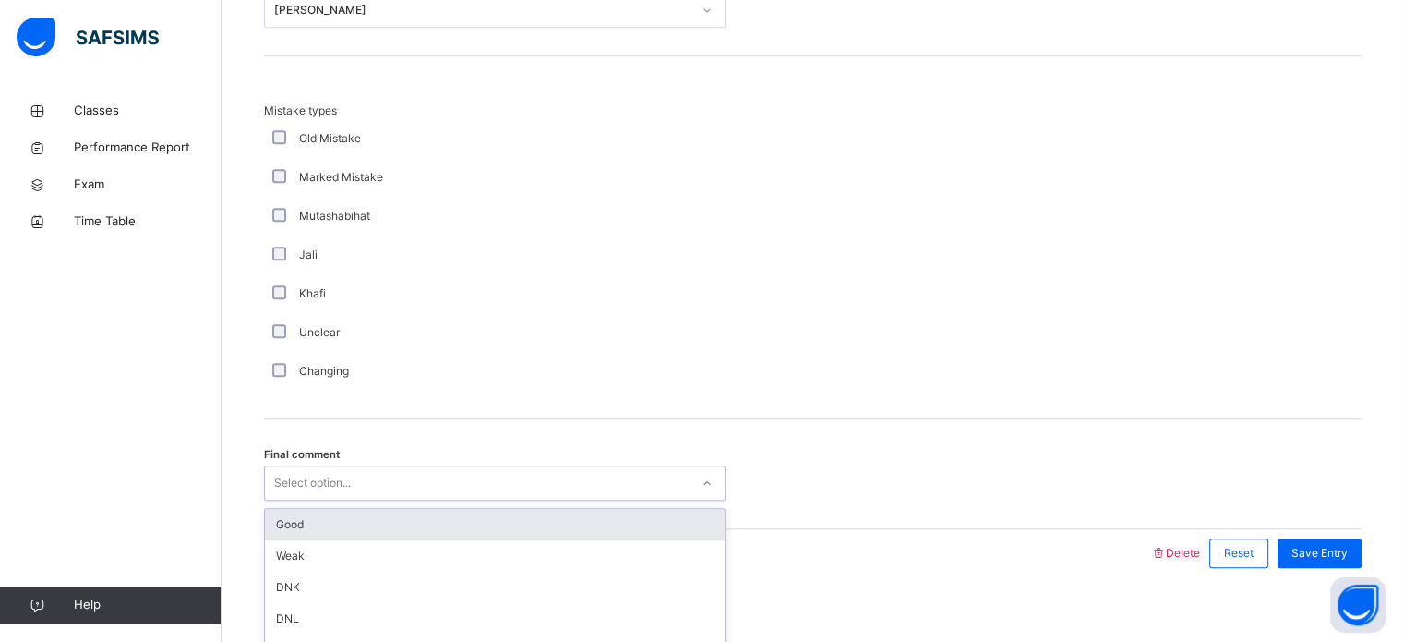
scroll to position [1811, 0]
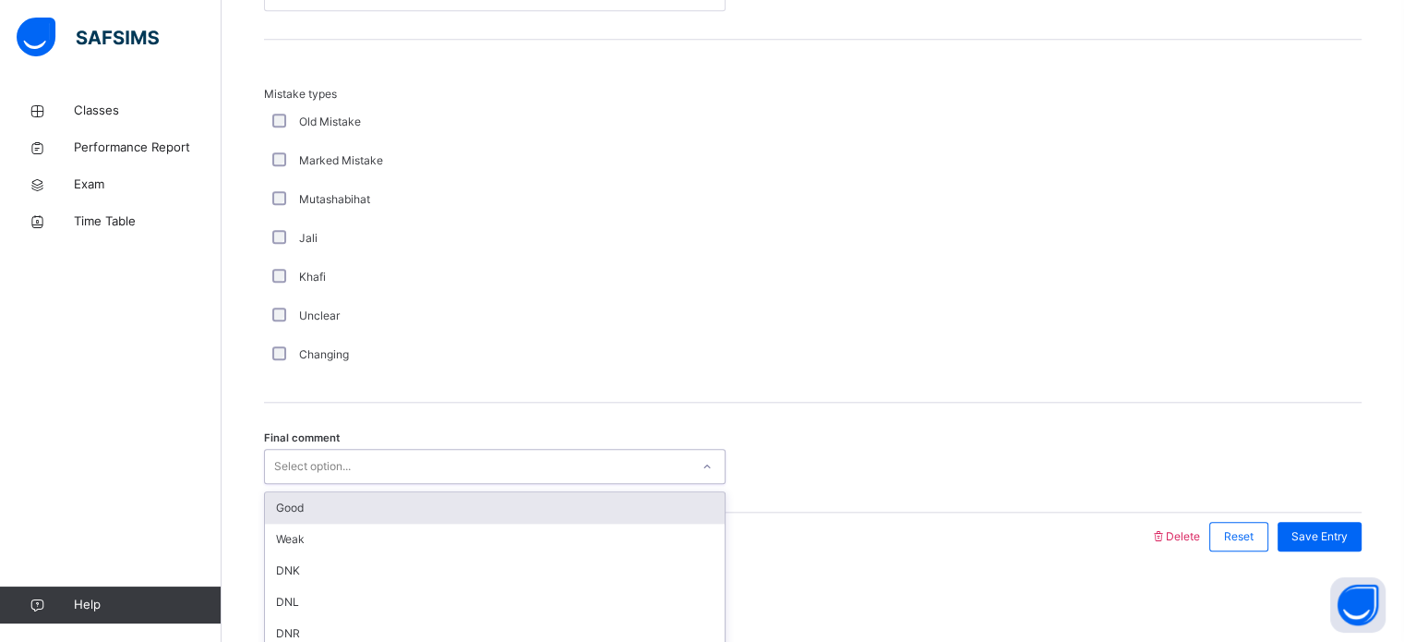
click at [377, 505] on div "Good" at bounding box center [495, 507] width 460 height 31
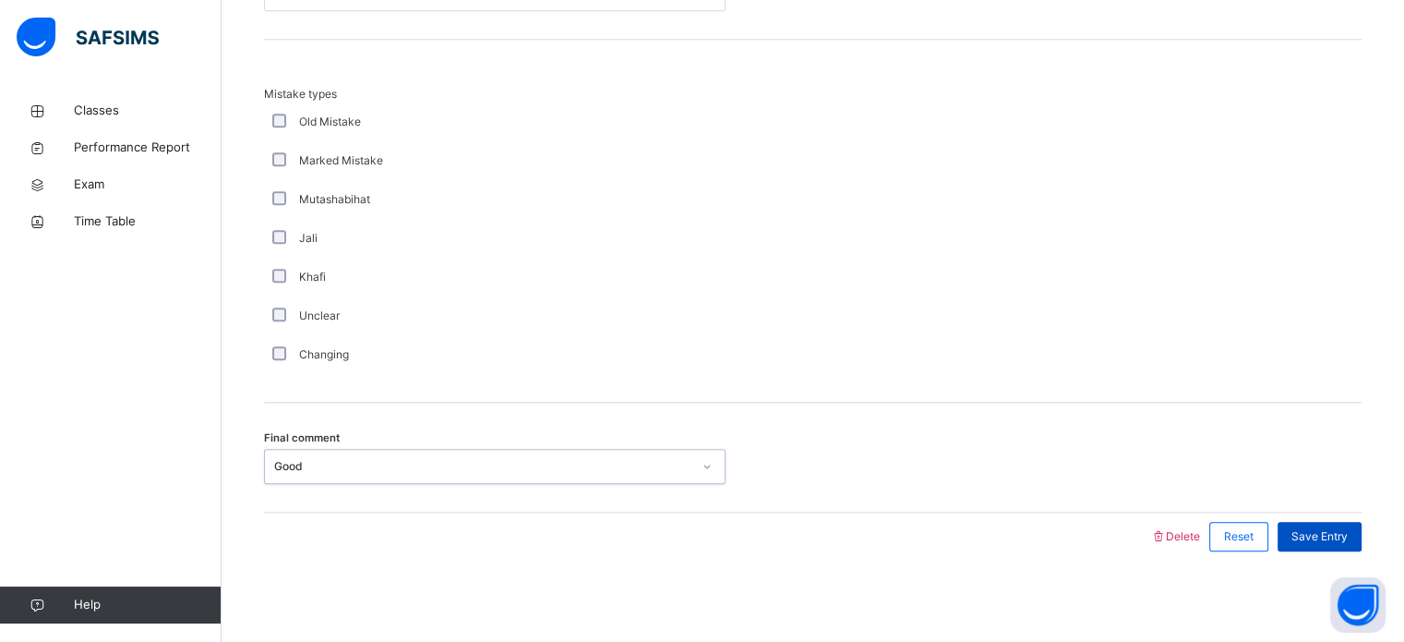
click at [1340, 545] on div "Save Entry" at bounding box center [1320, 537] width 84 height 30
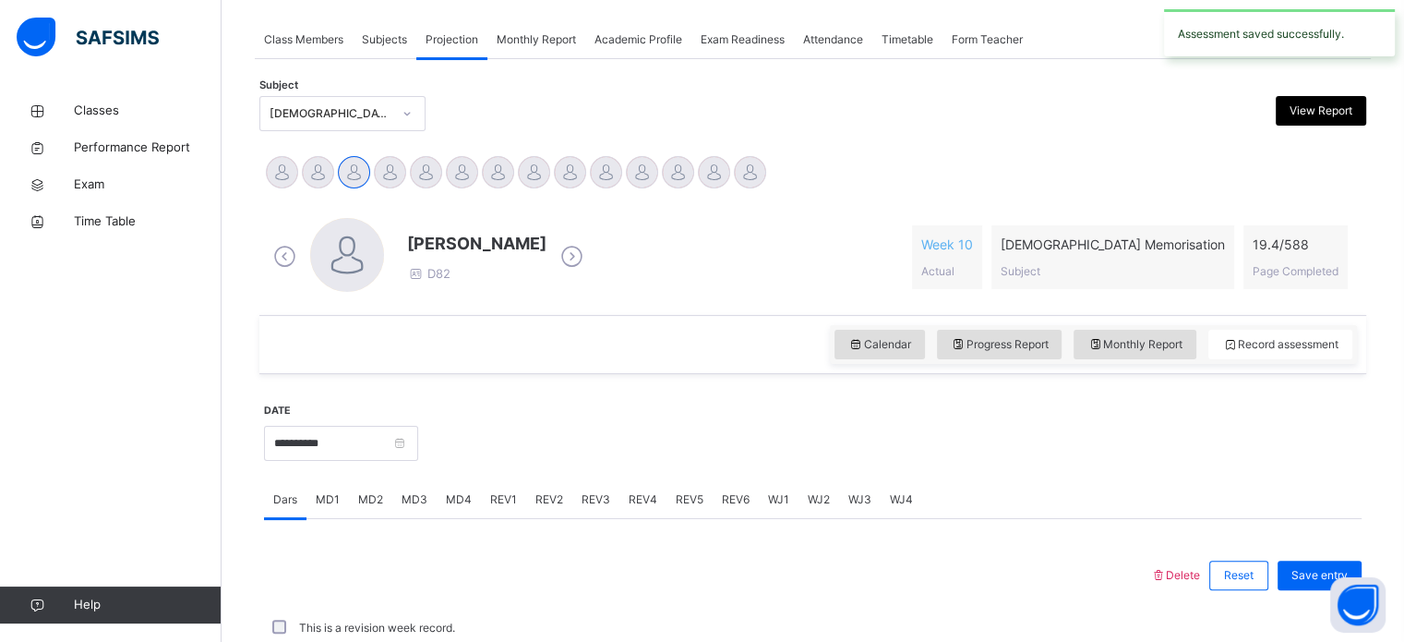
scroll to position [744, 0]
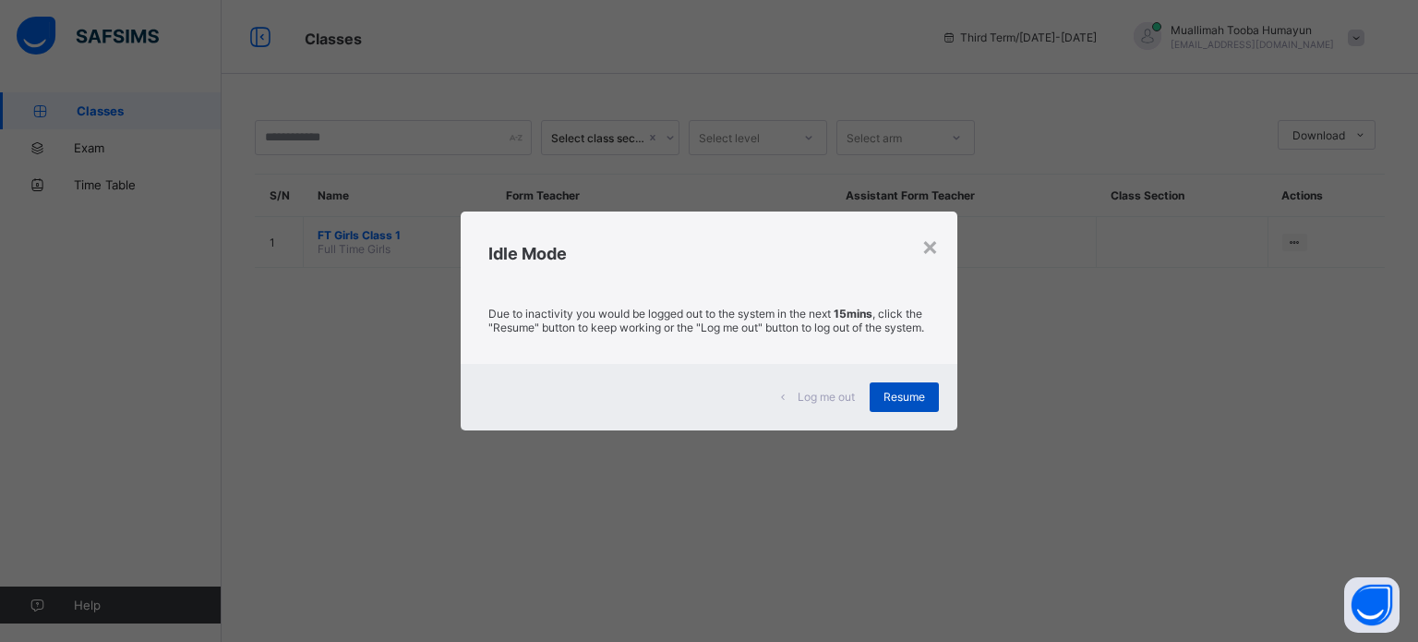
click at [910, 403] on span "Resume" at bounding box center [905, 397] width 42 height 14
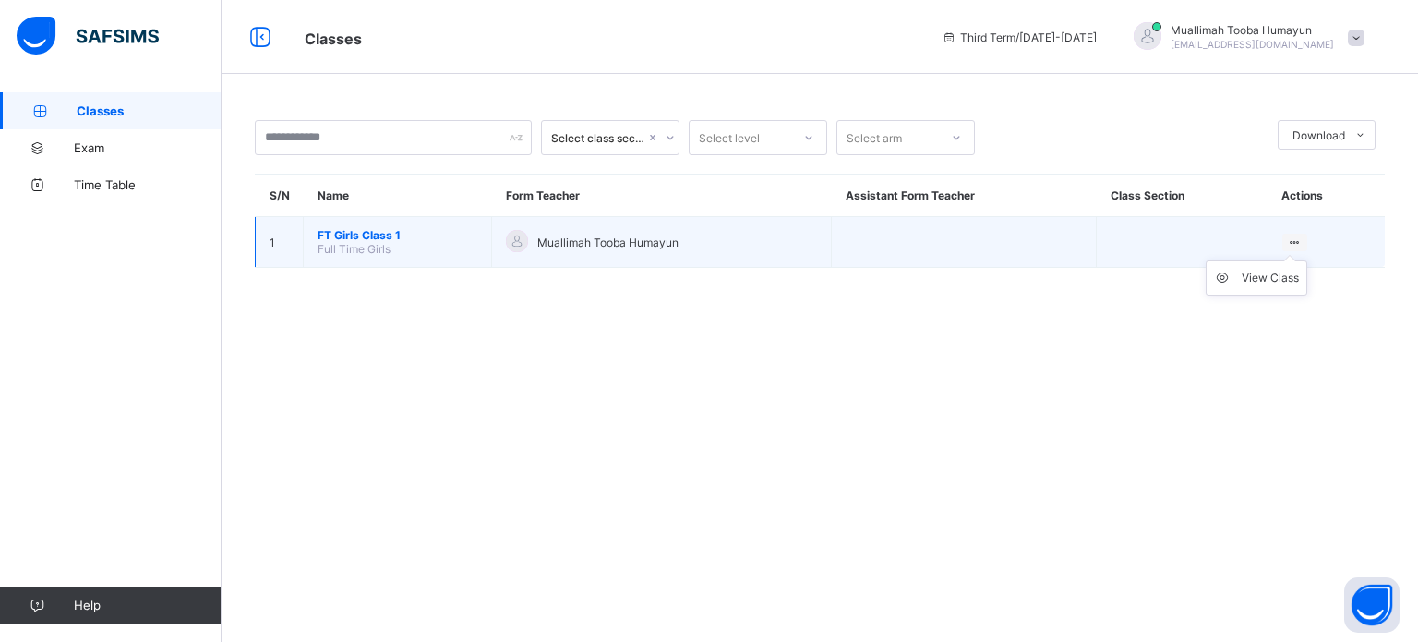
click at [1285, 260] on ul "View Class" at bounding box center [1257, 277] width 102 height 35
click at [1260, 279] on div "View Class" at bounding box center [1270, 278] width 57 height 18
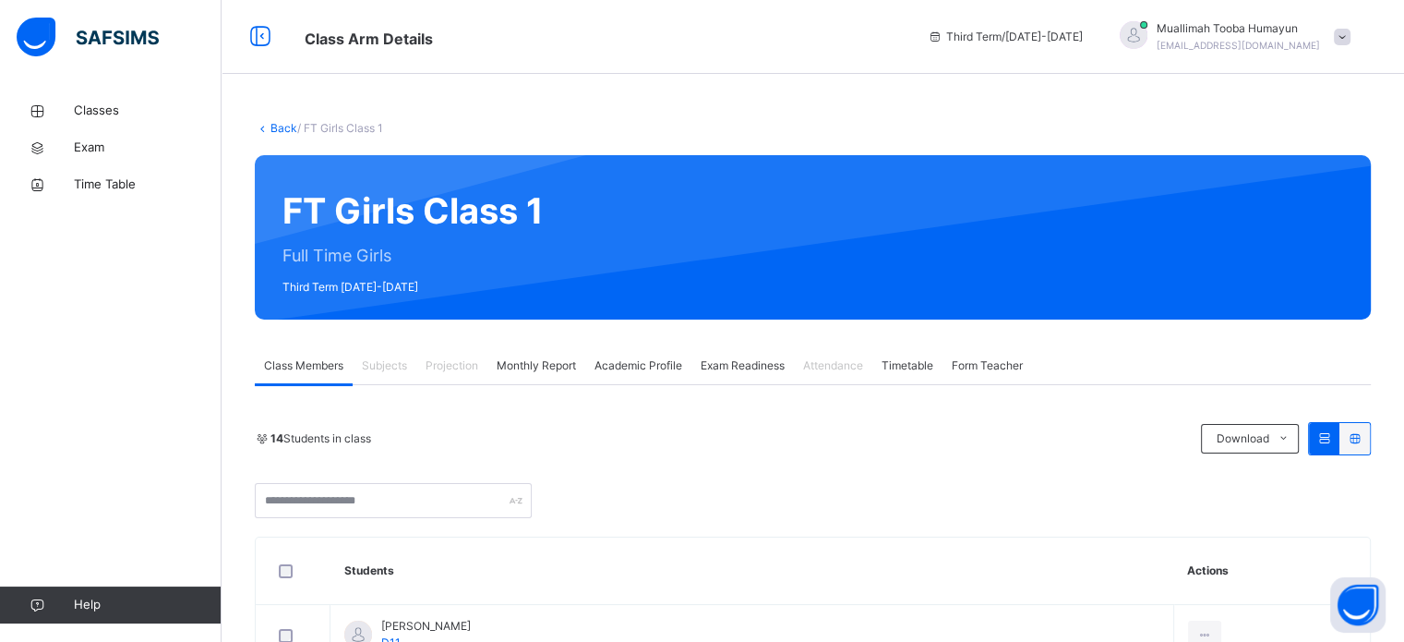
click at [465, 363] on span "Projection" at bounding box center [452, 365] width 53 height 17
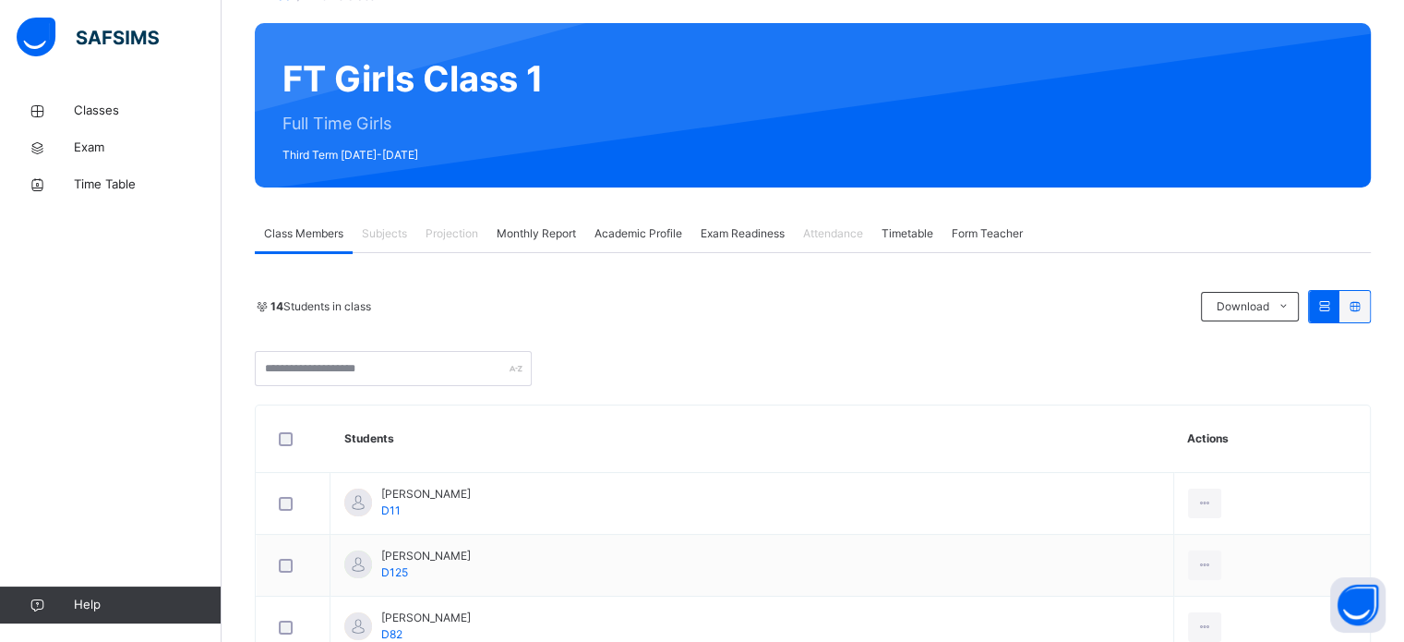
scroll to position [142, 0]
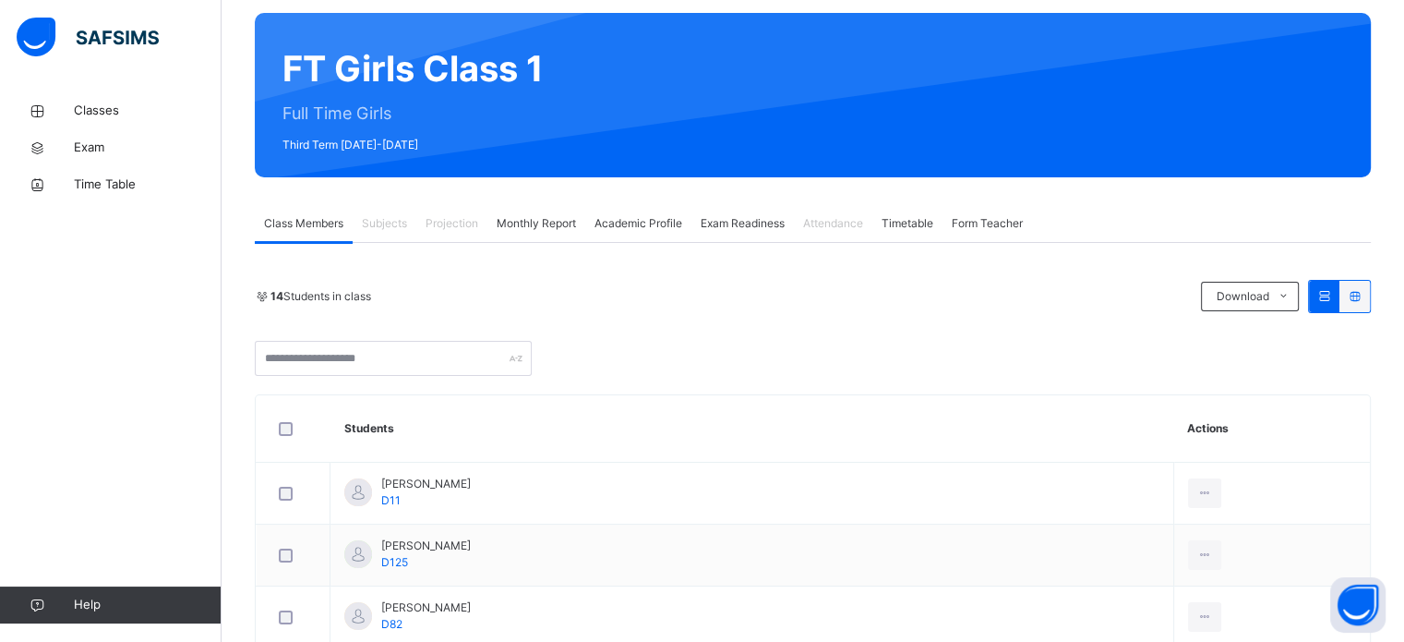
click at [459, 229] on span "Projection" at bounding box center [452, 223] width 53 height 17
click at [111, 116] on span "Classes" at bounding box center [148, 111] width 148 height 18
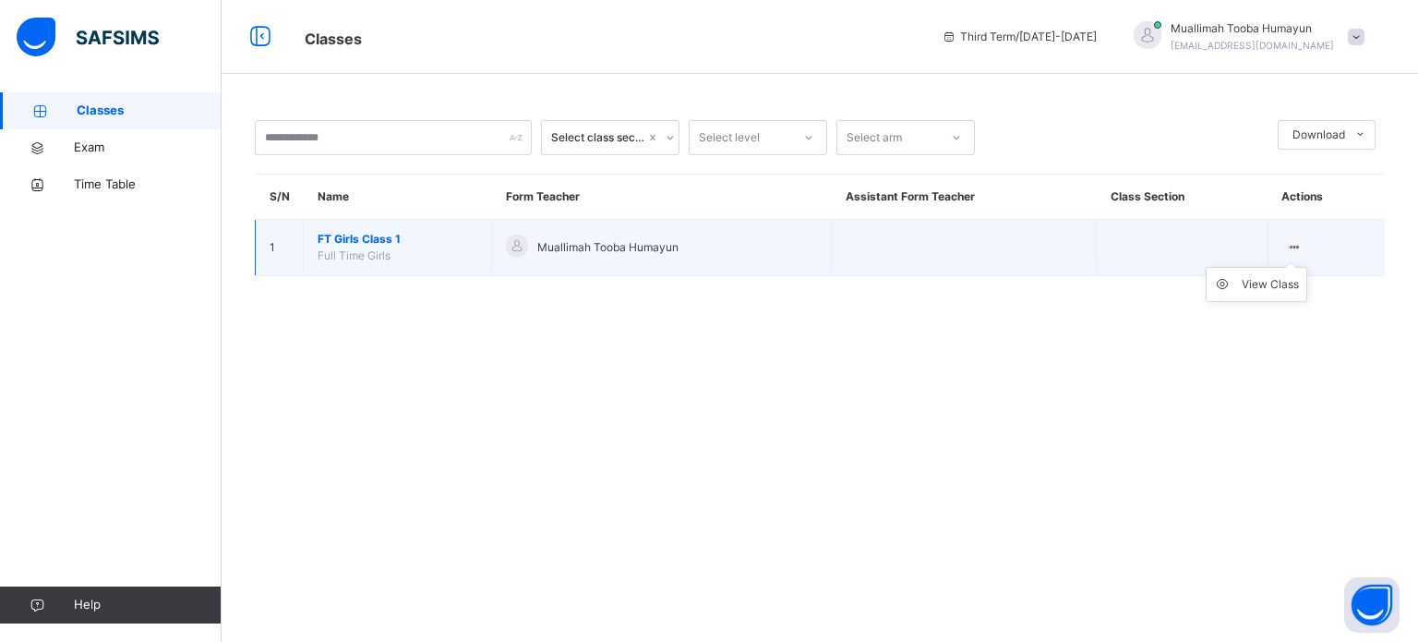
click at [1300, 240] on icon at bounding box center [1295, 247] width 16 height 14
click at [1271, 284] on div "View Class" at bounding box center [1270, 284] width 57 height 18
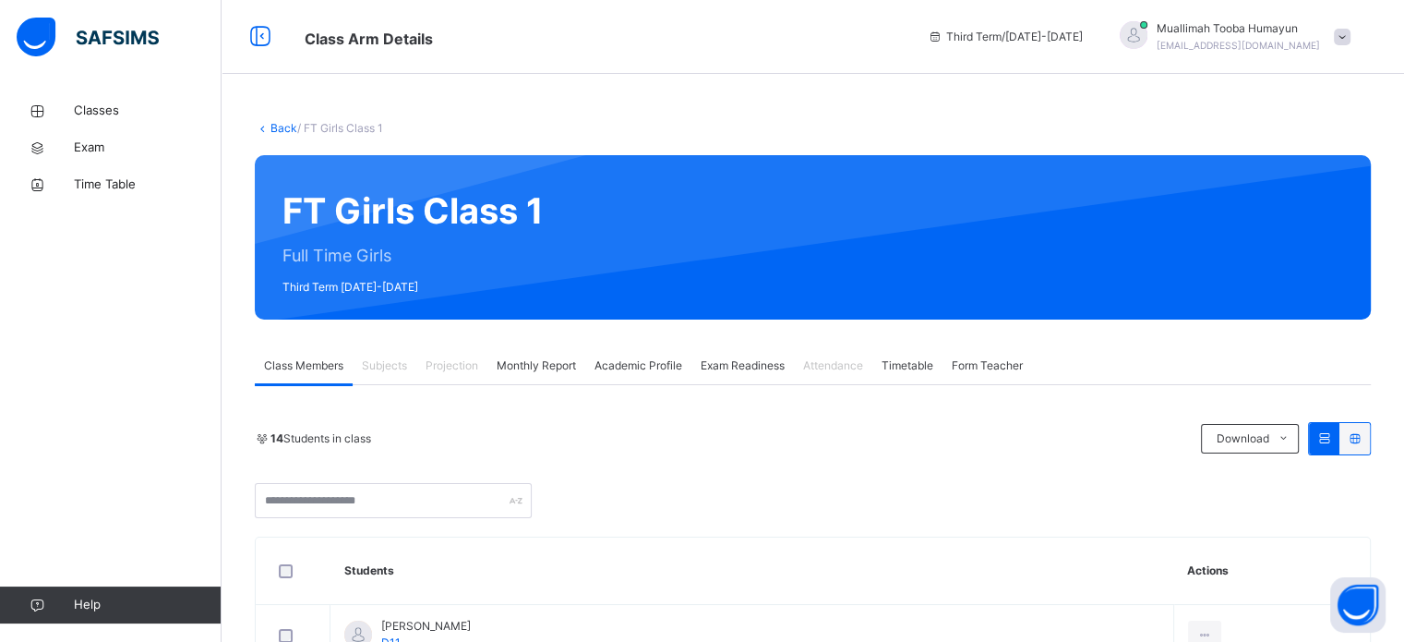
click at [452, 357] on span "Projection" at bounding box center [452, 365] width 53 height 17
click at [538, 368] on span "Monthly Report" at bounding box center [536, 365] width 79 height 17
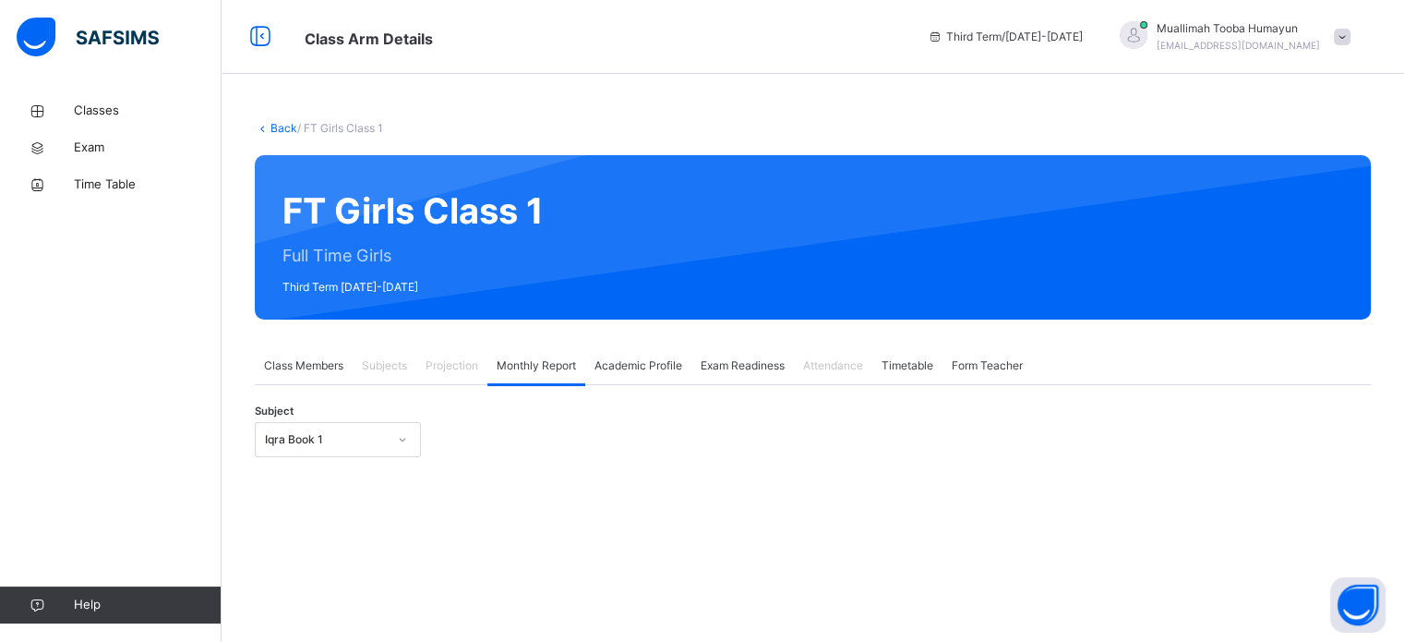
click at [464, 372] on span "Projection" at bounding box center [452, 365] width 53 height 17
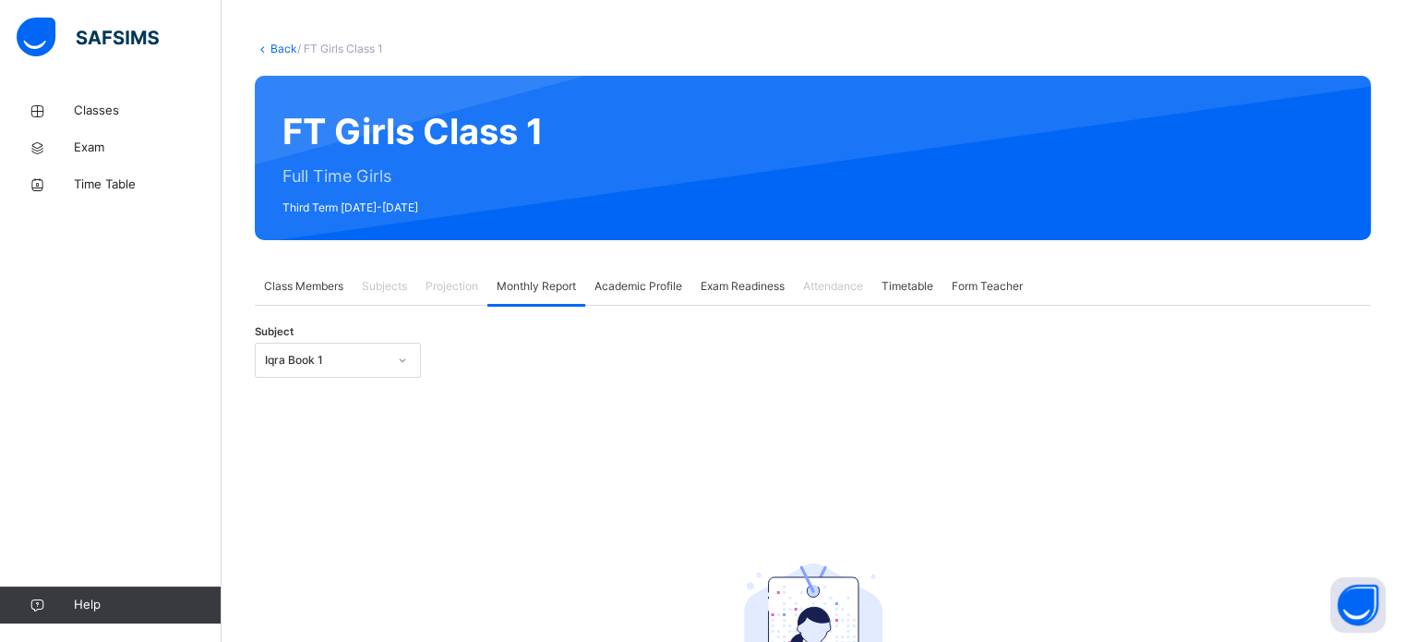
scroll to position [80, 0]
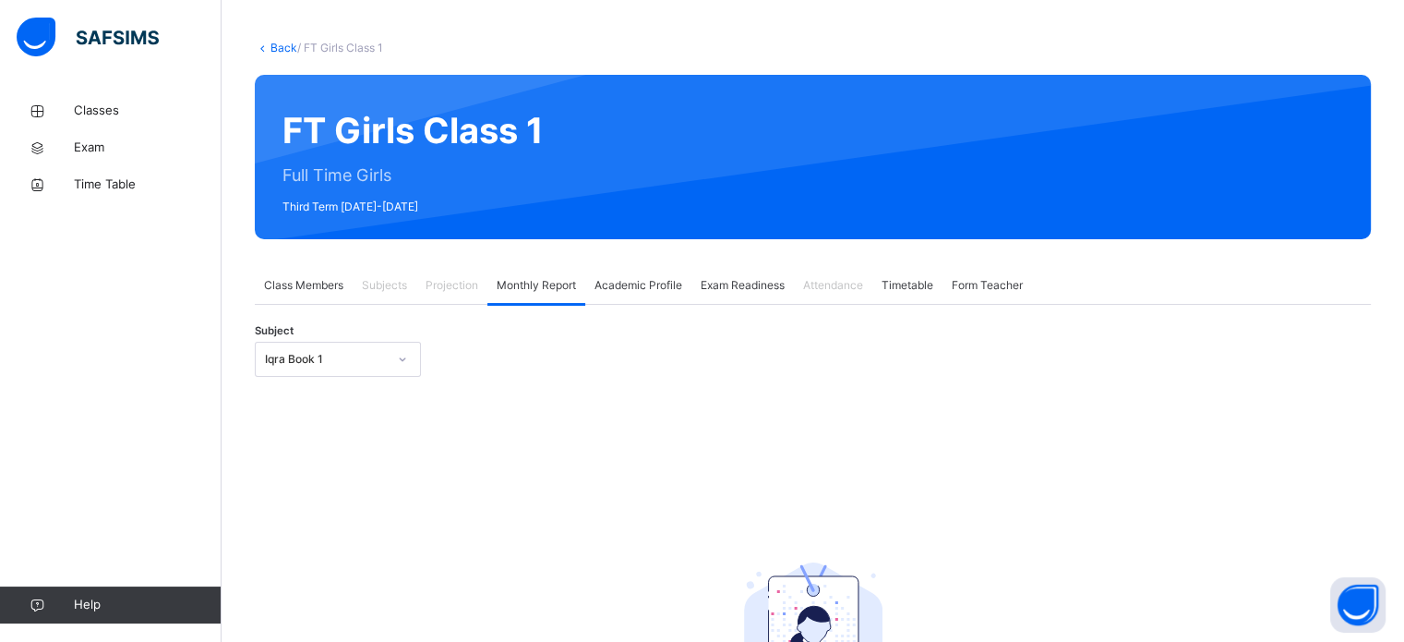
click at [318, 287] on span "Class Members" at bounding box center [303, 285] width 79 height 17
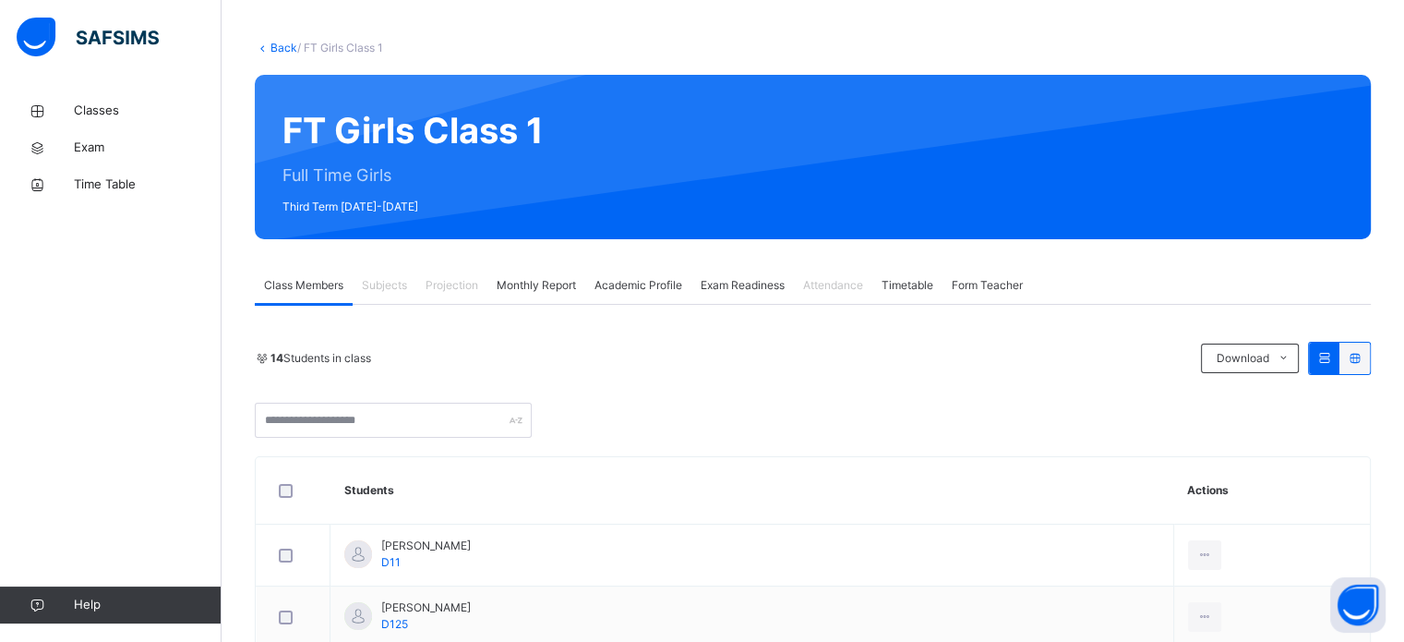
click at [398, 291] on span "Subjects" at bounding box center [384, 285] width 45 height 17
click at [458, 283] on span "Projection" at bounding box center [452, 285] width 53 height 17
click at [463, 295] on div "Projection" at bounding box center [451, 285] width 71 height 37
click at [466, 295] on div "Projection" at bounding box center [451, 285] width 71 height 37
click at [458, 275] on div "Projection" at bounding box center [451, 285] width 71 height 37
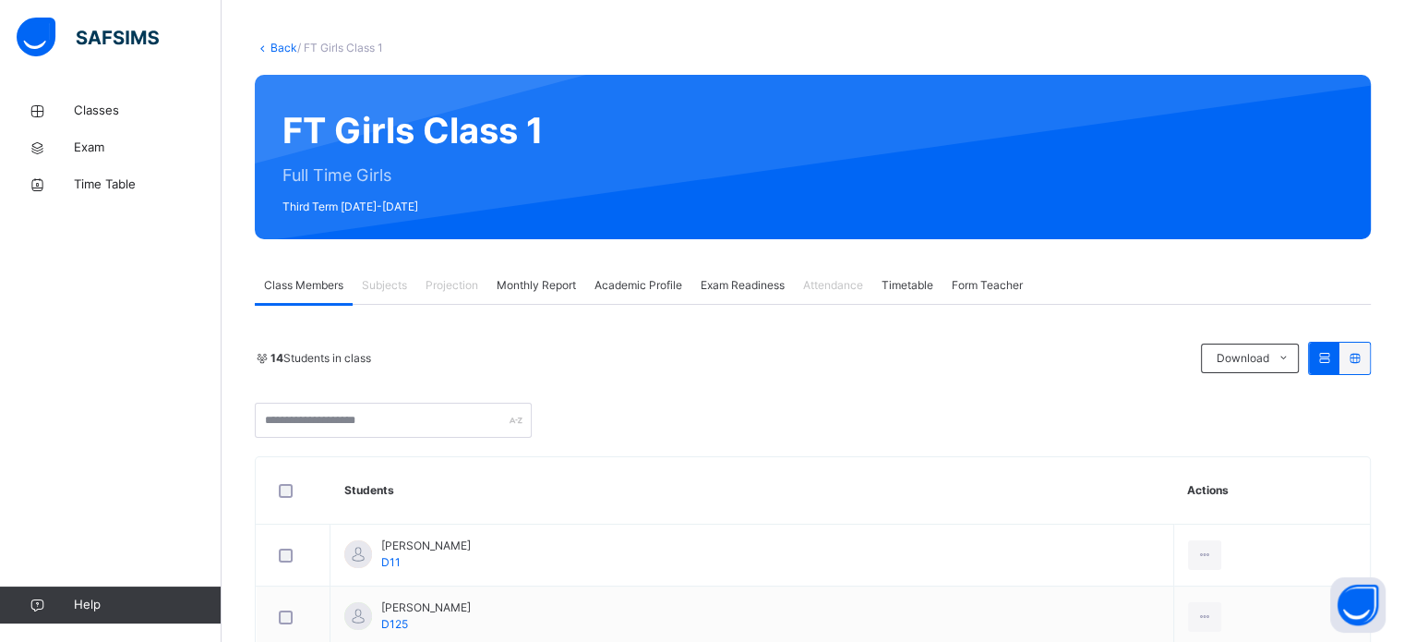
click at [449, 292] on span "Projection" at bounding box center [452, 285] width 53 height 17
click at [443, 295] on div "Projection" at bounding box center [451, 285] width 71 height 37
click at [446, 296] on div "Projection" at bounding box center [451, 285] width 71 height 37
click at [452, 296] on div "Projection" at bounding box center [451, 285] width 71 height 37
click at [523, 268] on div "Monthly Report" at bounding box center [536, 285] width 98 height 37
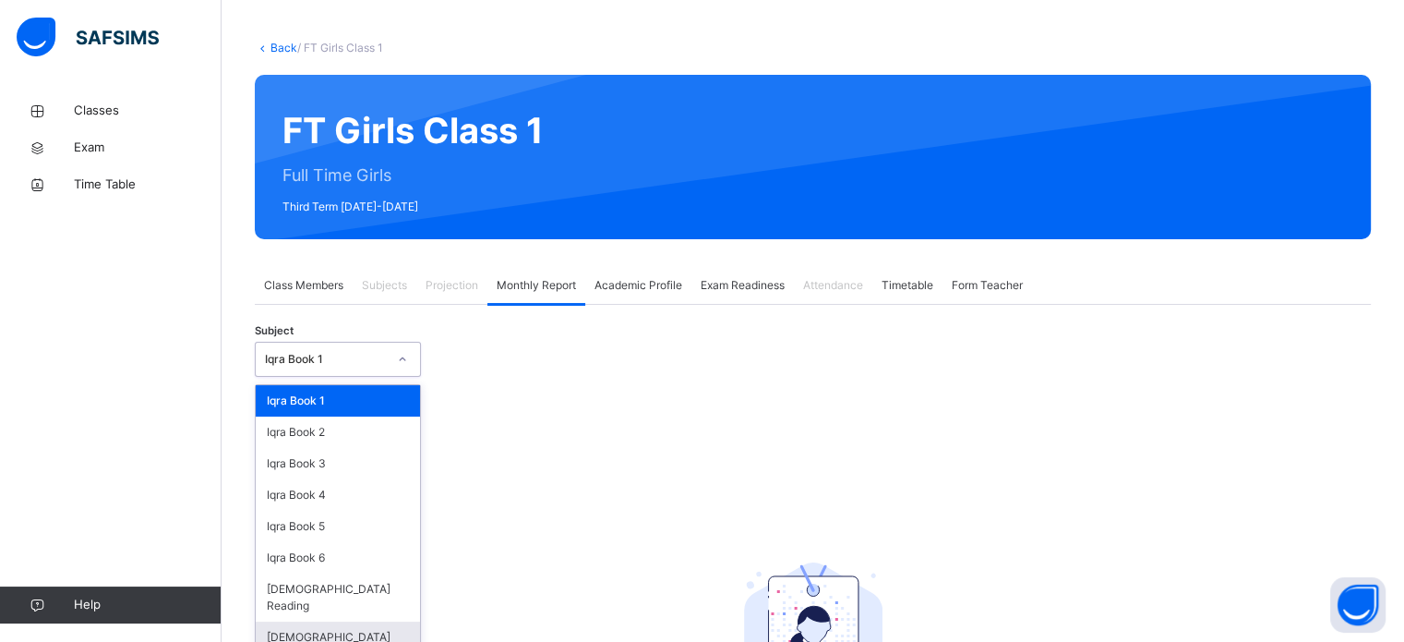
click at [332, 626] on div "[DEMOGRAPHIC_DATA] Memorisation" at bounding box center [338, 645] width 164 height 48
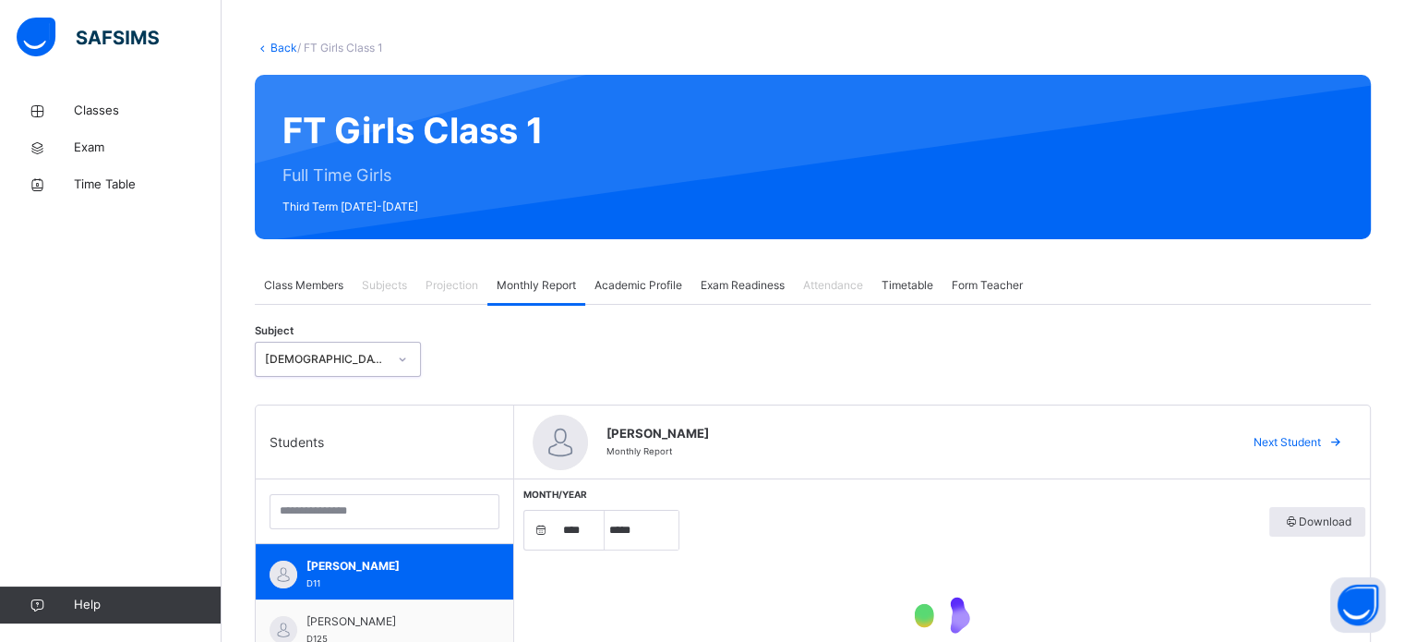
select select "****"
select select "*"
click at [453, 286] on span "Projection" at bounding box center [452, 285] width 53 height 17
click at [451, 300] on div "Projection" at bounding box center [451, 285] width 71 height 37
click at [462, 283] on span "Projection" at bounding box center [452, 285] width 53 height 17
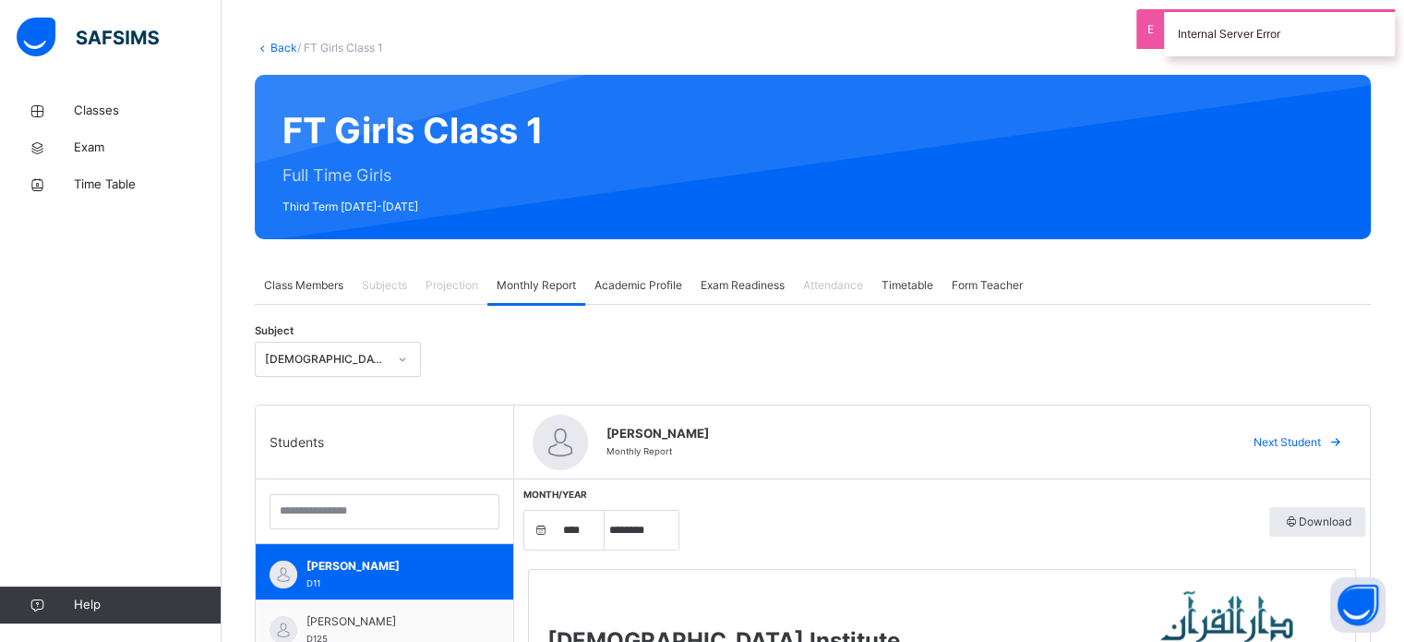
click at [448, 299] on div "Projection" at bounding box center [451, 285] width 71 height 37
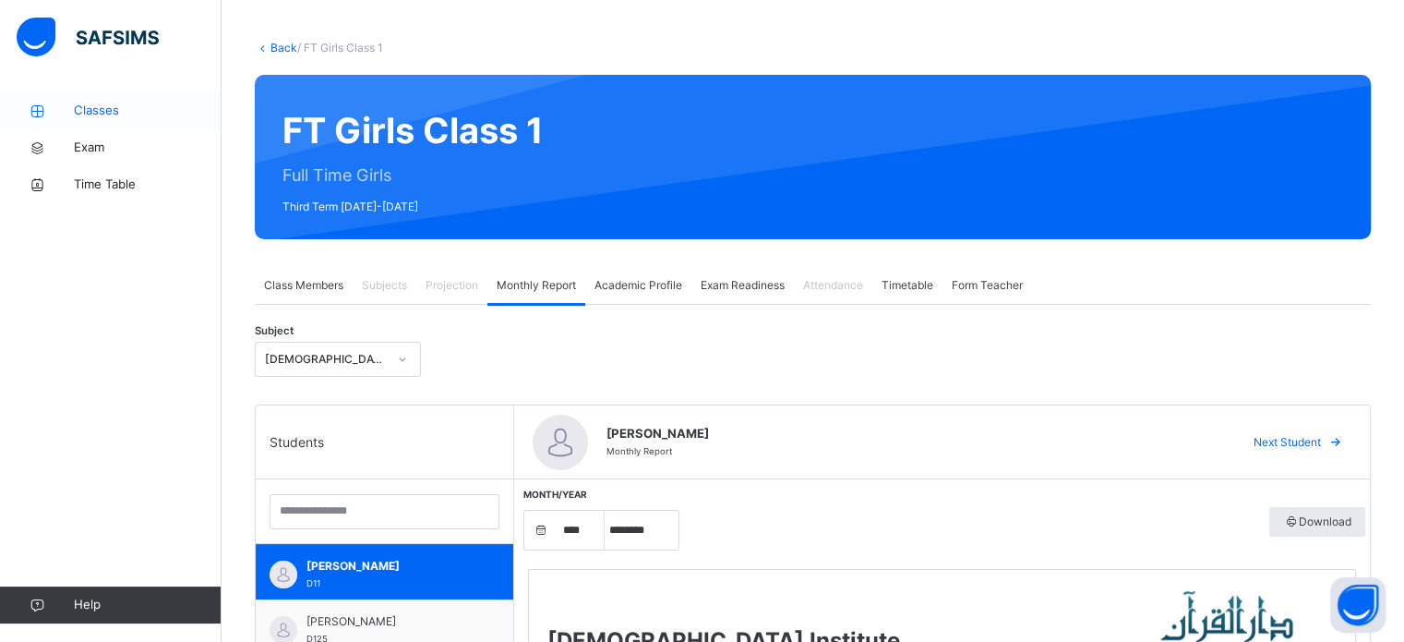
click at [66, 109] on icon at bounding box center [37, 111] width 74 height 14
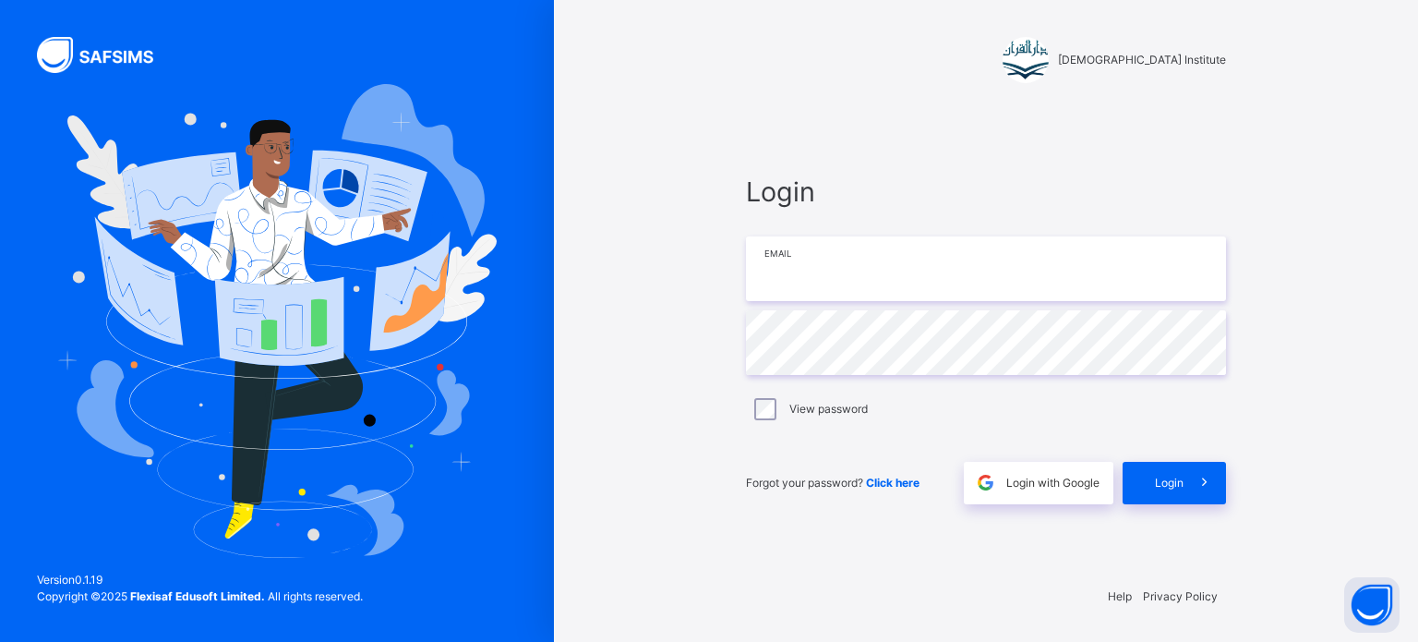
type input "**********"
click at [1174, 480] on span "Login" at bounding box center [1169, 483] width 29 height 17
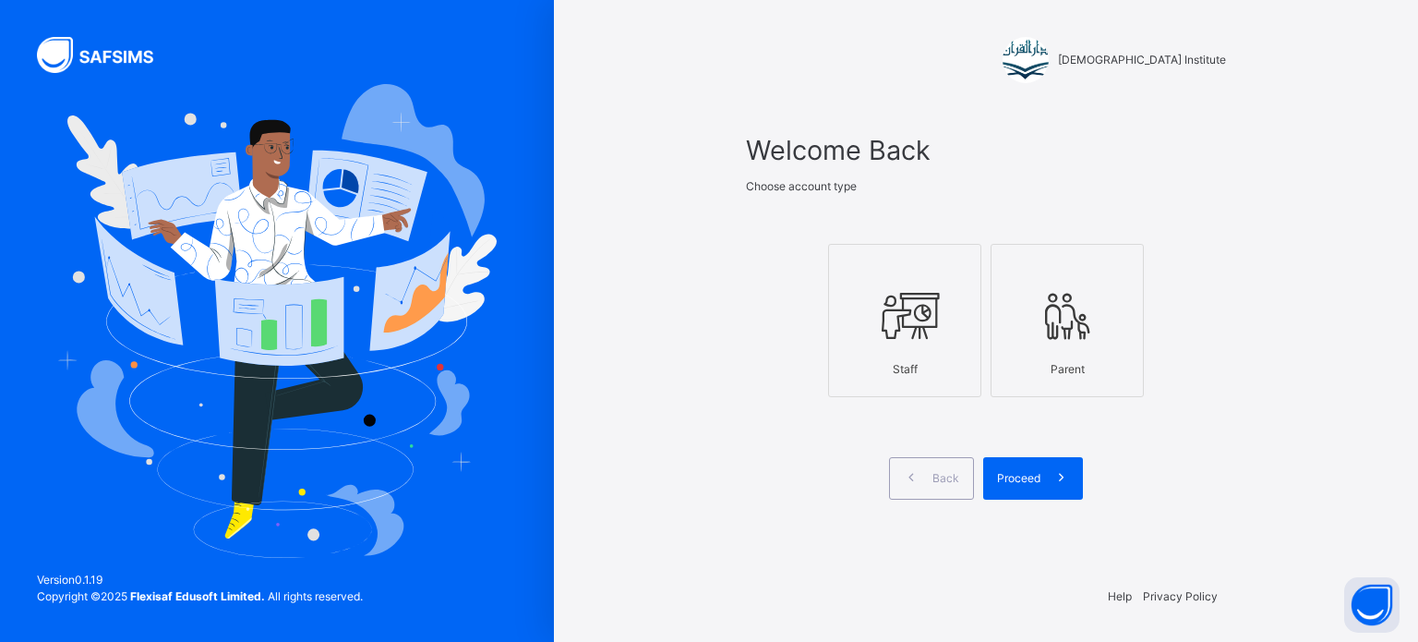
click at [908, 329] on icon at bounding box center [904, 316] width 65 height 69
click at [1016, 468] on div "Proceed" at bounding box center [1033, 478] width 100 height 42
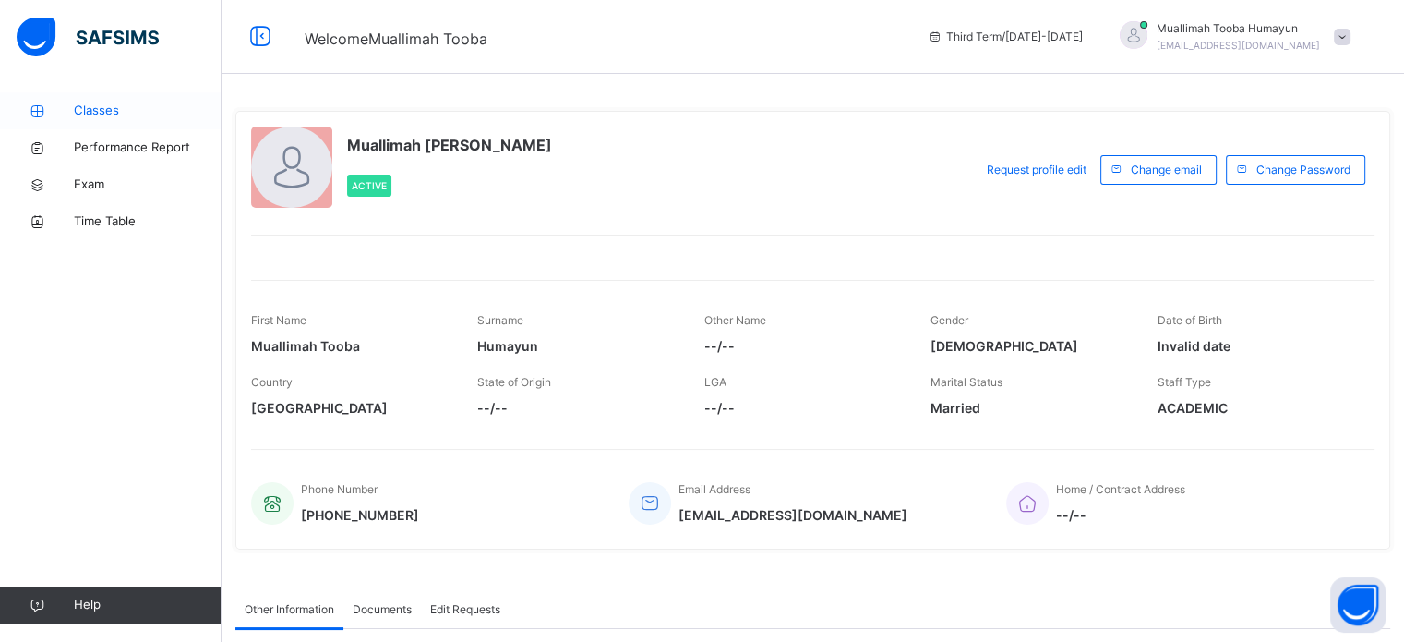
click at [85, 114] on span "Classes" at bounding box center [148, 111] width 148 height 18
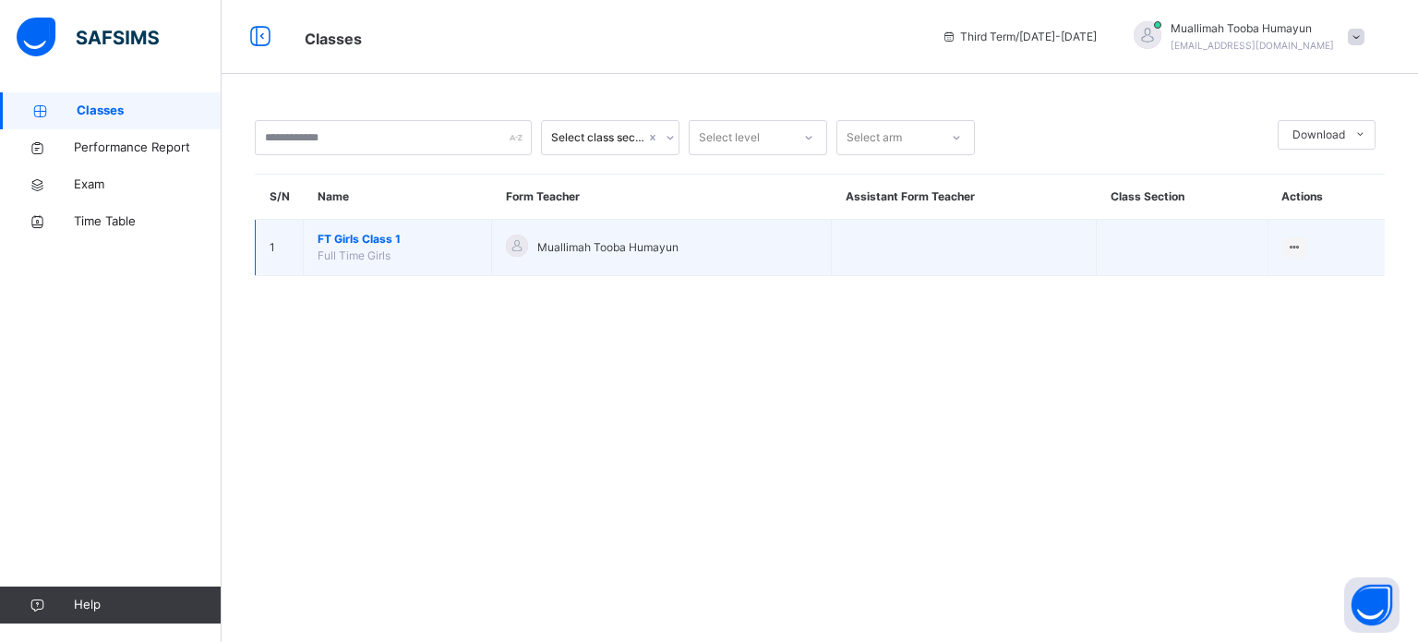
click at [414, 250] on td "FT Girls Class 1 Full Time Girls" at bounding box center [398, 248] width 188 height 56
click at [368, 240] on span "FT Girls Class 1" at bounding box center [398, 239] width 160 height 17
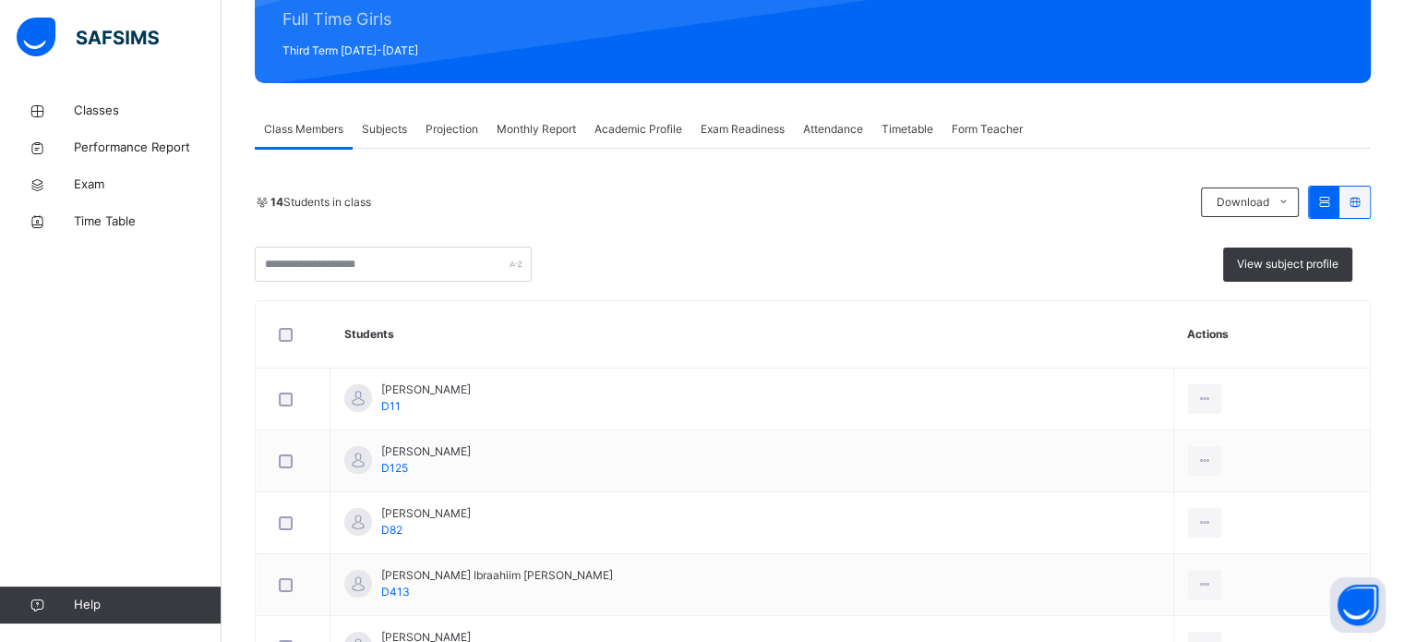
scroll to position [240, 0]
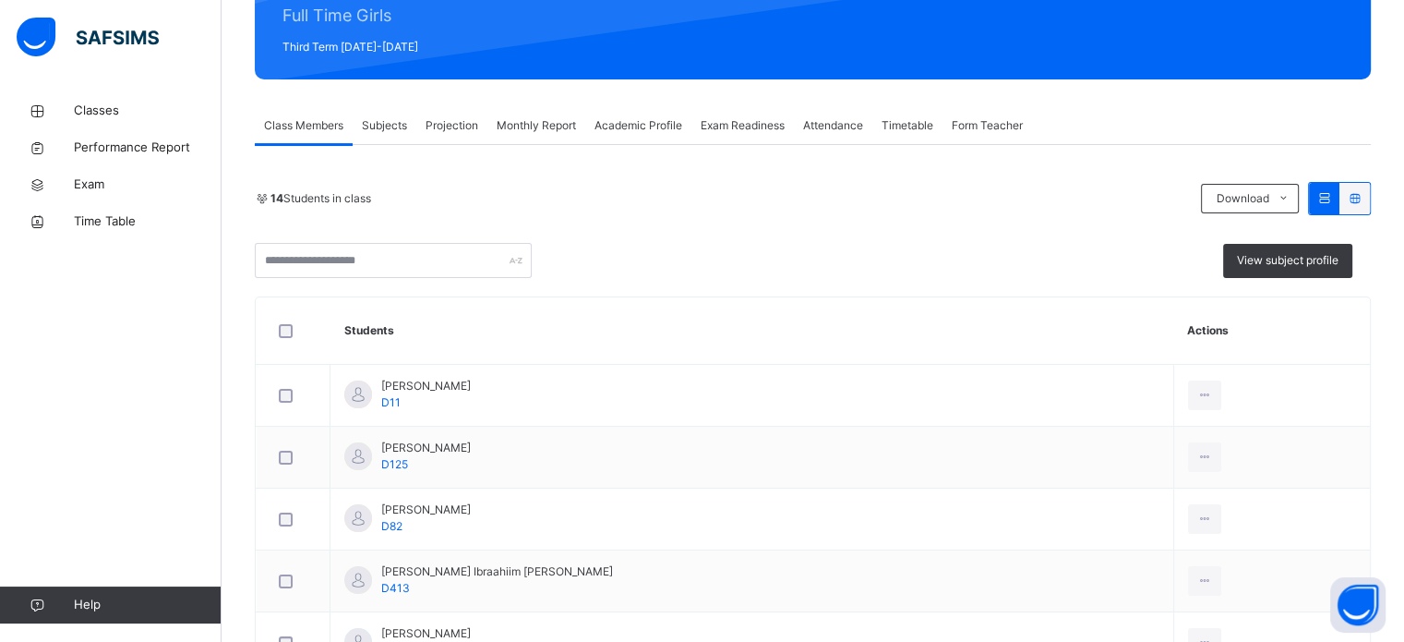
click at [456, 123] on span "Projection" at bounding box center [452, 125] width 53 height 17
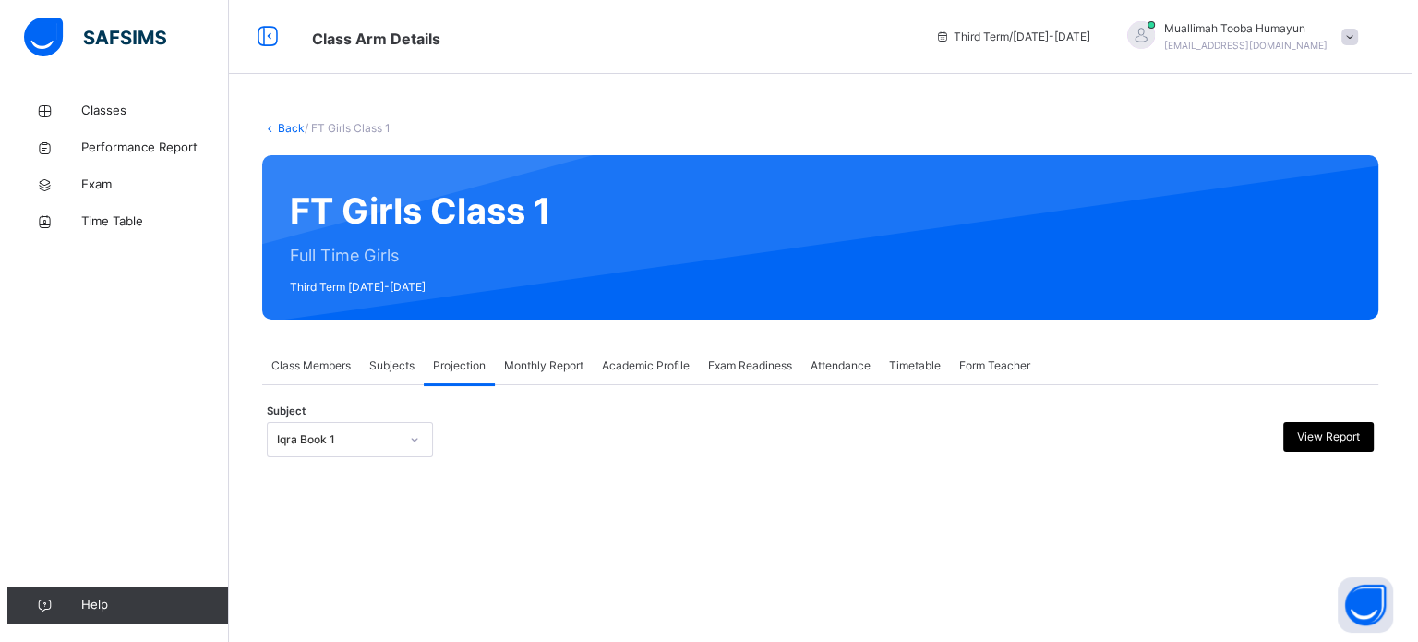
scroll to position [0, 0]
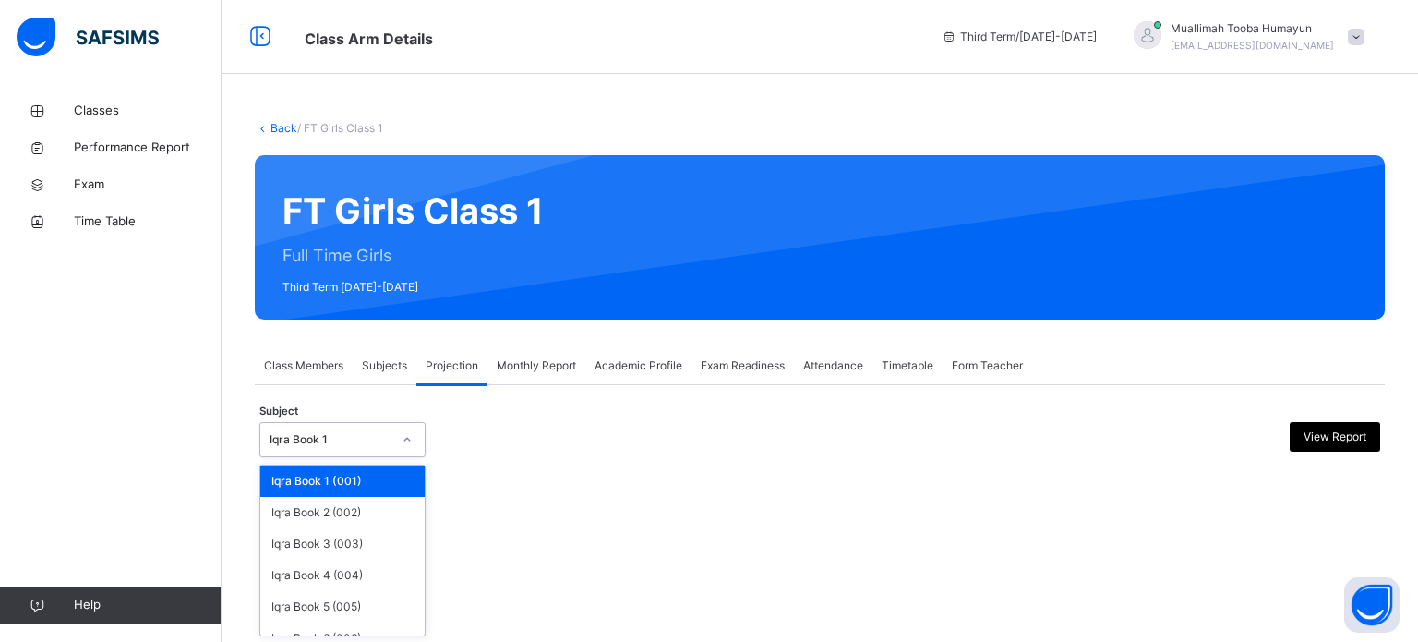
click at [402, 439] on icon at bounding box center [407, 439] width 11 height 18
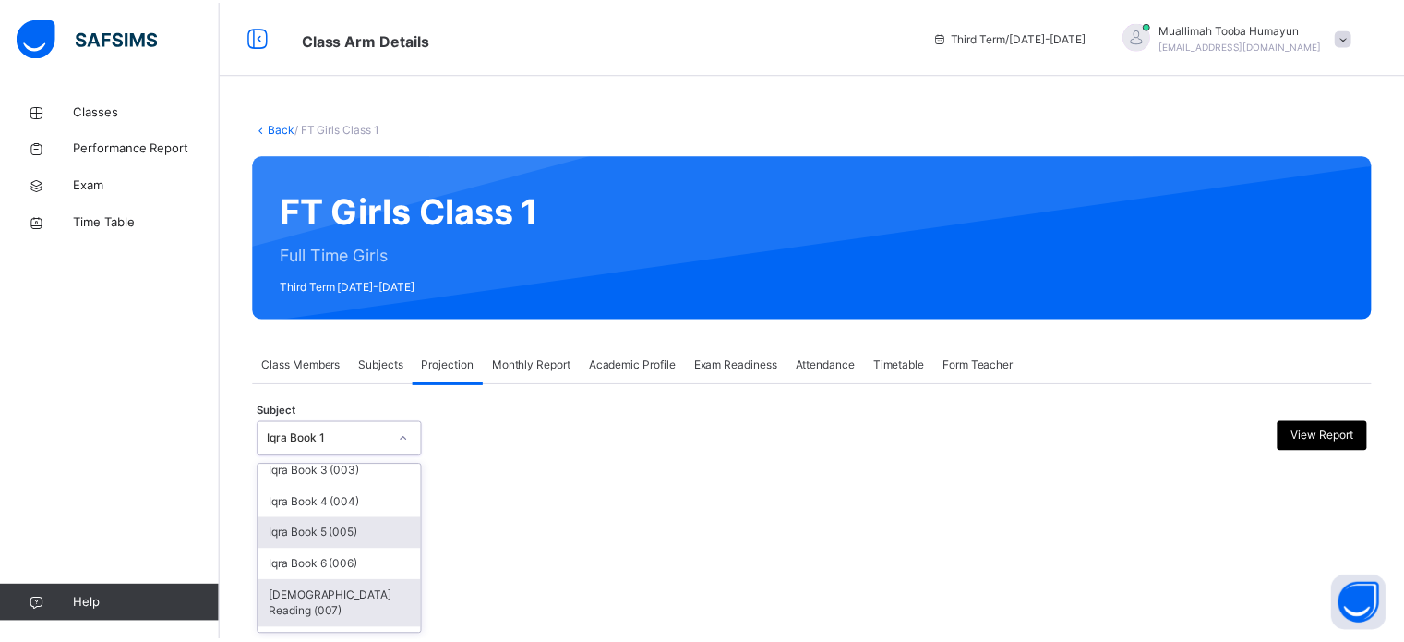
scroll to position [97, 0]
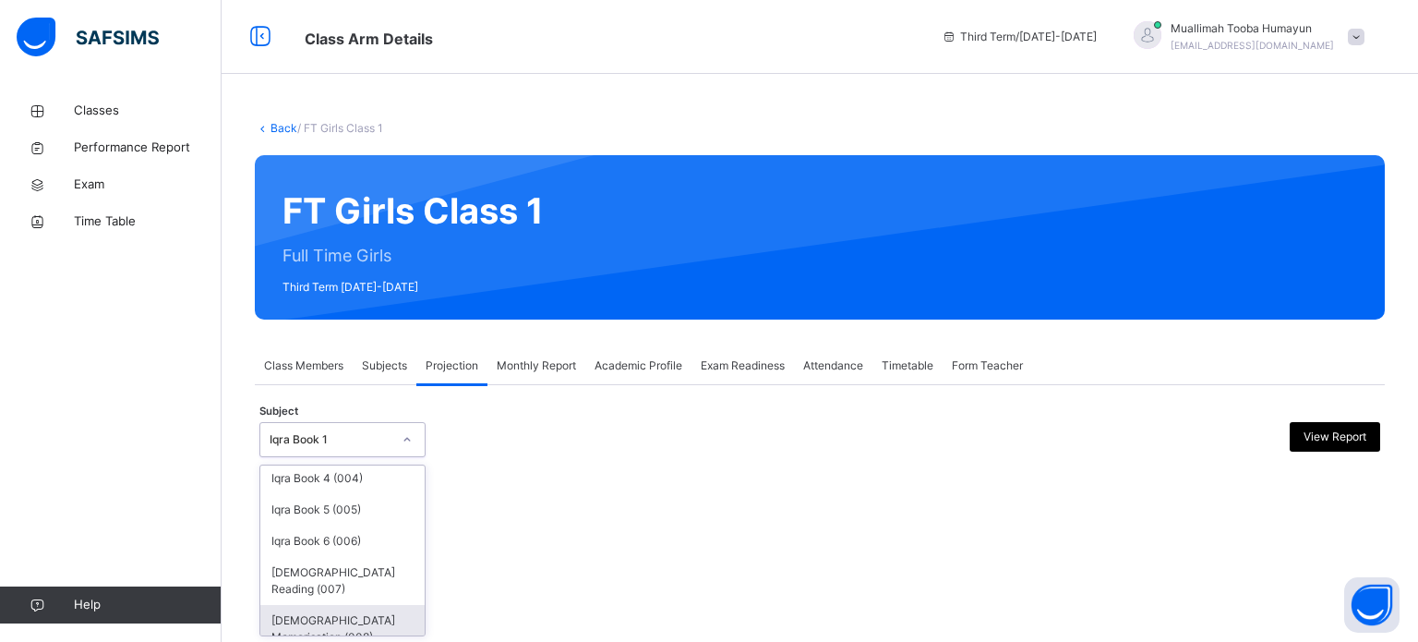
click at [340, 605] on div "[DEMOGRAPHIC_DATA] Memorisation (008)" at bounding box center [342, 629] width 164 height 48
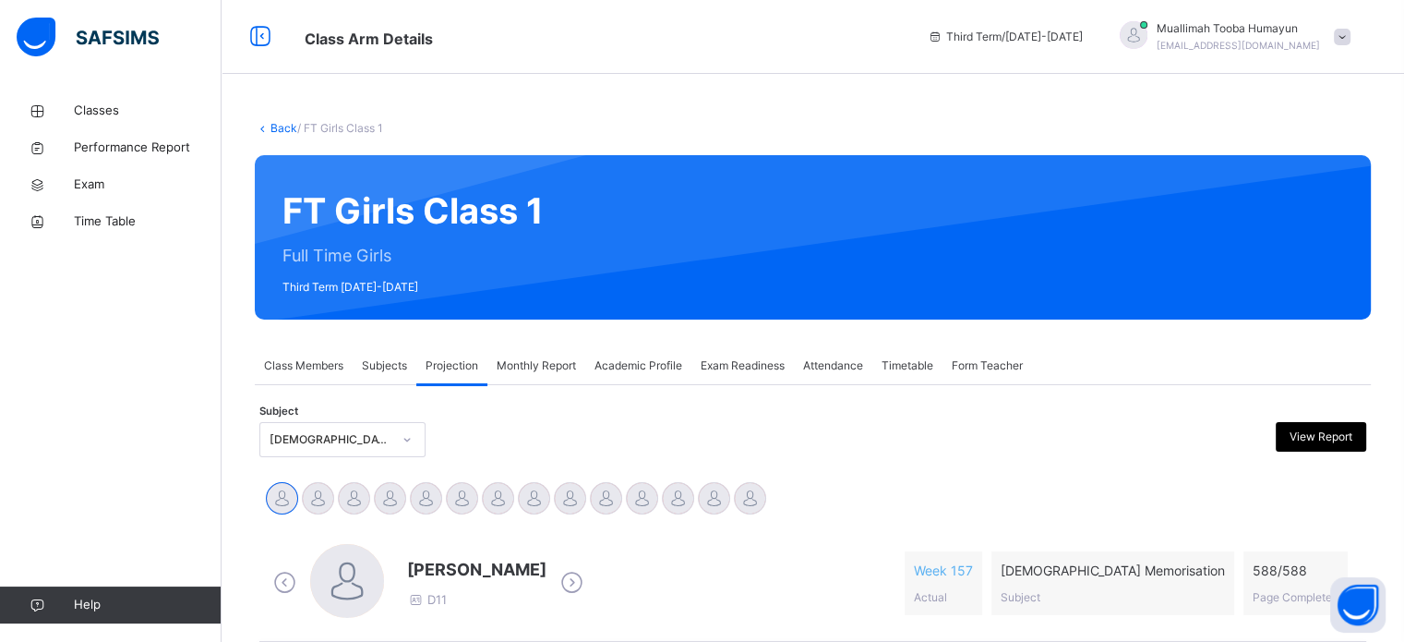
drag, startPoint x: 340, startPoint y: 605, endPoint x: 990, endPoint y: 512, distance: 656.5
click at [990, 512] on div "Aisha Sharaf Amnah Azeem Aysha Doughan Fadumo Ibraahiim Abdullahi Fatima Ilham …" at bounding box center [813, 500] width 1098 height 41
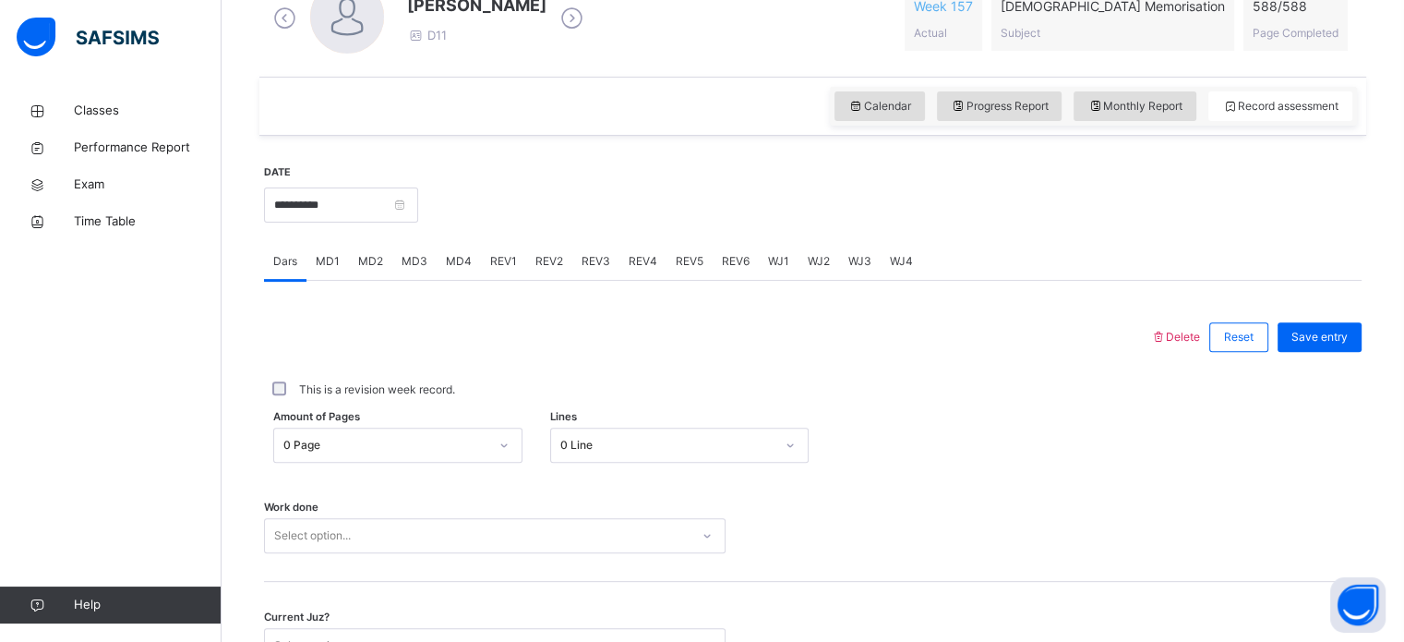
scroll to position [565, 0]
click at [602, 259] on span "REV3" at bounding box center [596, 260] width 29 height 17
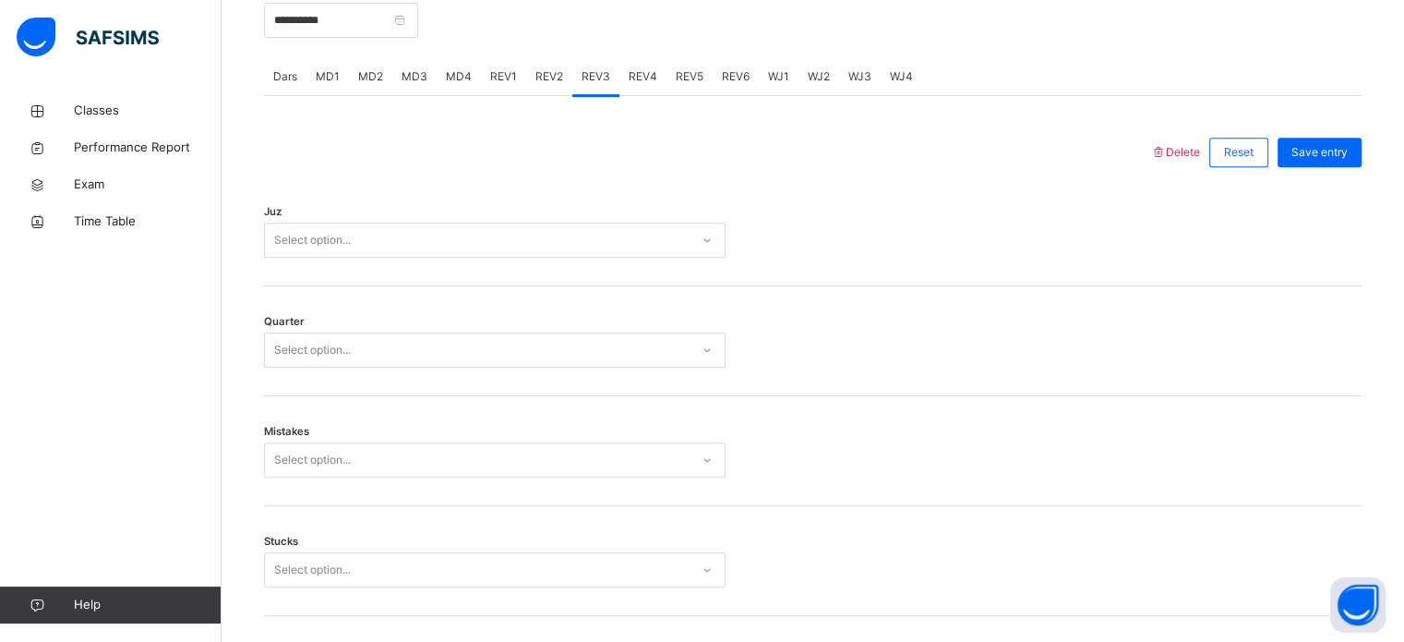
scroll to position [753, 0]
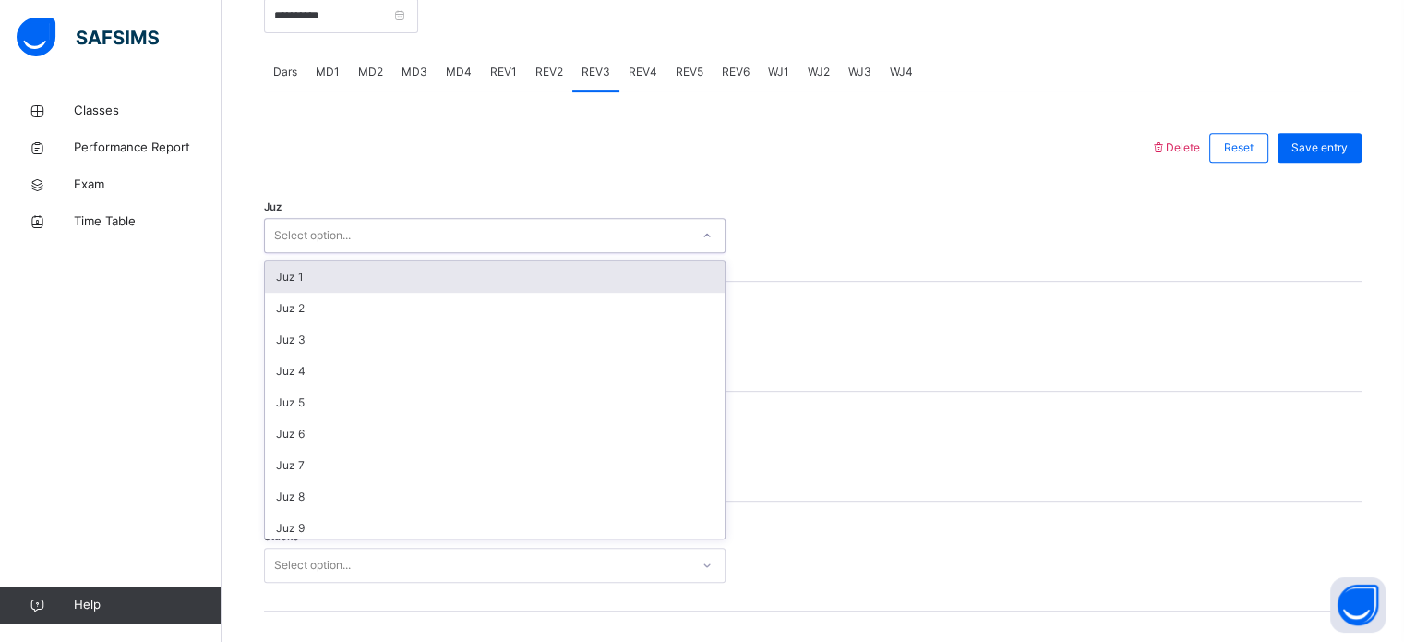
click at [581, 224] on div "Select option..." at bounding box center [477, 236] width 425 height 29
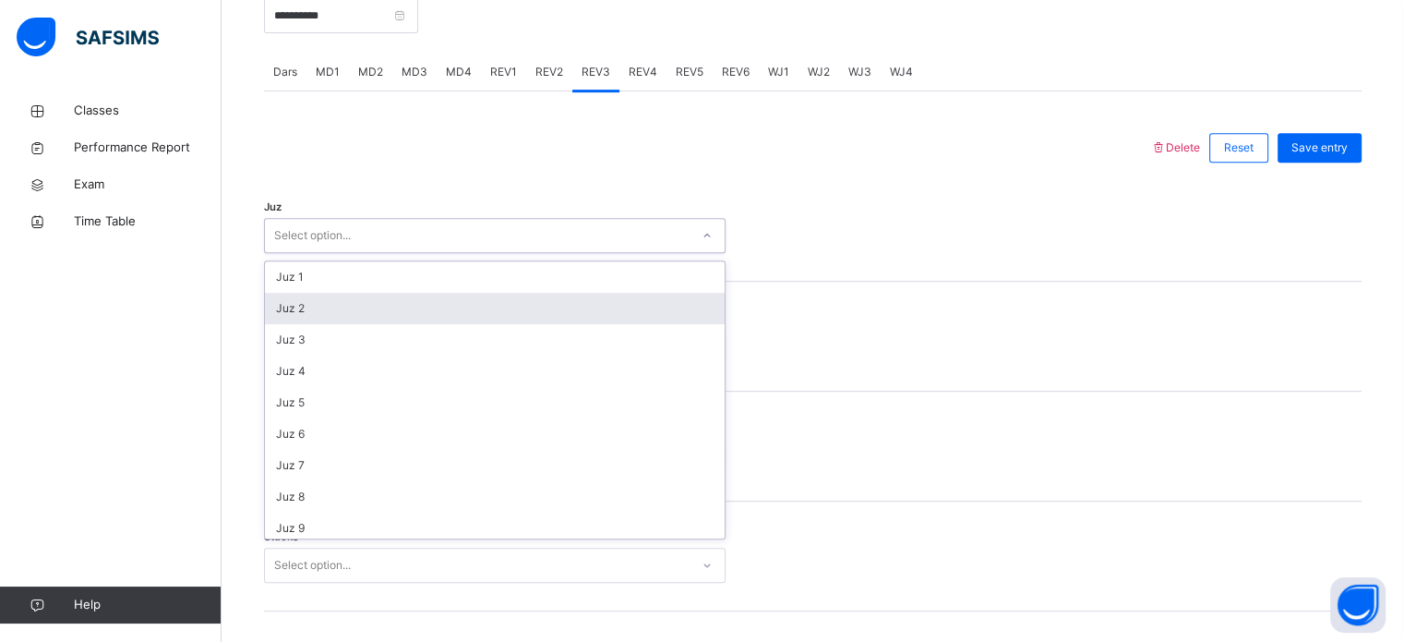
click at [305, 305] on div "Juz 2" at bounding box center [495, 308] width 460 height 31
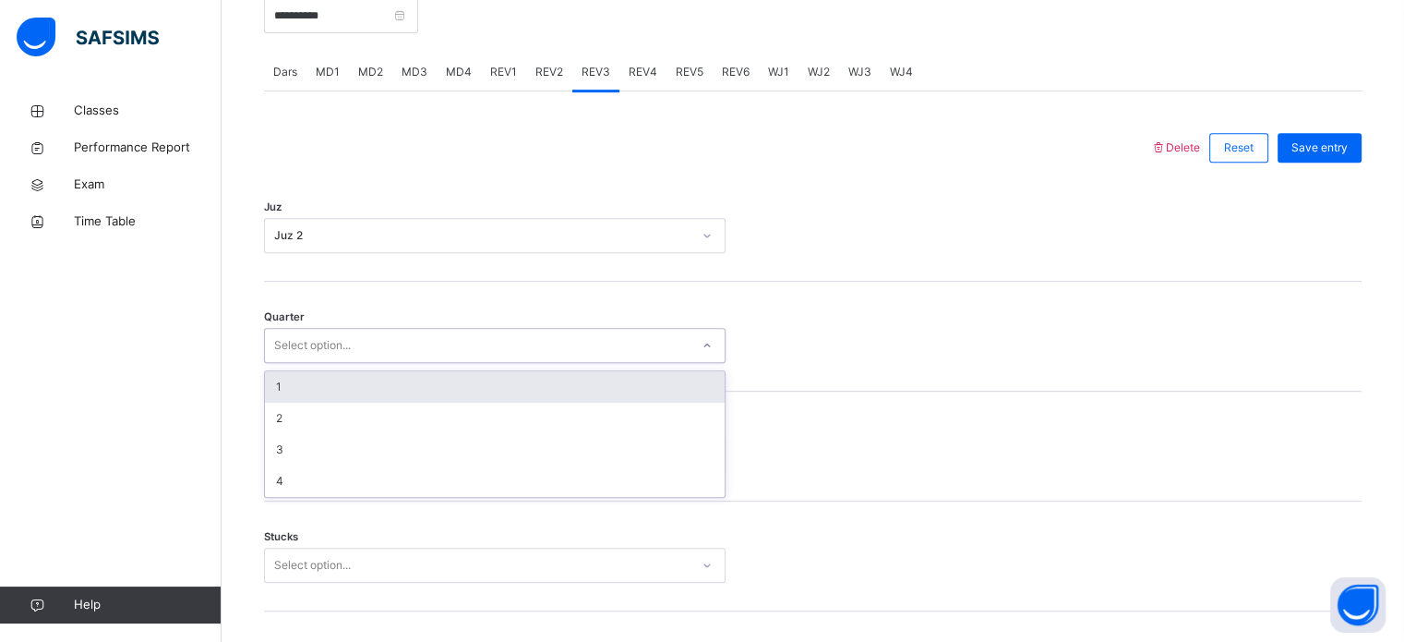
click at [307, 342] on div "Select option..." at bounding box center [312, 345] width 77 height 35
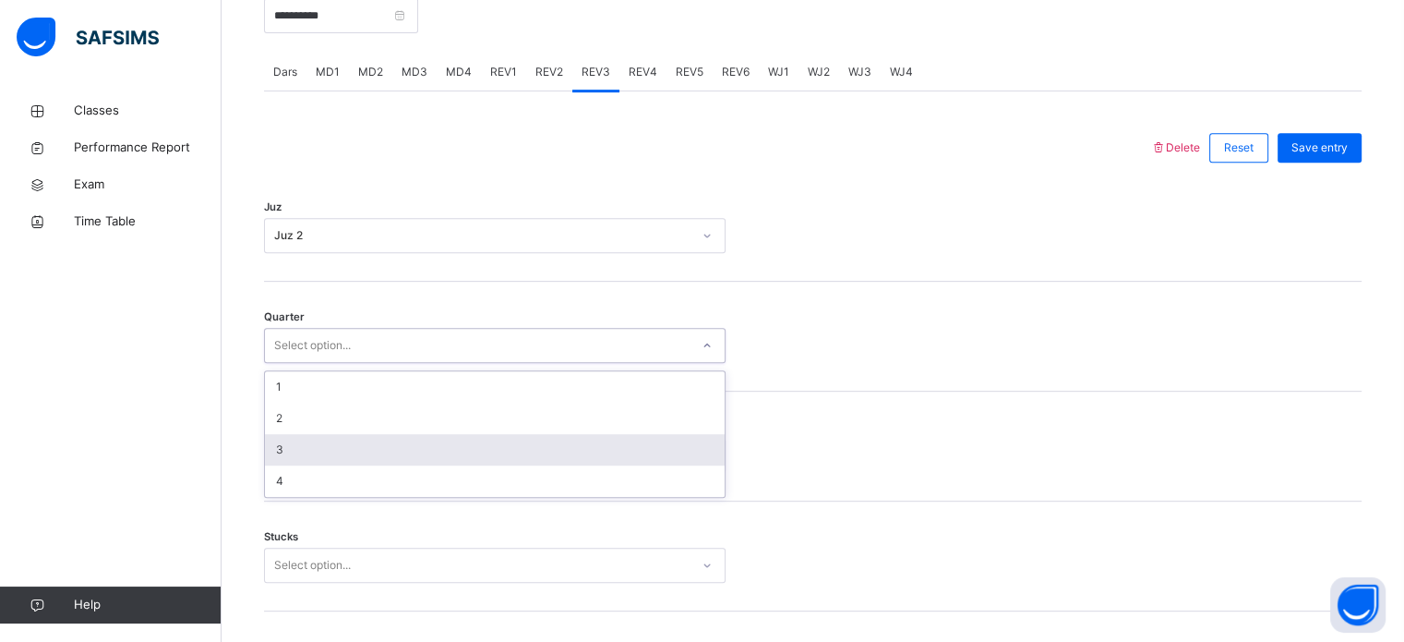
click at [299, 444] on div "3" at bounding box center [495, 449] width 460 height 31
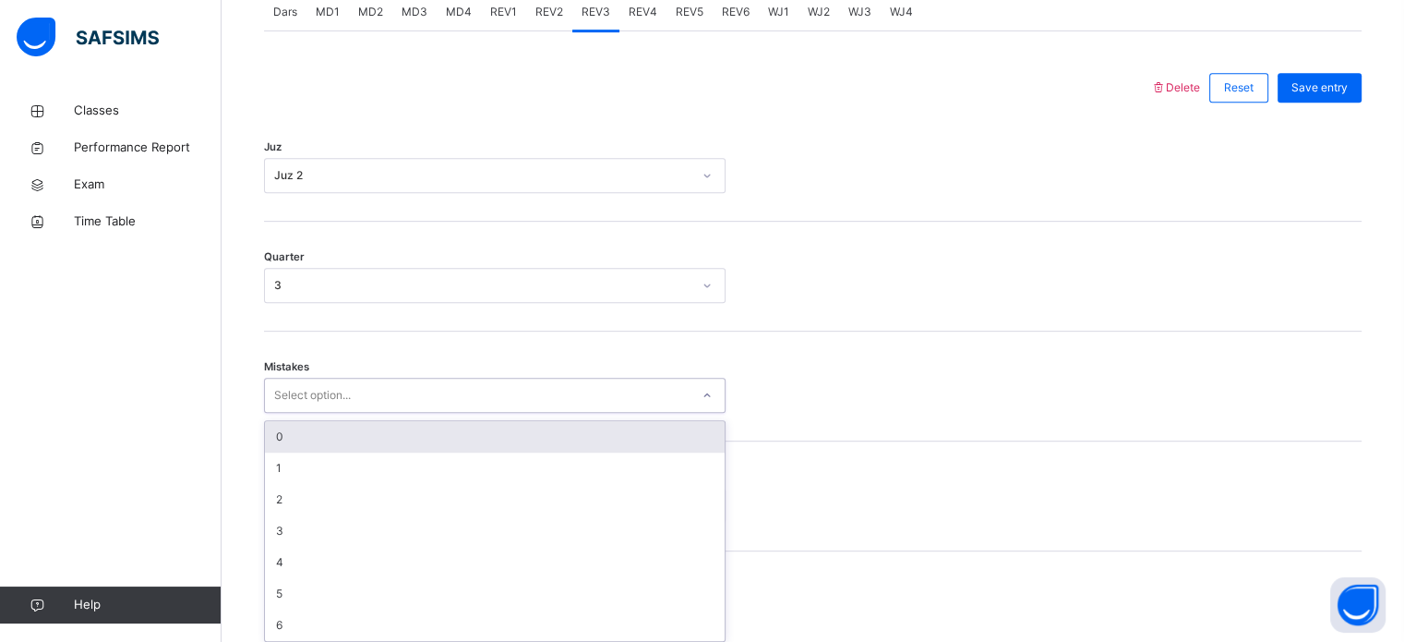
click at [299, 413] on div "option 0 focused, 1 of 7. 7 results available. Use Up and Down to choose option…" at bounding box center [495, 395] width 462 height 35
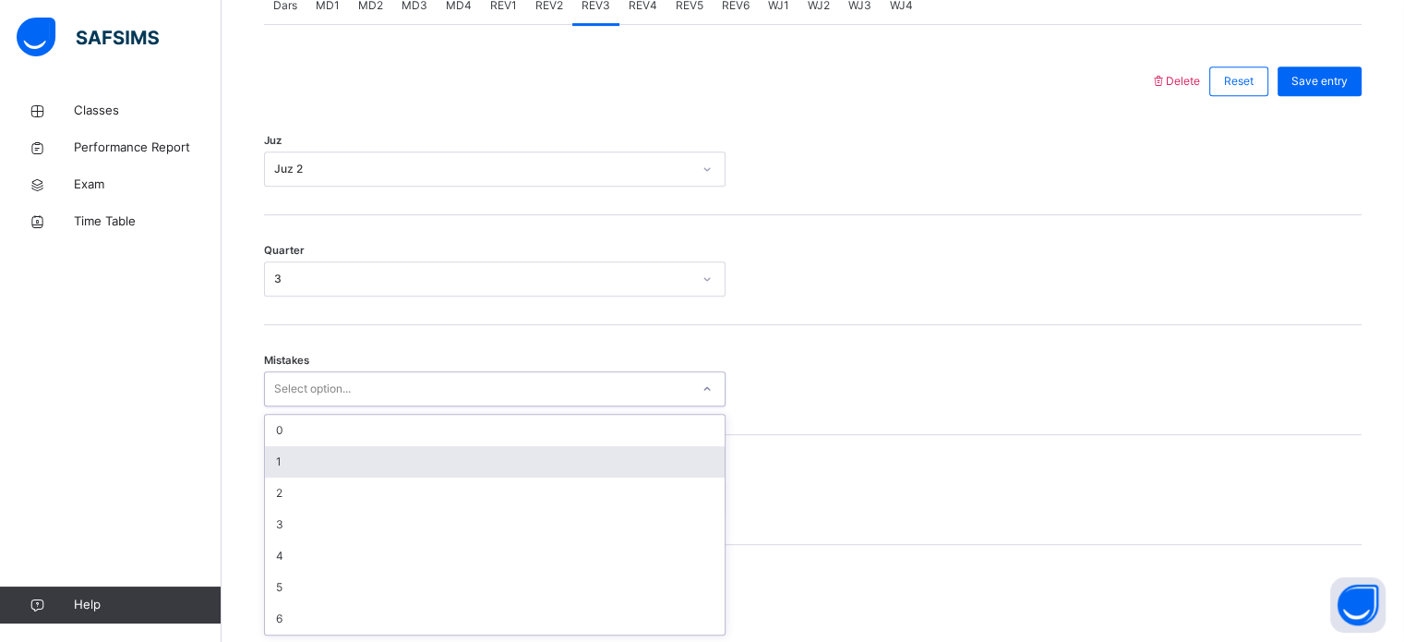
click at [299, 460] on div "1" at bounding box center [495, 461] width 460 height 31
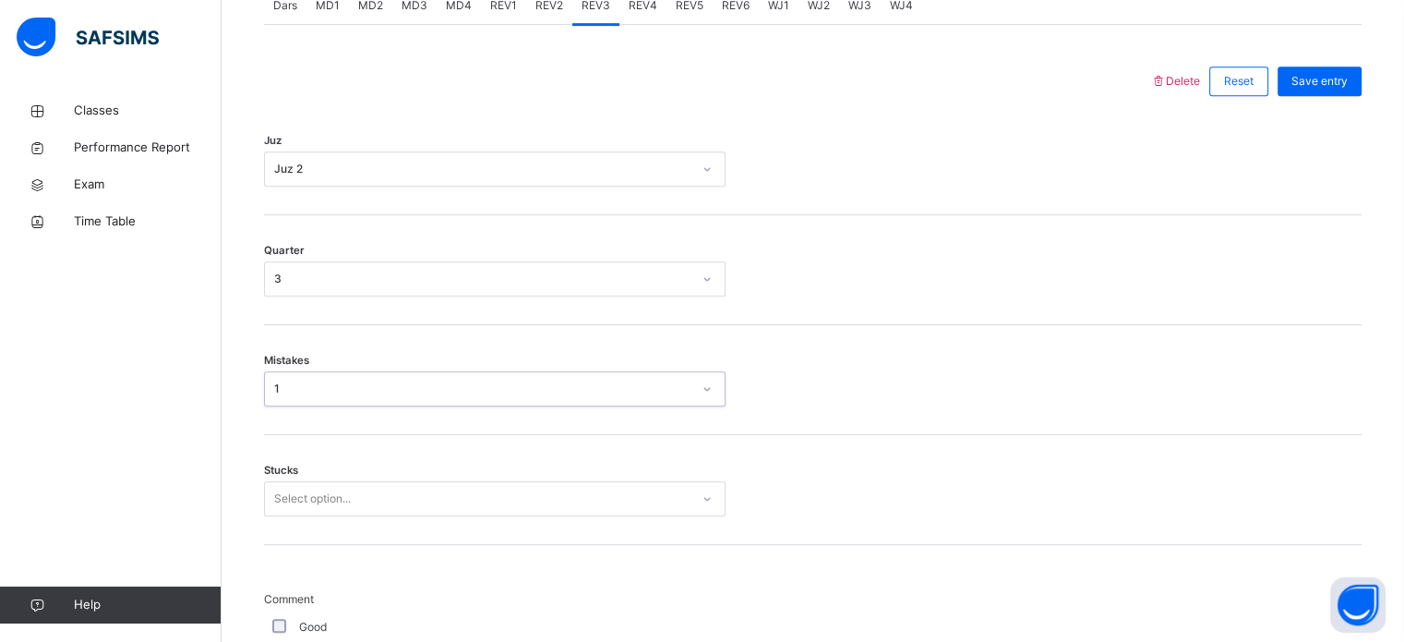
scroll to position [1030, 0]
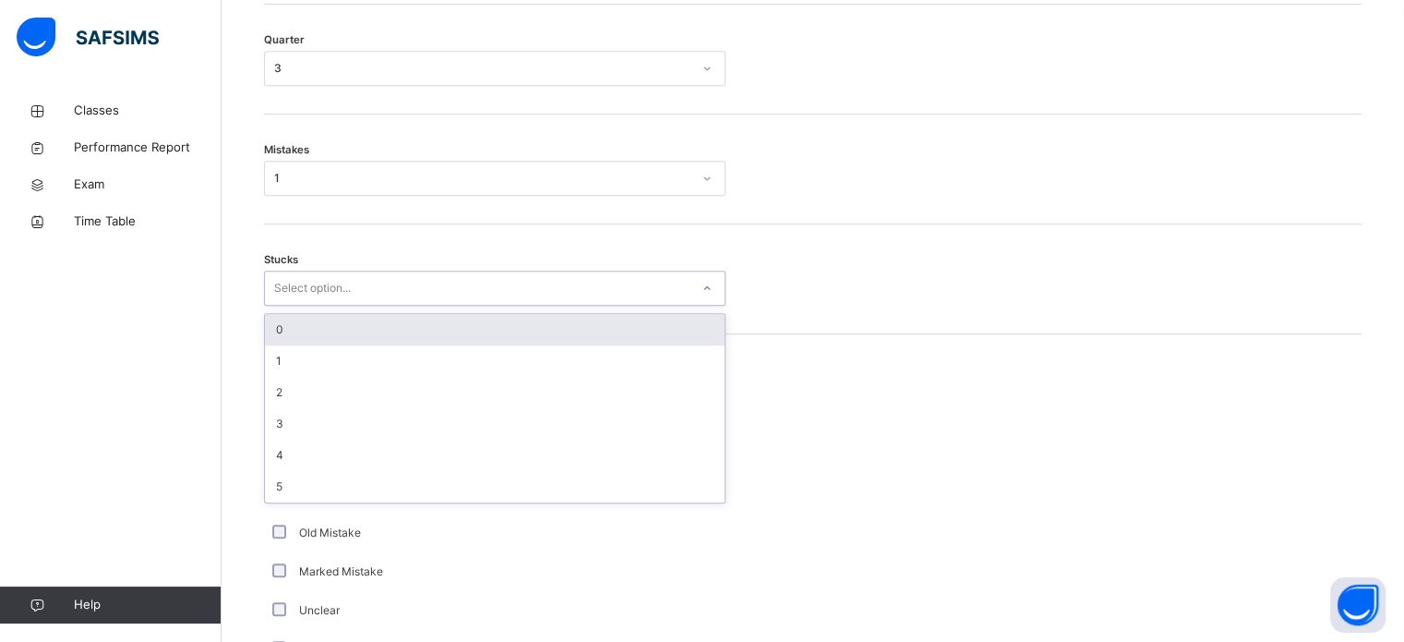
click at [304, 292] on div "Select option..." at bounding box center [312, 288] width 77 height 35
click at [307, 331] on div "0" at bounding box center [495, 329] width 460 height 31
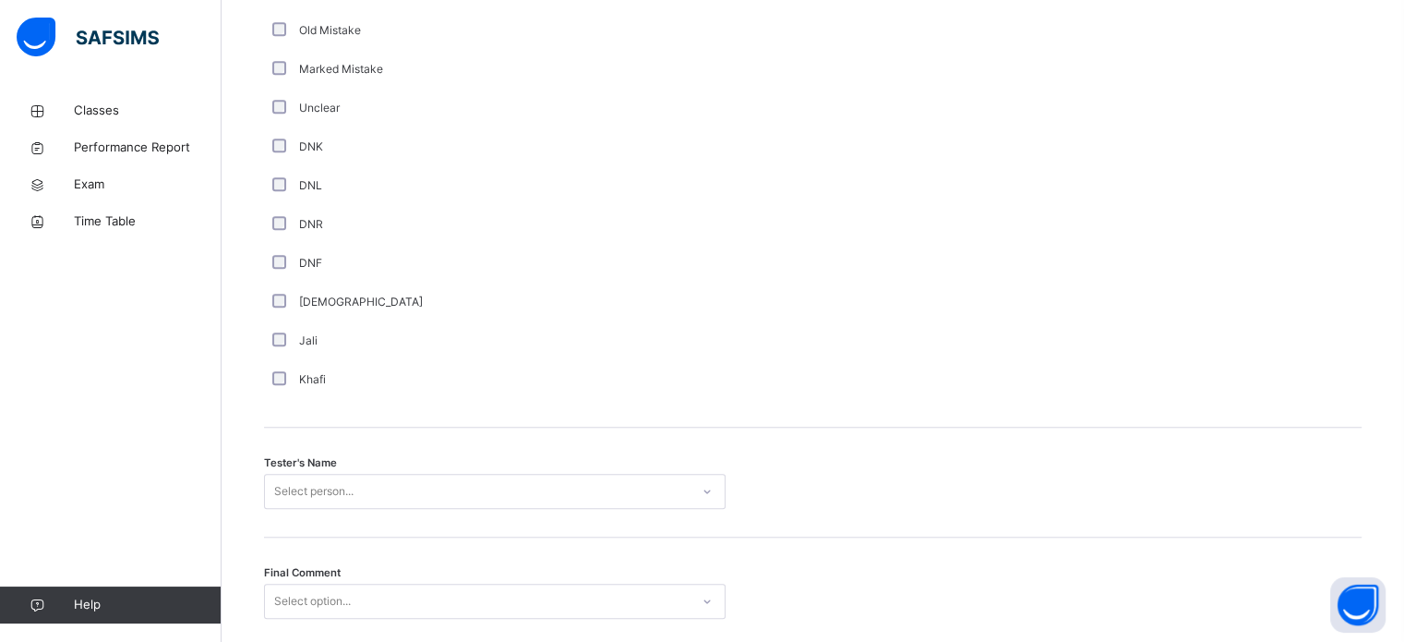
scroll to position [1667, 0]
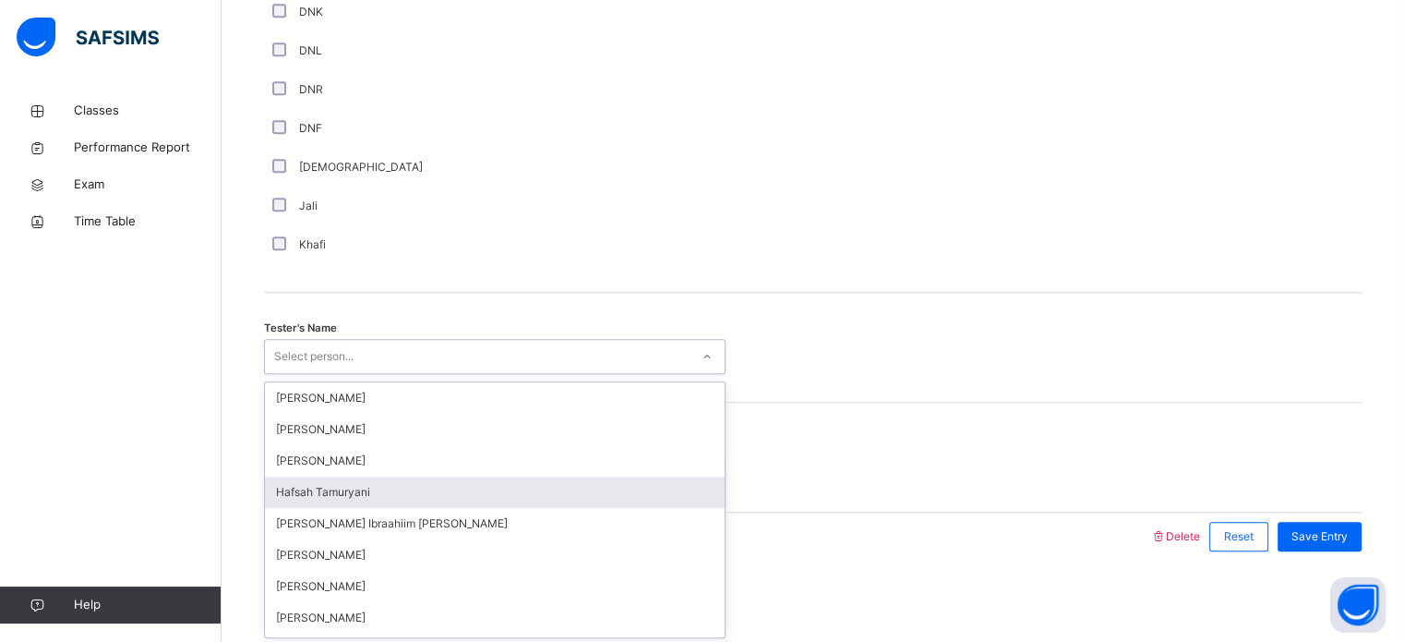
click at [307, 374] on div "option Hafsah Tamuryani focused, 4 of 45. 45 results available. Use Up and Down…" at bounding box center [495, 356] width 462 height 35
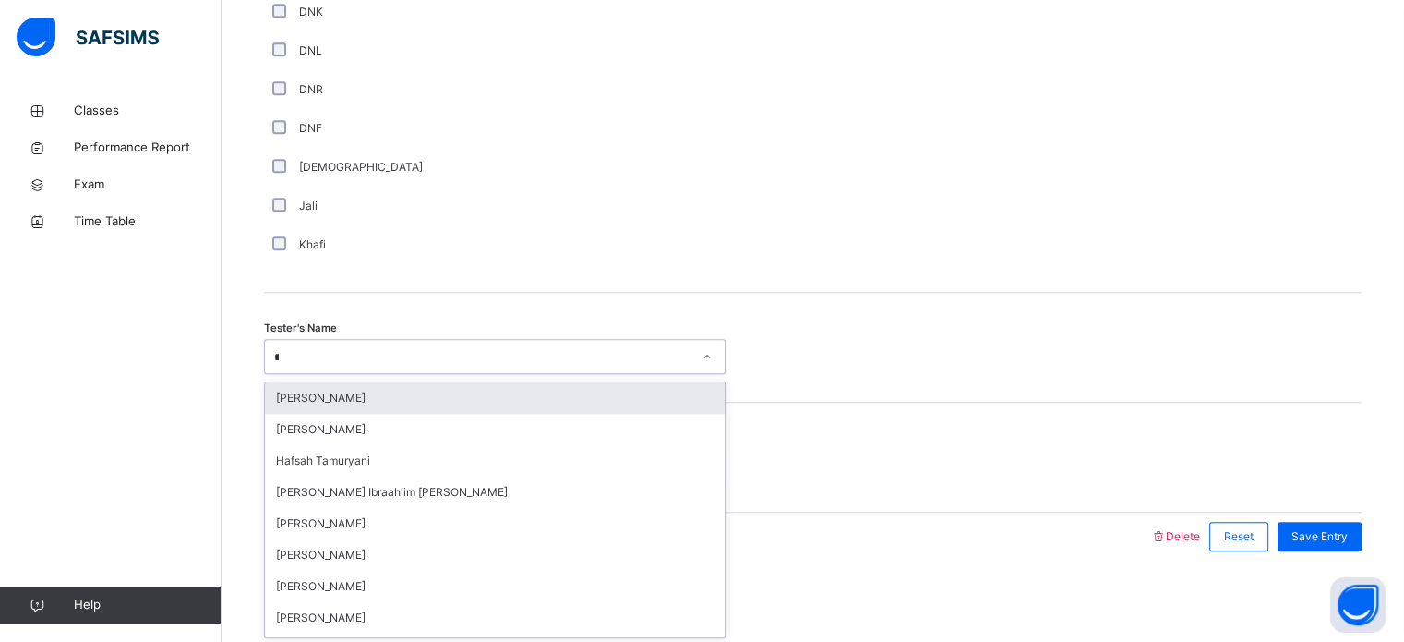
type input "**"
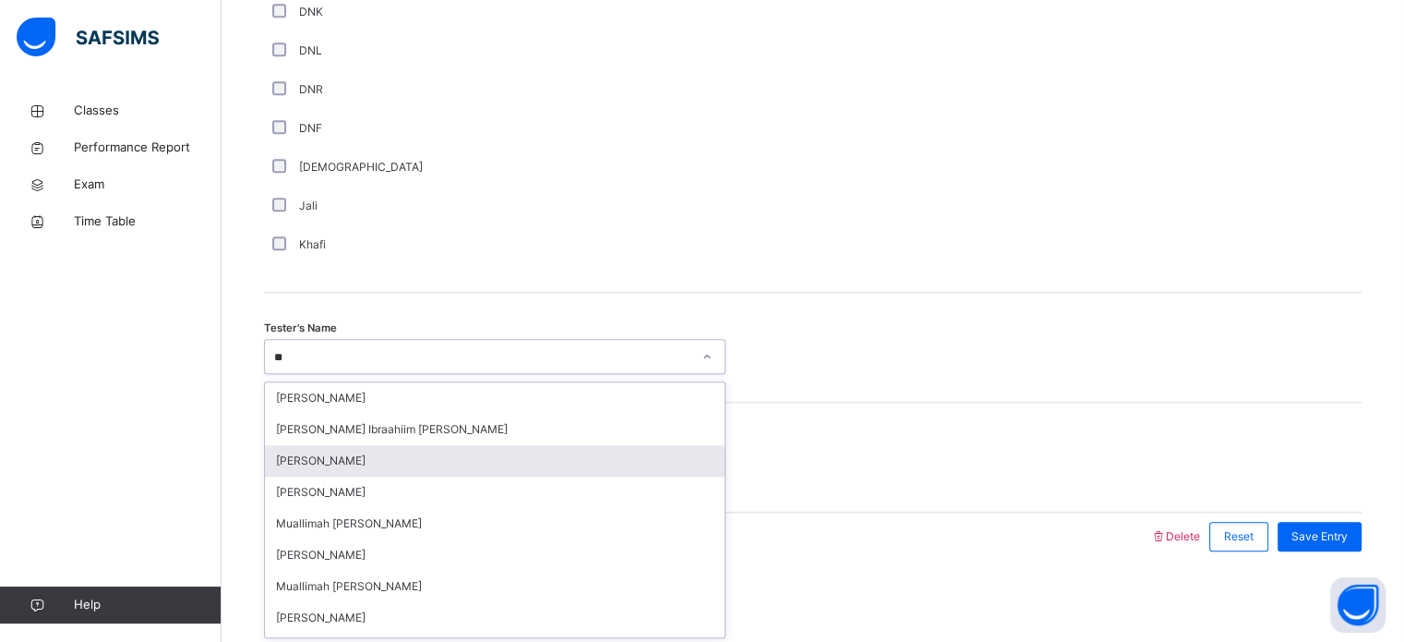
click at [303, 457] on div "[PERSON_NAME]" at bounding box center [495, 460] width 460 height 31
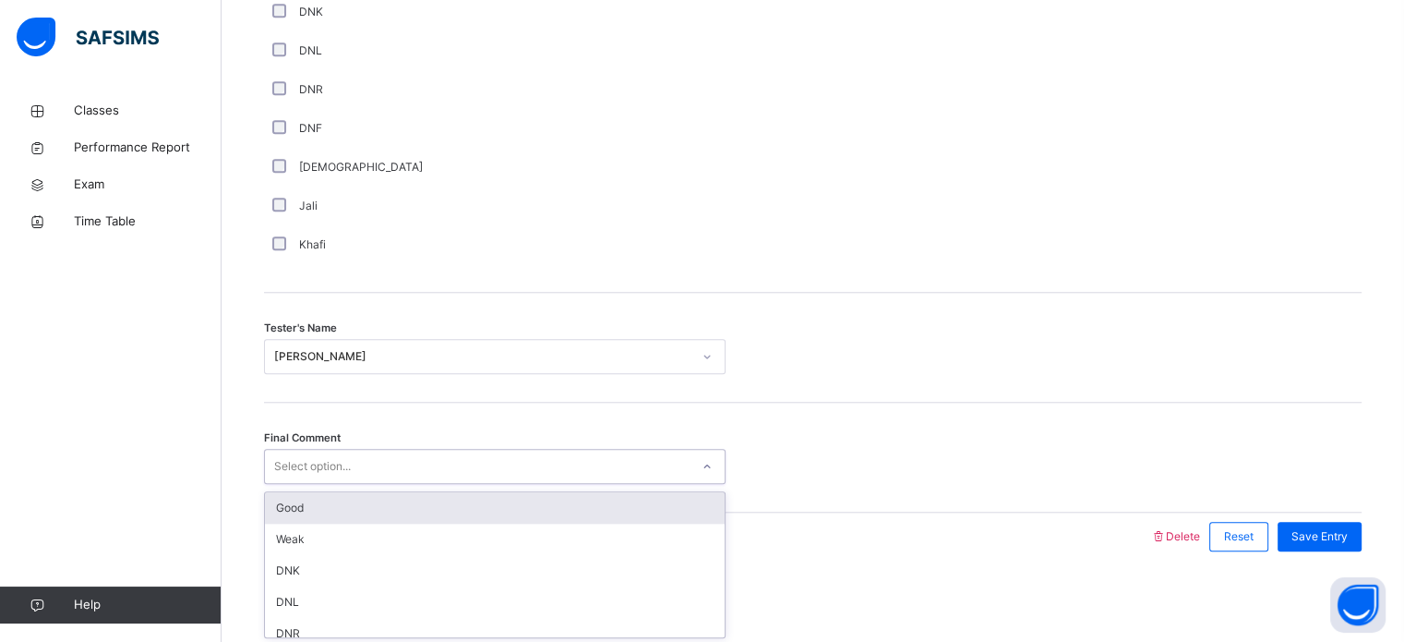
click at [303, 457] on div "Select option..." at bounding box center [312, 466] width 77 height 35
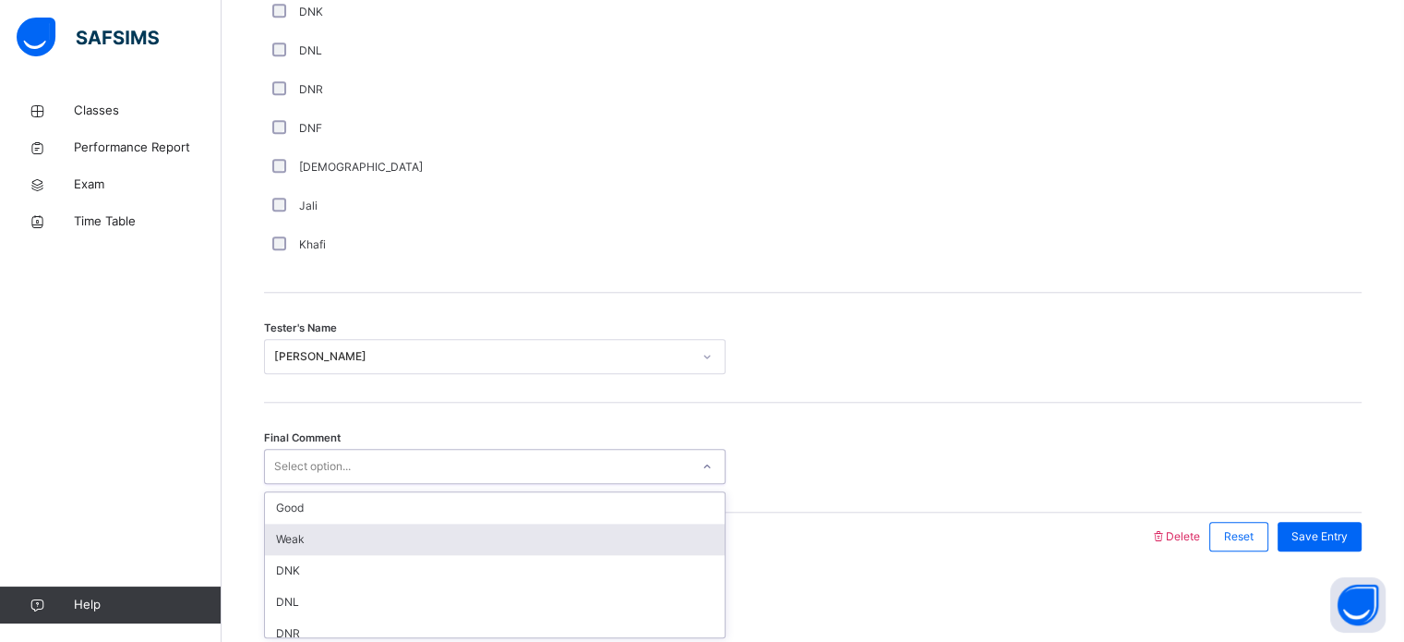
click at [306, 541] on div "Weak" at bounding box center [495, 538] width 460 height 31
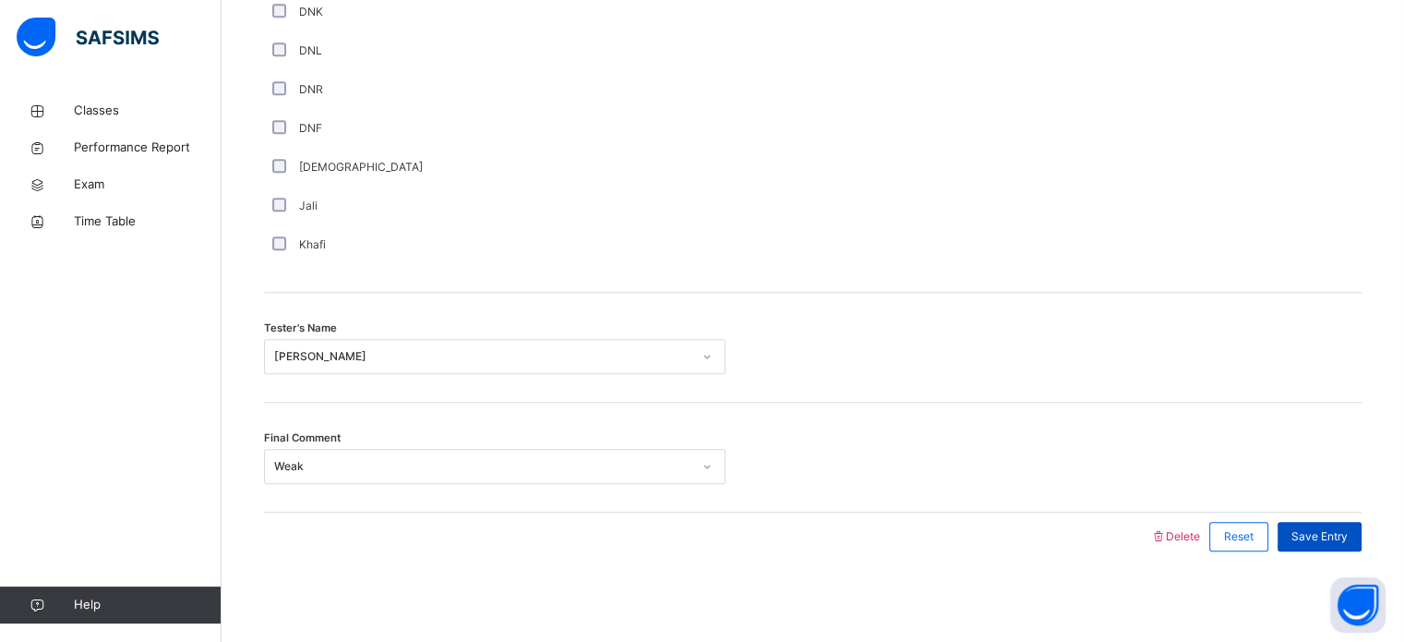
click at [1348, 531] on span "Save Entry" at bounding box center [1320, 536] width 56 height 17
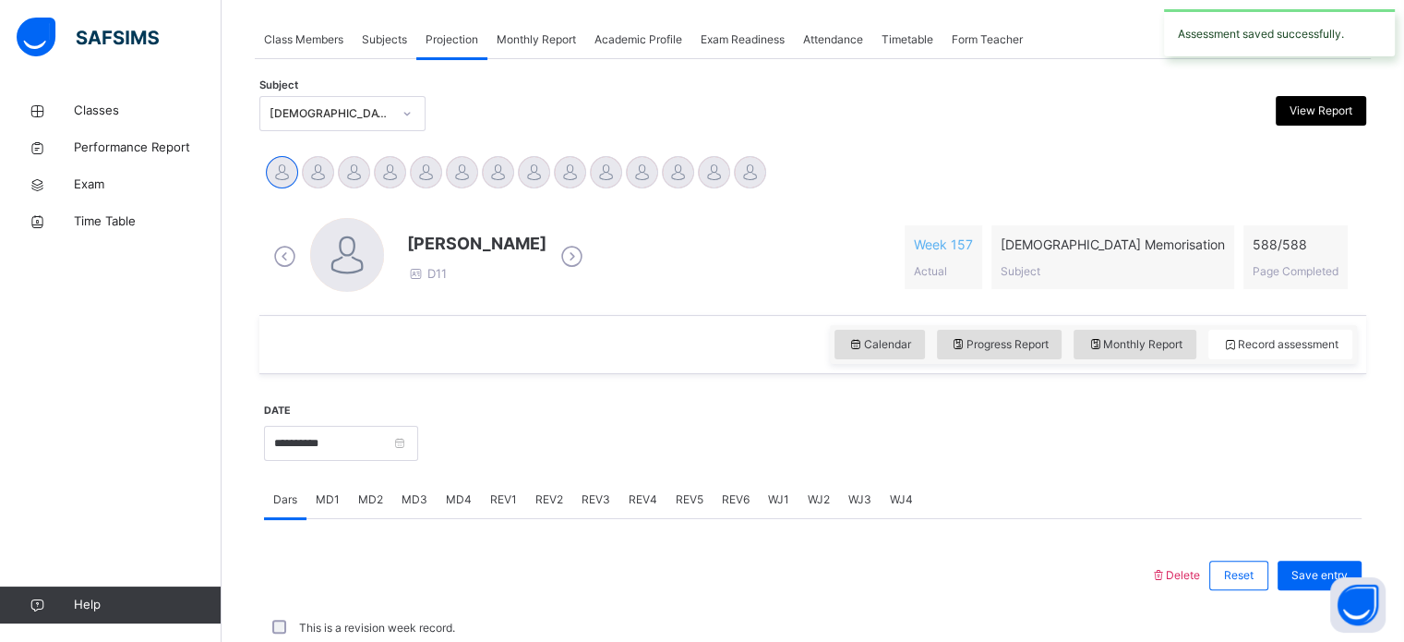
scroll to position [744, 0]
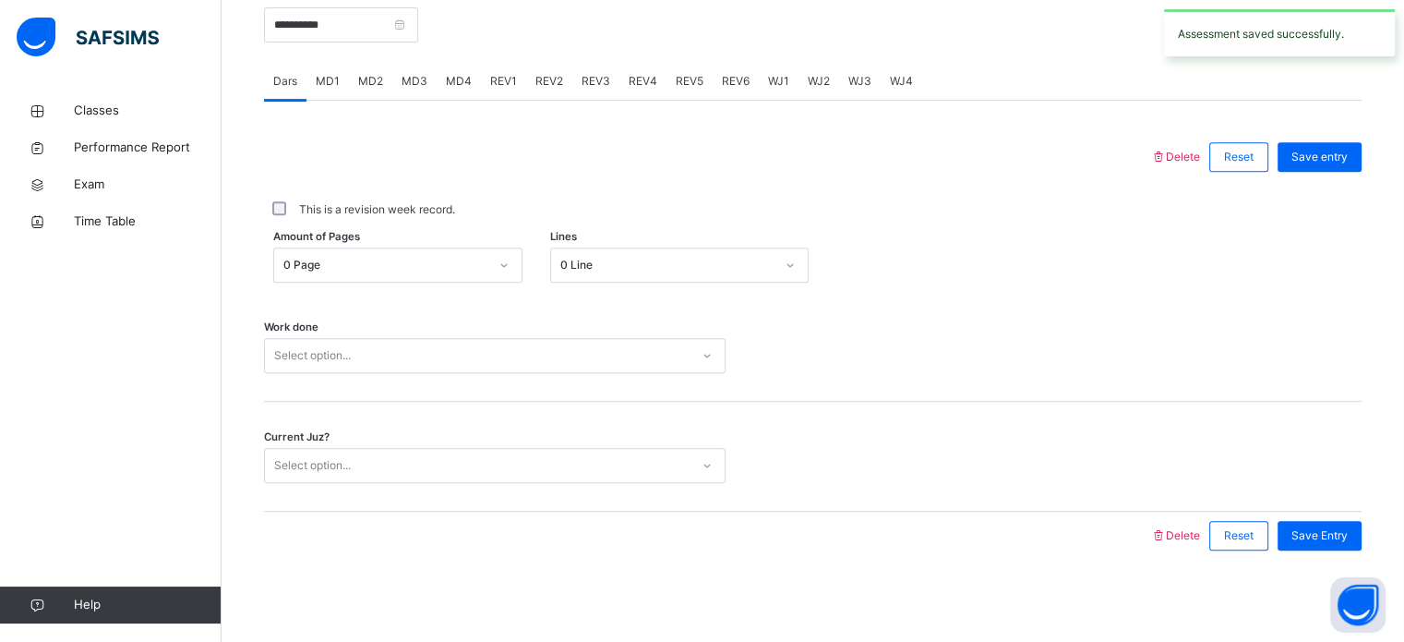
click at [439, 72] on div "MD4" at bounding box center [459, 81] width 44 height 37
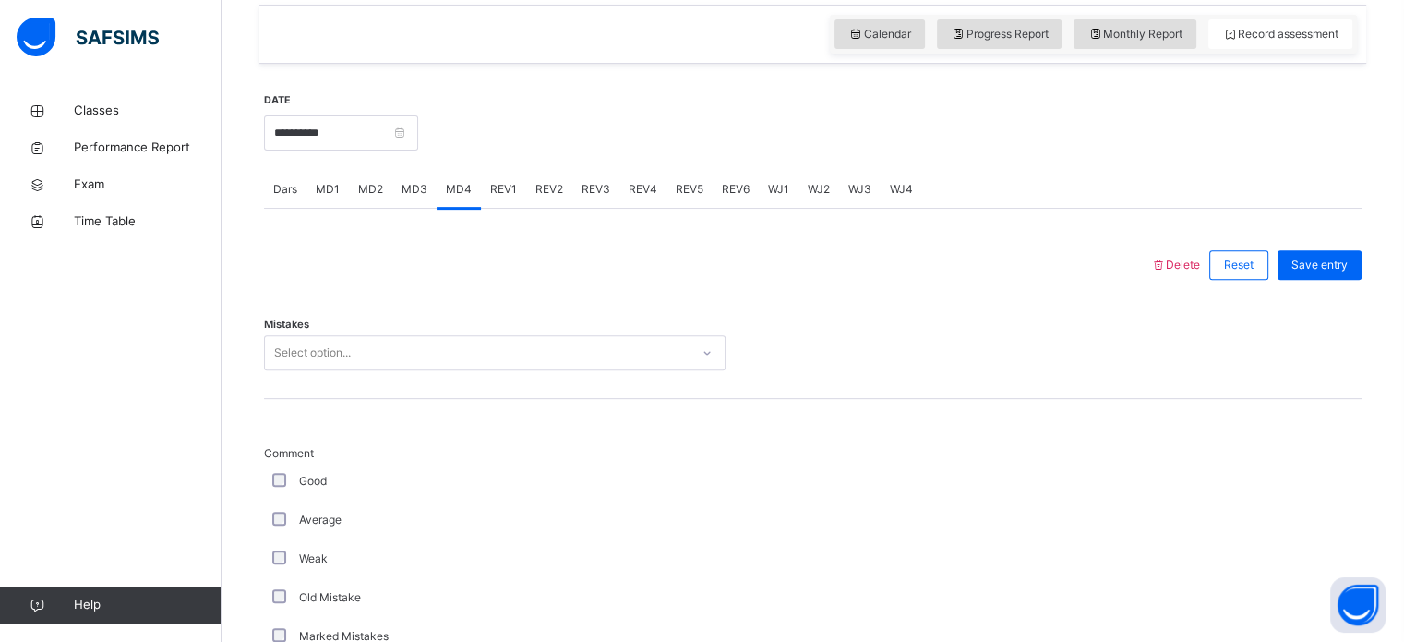
scroll to position [635, 0]
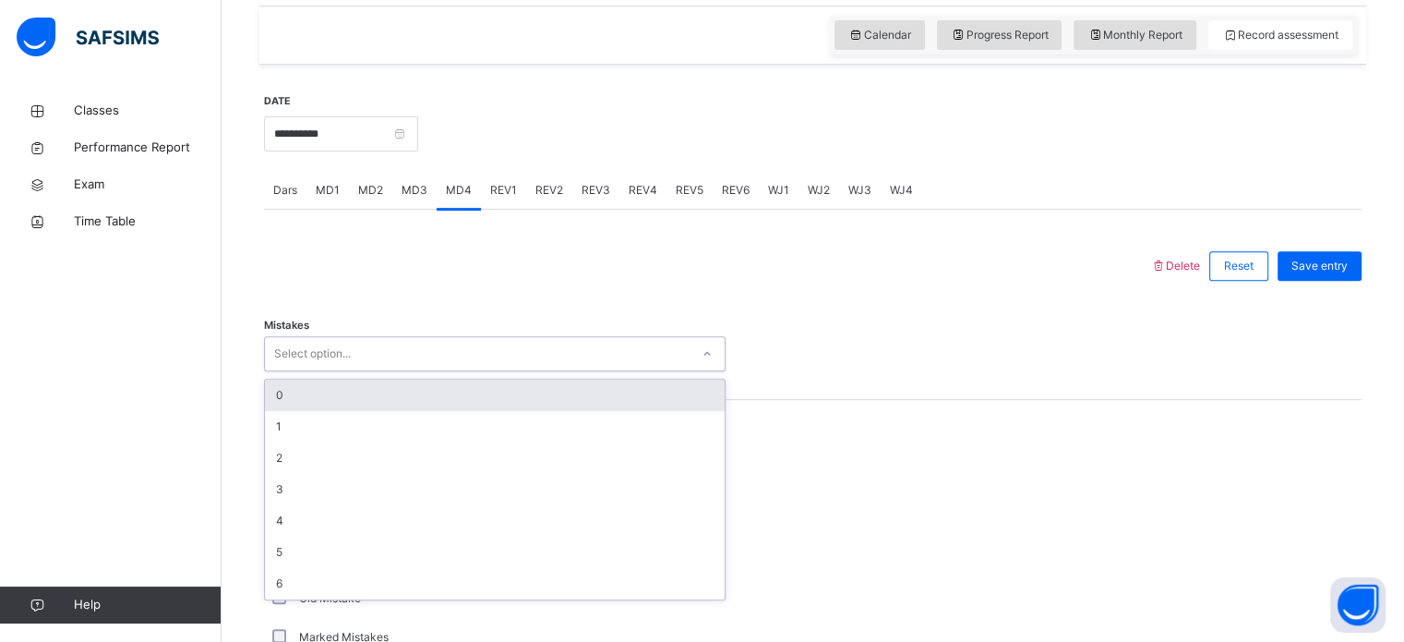
click at [393, 350] on div "Select option..." at bounding box center [477, 354] width 425 height 29
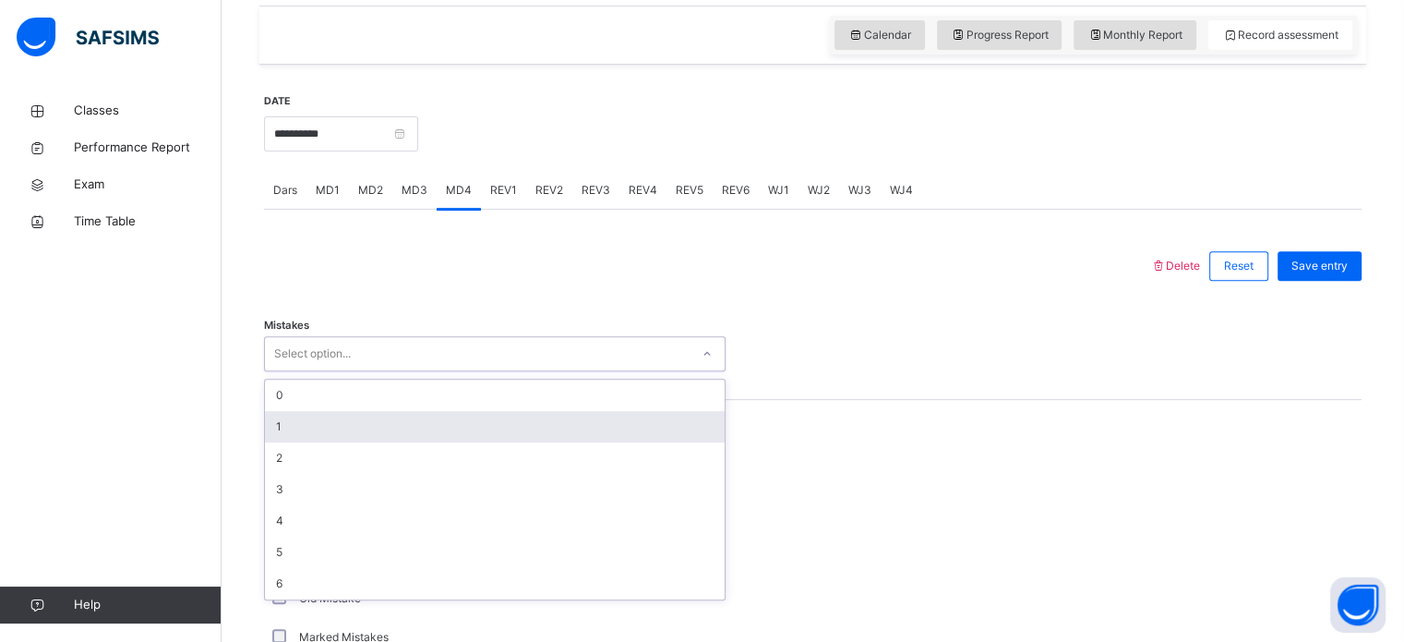
click at [302, 423] on div "1" at bounding box center [495, 426] width 460 height 31
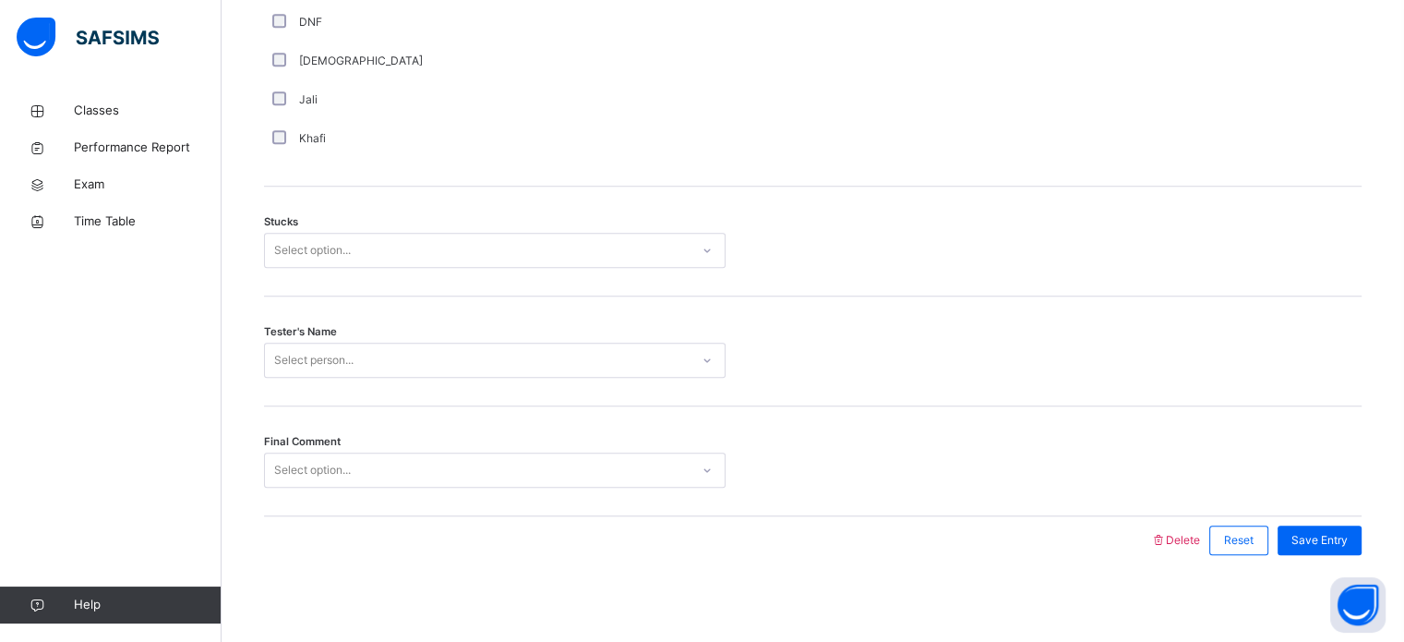
scroll to position [1448, 0]
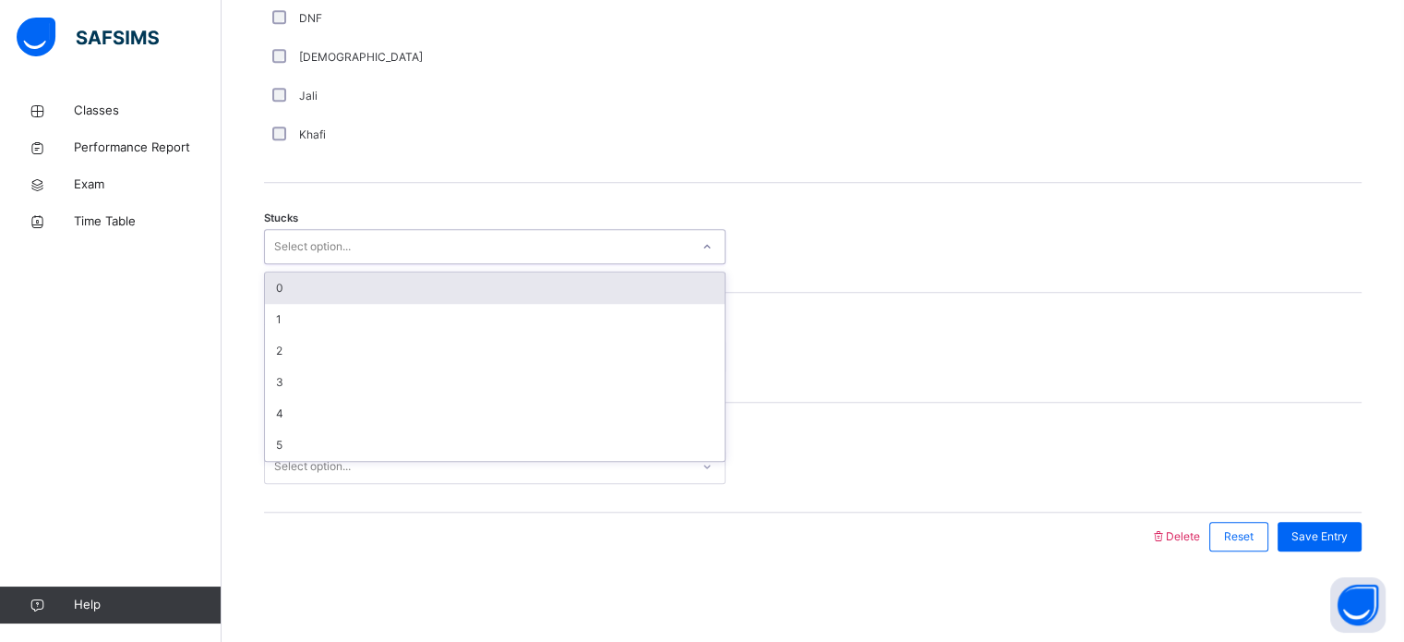
click at [348, 231] on div "Select option..." at bounding box center [312, 246] width 77 height 35
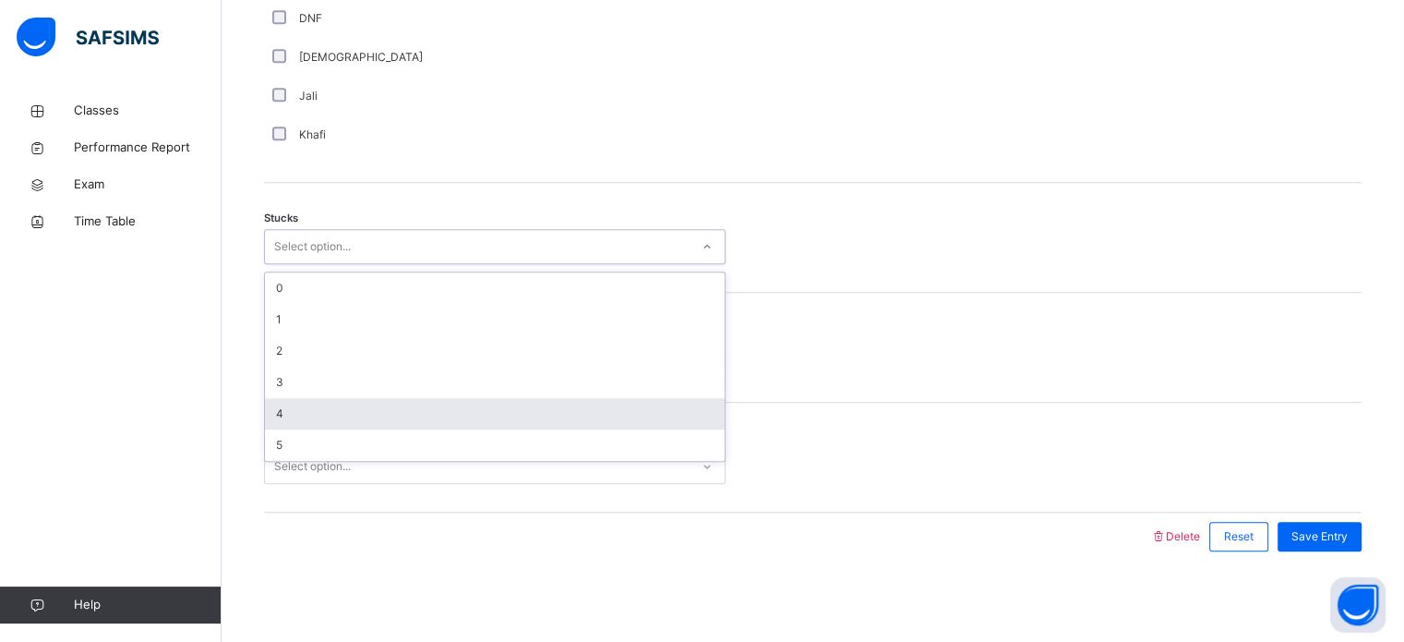
click at [303, 401] on div "4" at bounding box center [495, 413] width 460 height 31
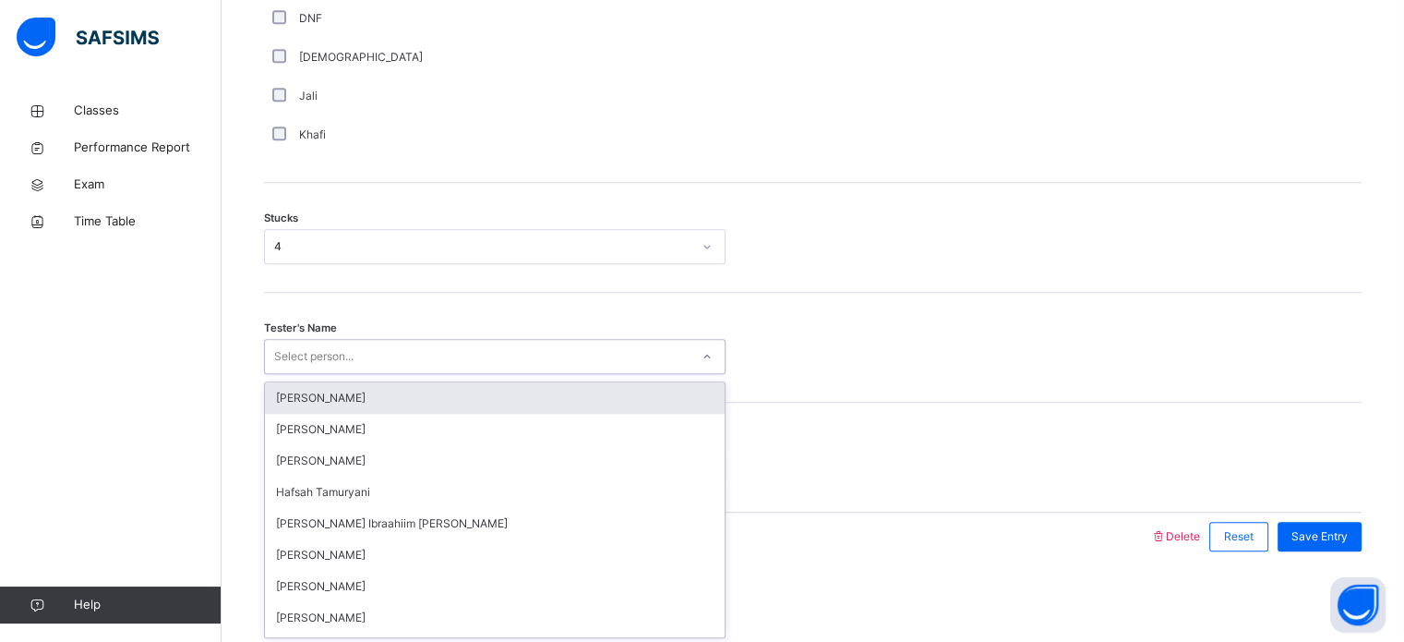
click at [462, 371] on div "Select person..." at bounding box center [495, 356] width 462 height 35
type input "****"
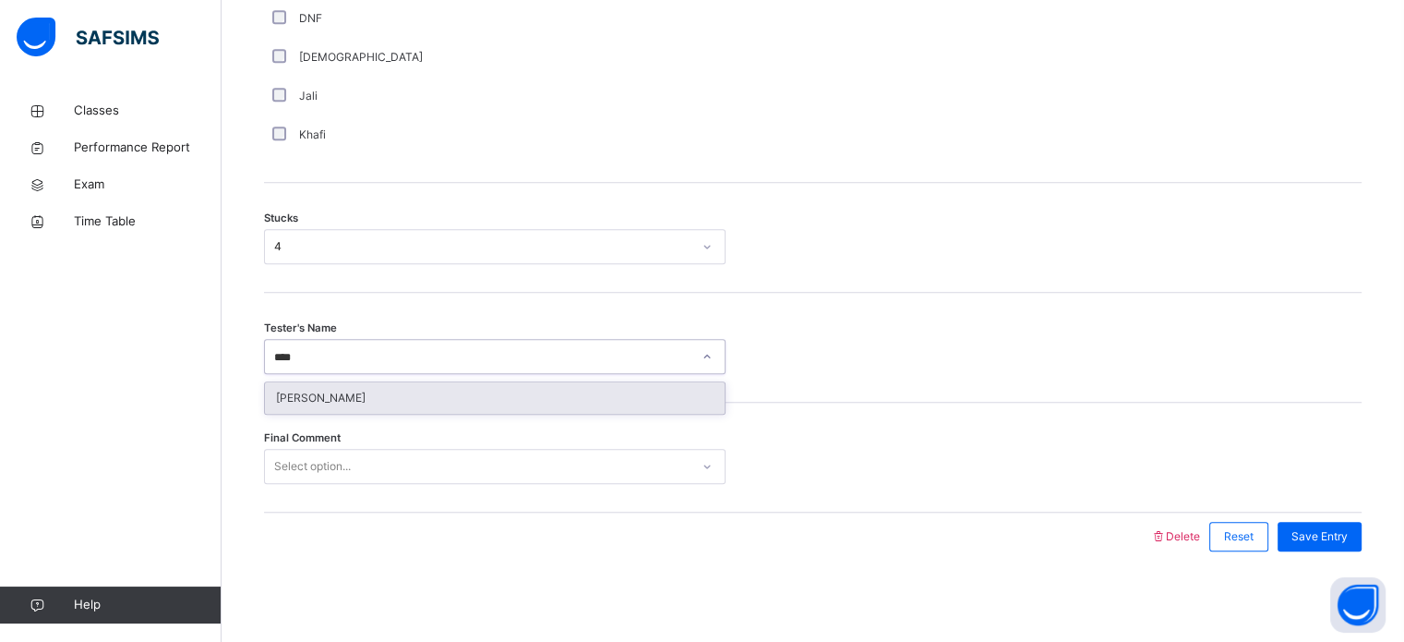
click at [427, 398] on div "[PERSON_NAME]" at bounding box center [495, 397] width 460 height 31
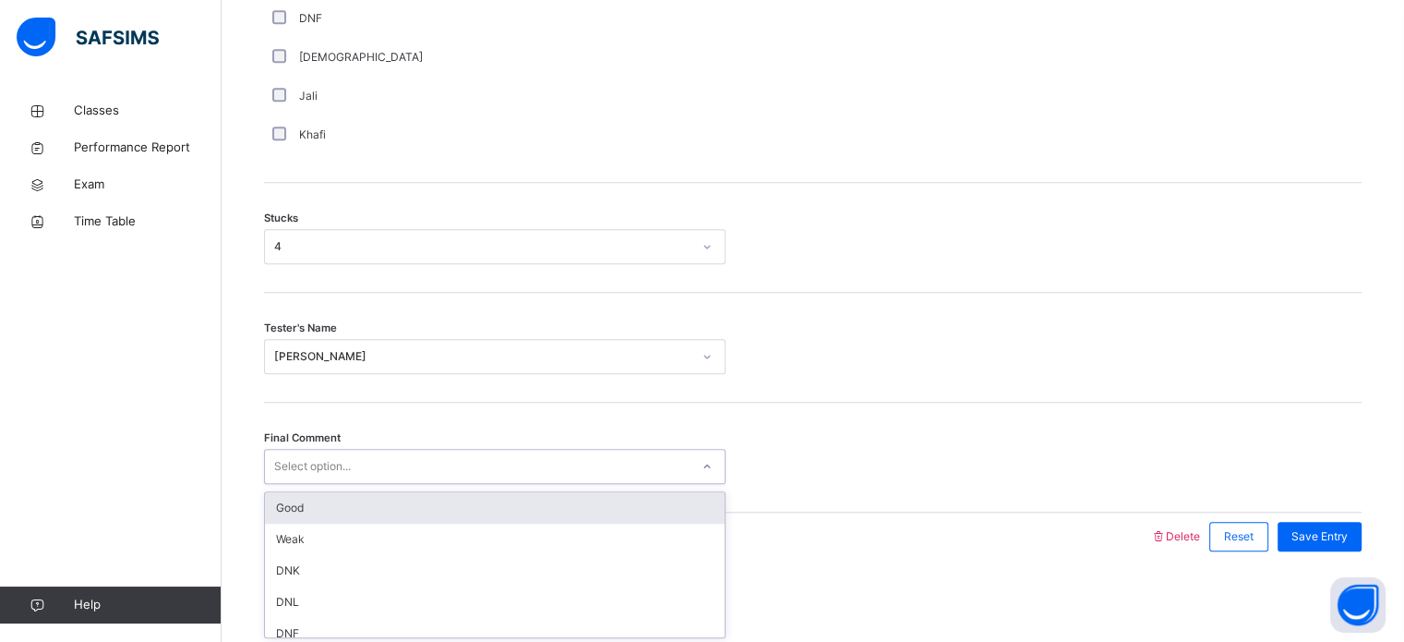
click at [274, 456] on div "Select option..." at bounding box center [312, 466] width 77 height 35
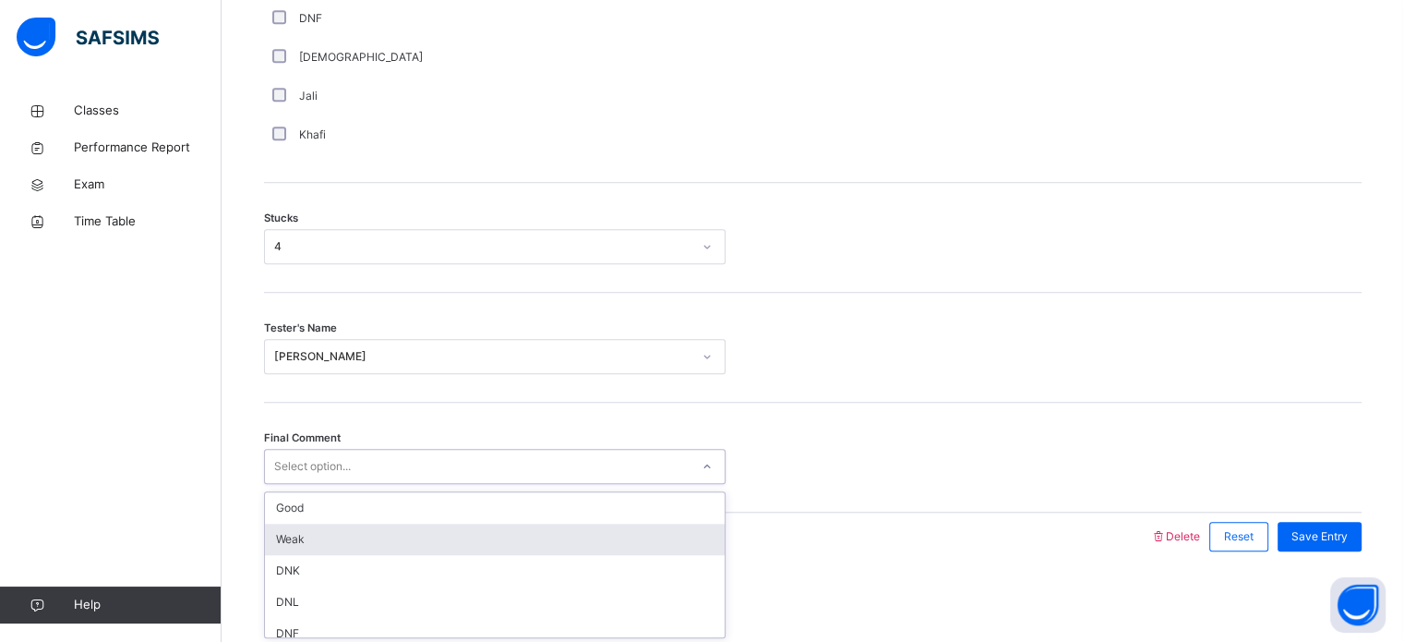
click at [301, 530] on div "Weak" at bounding box center [495, 538] width 460 height 31
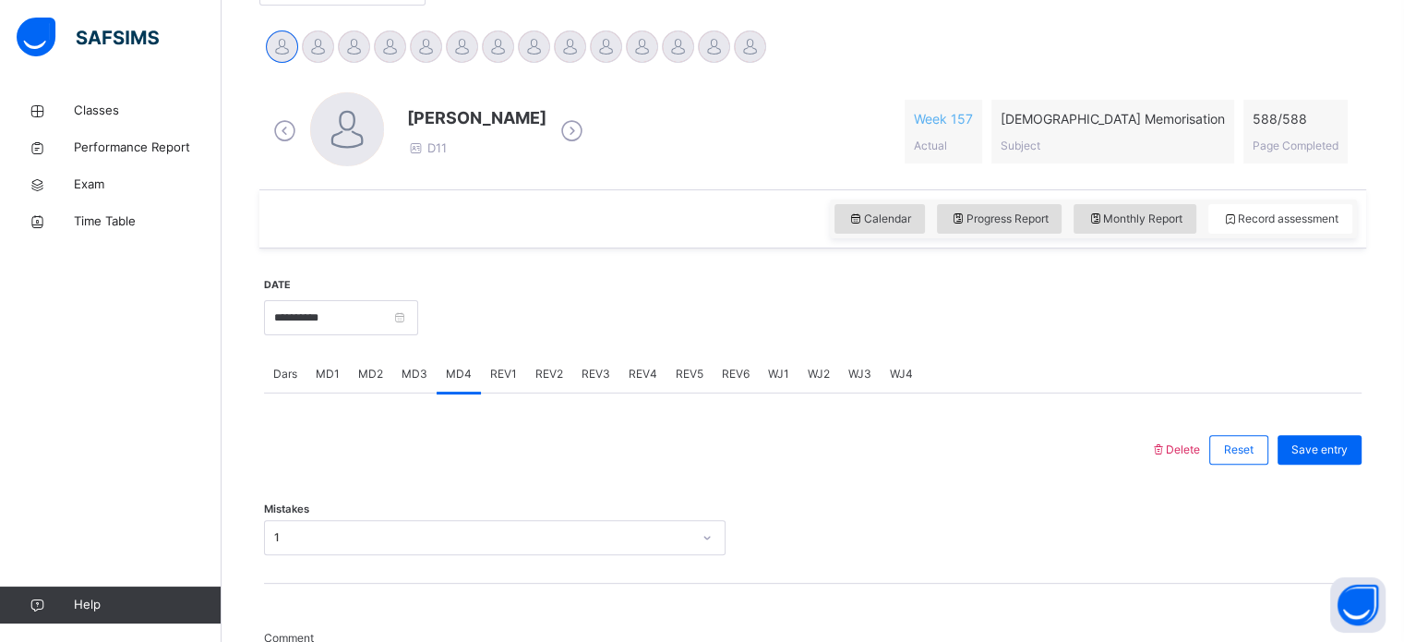
scroll to position [451, 0]
click at [1306, 439] on div "Save entry" at bounding box center [1320, 451] width 84 height 30
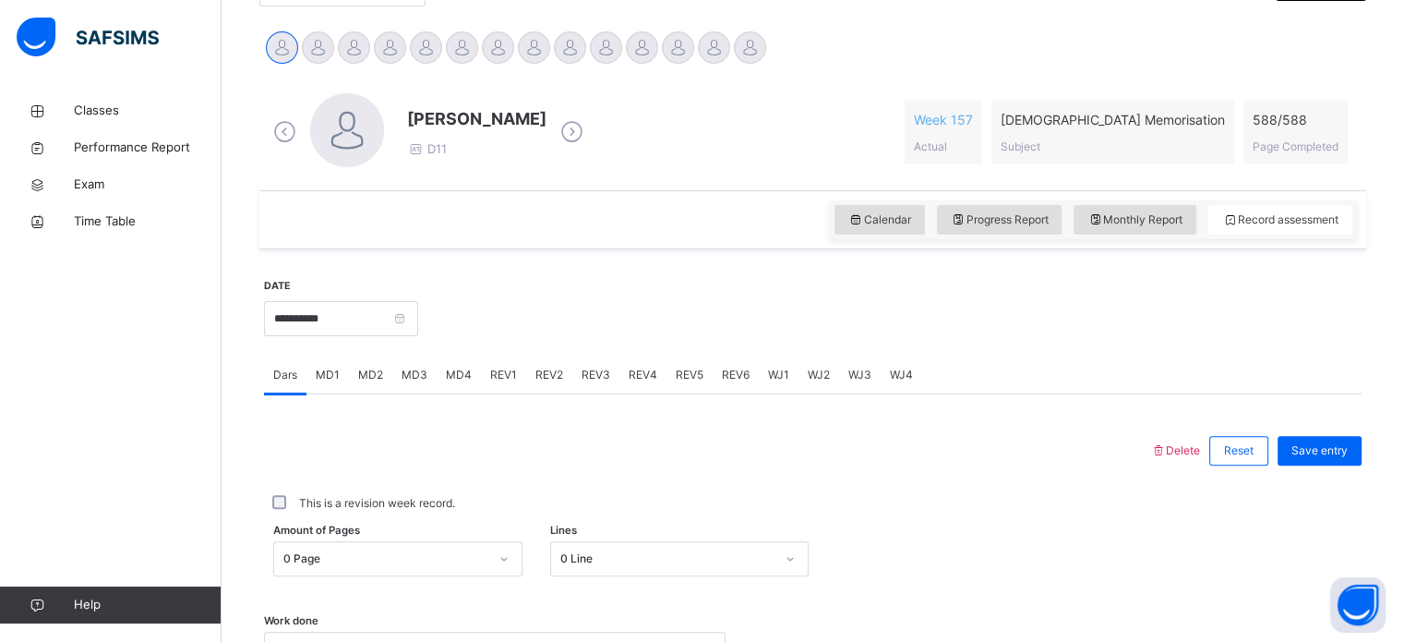
click at [582, 375] on span "REV3" at bounding box center [596, 375] width 29 height 17
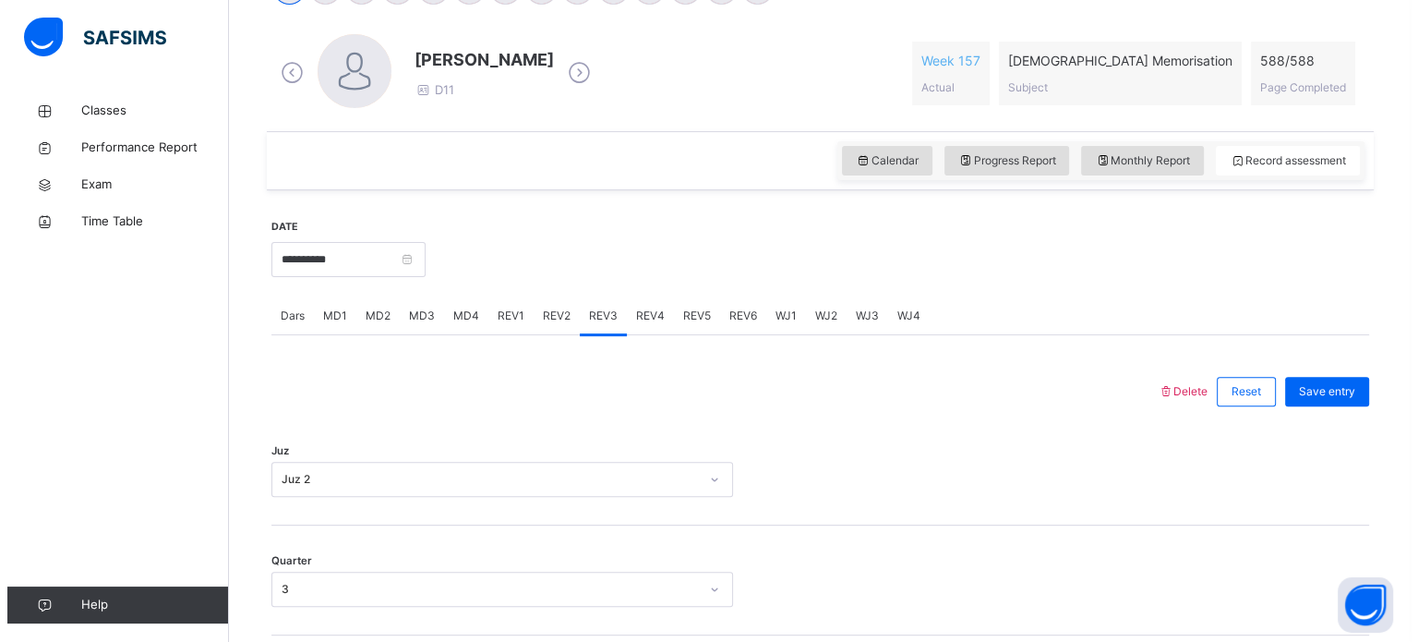
scroll to position [491, 0]
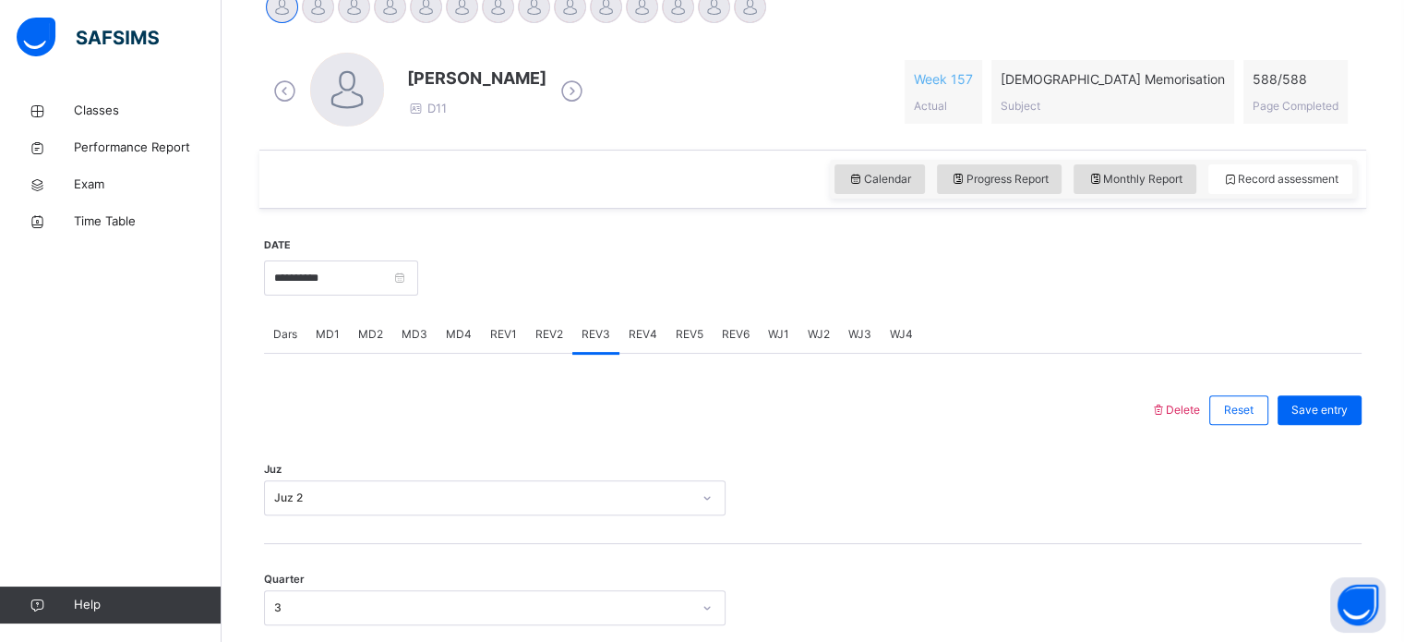
click at [1184, 405] on span "Delete" at bounding box center [1175, 410] width 50 height 14
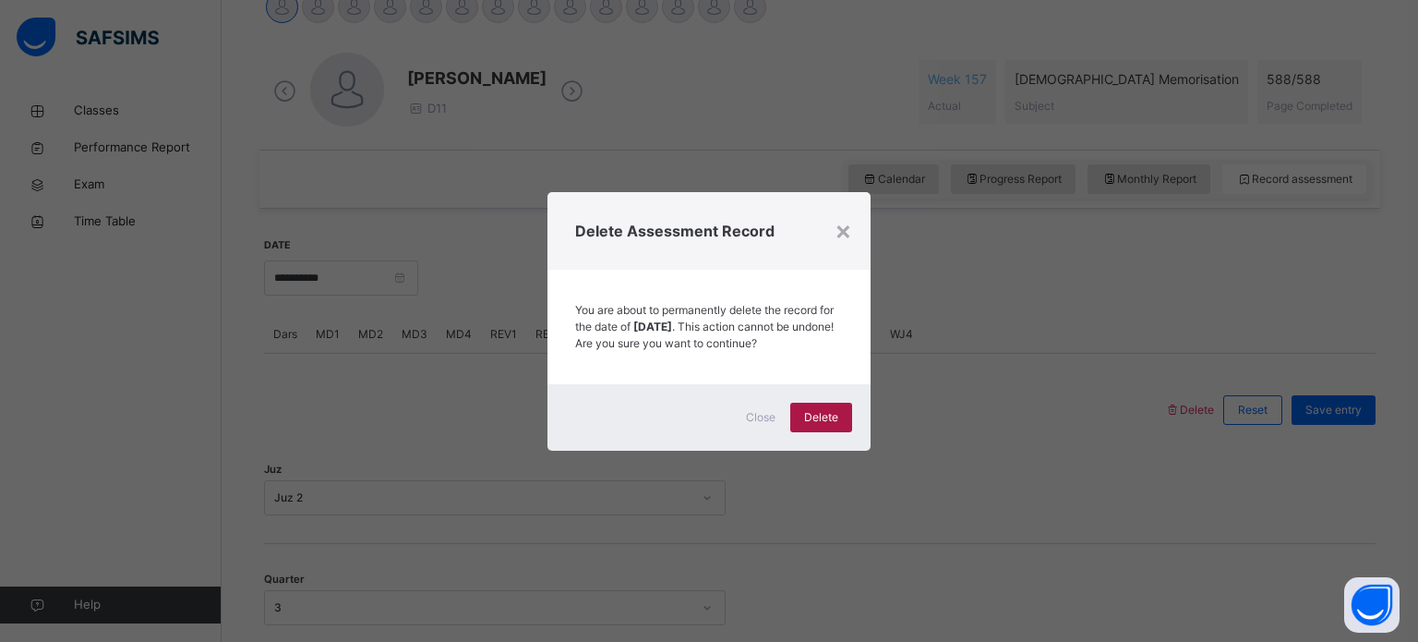
click at [837, 426] on span "Delete" at bounding box center [821, 417] width 34 height 17
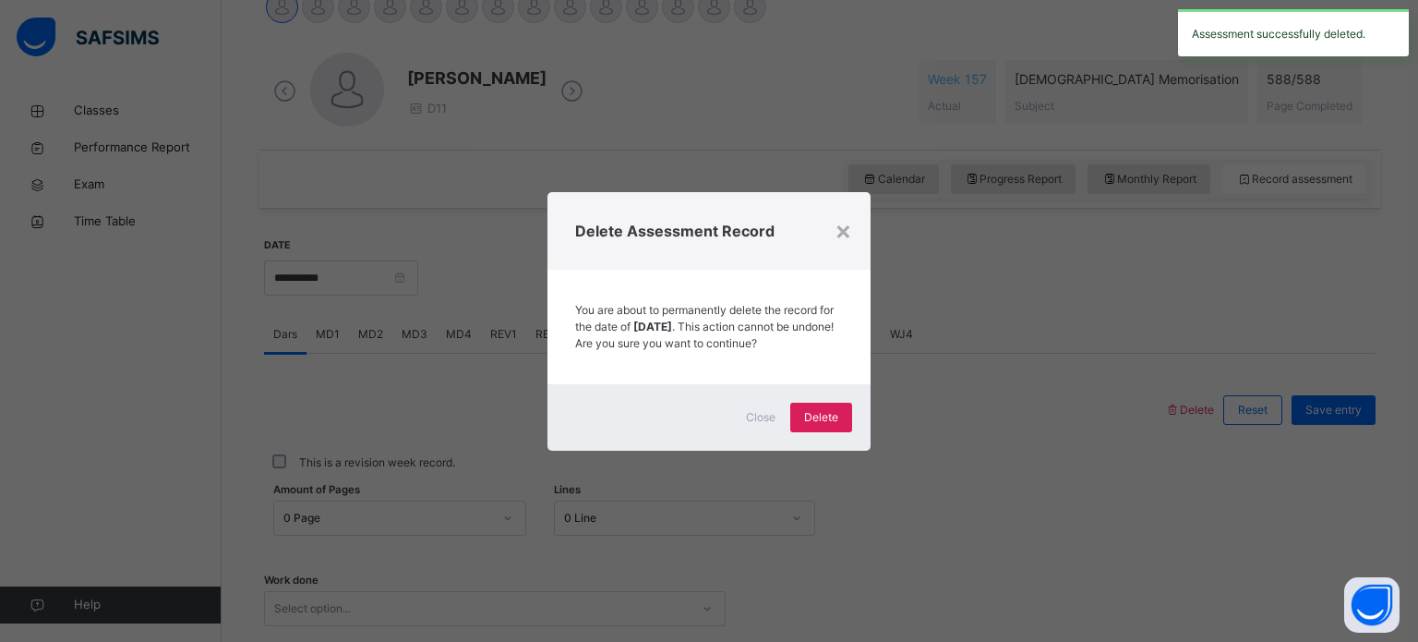
click at [816, 409] on div "Close Delete" at bounding box center [708, 417] width 323 height 66
click at [827, 426] on span "Delete" at bounding box center [821, 417] width 34 height 17
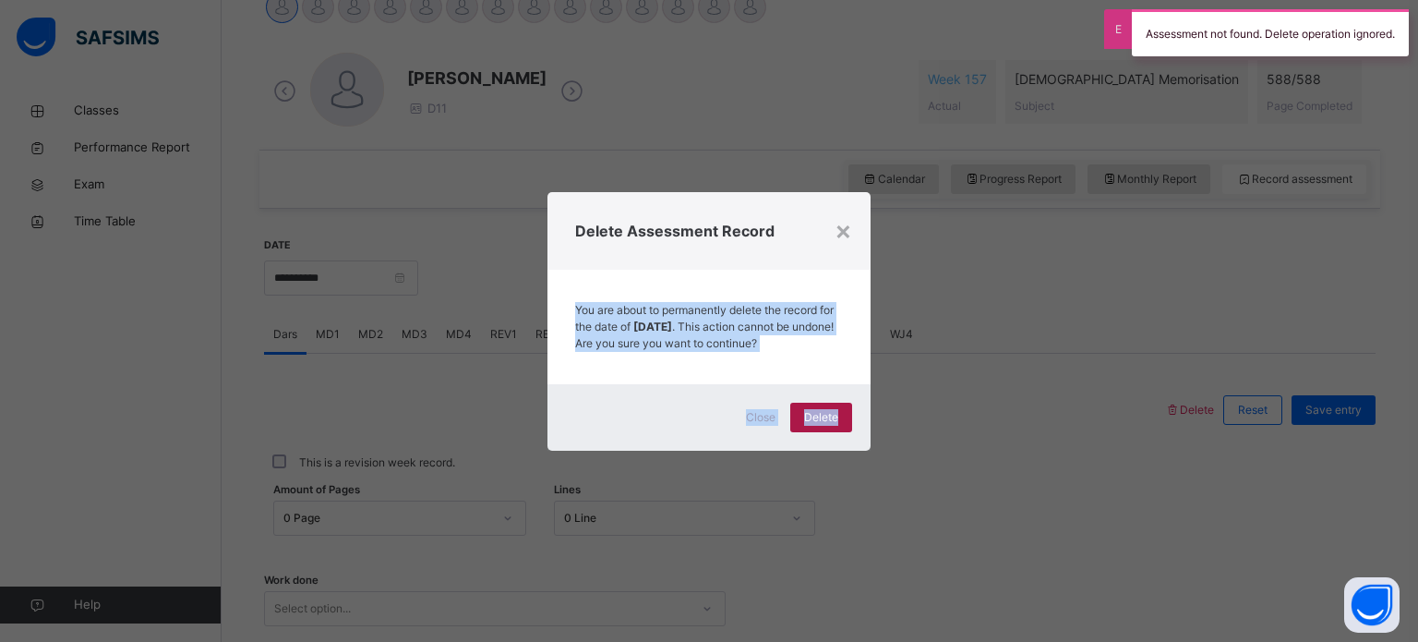
drag, startPoint x: 857, startPoint y: 225, endPoint x: 835, endPoint y: 427, distance: 202.5
click at [835, 427] on div "× Delete Assessment Record You are about to permanently delete the record for t…" at bounding box center [708, 321] width 323 height 259
click at [835, 426] on span "Delete" at bounding box center [821, 417] width 34 height 17
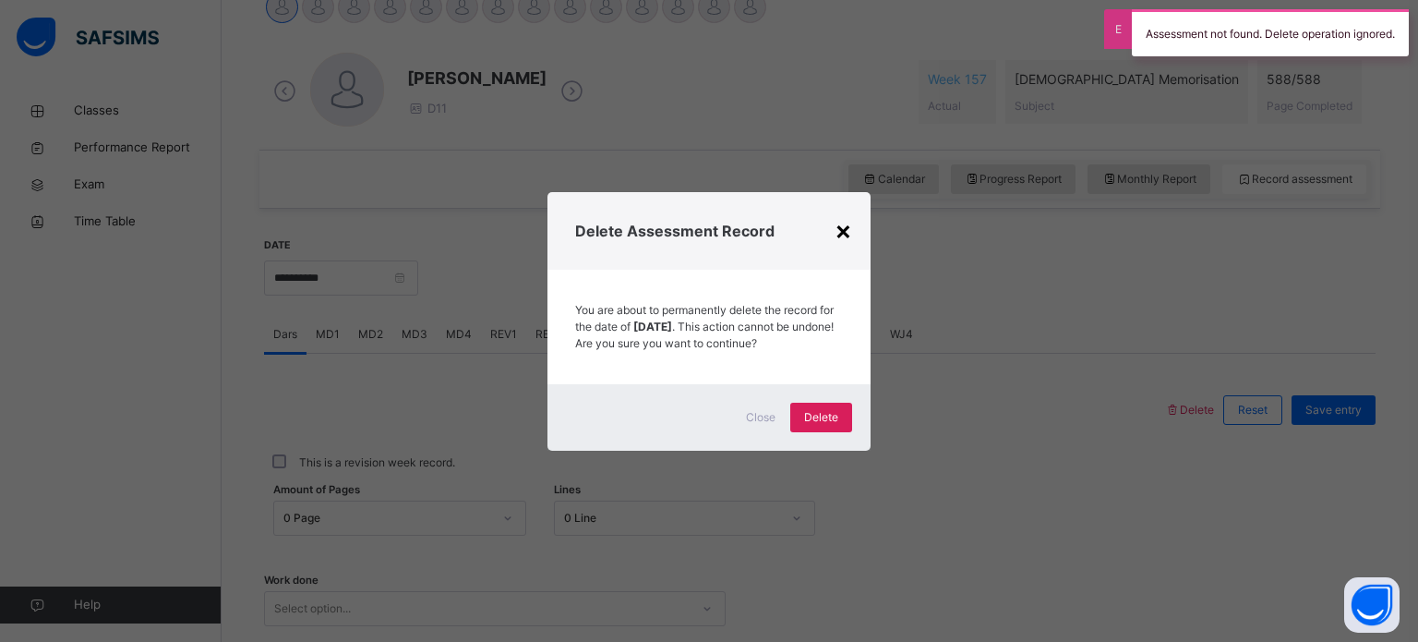
click at [836, 211] on div "×" at bounding box center [844, 230] width 18 height 39
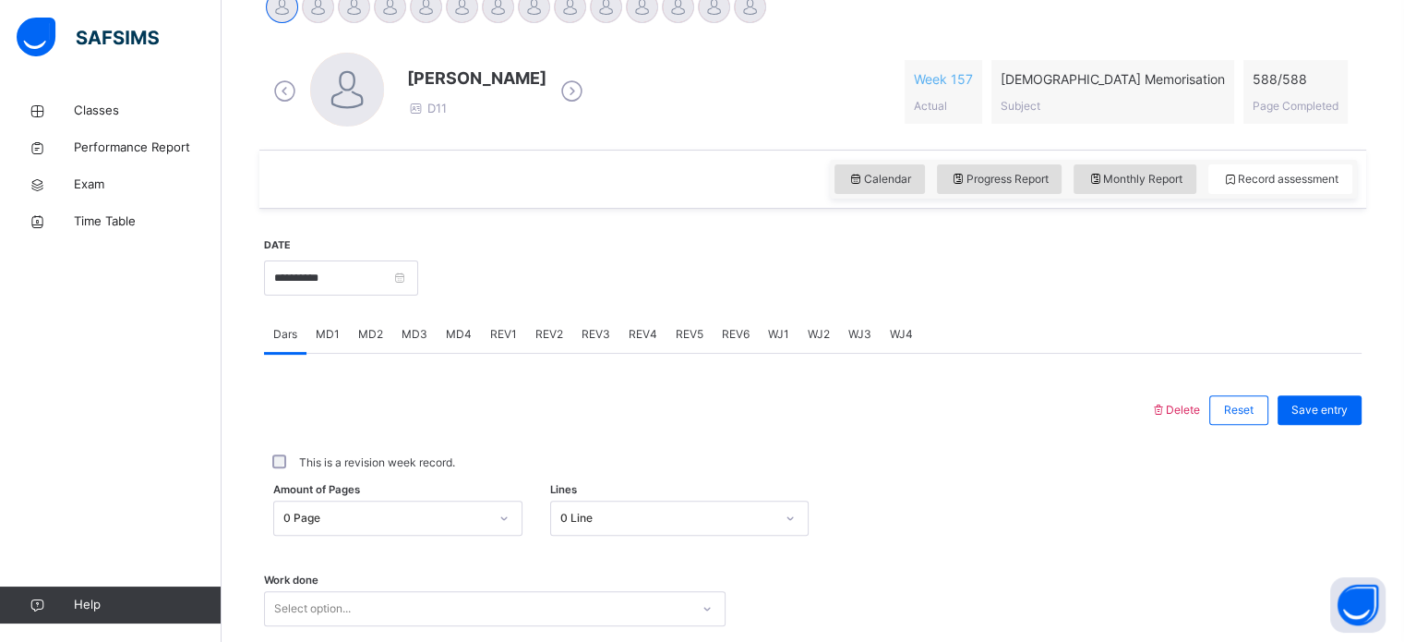
click at [458, 341] on span "MD4" at bounding box center [459, 334] width 26 height 17
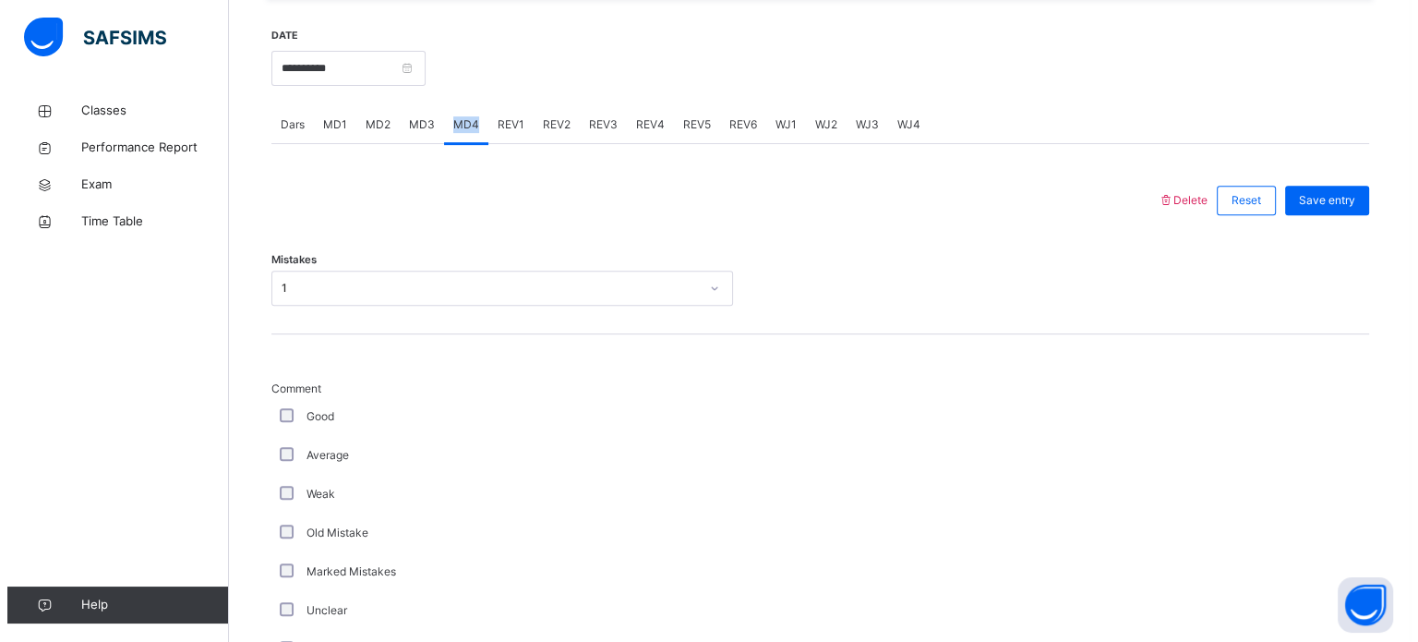
scroll to position [702, 0]
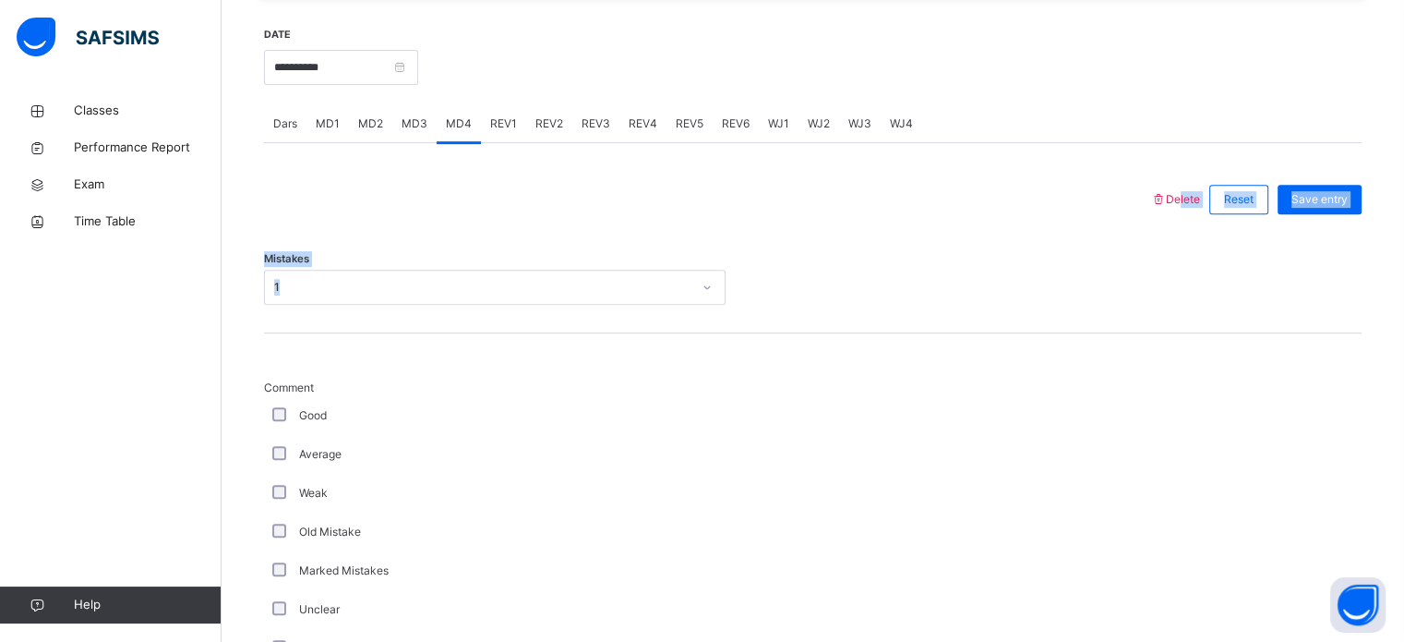
drag, startPoint x: 776, startPoint y: 317, endPoint x: 1191, endPoint y: 198, distance: 432.2
click at [1191, 198] on span "Delete" at bounding box center [1175, 199] width 50 height 14
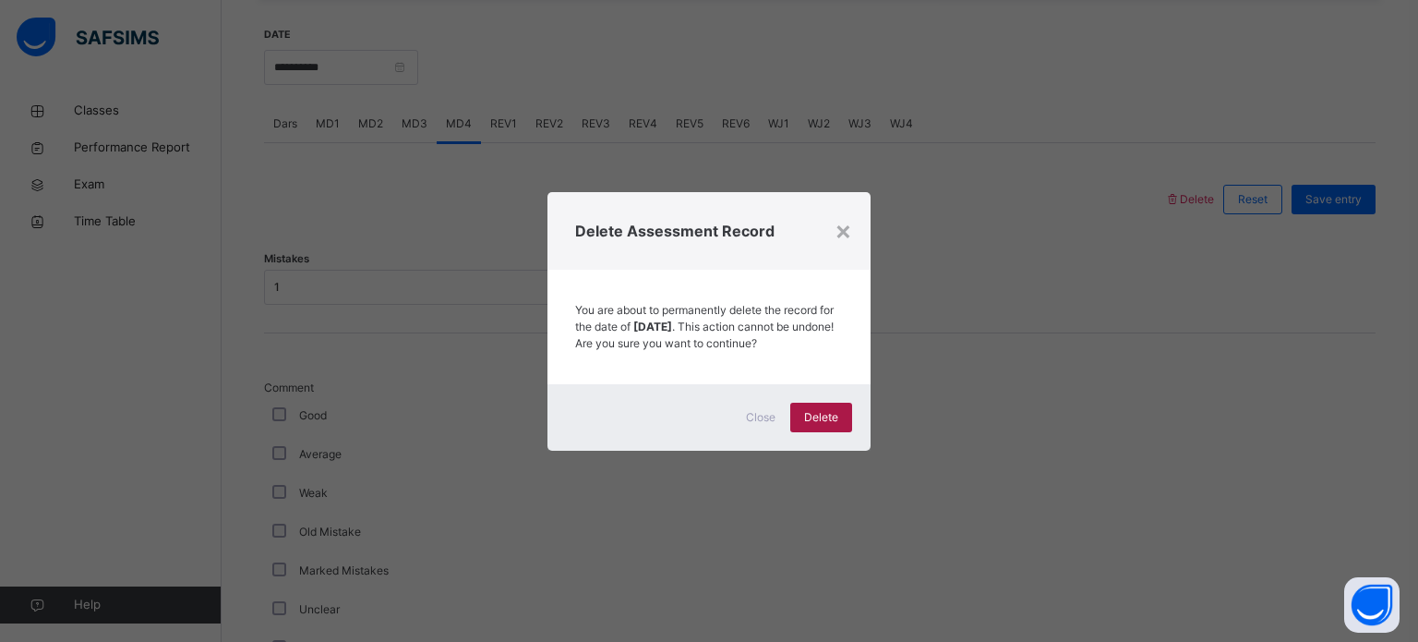
click at [810, 415] on div "Delete" at bounding box center [821, 418] width 62 height 30
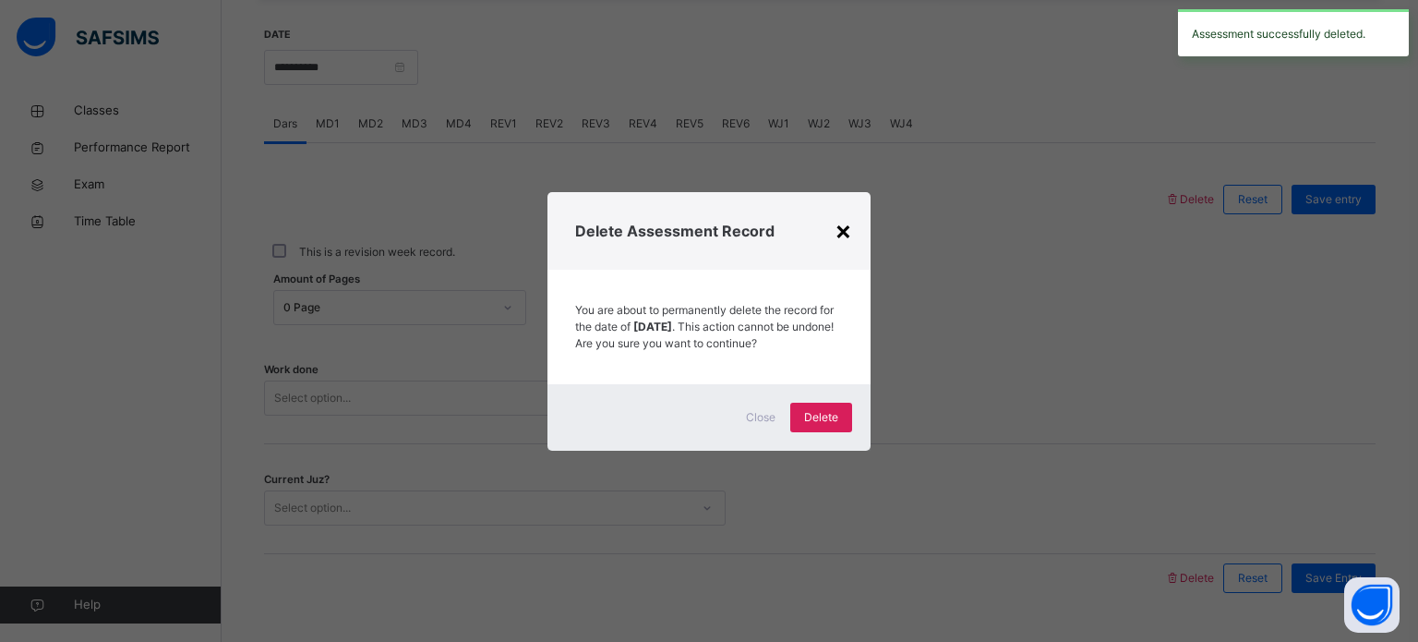
click at [849, 213] on div "×" at bounding box center [844, 230] width 18 height 39
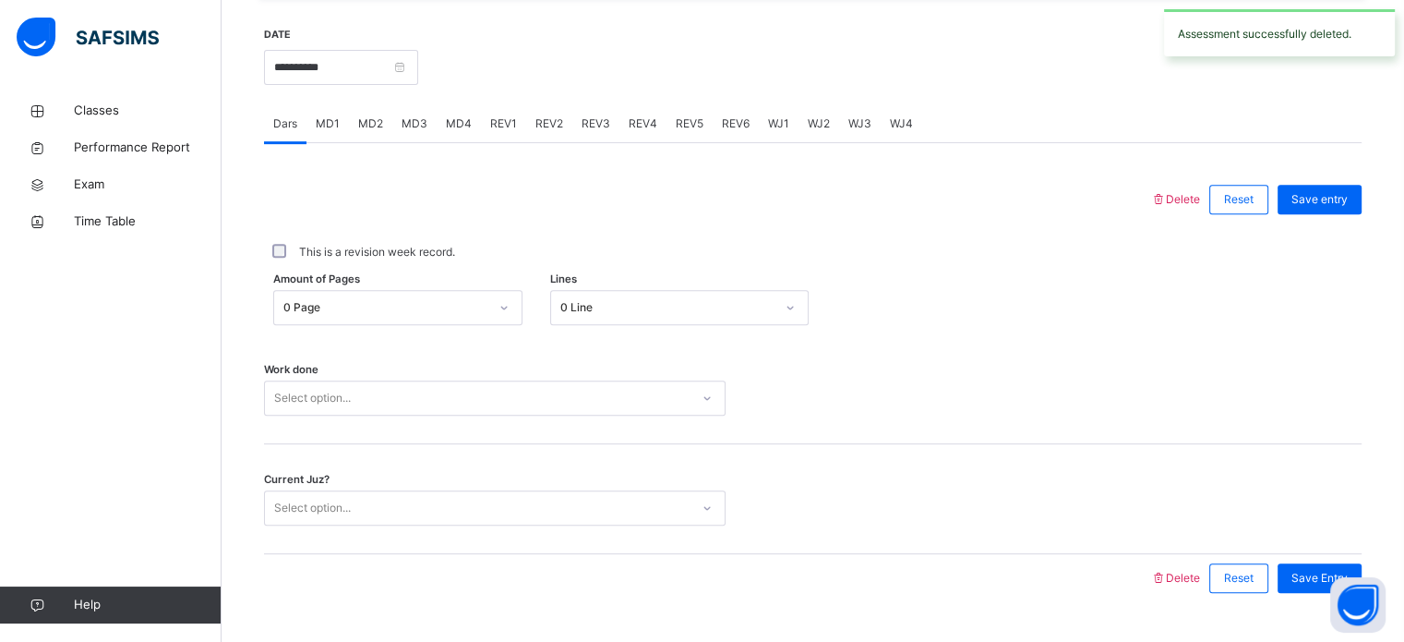
click at [454, 120] on span "MD4" at bounding box center [459, 123] width 26 height 17
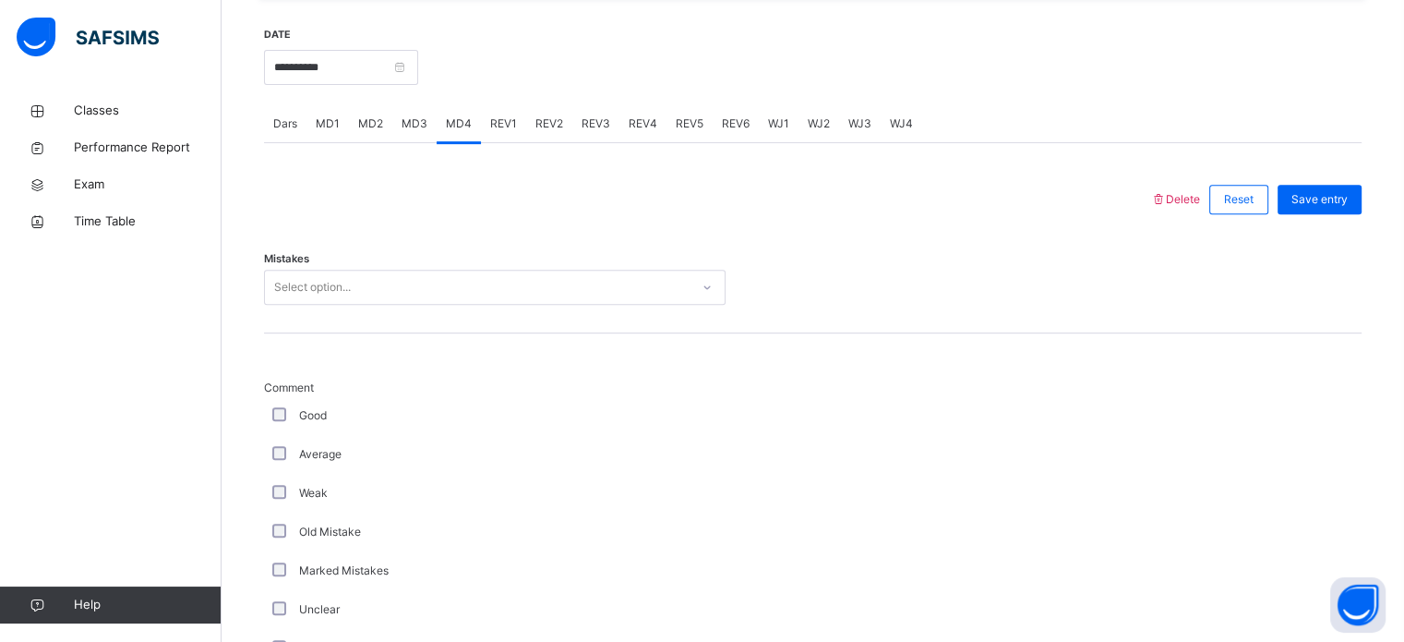
click at [536, 110] on div "REV2" at bounding box center [549, 123] width 46 height 37
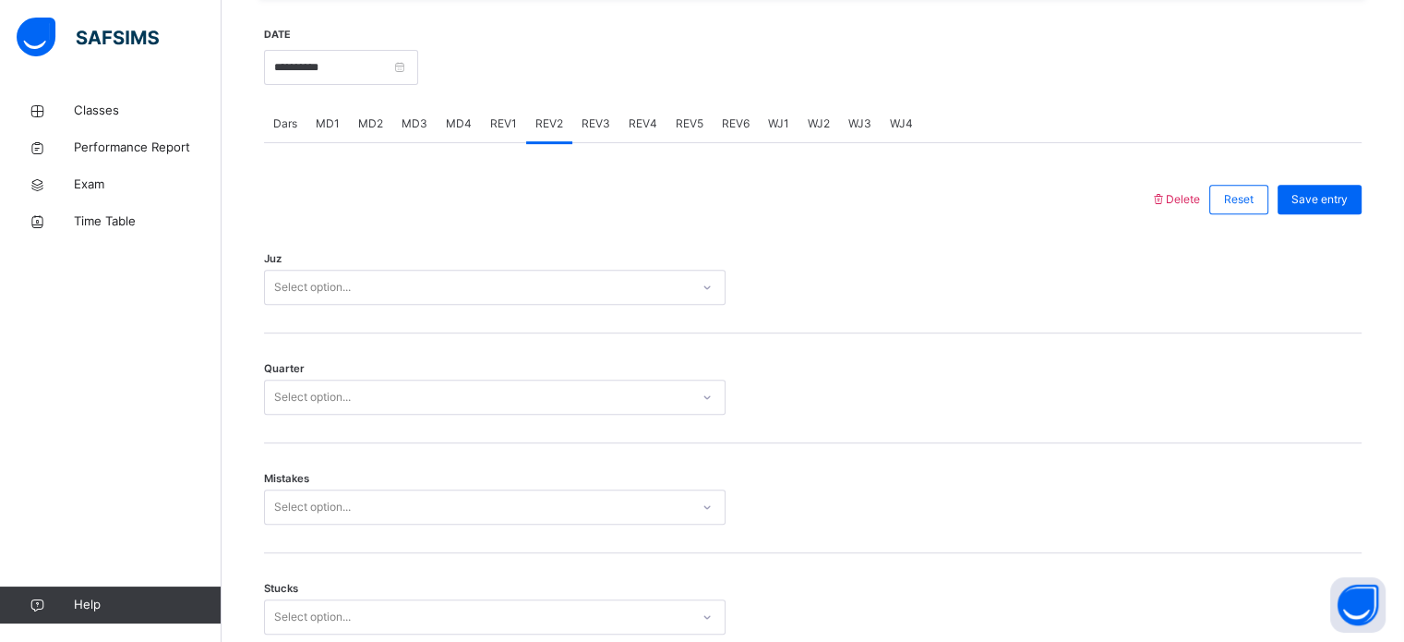
click at [595, 124] on span "REV3" at bounding box center [596, 123] width 29 height 17
click at [491, 116] on span "REV1" at bounding box center [503, 123] width 27 height 17
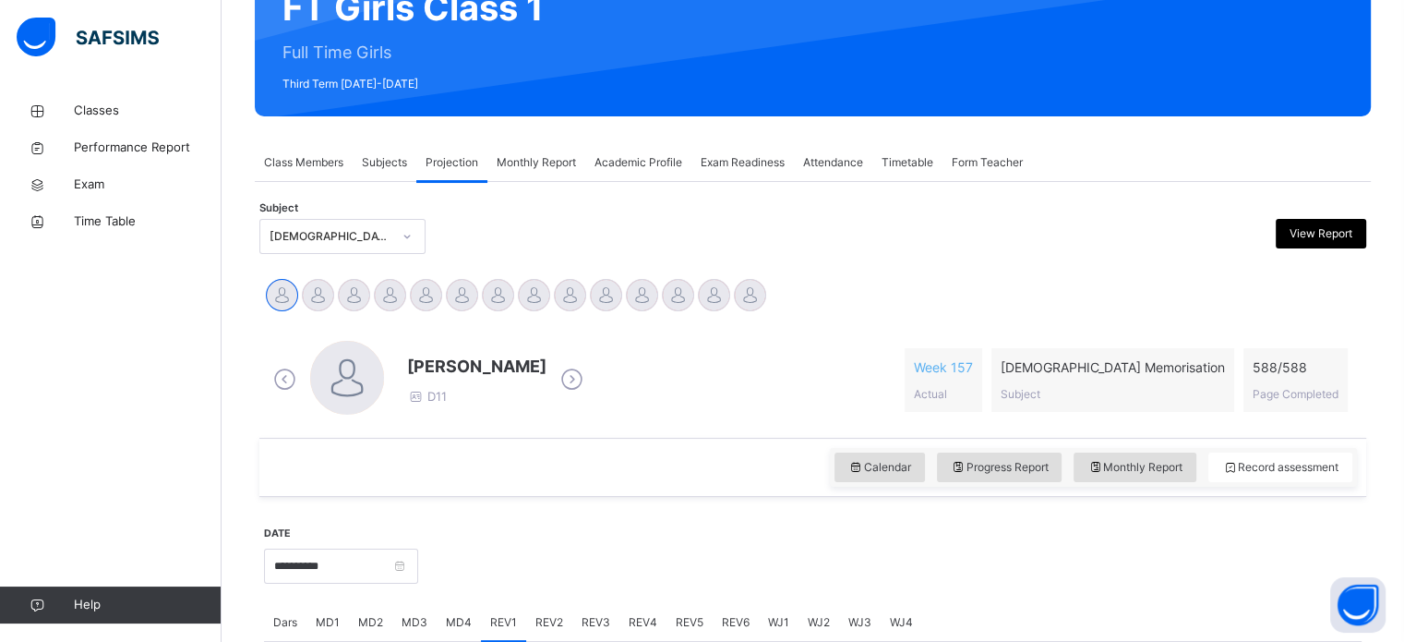
scroll to position [140, 0]
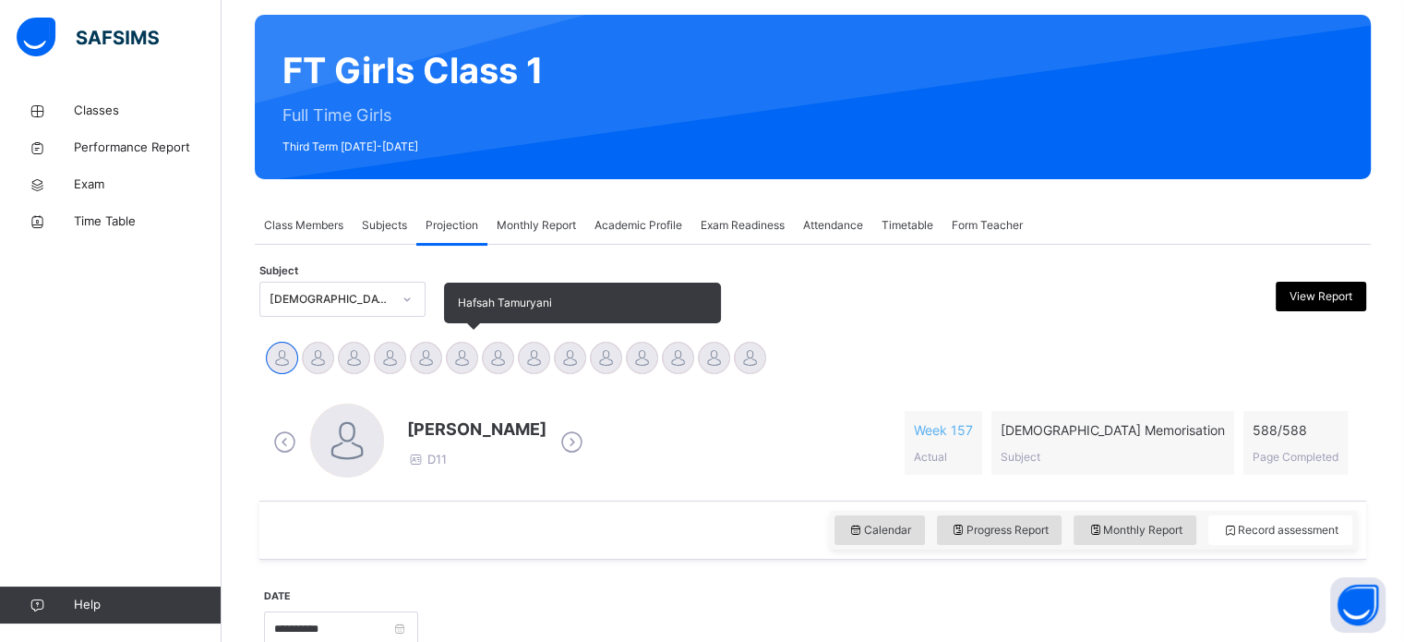
click at [461, 348] on div at bounding box center [462, 358] width 32 height 32
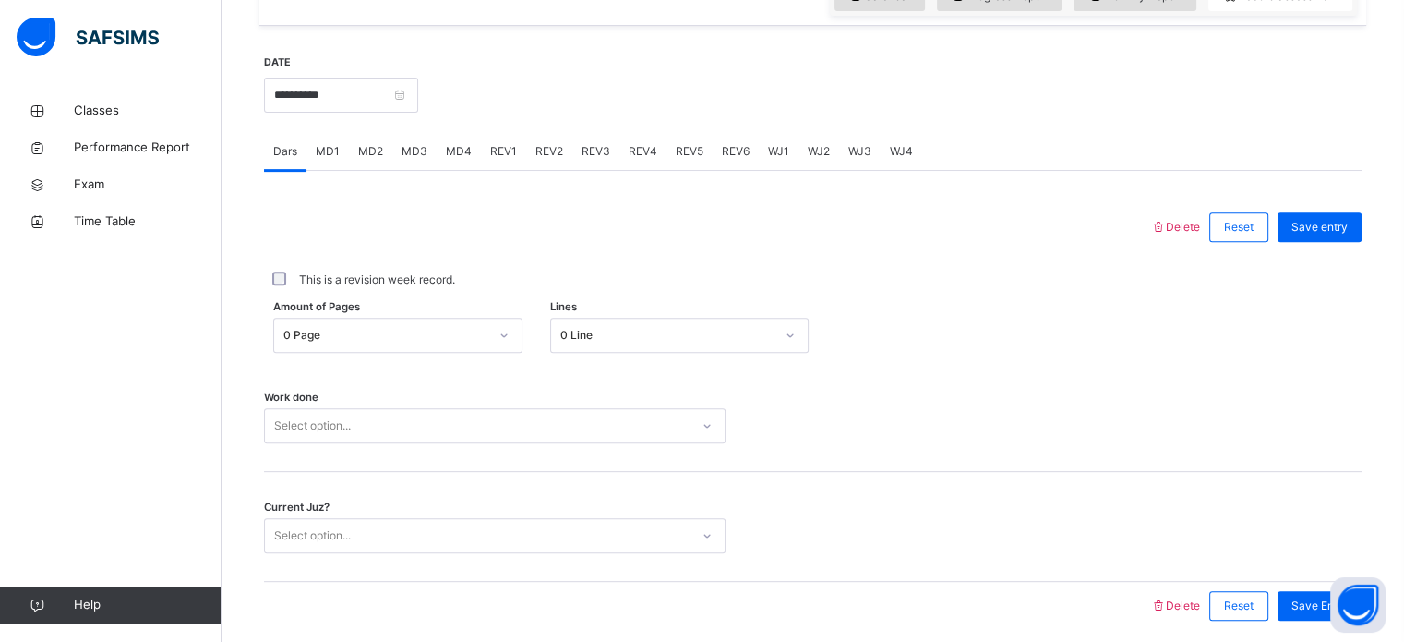
scroll to position [676, 0]
click at [466, 167] on div "MD4" at bounding box center [459, 149] width 44 height 37
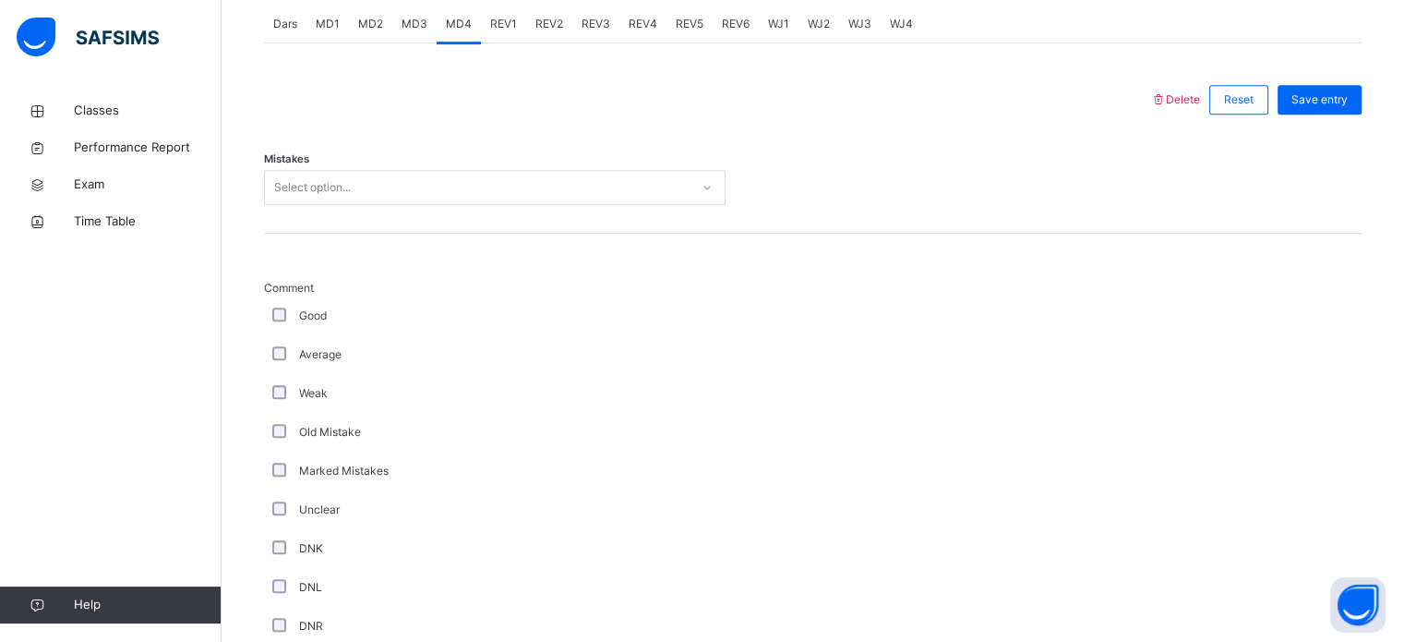
scroll to position [820, 0]
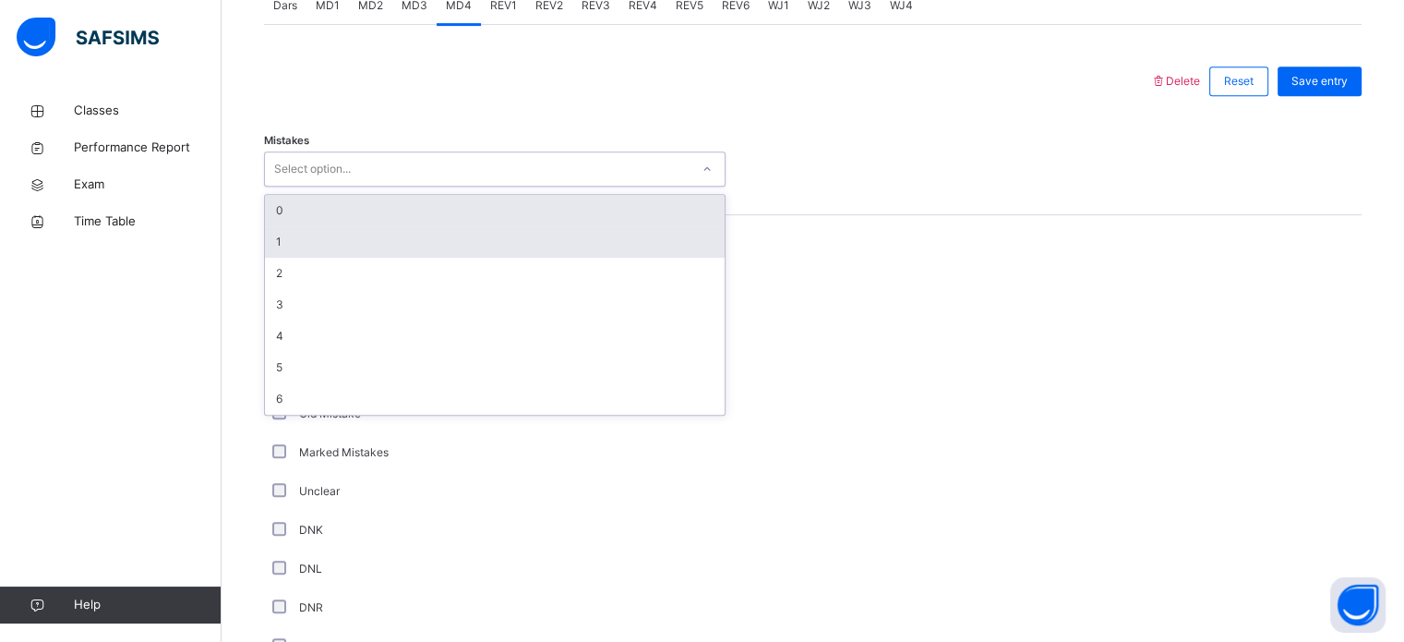
click at [331, 233] on div "1" at bounding box center [495, 241] width 460 height 31
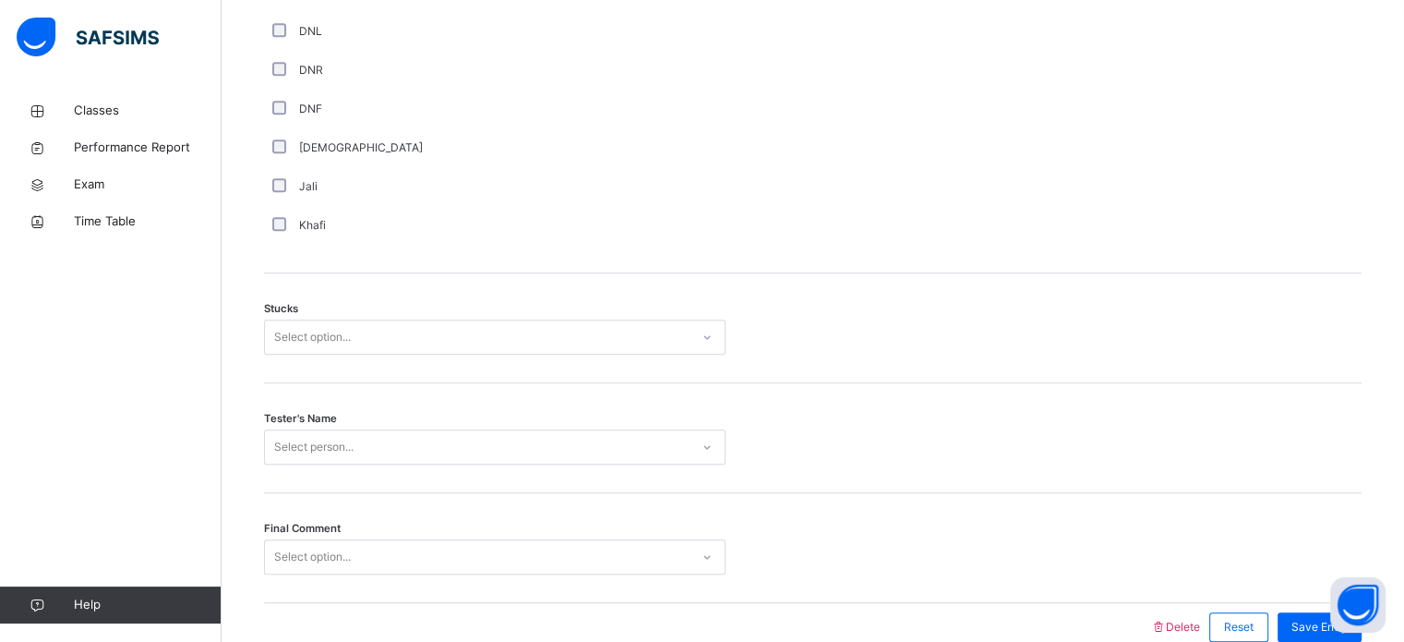
scroll to position [1358, 0]
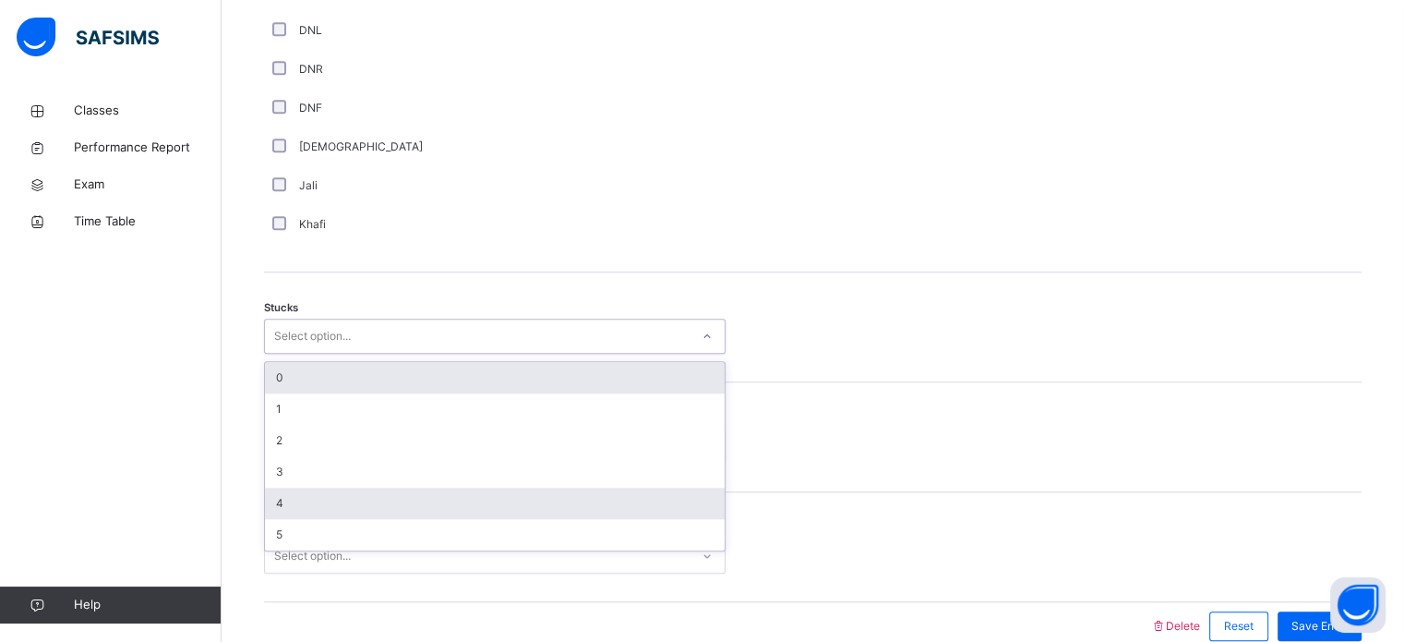
click at [318, 512] on div "4" at bounding box center [495, 502] width 460 height 31
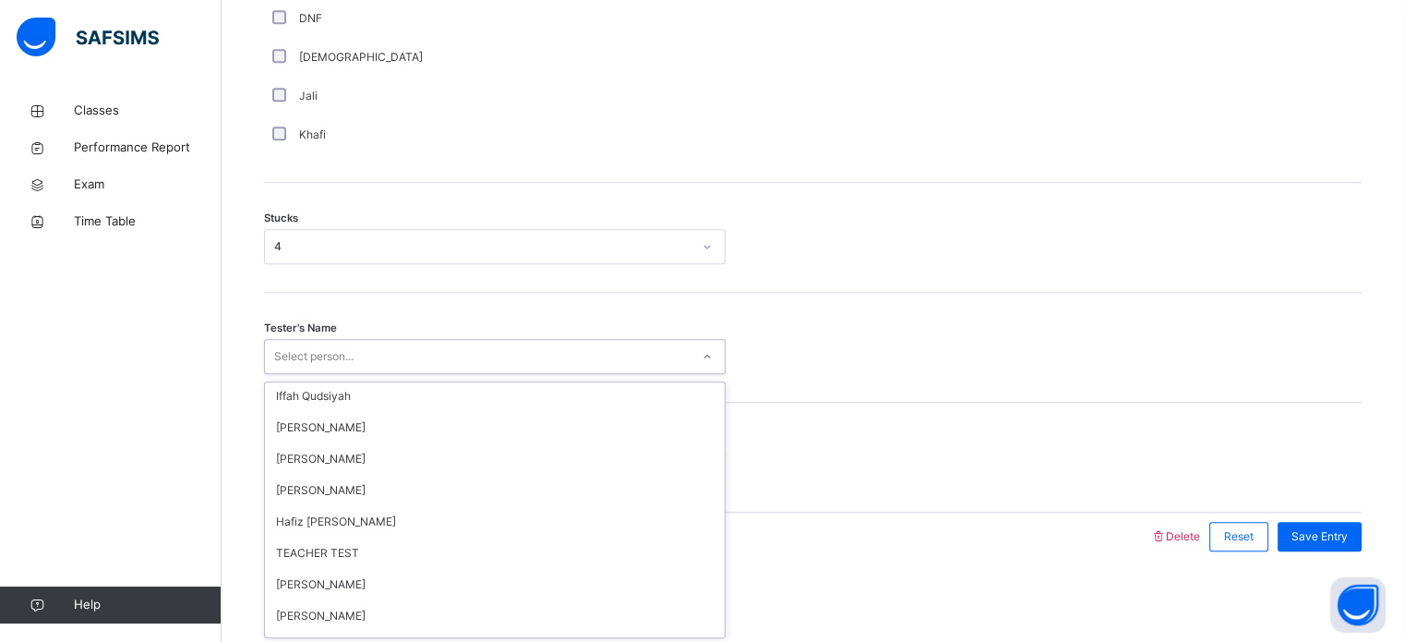
scroll to position [354, 0]
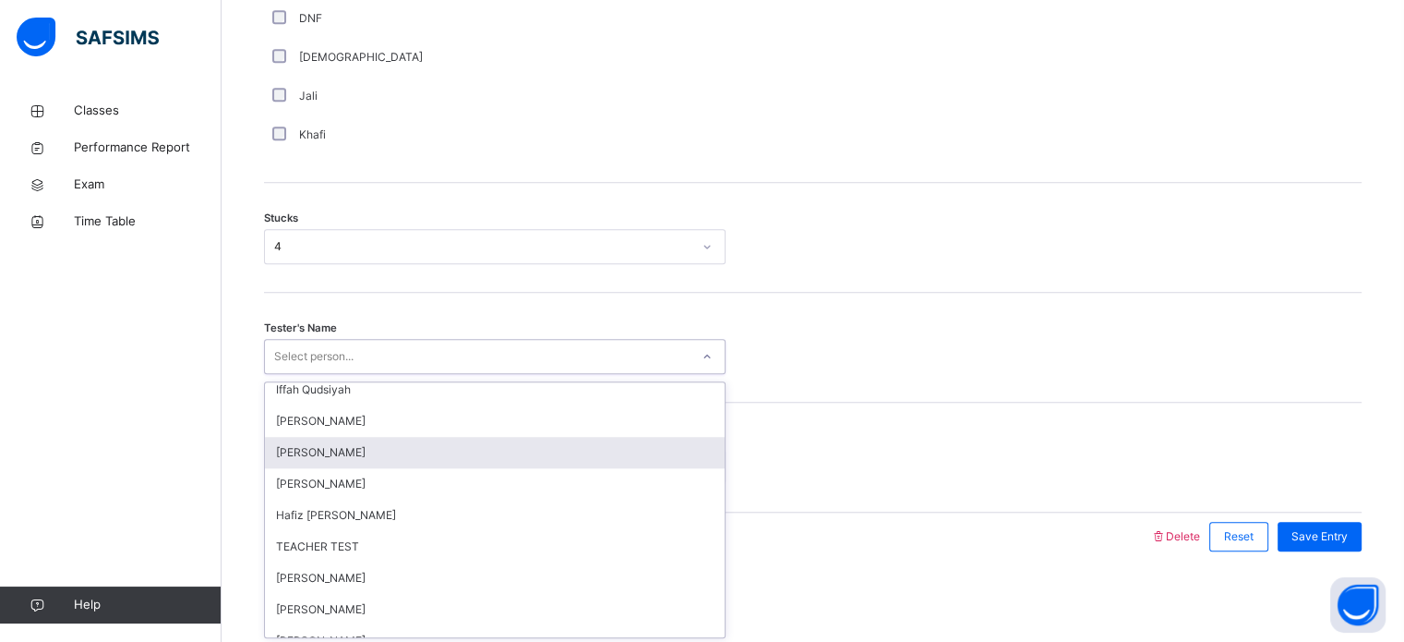
click at [392, 456] on div "[PERSON_NAME]" at bounding box center [495, 452] width 460 height 31
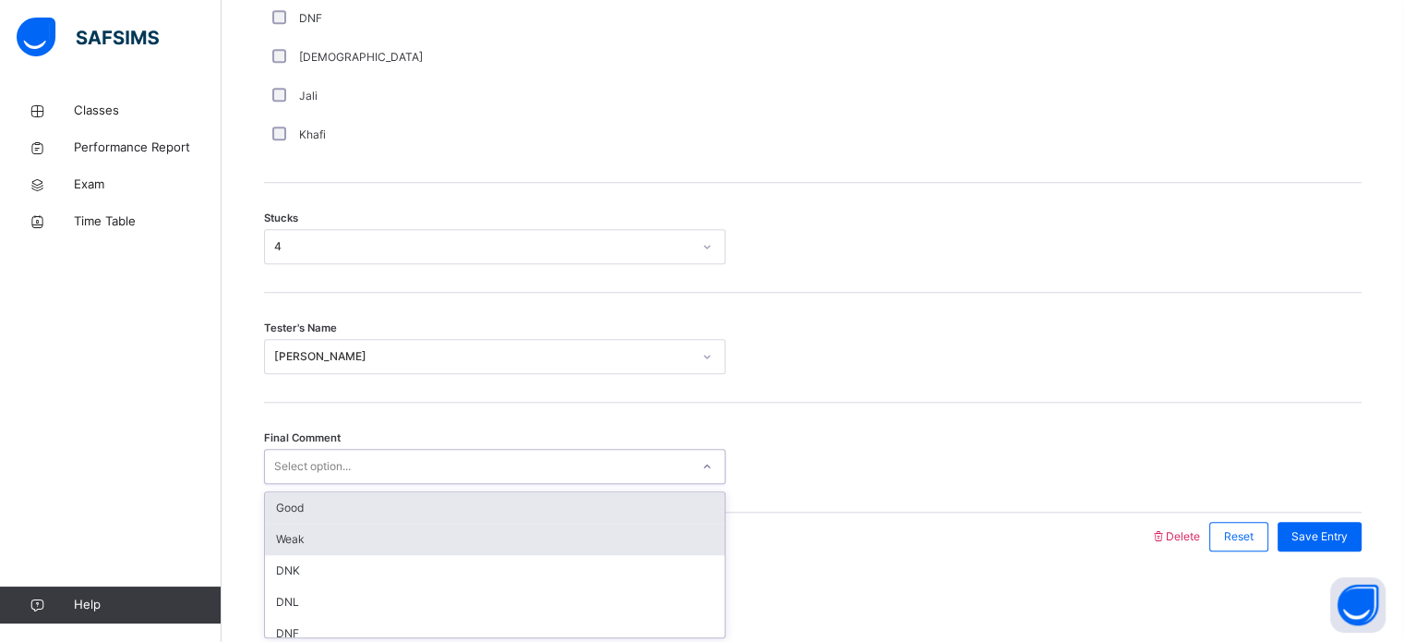
click at [349, 538] on div "Weak" at bounding box center [495, 538] width 460 height 31
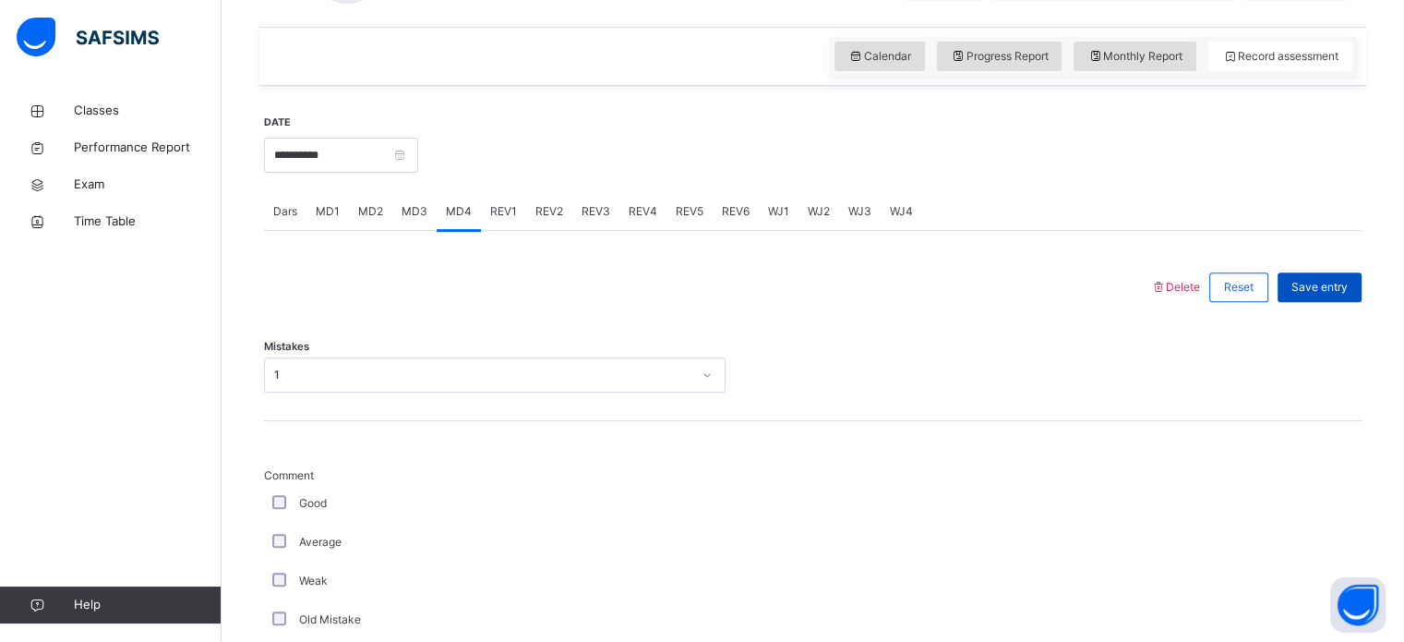
click at [1330, 288] on span "Save entry" at bounding box center [1320, 287] width 56 height 17
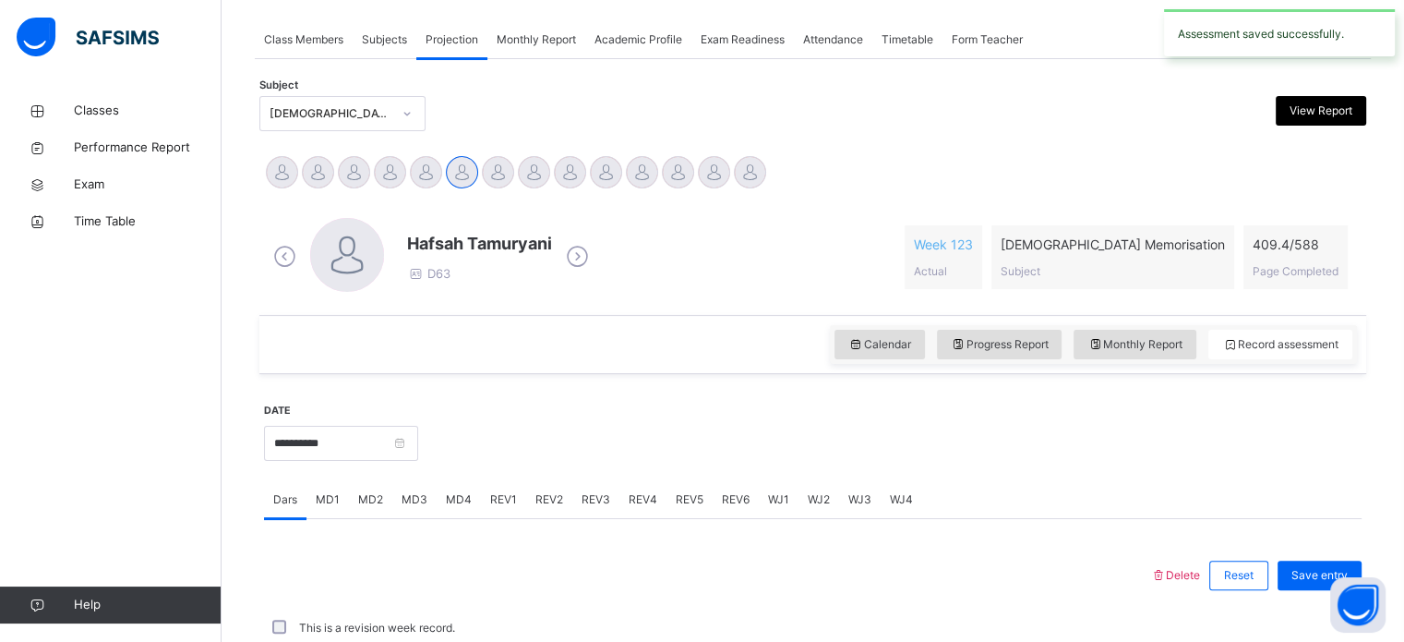
scroll to position [614, 0]
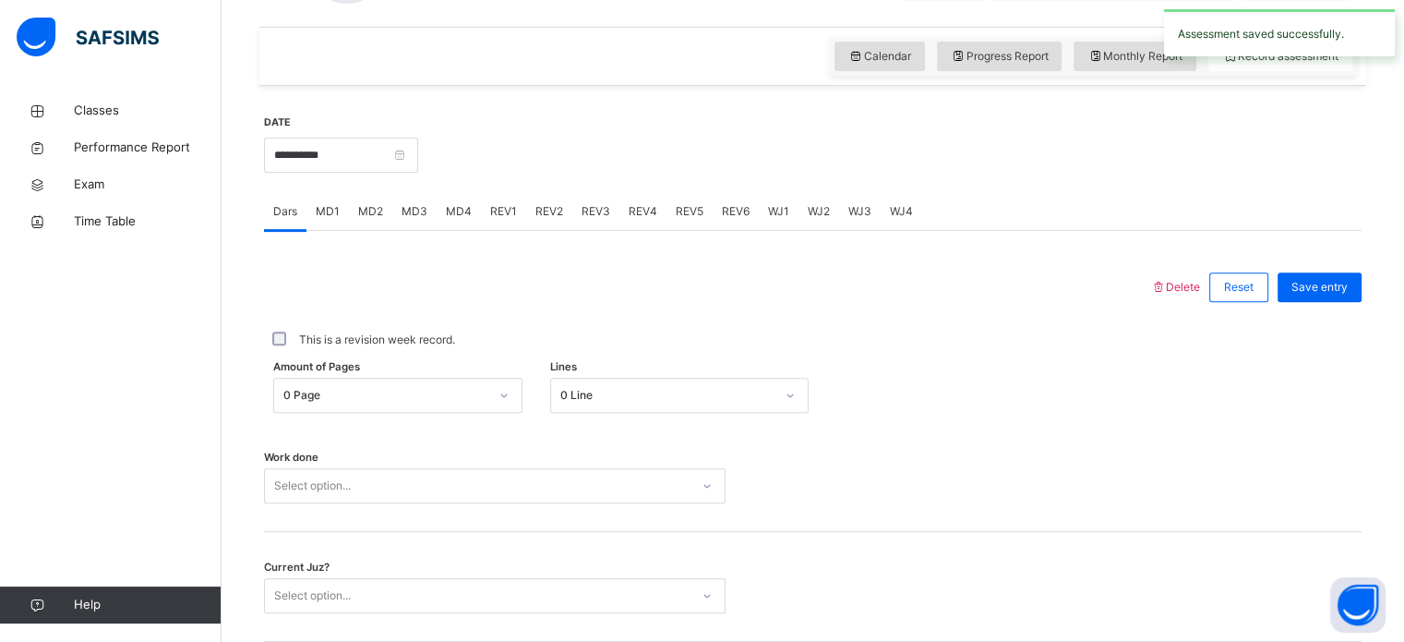
click at [550, 225] on div "REV2" at bounding box center [549, 211] width 46 height 37
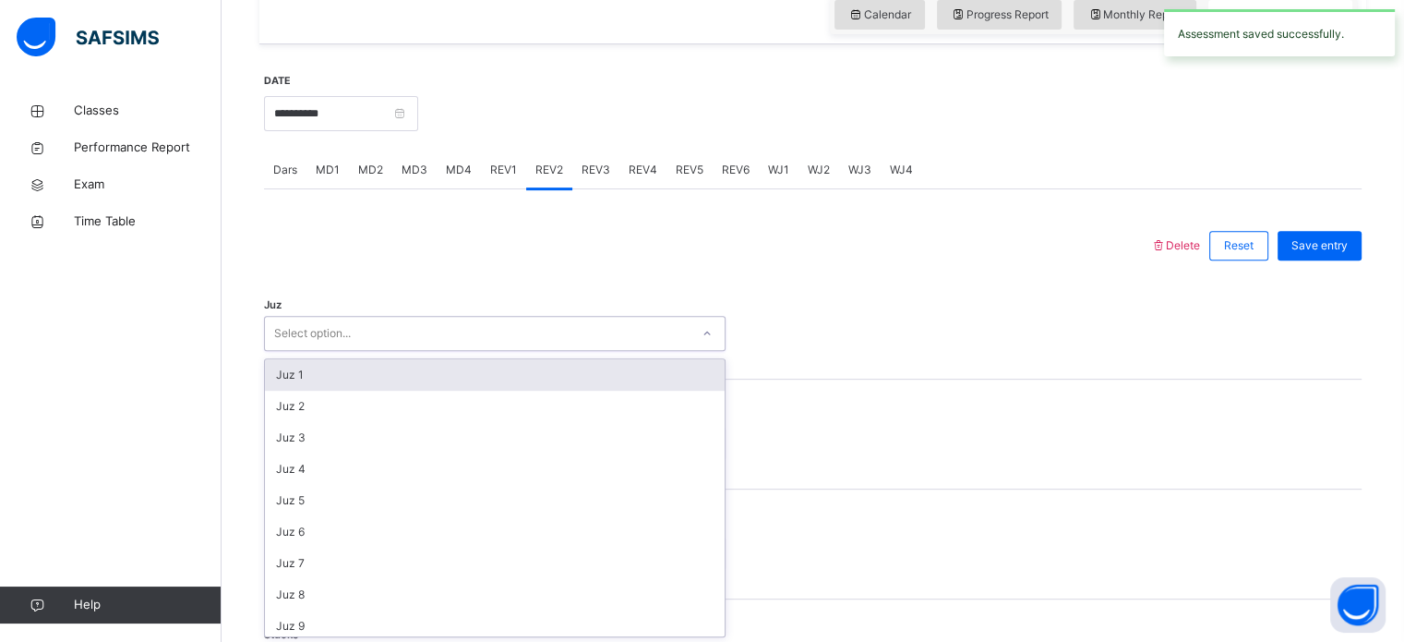
scroll to position [657, 0]
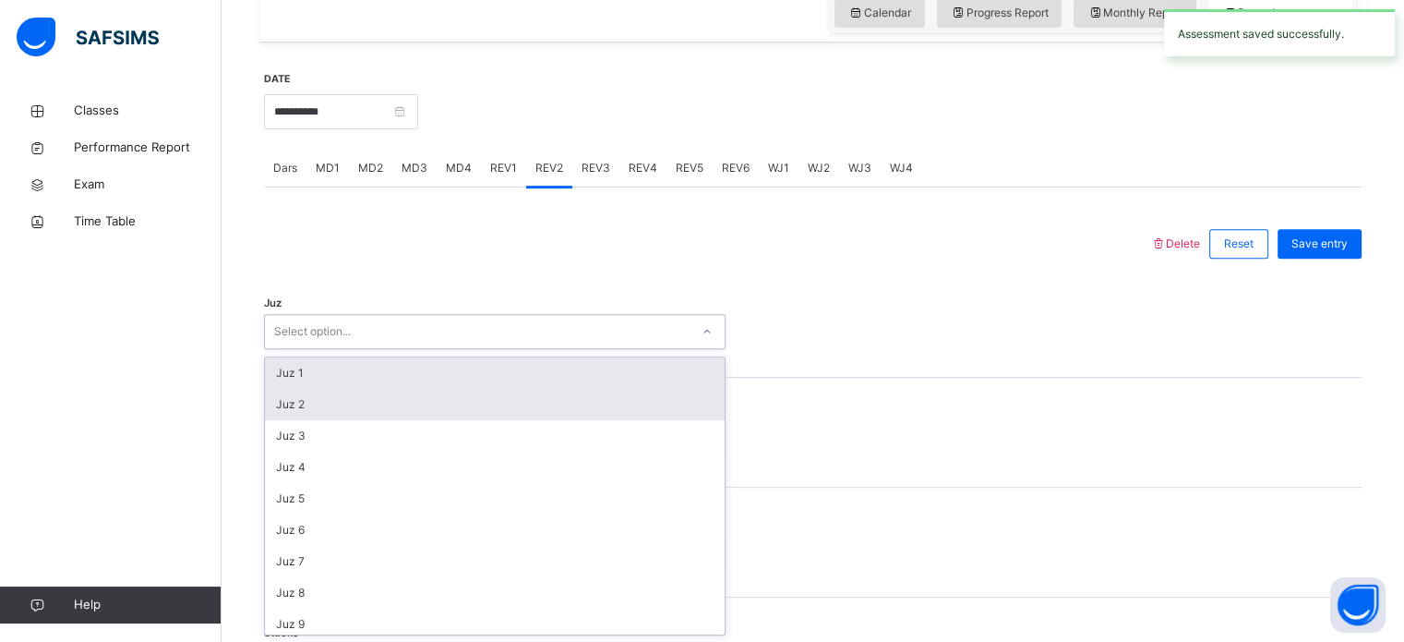
click at [367, 405] on div "Juz 2" at bounding box center [495, 404] width 460 height 31
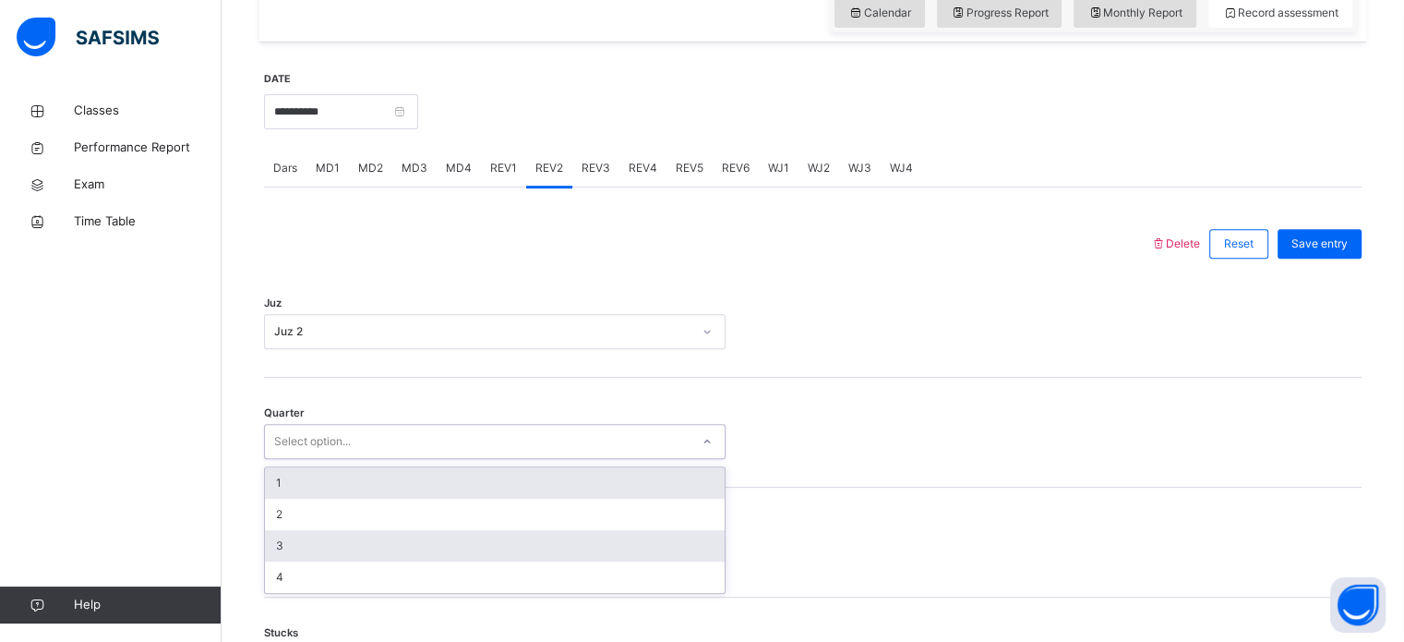
click at [308, 534] on div "3" at bounding box center [495, 545] width 460 height 31
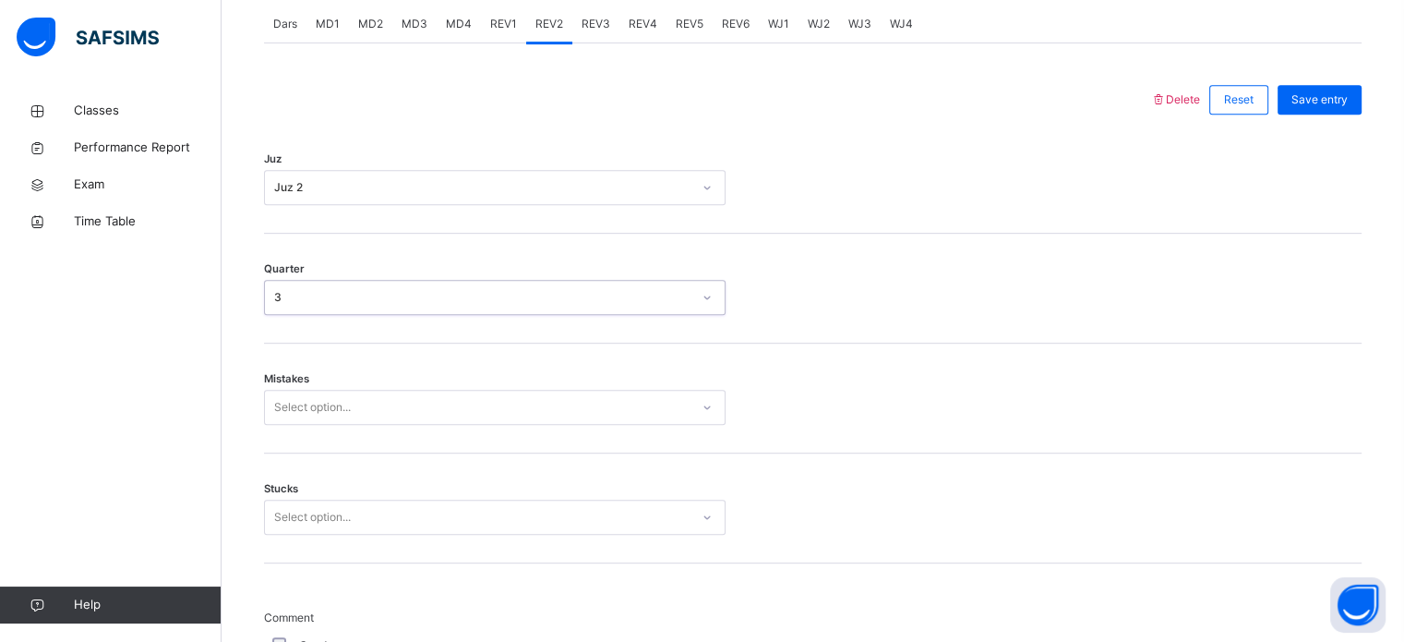
scroll to position [944, 0]
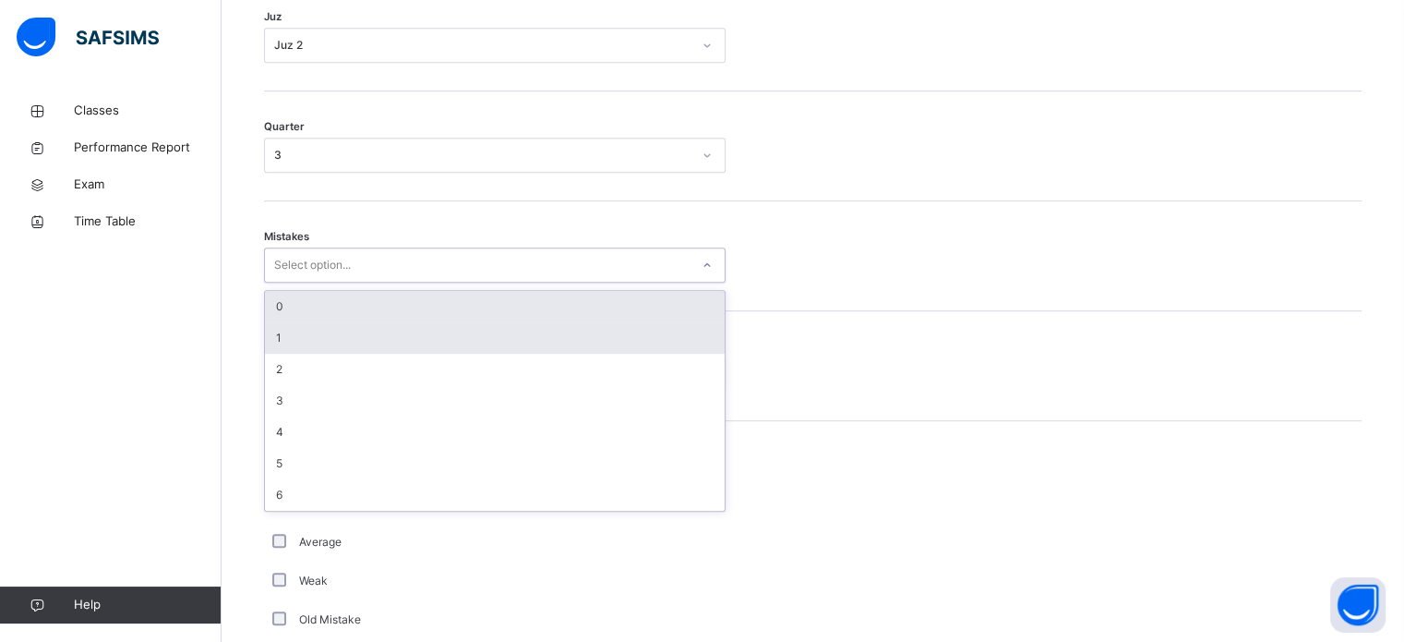
click at [329, 345] on div "1" at bounding box center [495, 337] width 460 height 31
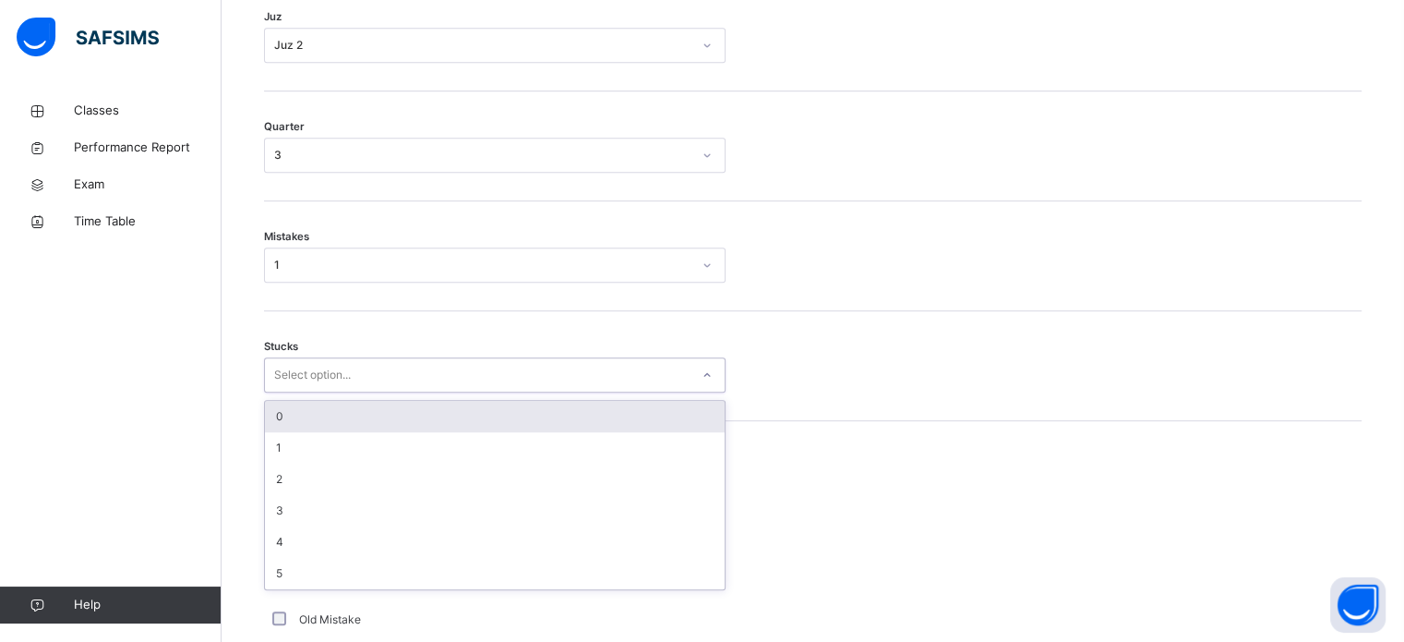
click at [514, 420] on div "0" at bounding box center [495, 416] width 460 height 31
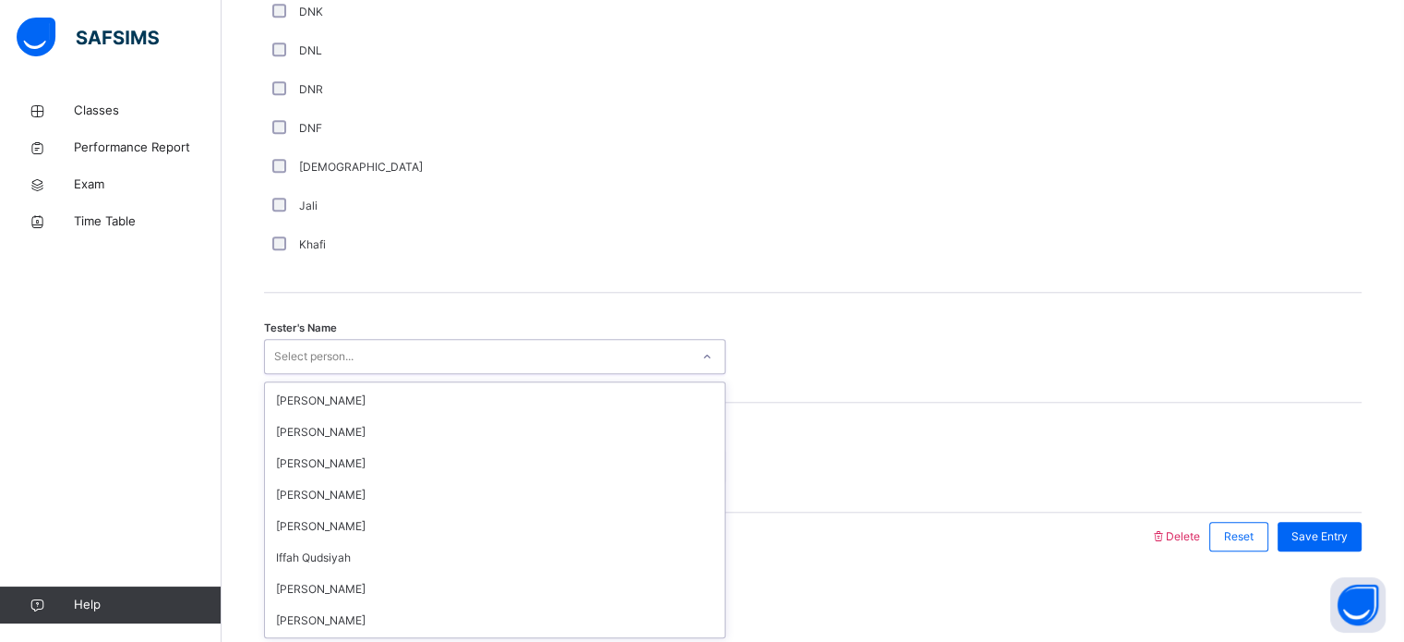
scroll to position [188, 0]
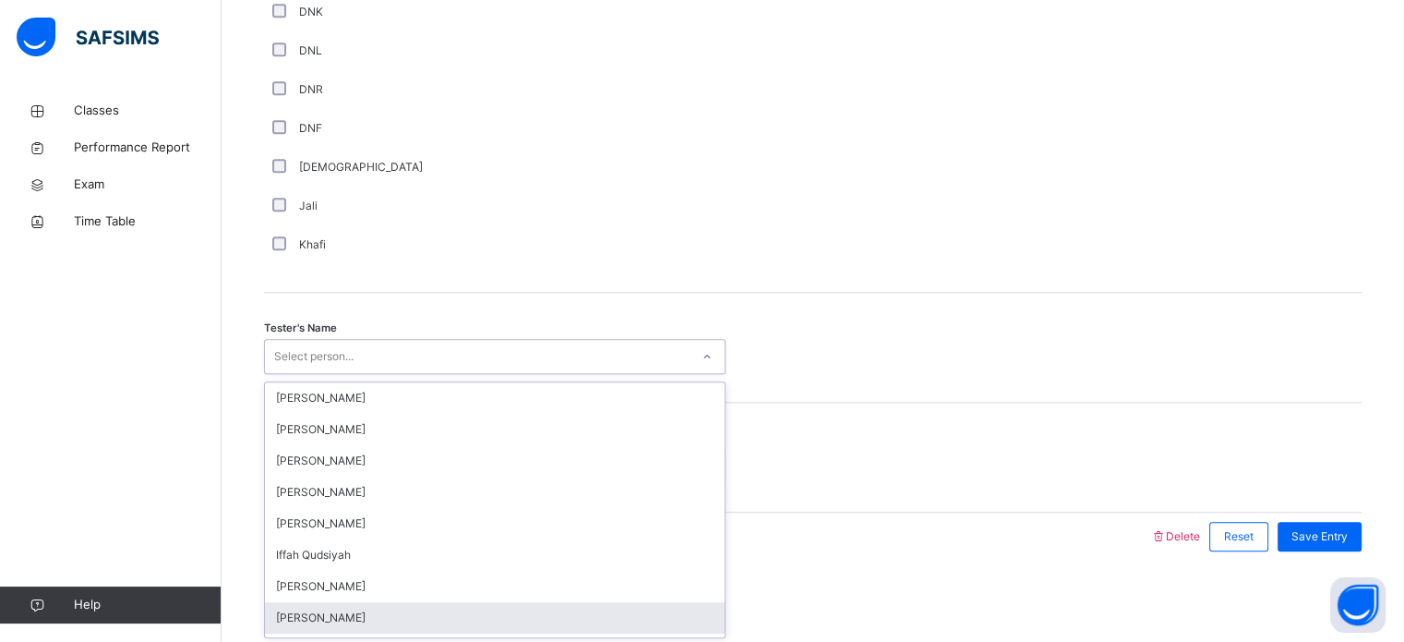
click at [337, 607] on div "[PERSON_NAME]" at bounding box center [495, 617] width 460 height 31
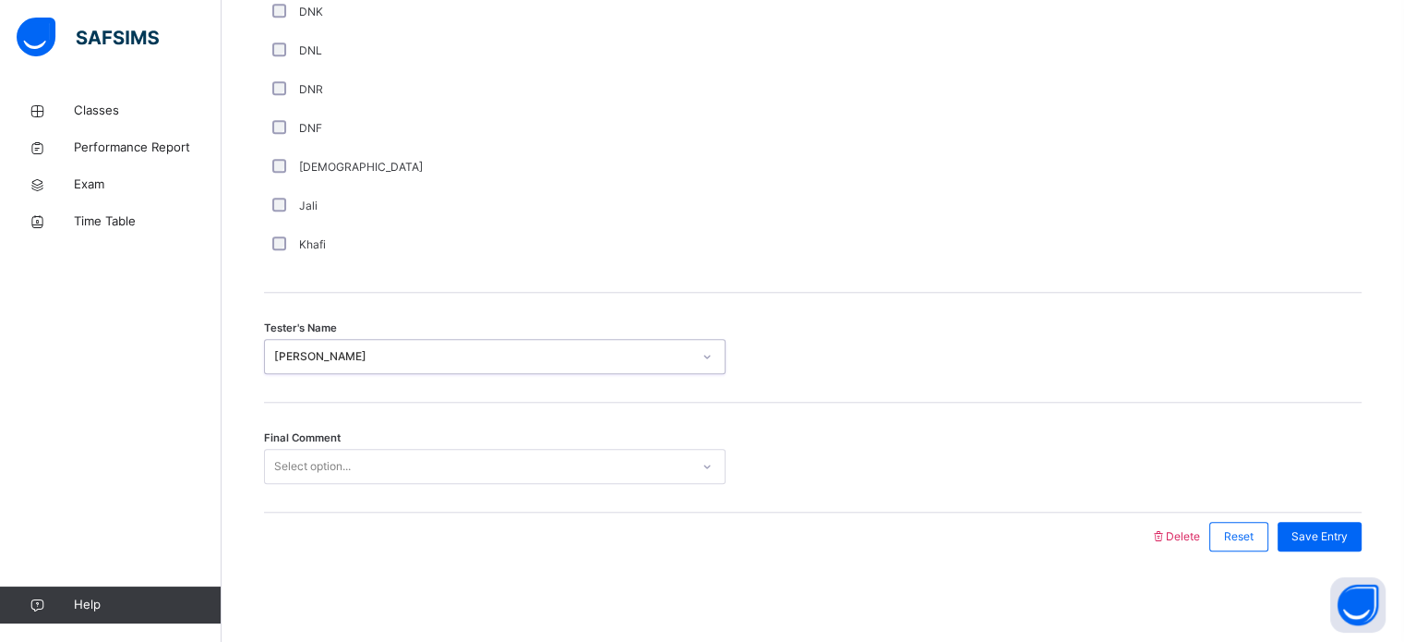
click at [389, 500] on div "Final Comment Select option..." at bounding box center [813, 458] width 1098 height 110
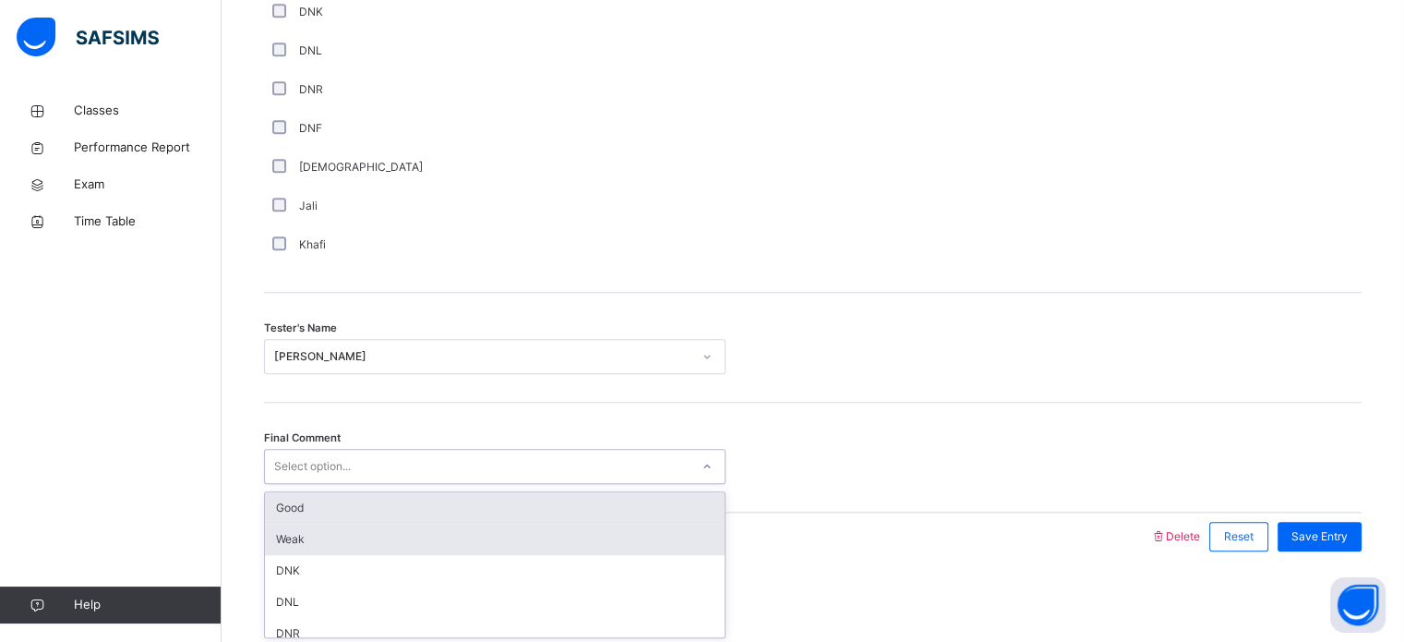
click at [339, 533] on div "Weak" at bounding box center [495, 538] width 460 height 31
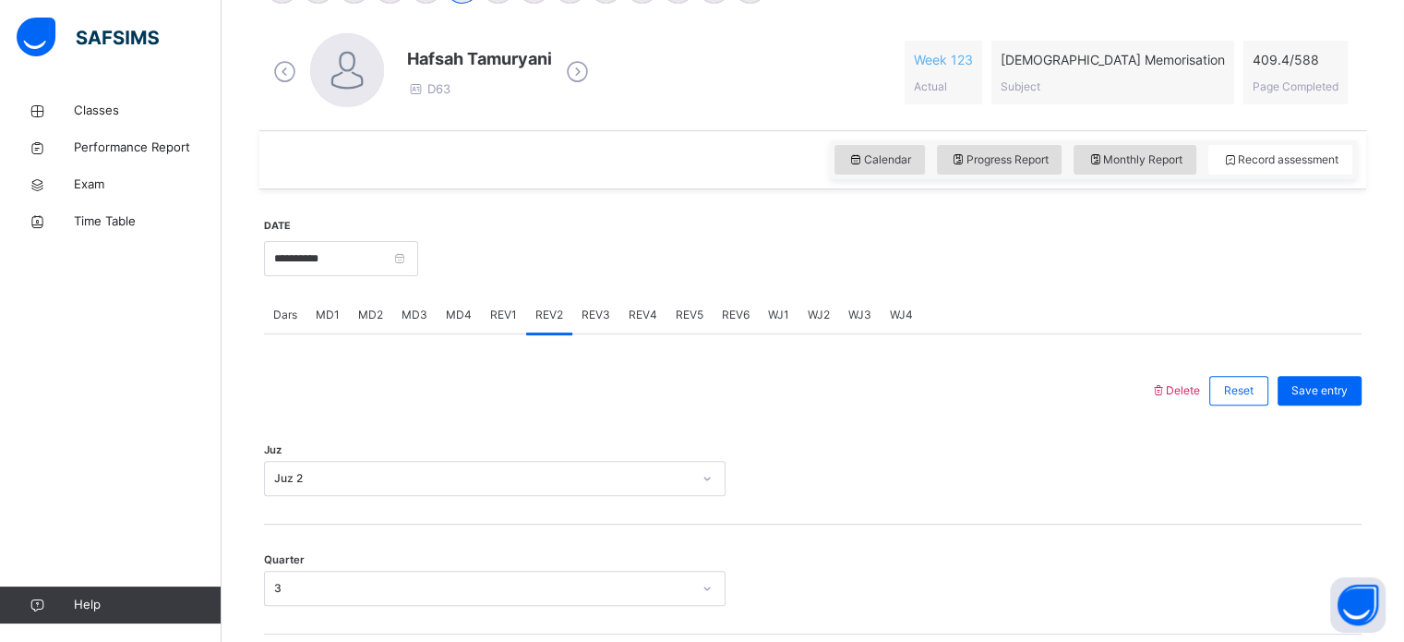
scroll to position [512, 0]
click at [1338, 394] on span "Save entry" at bounding box center [1320, 388] width 56 height 17
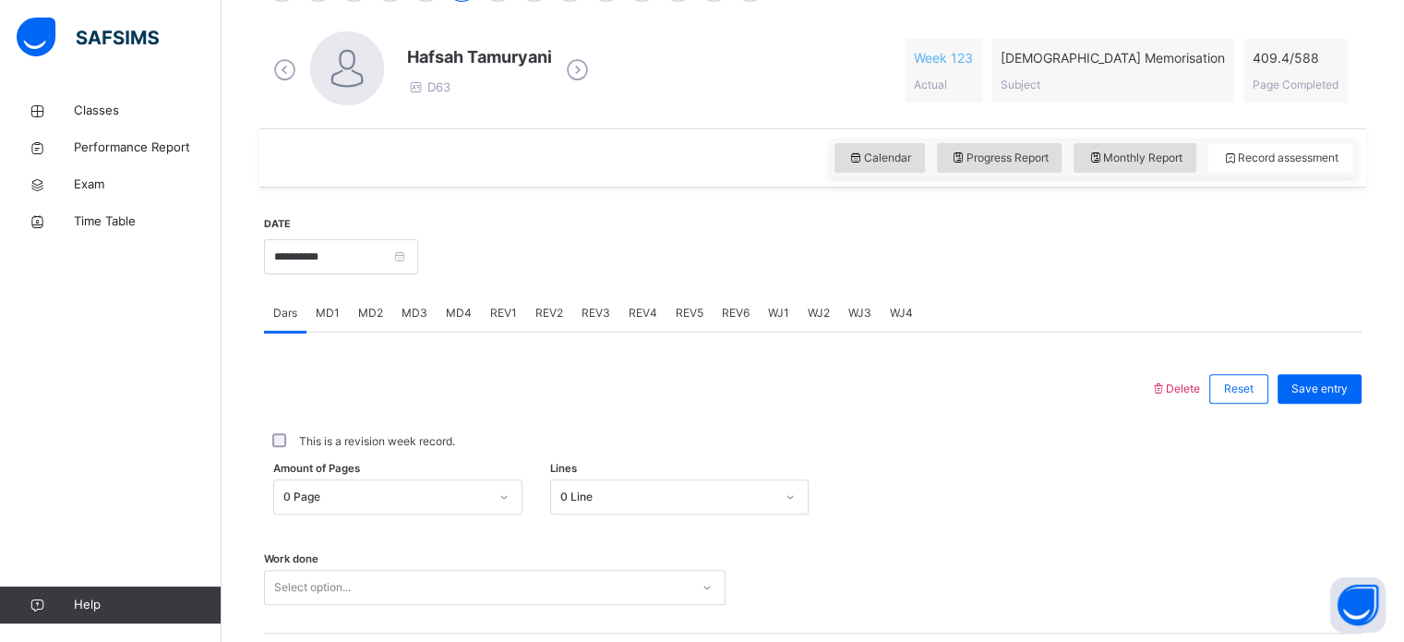
click at [337, 225] on div "**********" at bounding box center [341, 254] width 154 height 79
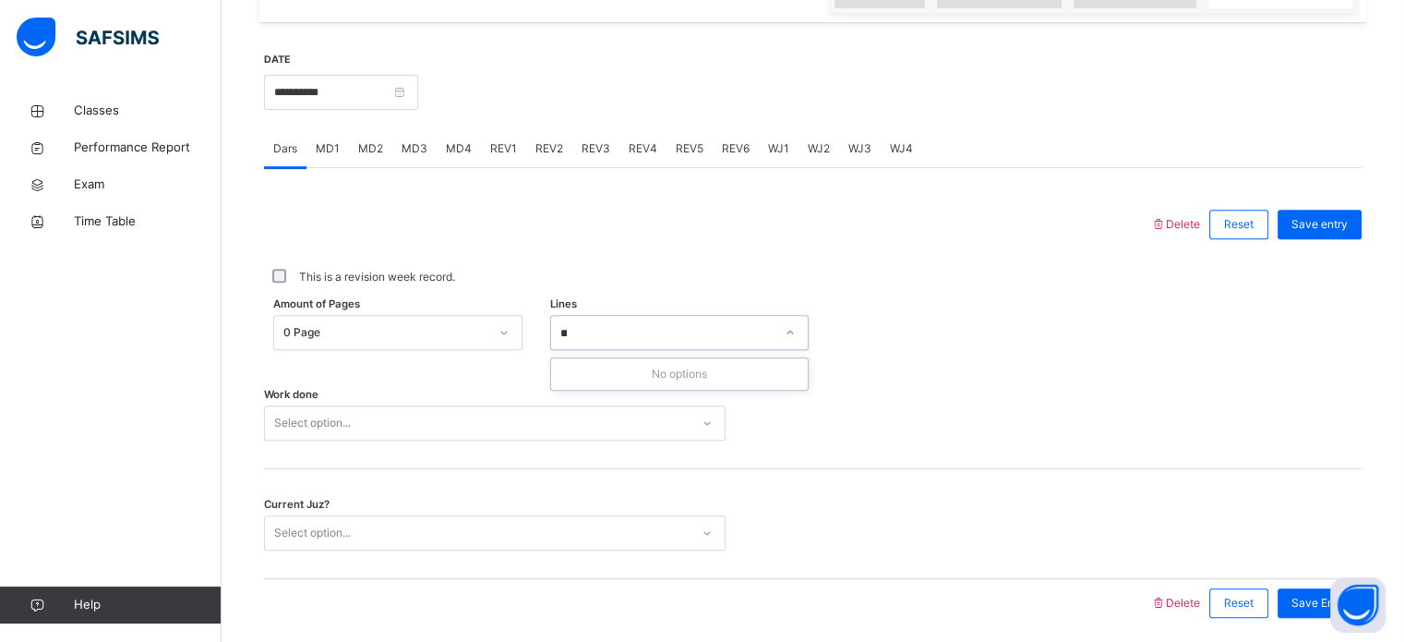
scroll to position [678, 0]
type input "*"
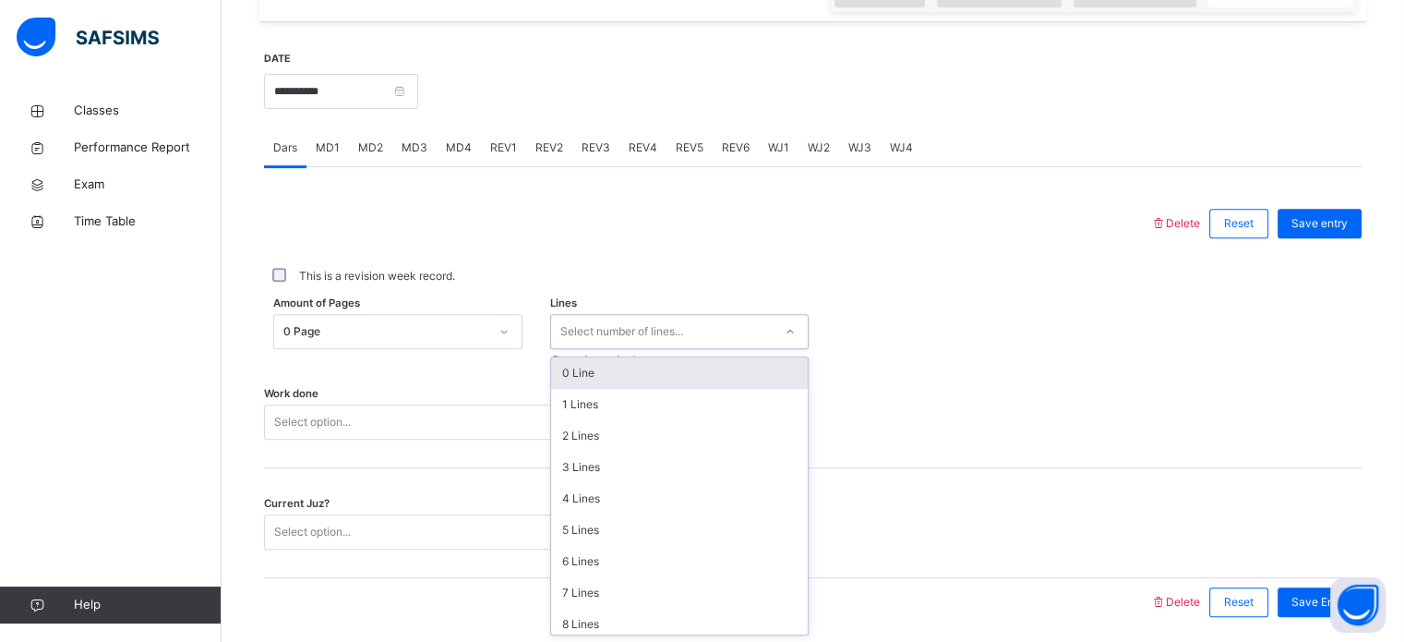
click at [1089, 373] on div "Work done Select option..." at bounding box center [813, 413] width 1098 height 110
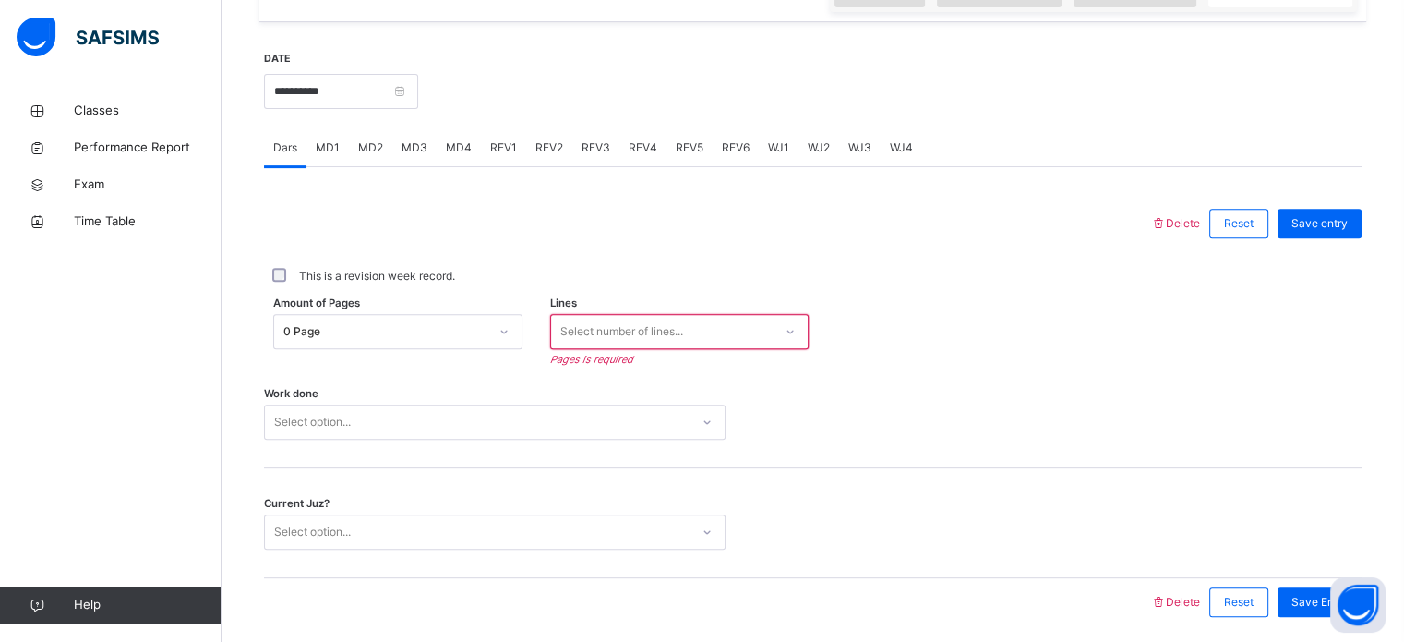
click at [1183, 458] on div "Work done Select option..." at bounding box center [813, 413] width 1098 height 110
click at [1182, 454] on div "Work done Select option..." at bounding box center [813, 413] width 1098 height 110
click at [1174, 461] on div "Work done Select option..." at bounding box center [813, 413] width 1098 height 110
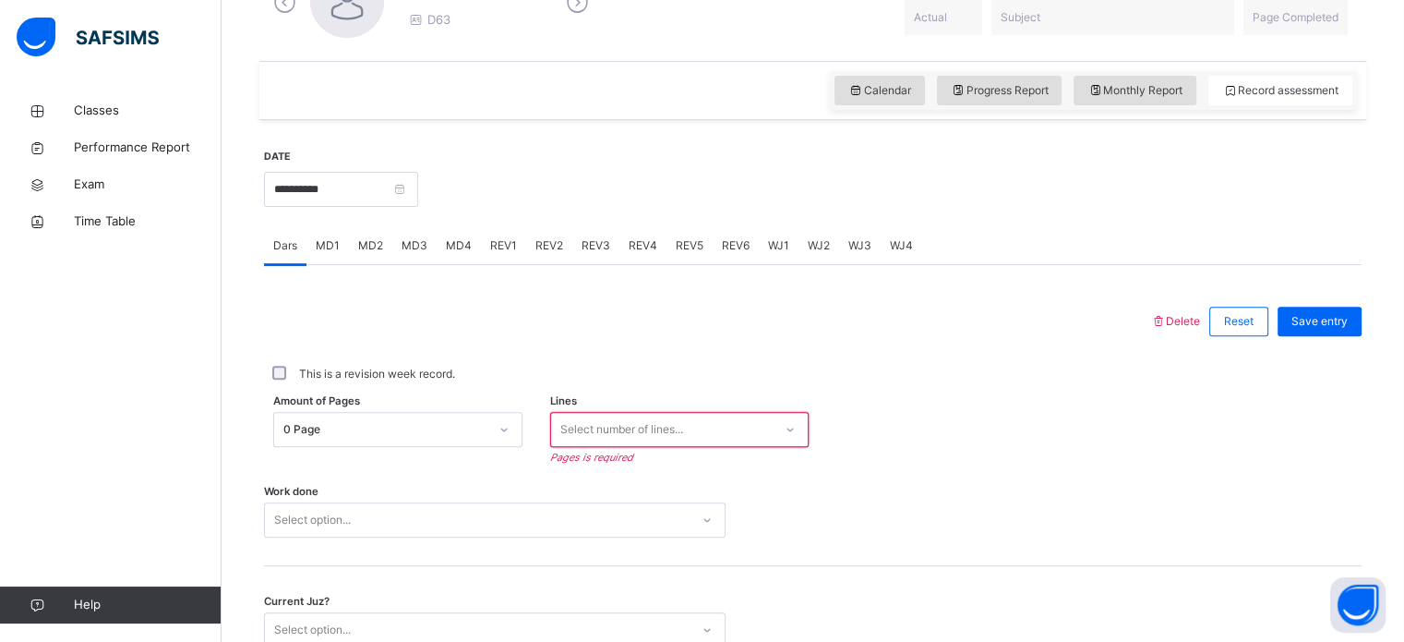
scroll to position [578, 0]
click at [497, 233] on div "REV1" at bounding box center [503, 247] width 45 height 37
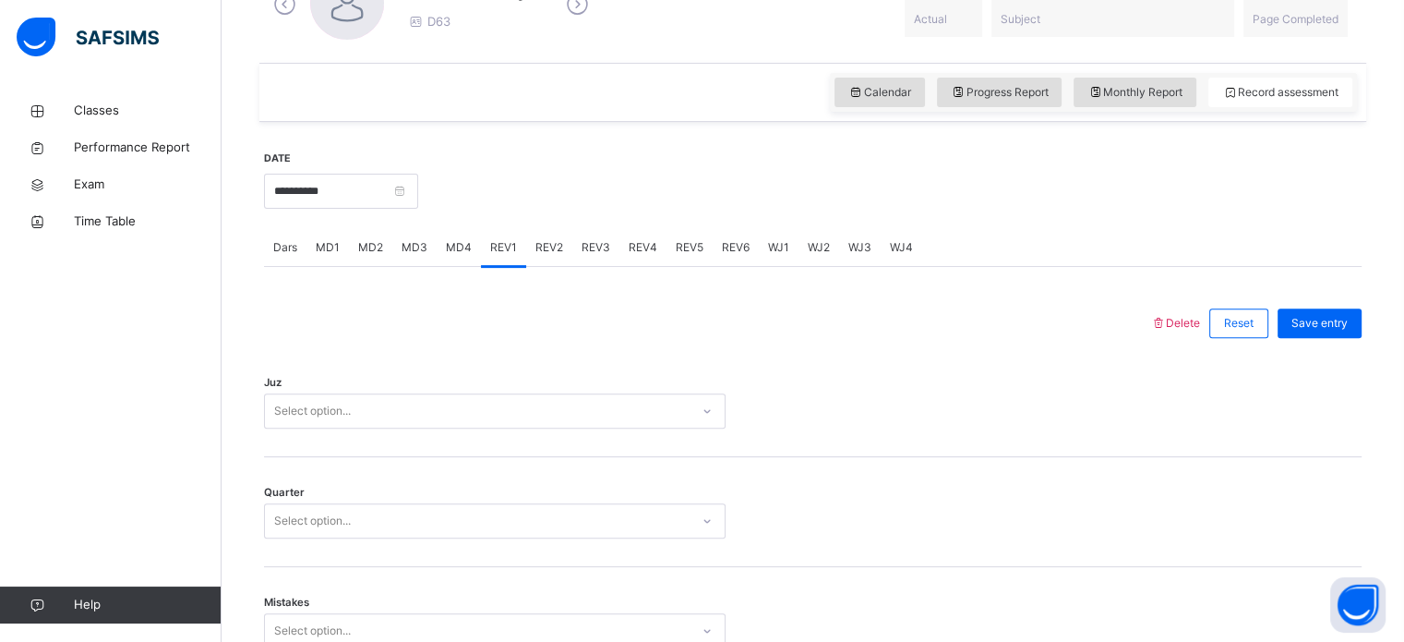
click at [437, 250] on div "MD4" at bounding box center [459, 247] width 44 height 37
click at [409, 251] on span "MD3" at bounding box center [415, 247] width 26 height 17
click at [367, 244] on span "MD2" at bounding box center [370, 247] width 25 height 17
click at [415, 249] on span "MD3" at bounding box center [415, 247] width 26 height 17
click at [357, 235] on div "MD2" at bounding box center [370, 247] width 43 height 37
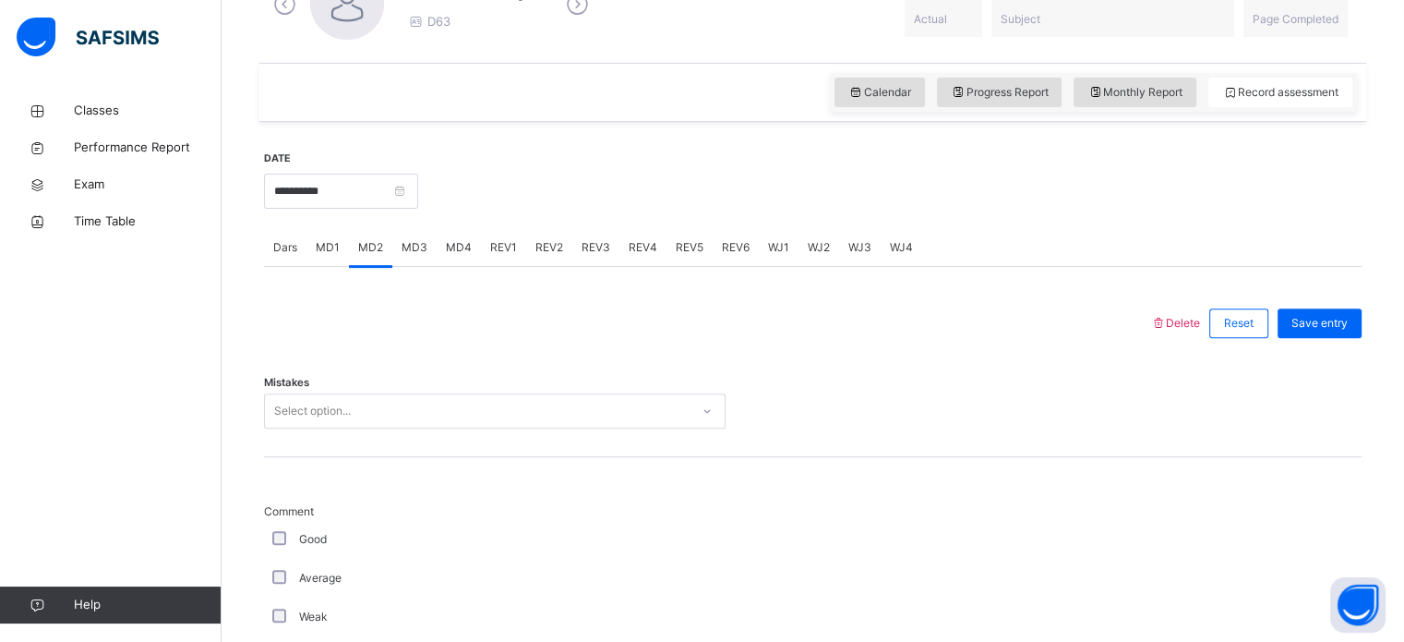
click at [323, 239] on span "MD1" at bounding box center [328, 247] width 24 height 17
click at [373, 261] on div "MD2" at bounding box center [370, 247] width 43 height 37
click at [430, 259] on div "MD3" at bounding box center [414, 247] width 44 height 37
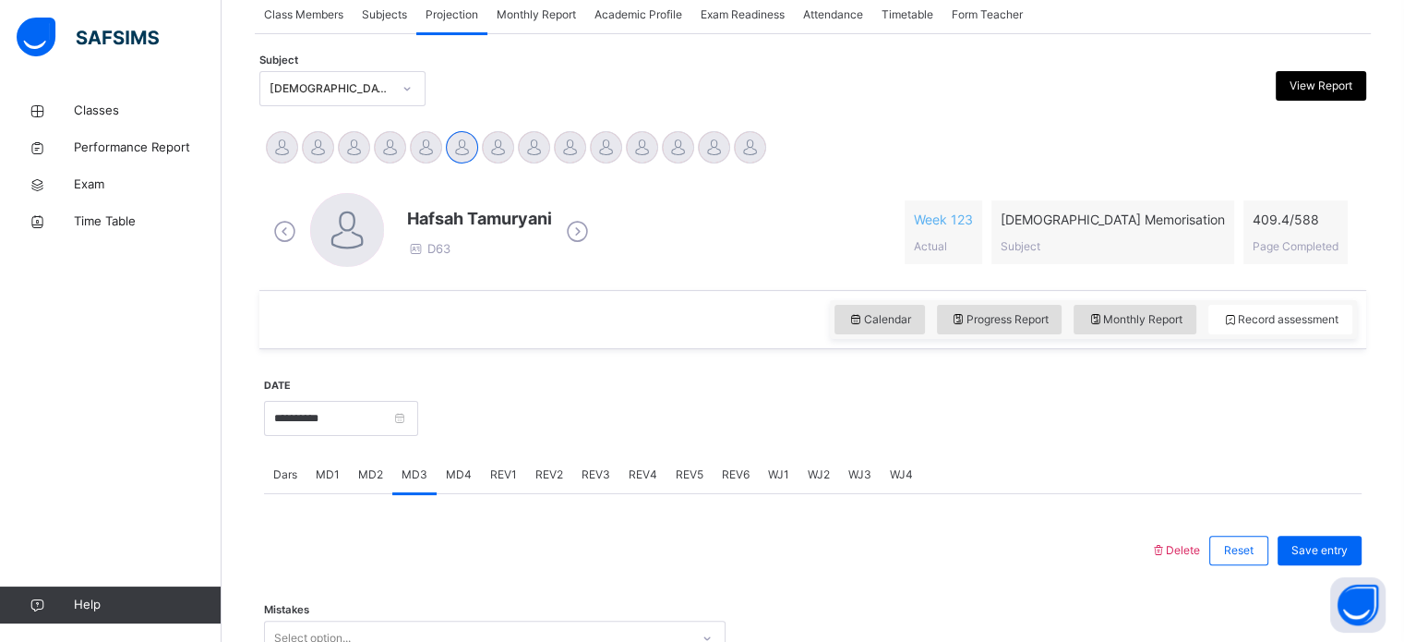
scroll to position [322, 0]
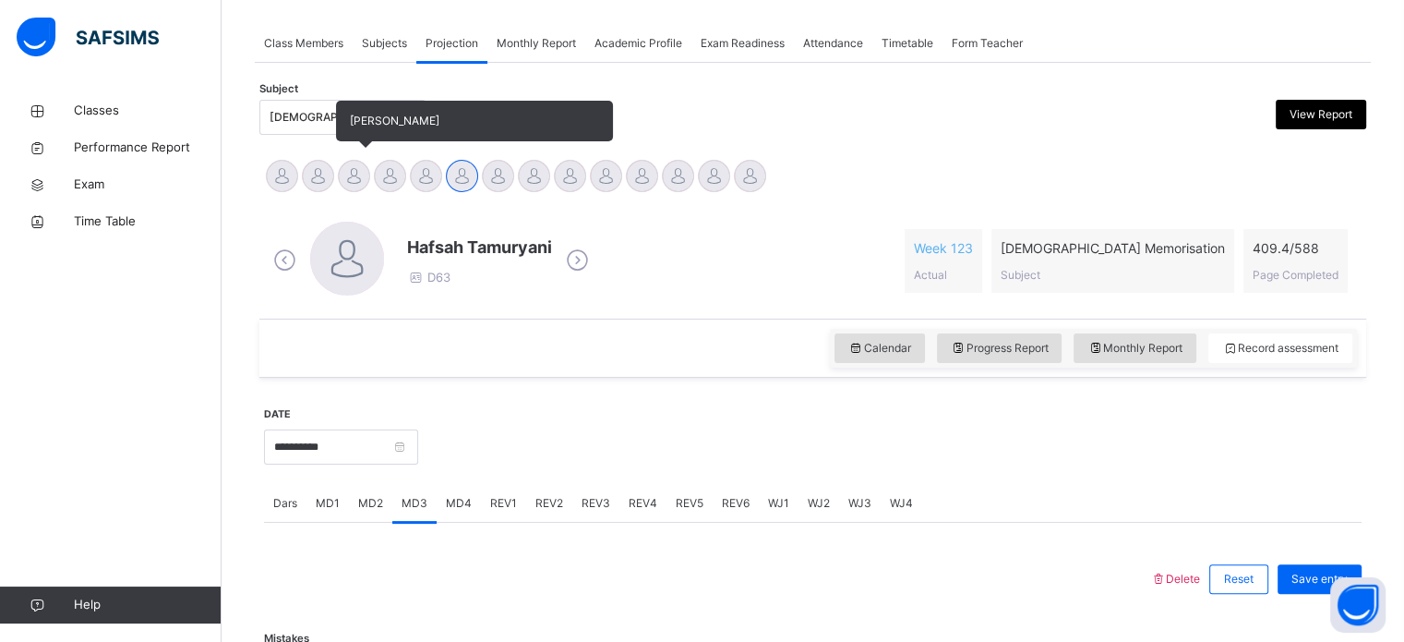
click at [358, 179] on div at bounding box center [354, 176] width 32 height 32
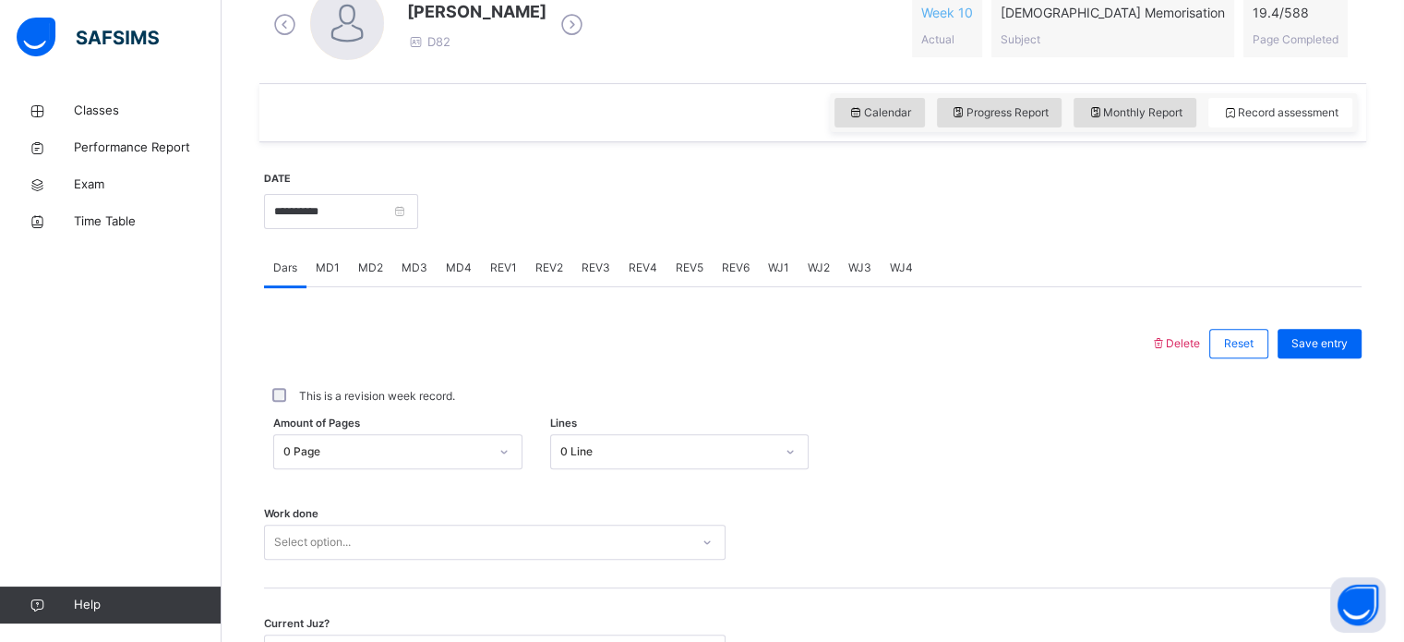
scroll to position [575, 0]
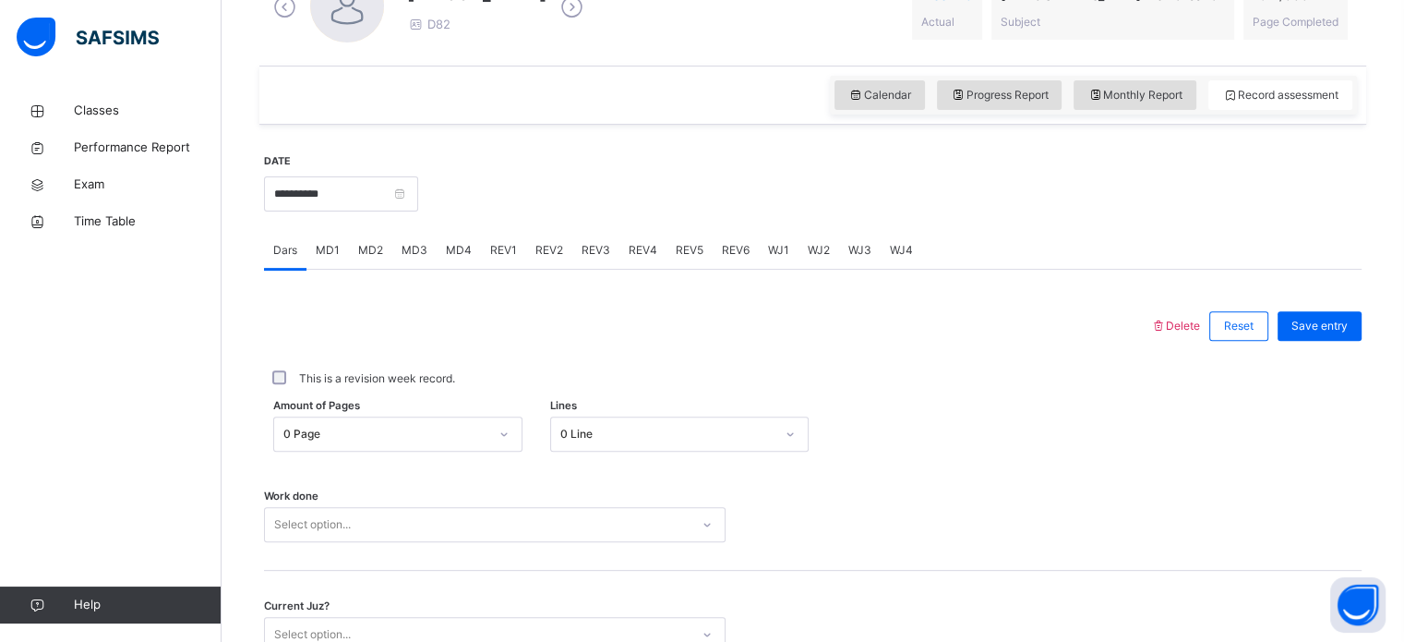
click at [369, 244] on span "MD2" at bounding box center [370, 250] width 25 height 17
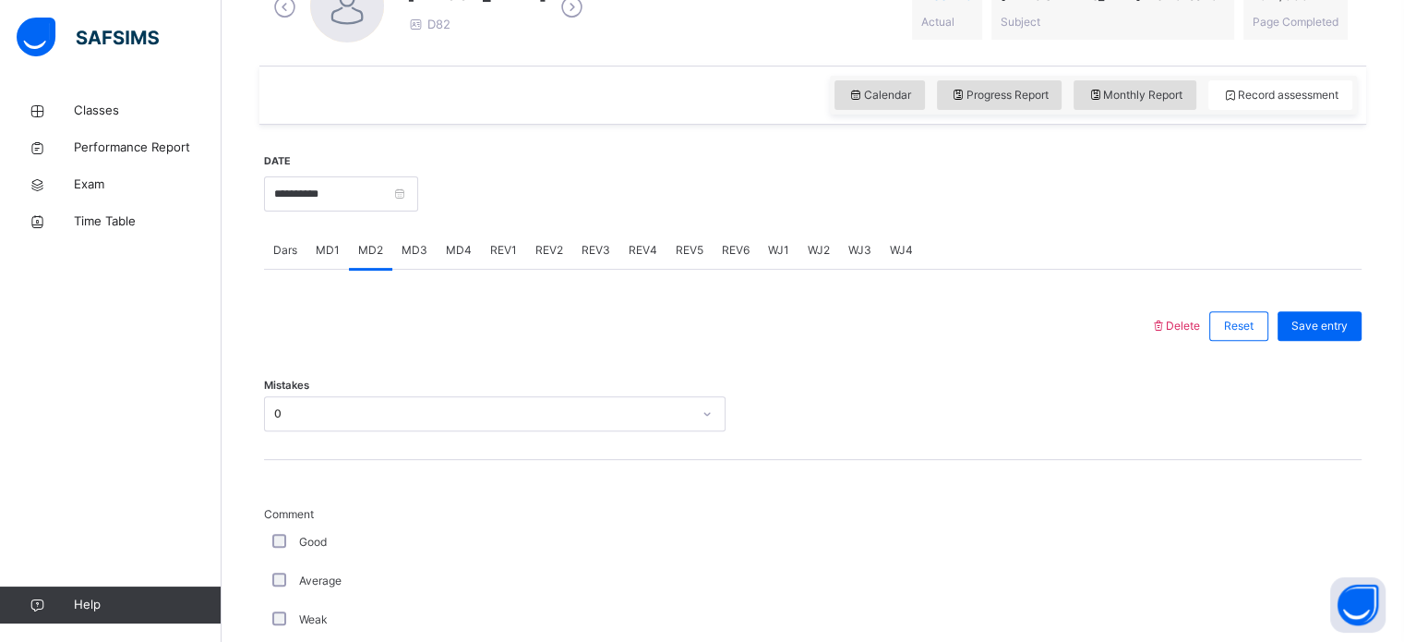
click at [334, 251] on span "MD1" at bounding box center [328, 250] width 24 height 17
click at [421, 250] on span "MD3" at bounding box center [415, 250] width 26 height 17
click at [446, 246] on span "MD4" at bounding box center [459, 250] width 26 height 17
click at [468, 254] on span "MD4" at bounding box center [459, 250] width 26 height 17
click at [499, 252] on span "REV1" at bounding box center [503, 250] width 27 height 17
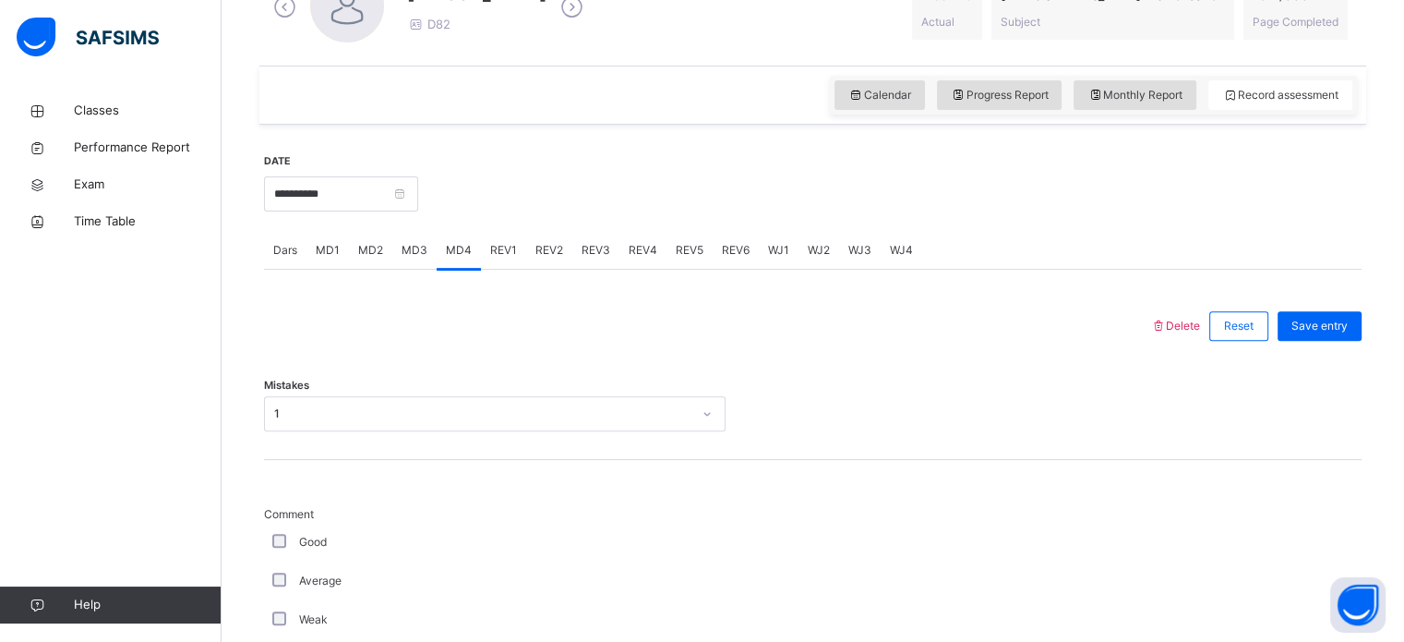
click at [502, 252] on span "REV1" at bounding box center [503, 250] width 27 height 17
click at [502, 248] on span "REV1" at bounding box center [503, 250] width 27 height 17
click at [496, 251] on span "REV1" at bounding box center [503, 250] width 27 height 17
click at [499, 251] on span "REV1" at bounding box center [503, 250] width 27 height 17
click at [499, 253] on span "REV1" at bounding box center [503, 250] width 27 height 17
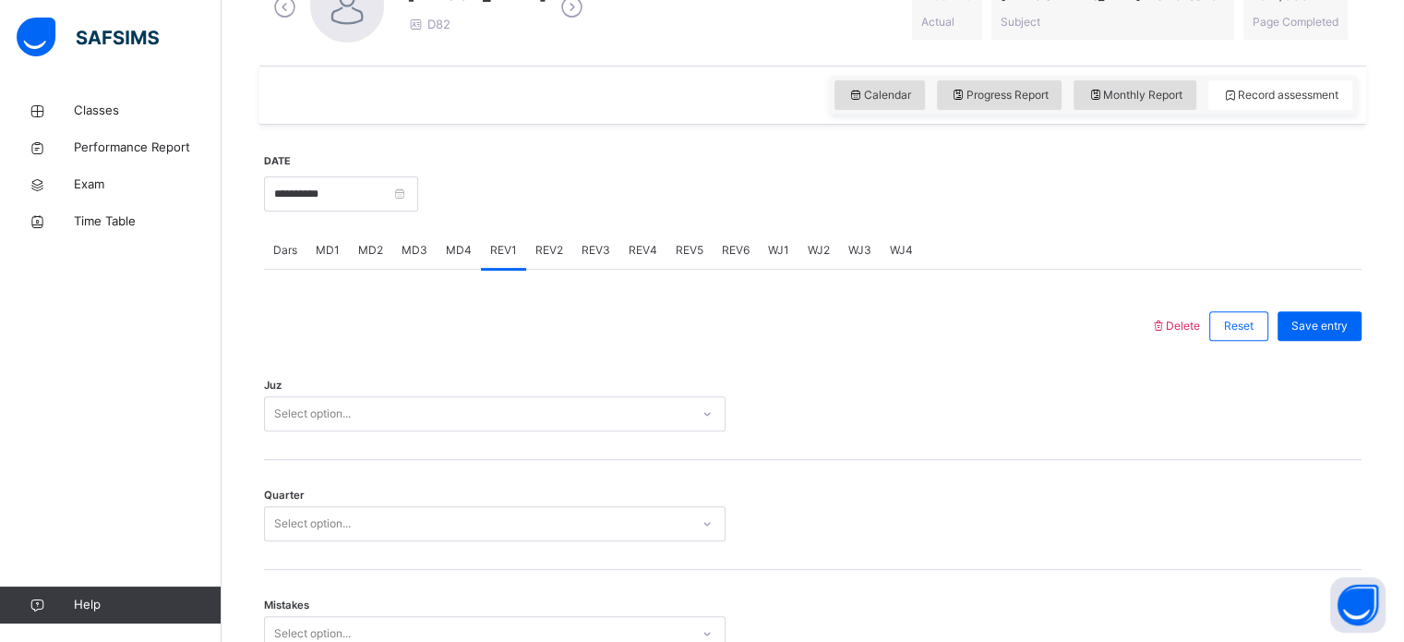
click at [496, 257] on span "REV1" at bounding box center [503, 250] width 27 height 17
click at [293, 250] on span "Dars" at bounding box center [285, 250] width 24 height 17
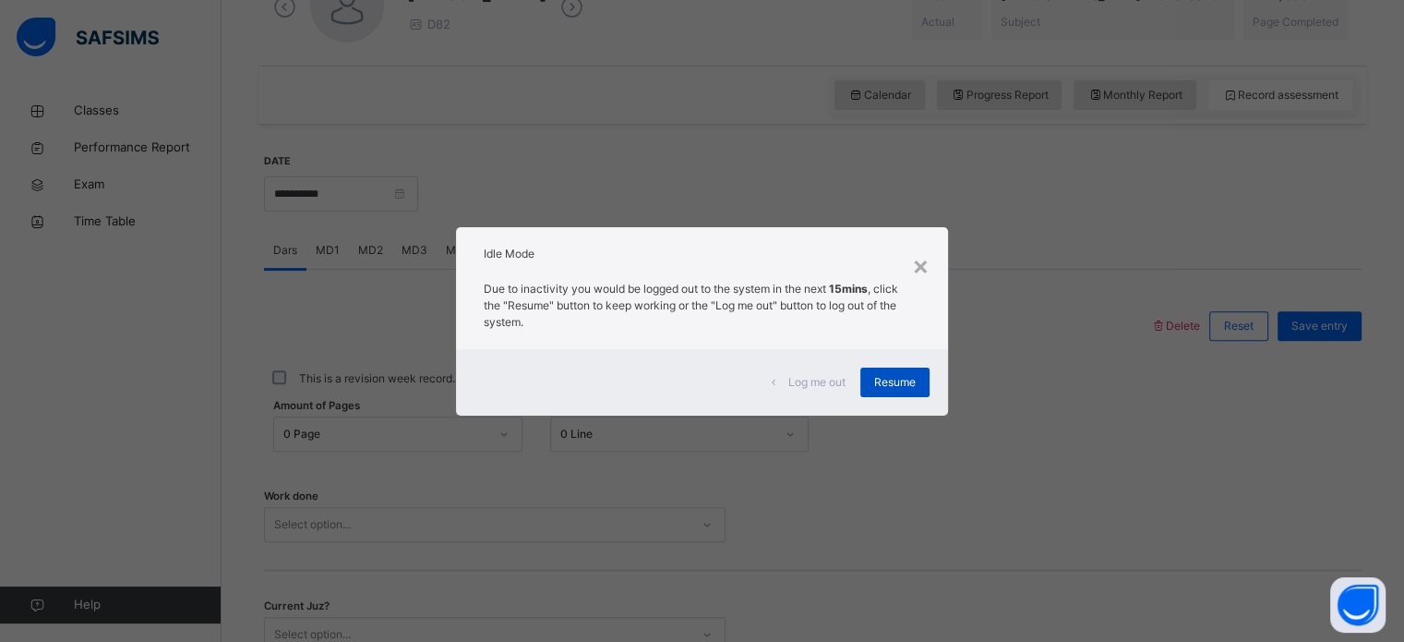
click at [902, 368] on div "Resume" at bounding box center [894, 382] width 69 height 30
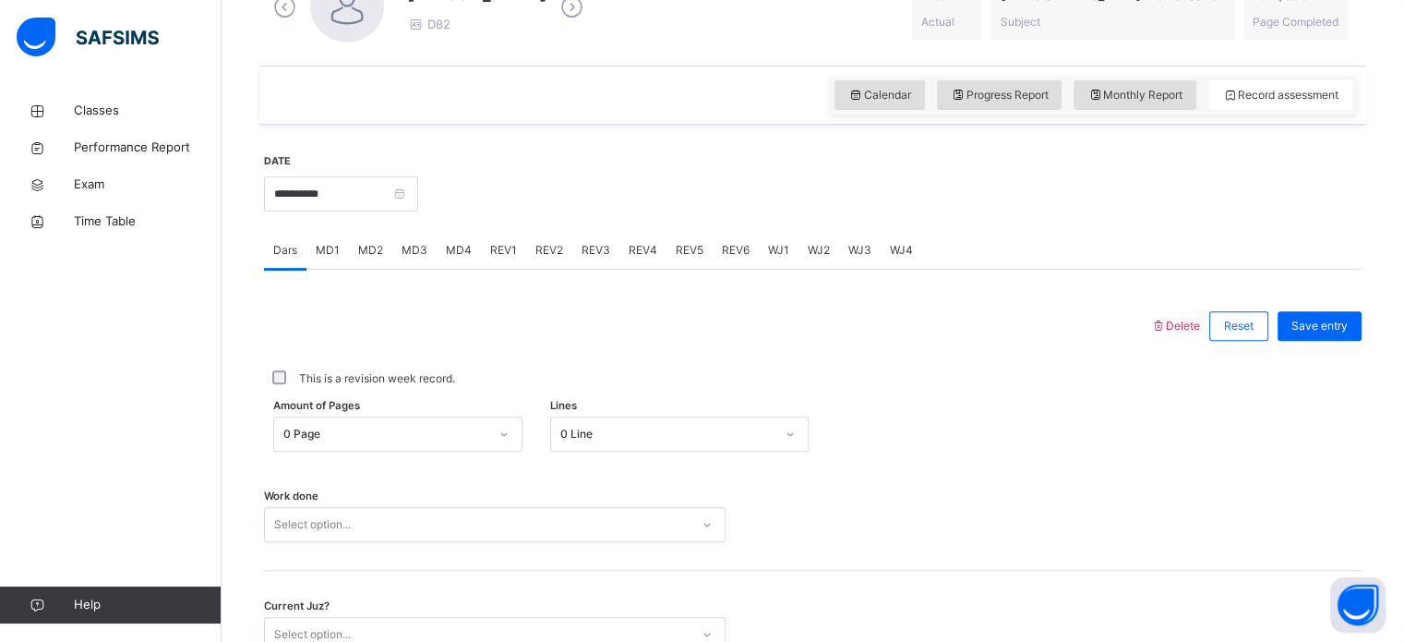
click at [904, 391] on div "This is a revision week record." at bounding box center [813, 378] width 1098 height 39
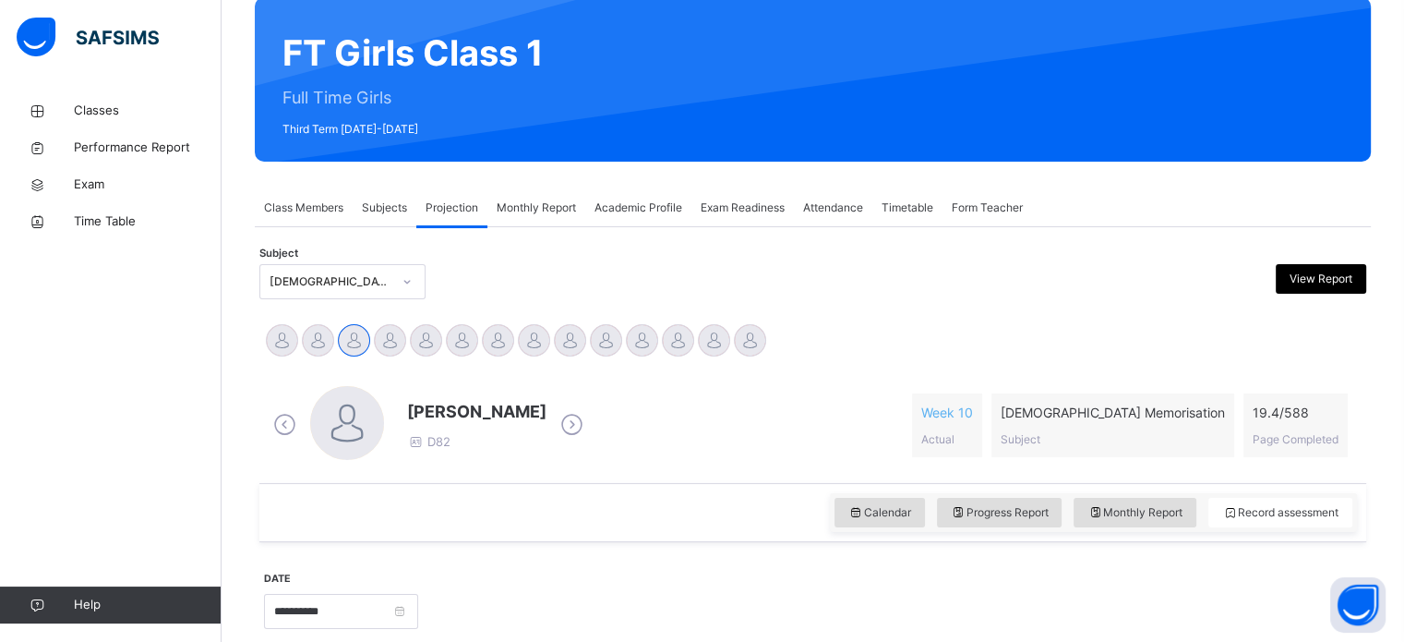
scroll to position [157, 0]
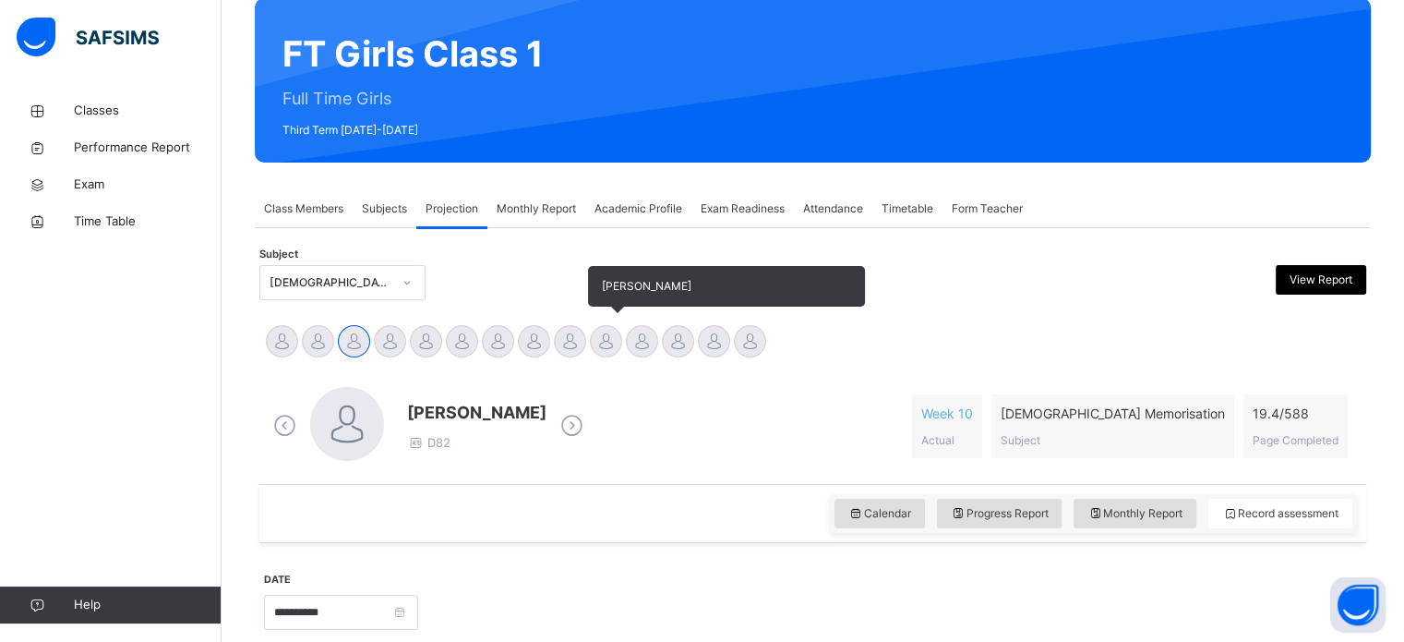
click at [617, 335] on div at bounding box center [606, 341] width 32 height 32
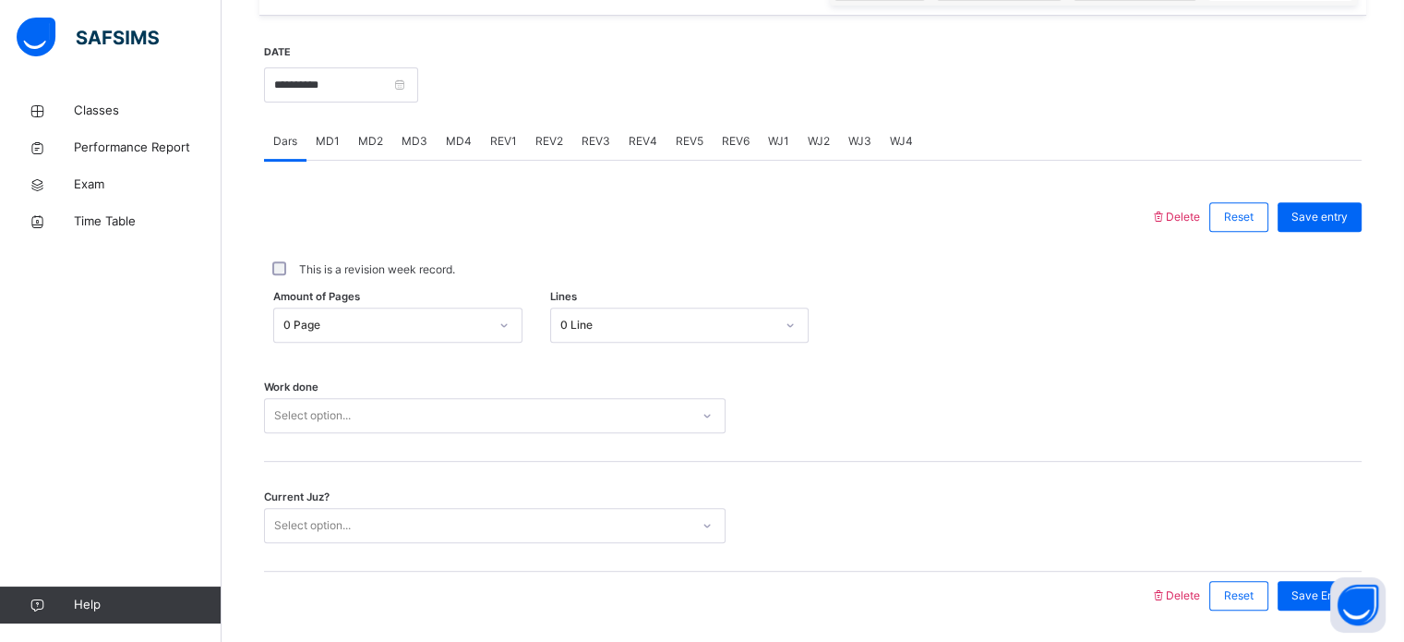
scroll to position [744, 0]
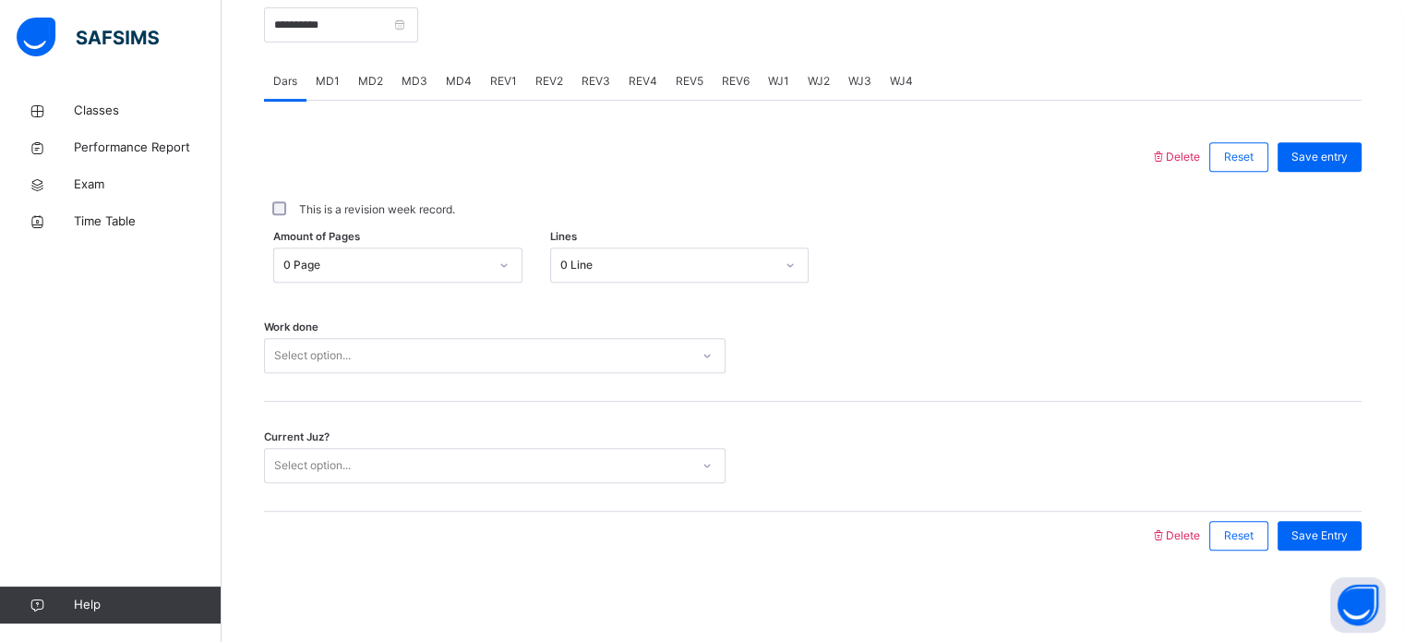
click at [859, 334] on div "Work done Select option..." at bounding box center [813, 347] width 1098 height 110
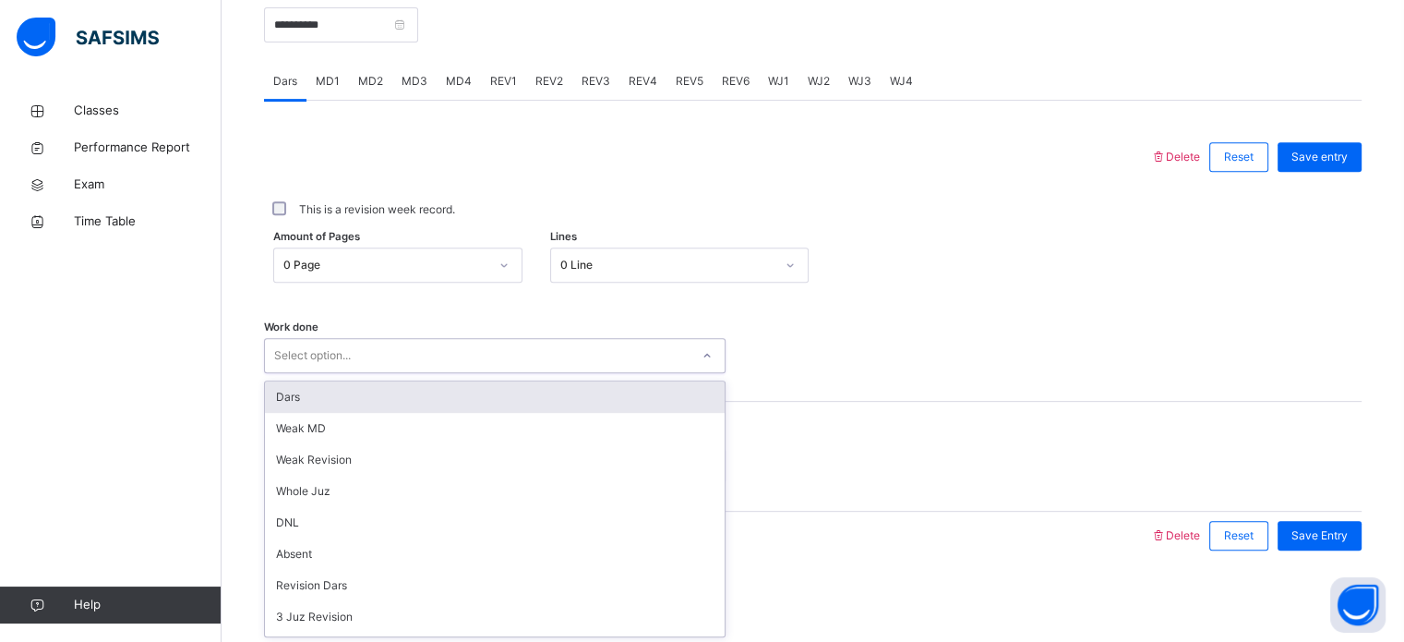
click at [347, 396] on div "Dars" at bounding box center [495, 396] width 460 height 31
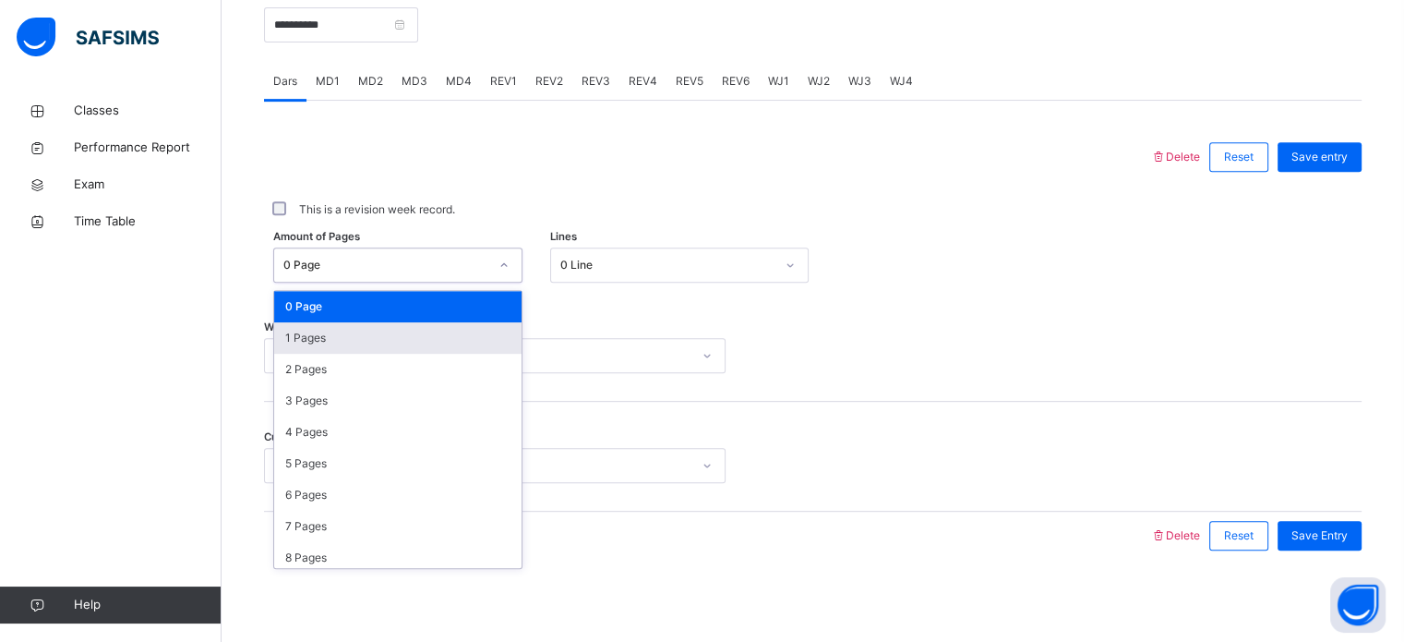
click at [378, 334] on div "1 Pages" at bounding box center [397, 337] width 247 height 31
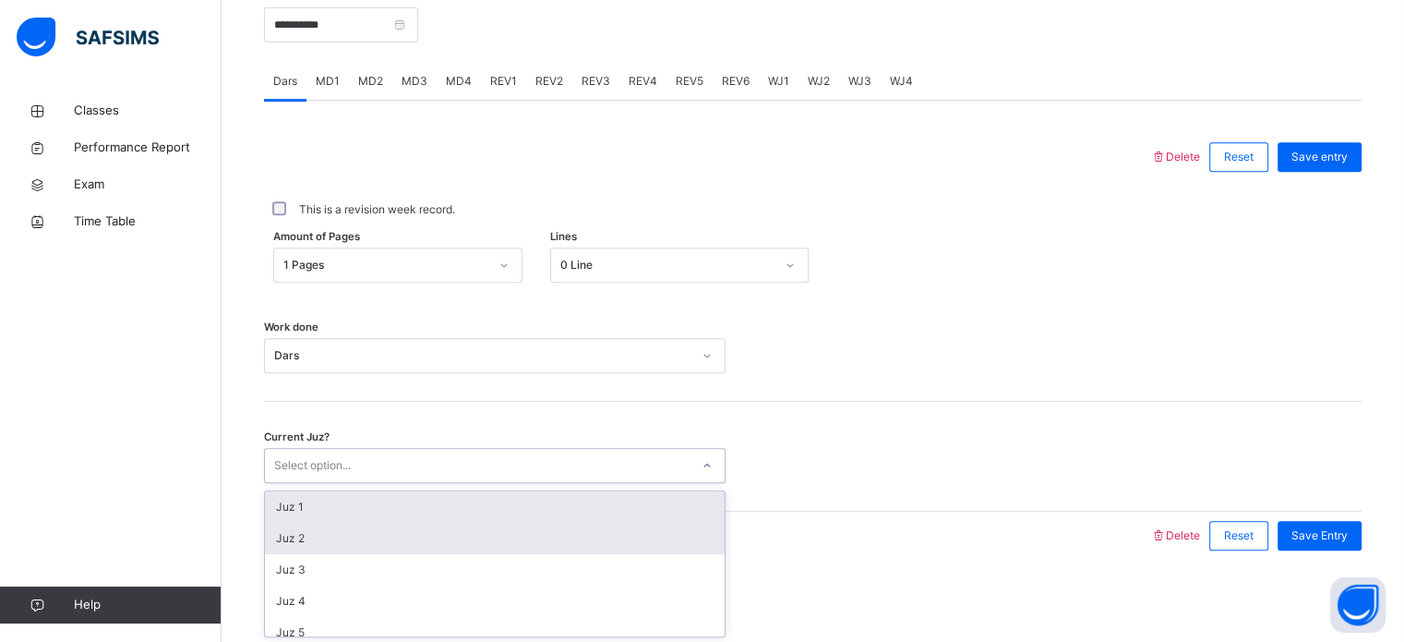
click at [300, 537] on div "Juz 2" at bounding box center [495, 538] width 460 height 31
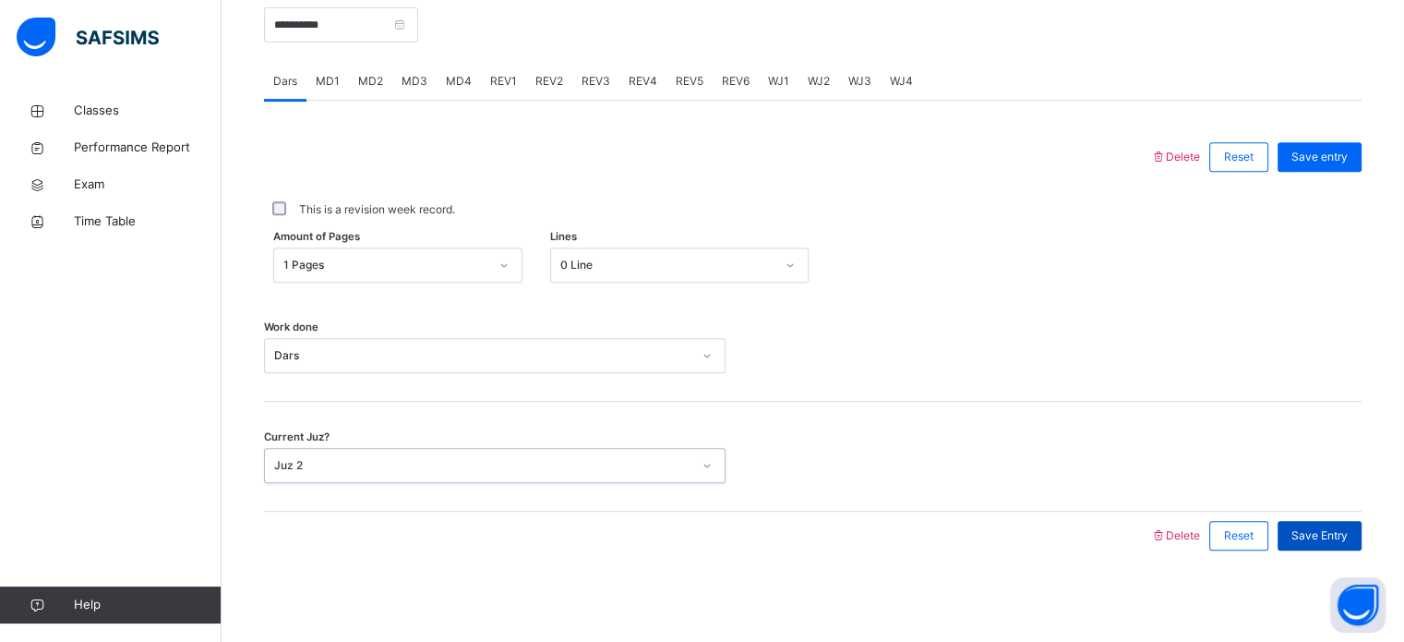
click at [1348, 535] on span "Save Entry" at bounding box center [1320, 535] width 56 height 17
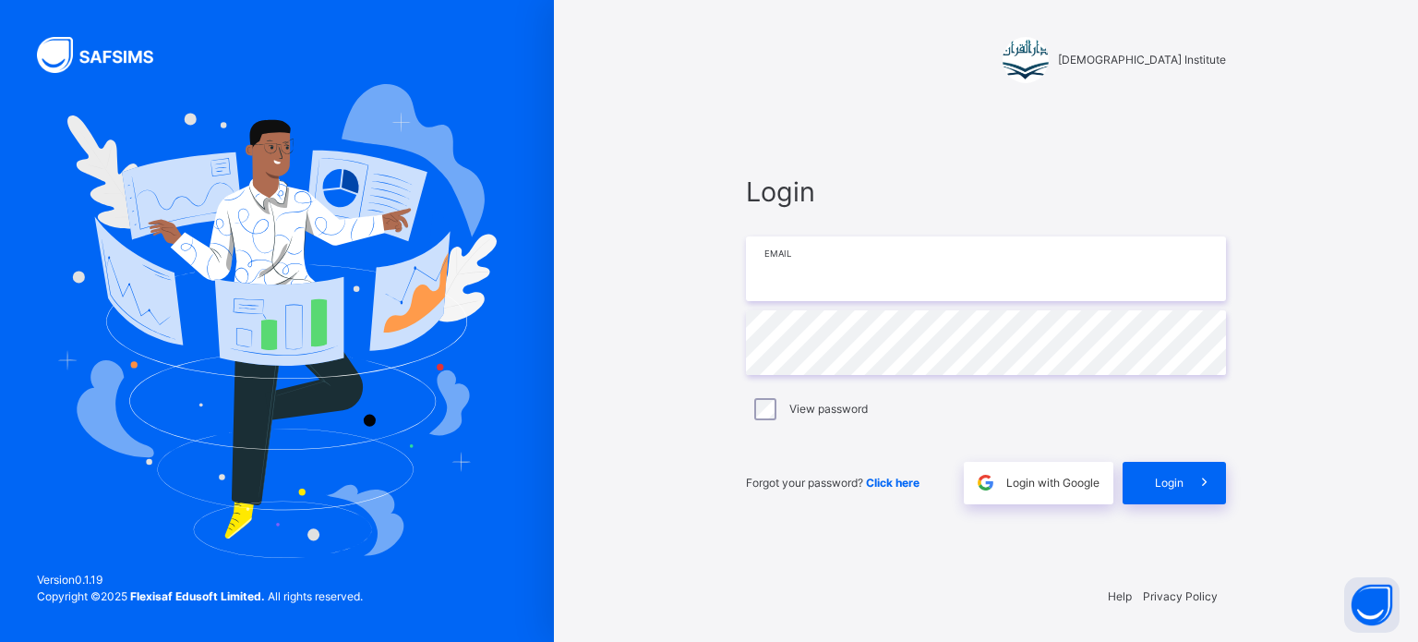
type input "**********"
